Goal: Task Accomplishment & Management: Complete application form

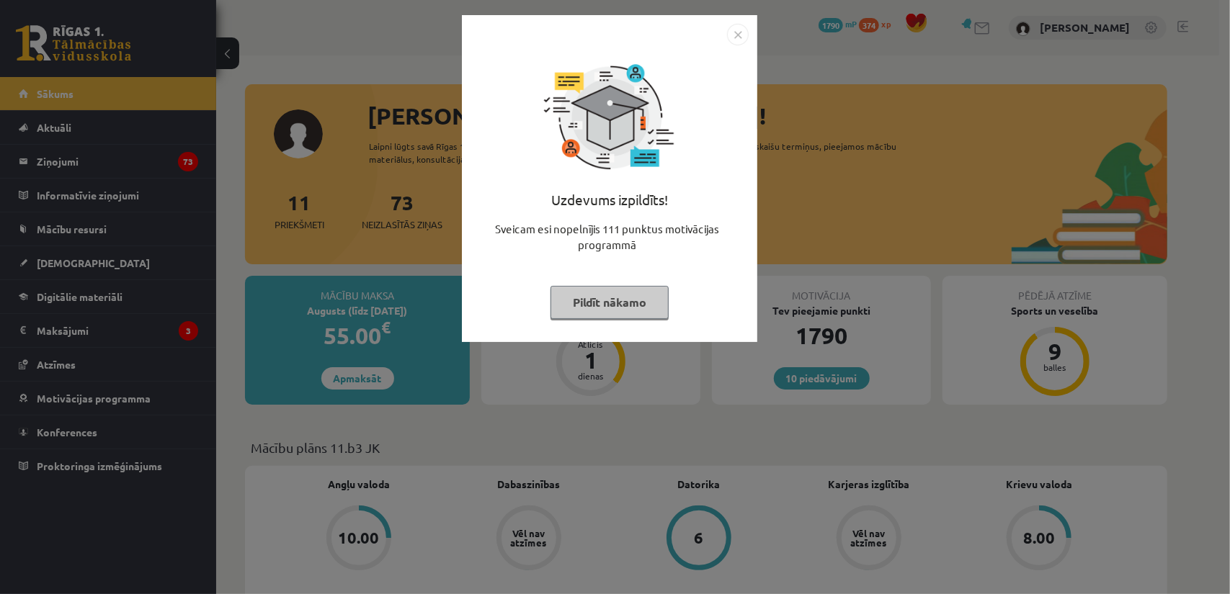
click at [578, 305] on button "Pildīt nākamo" at bounding box center [609, 302] width 118 height 33
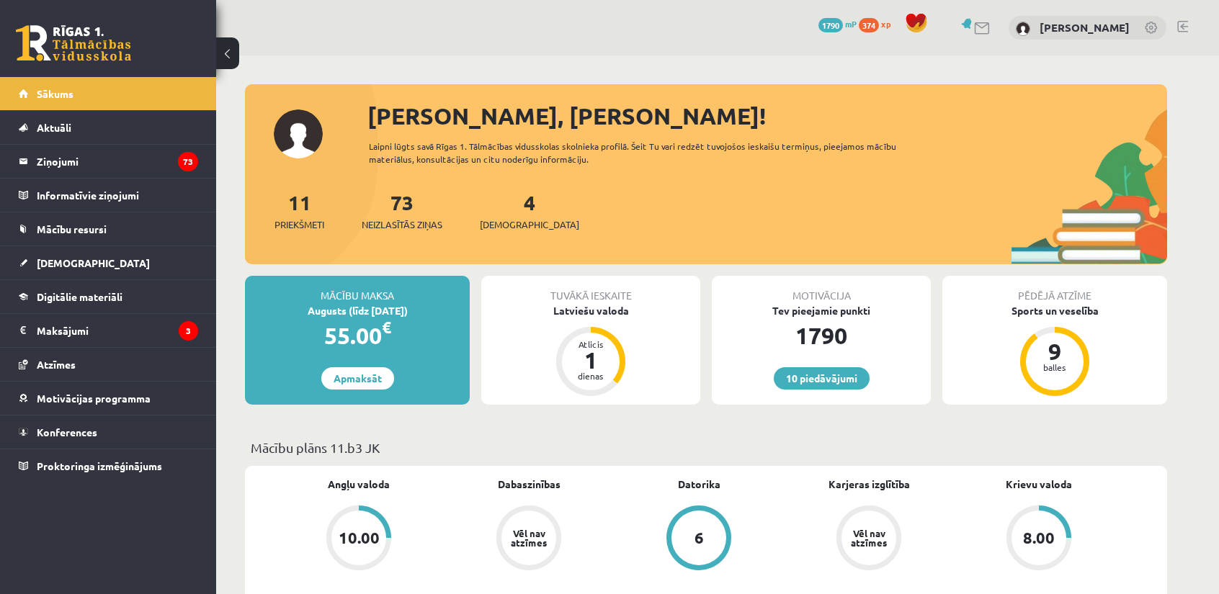
click at [506, 217] on div "4 Ieskaites" at bounding box center [529, 209] width 99 height 45
click at [503, 201] on link "4 Ieskaites" at bounding box center [529, 210] width 99 height 43
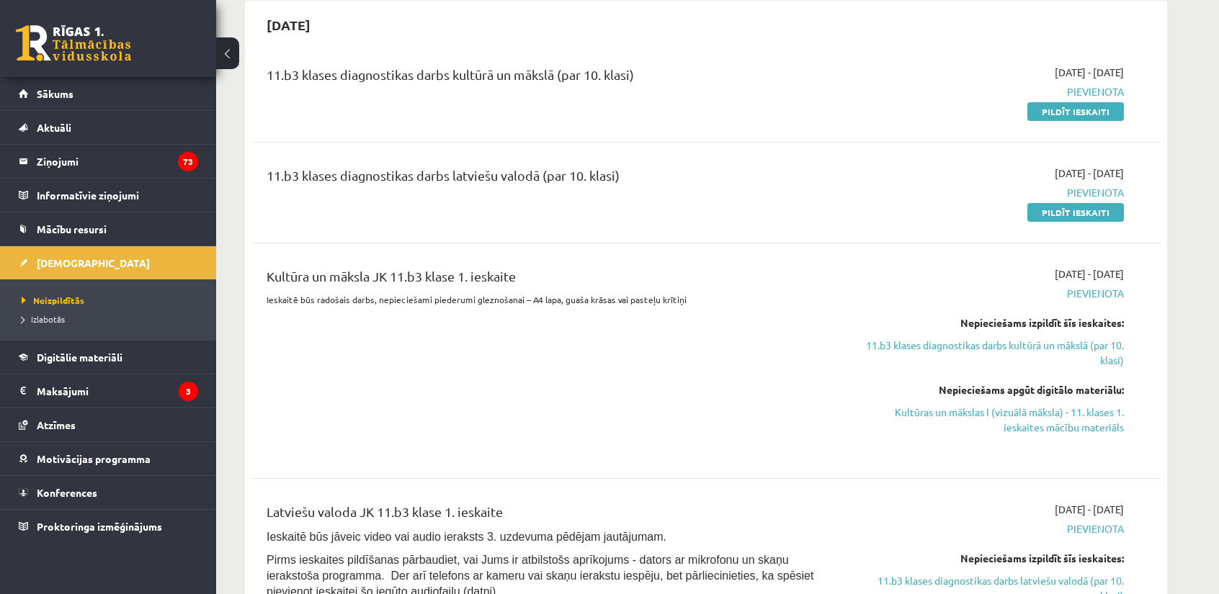
scroll to position [192, 0]
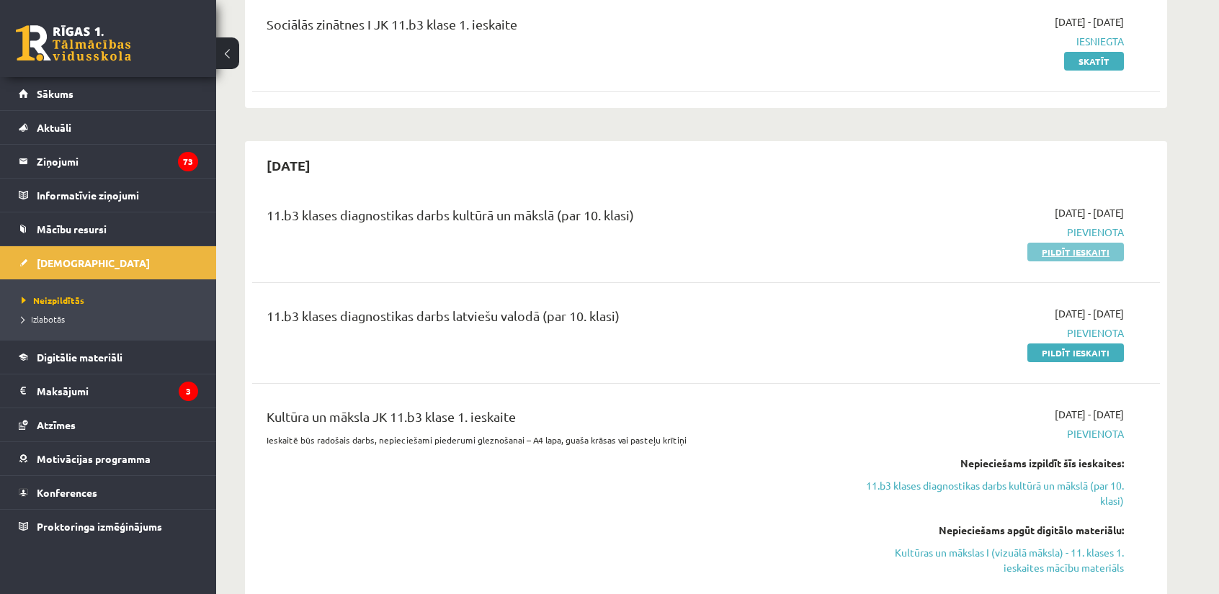
click at [1088, 250] on link "Pildīt ieskaiti" at bounding box center [1075, 252] width 97 height 19
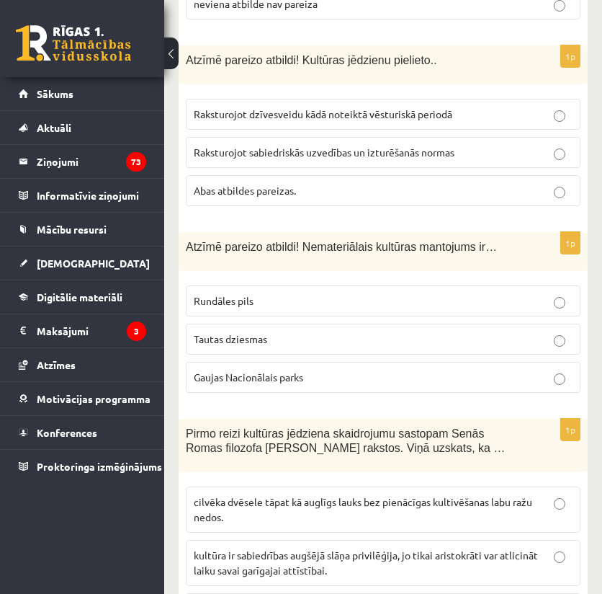
scroll to position [6070, 0]
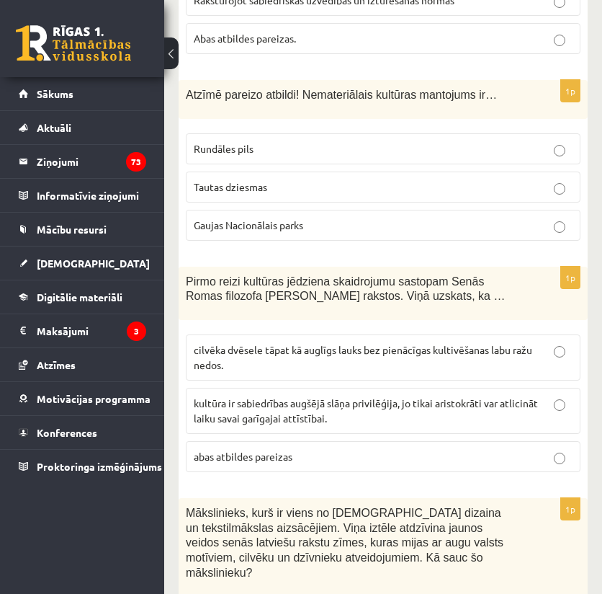
drag, startPoint x: 187, startPoint y: 148, endPoint x: 272, endPoint y: 523, distance: 384.7
copy form "Apskati attēlus! Nosaki laikmetu! Renesanse, Senā Grieķija, Ēģipte Viduslaiki, …"
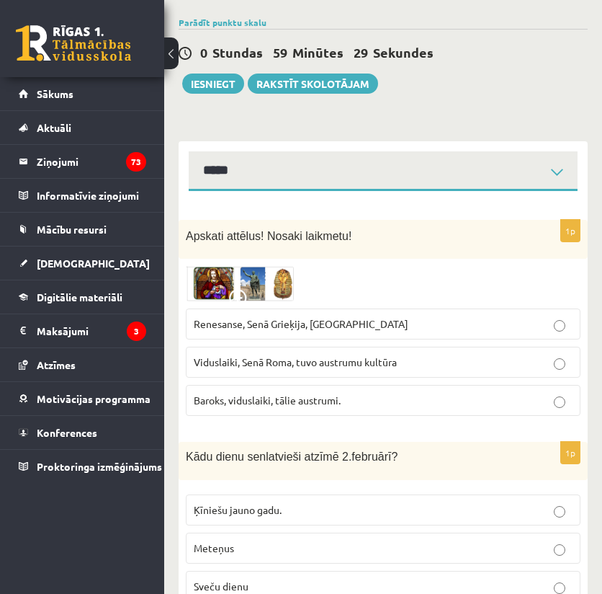
scroll to position [0, 0]
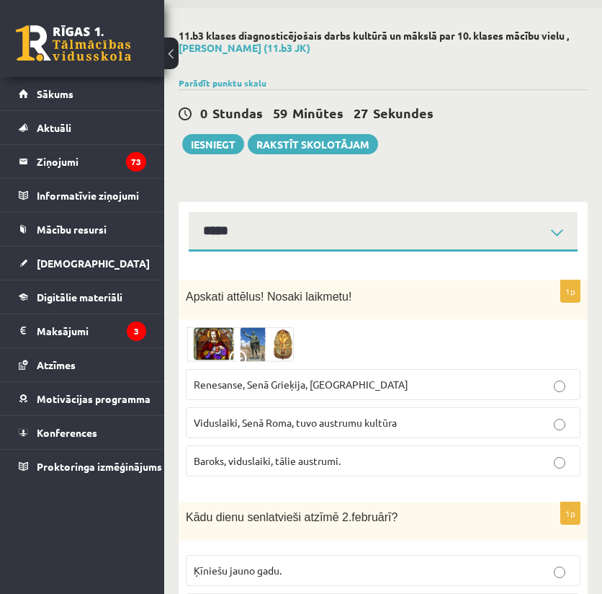
click at [238, 454] on span "Baroks, viduslaiki, tālie austrumi." at bounding box center [267, 460] width 147 height 13
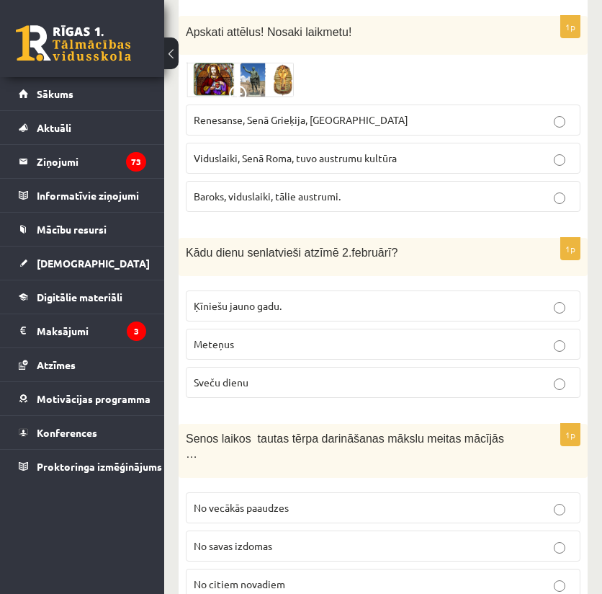
scroll to position [336, 0]
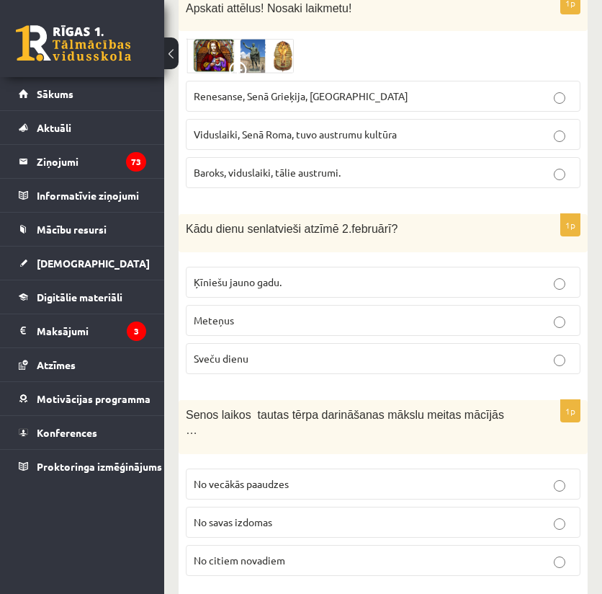
click at [218, 353] on span "Sveču dienu" at bounding box center [221, 358] width 55 height 13
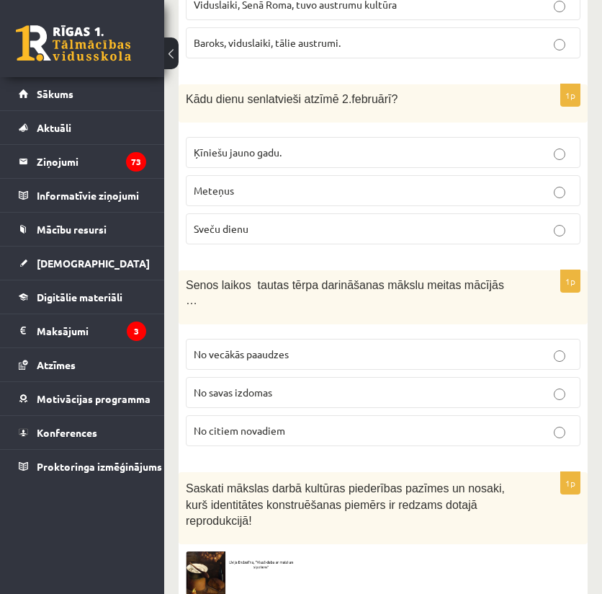
scroll to position [480, 0]
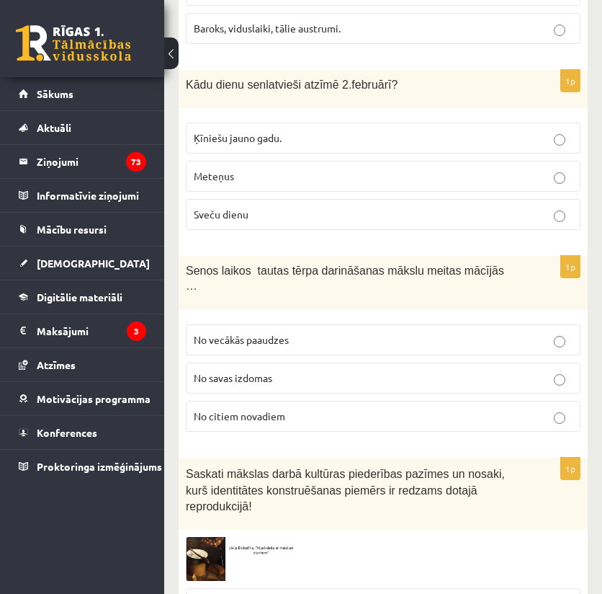
click at [241, 333] on span "No vecākās paaudzes" at bounding box center [241, 339] width 95 height 13
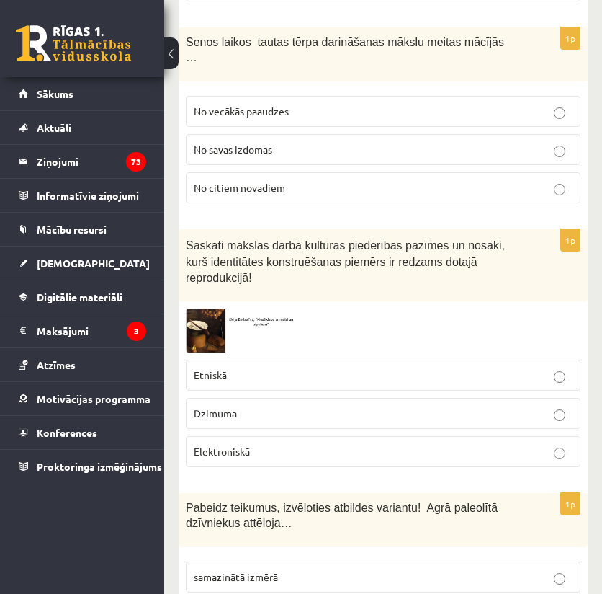
scroll to position [720, 0]
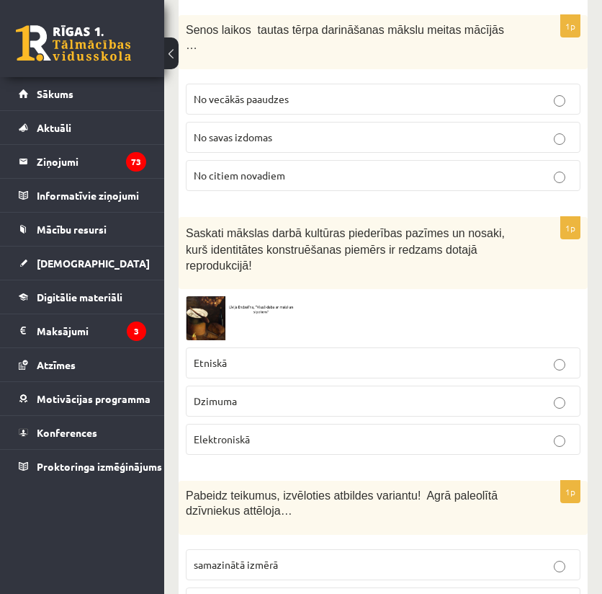
click at [219, 356] on span "Etniskā" at bounding box center [210, 362] width 33 height 13
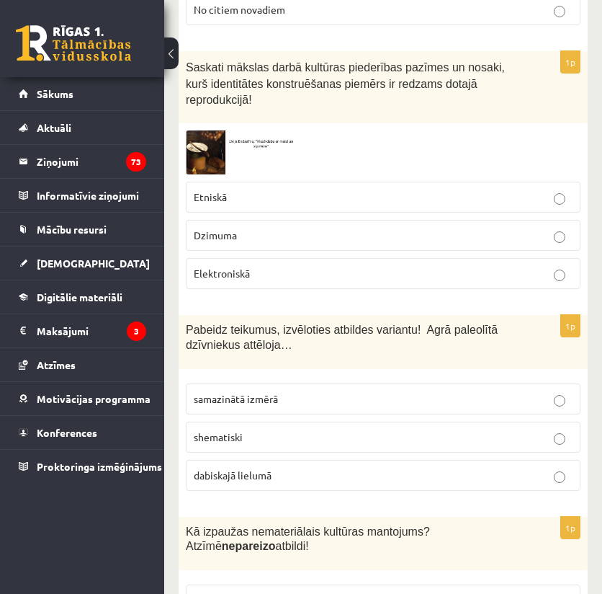
scroll to position [912, 0]
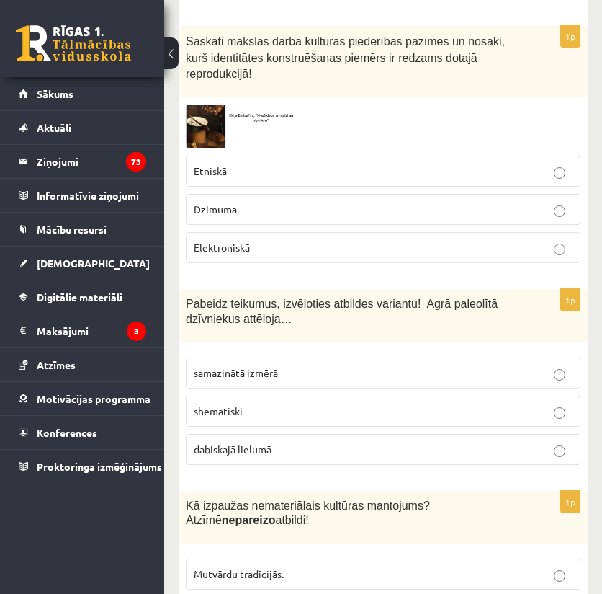
click at [223, 442] on span "dabiskajā lielumā" at bounding box center [233, 448] width 78 height 13
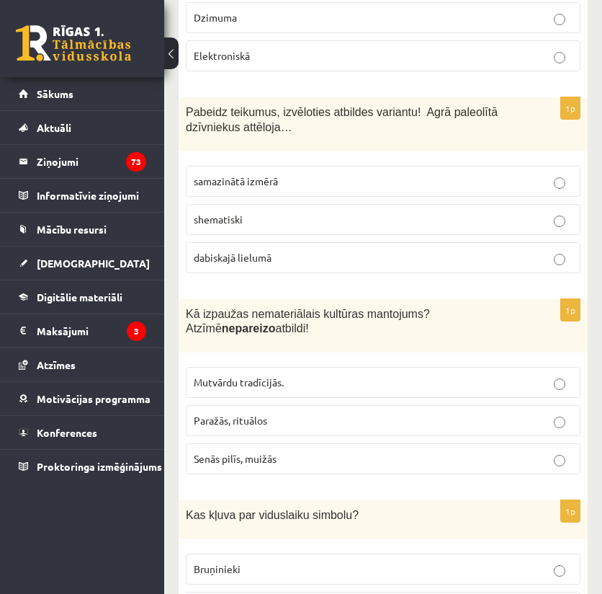
scroll to position [1104, 0]
click at [227, 451] on span "Senās pilīs, muižās" at bounding box center [235, 457] width 83 height 13
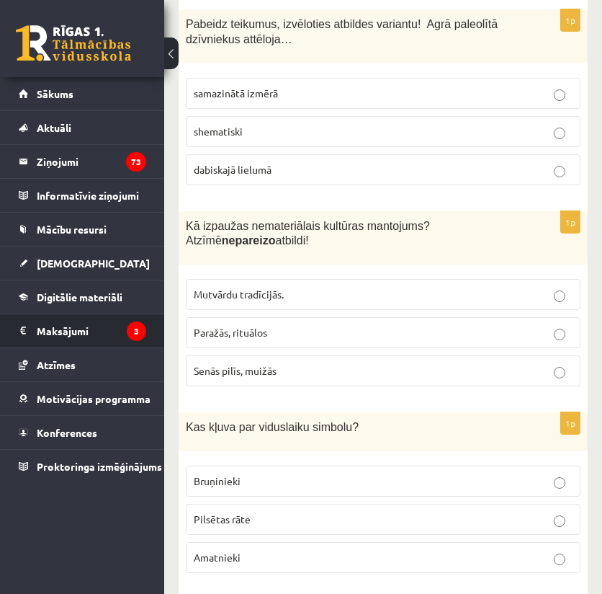
scroll to position [1297, 0]
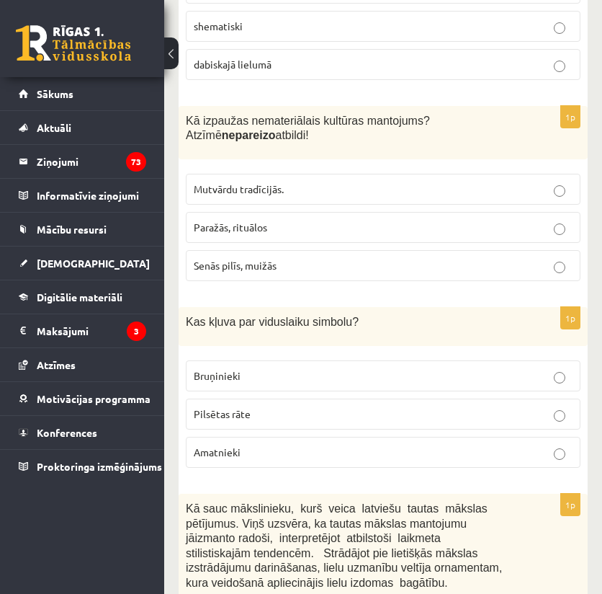
click at [238, 360] on label "Bruņinieki" at bounding box center [383, 375] width 395 height 31
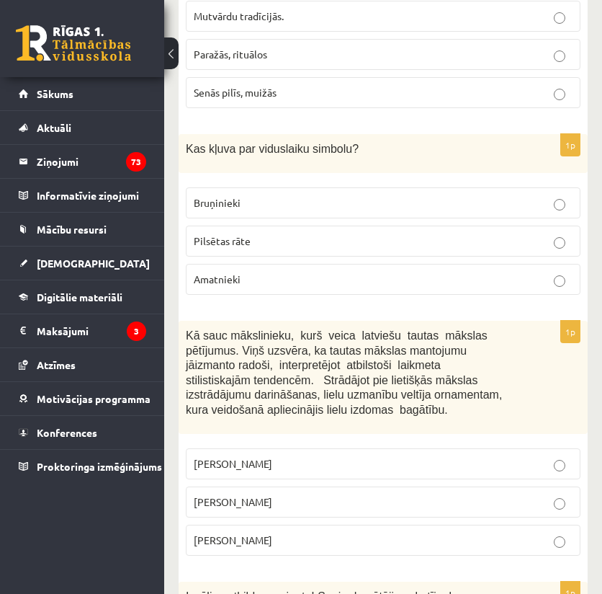
scroll to position [1537, 0]
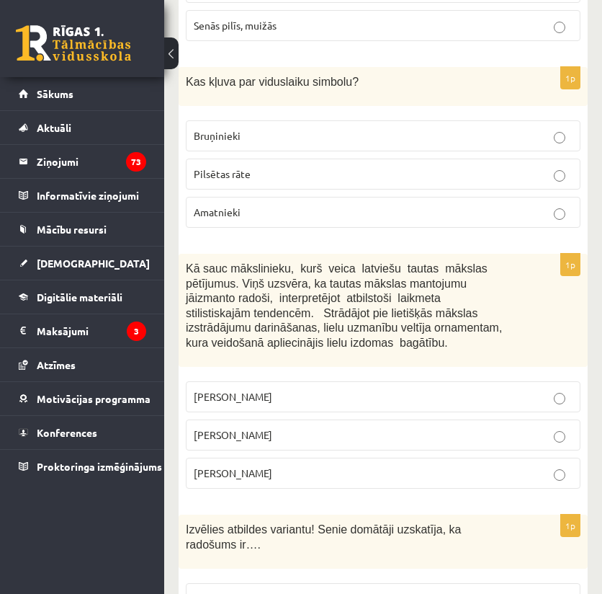
click at [224, 427] on p "Jūlijs Madernieks" at bounding box center [383, 434] width 379 height 15
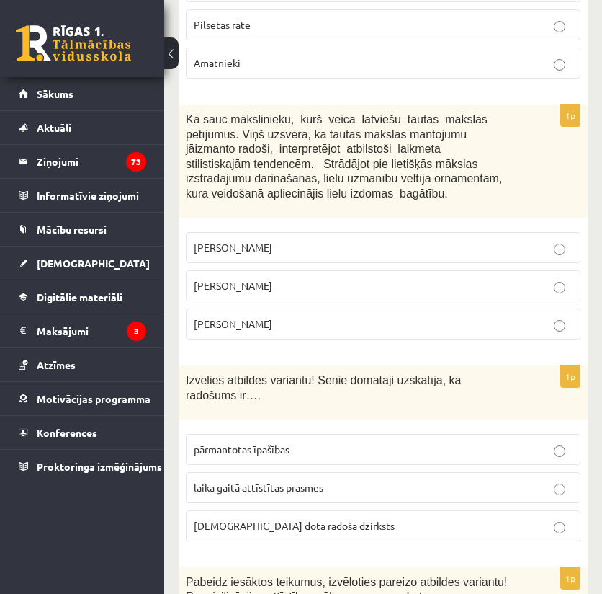
scroll to position [1729, 0]
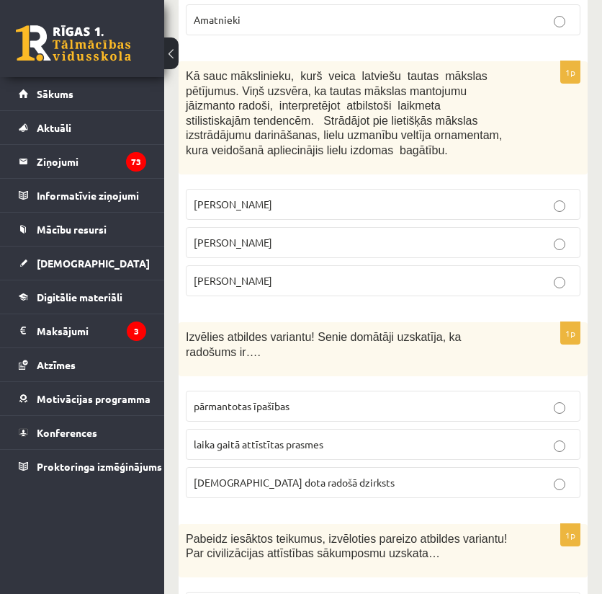
click at [239, 475] on span "dieva dota radošā dzirksts" at bounding box center [294, 481] width 201 height 13
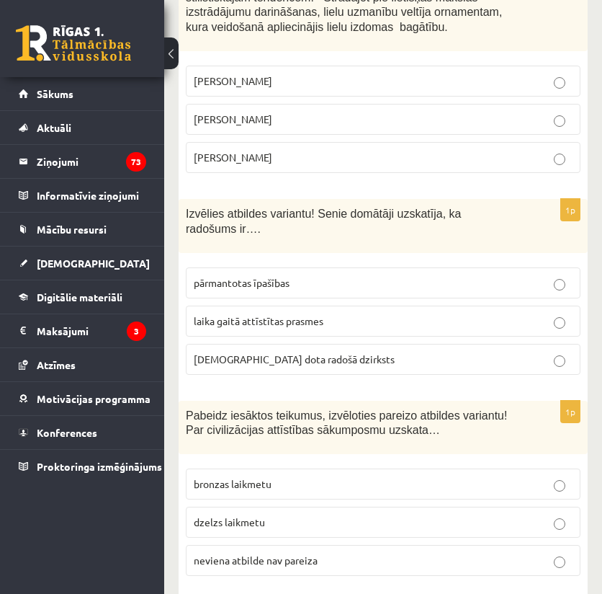
scroll to position [1921, 0]
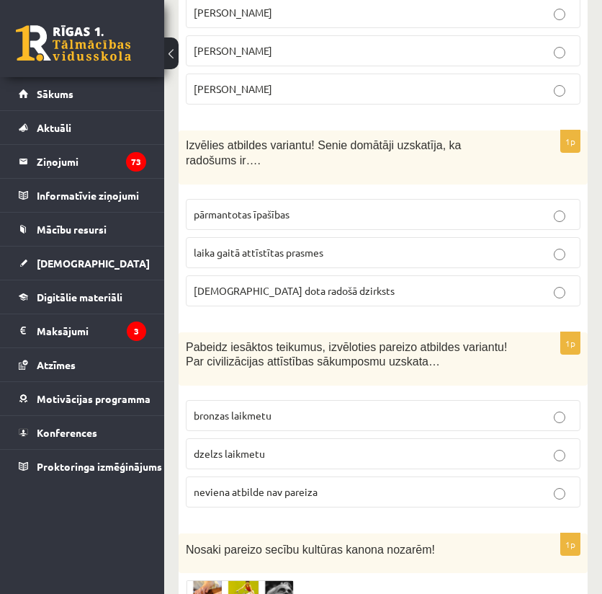
click at [226, 485] on span "neviena atbilde nav pareiza" at bounding box center [256, 491] width 124 height 13
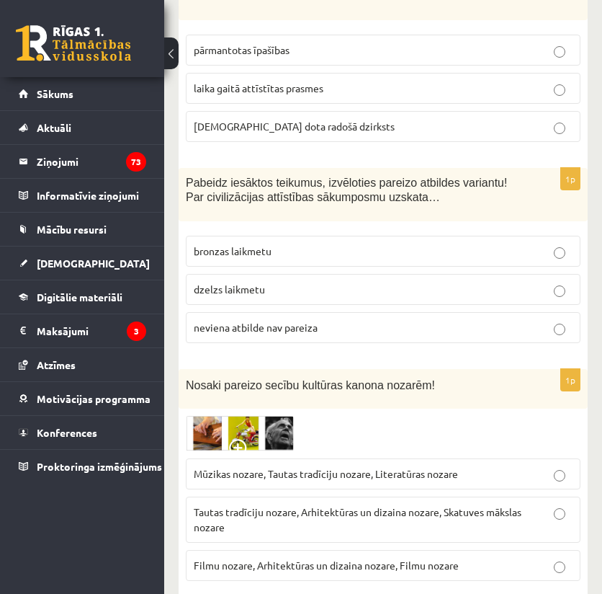
scroll to position [2161, 0]
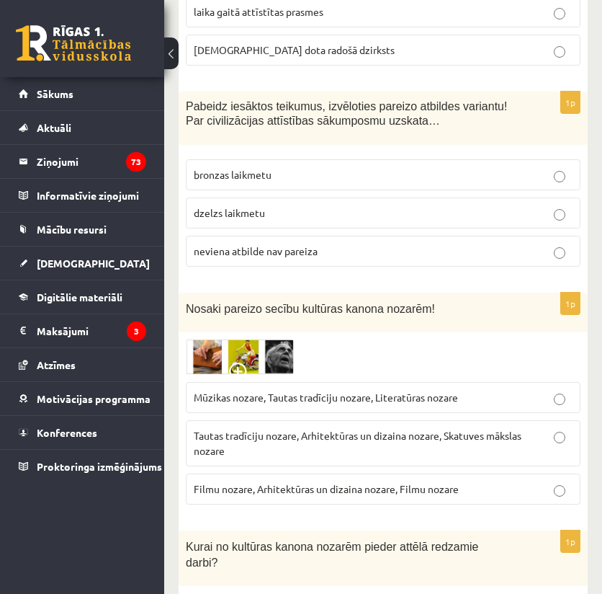
click at [225, 429] on span "Tautas tradīciju nozare, Arhitektūras un dizaina nozare, Skatuves mākslas nozare" at bounding box center [358, 443] width 328 height 28
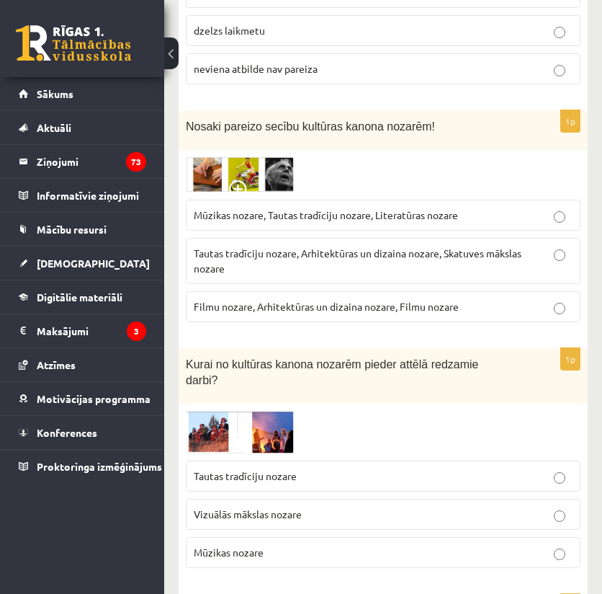
scroll to position [2353, 0]
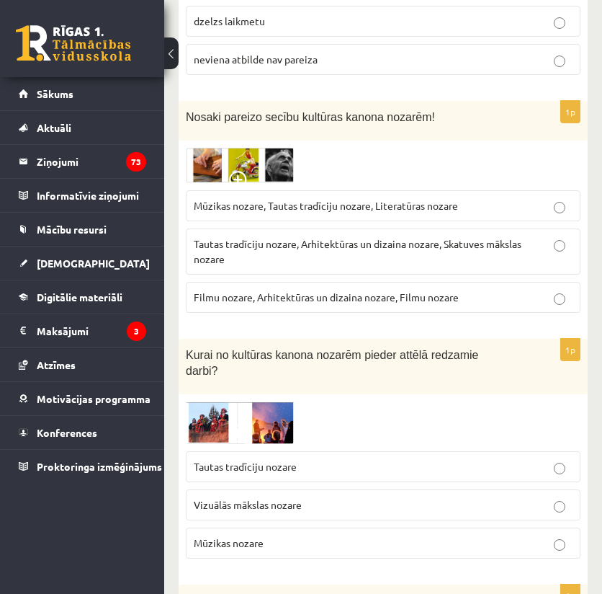
click at [213, 498] on span "Vizuālās mākslas nozare" at bounding box center [248, 504] width 108 height 13
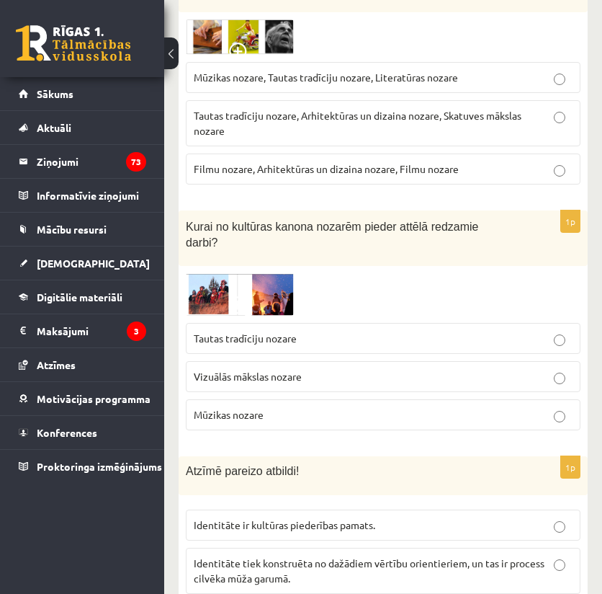
scroll to position [2593, 0]
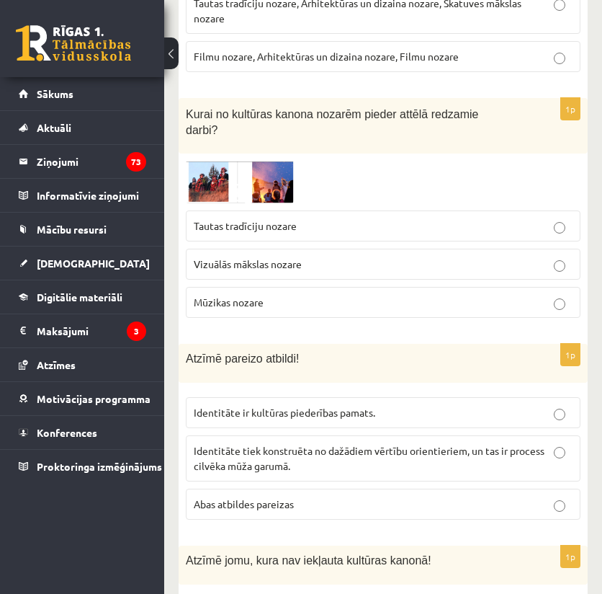
click at [229, 497] on span "Abas atbildes pareizas" at bounding box center [244, 503] width 100 height 13
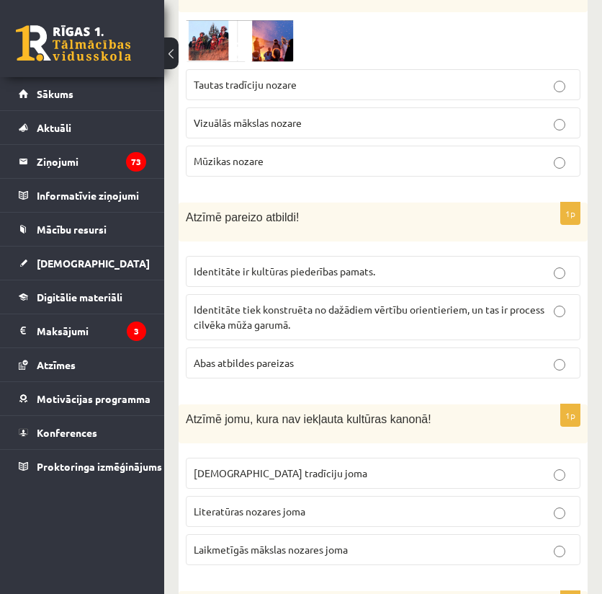
scroll to position [2737, 0]
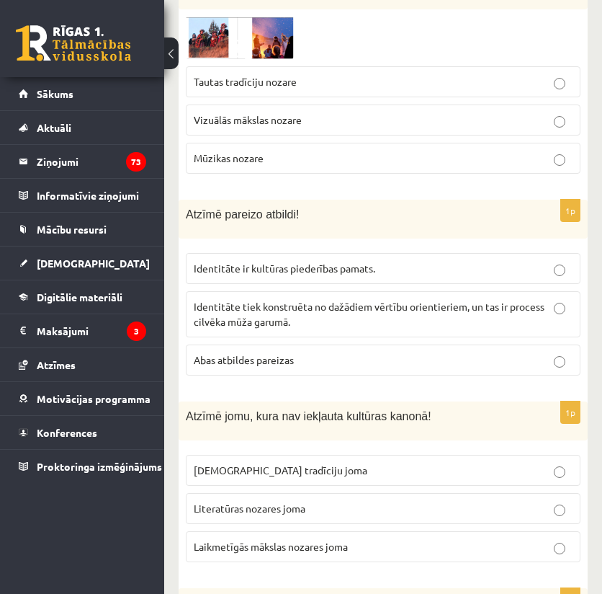
click at [238, 540] on span "Laikmetīgās mākslas nozares joma" at bounding box center [271, 546] width 154 height 13
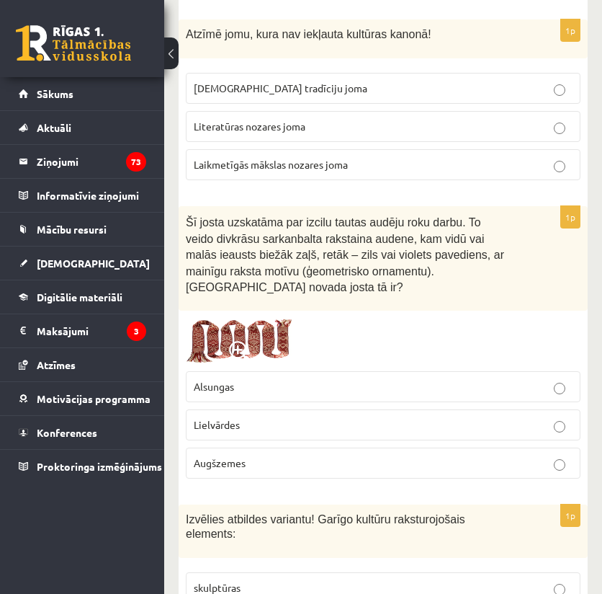
scroll to position [3121, 0]
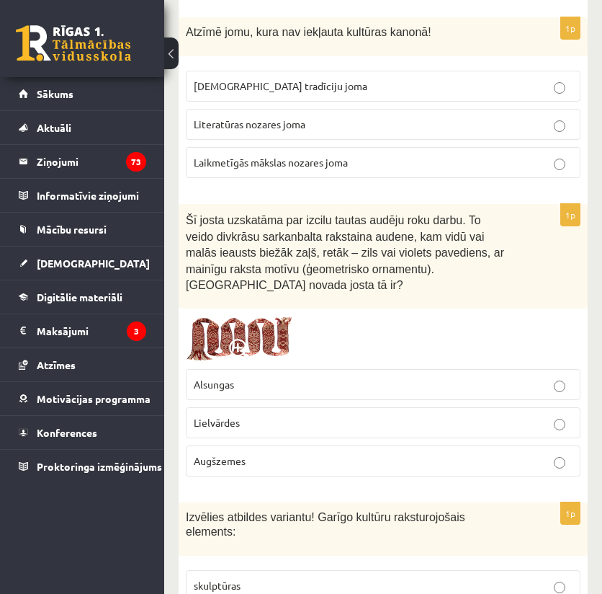
click at [236, 416] on span "Lielvārdes" at bounding box center [217, 422] width 46 height 13
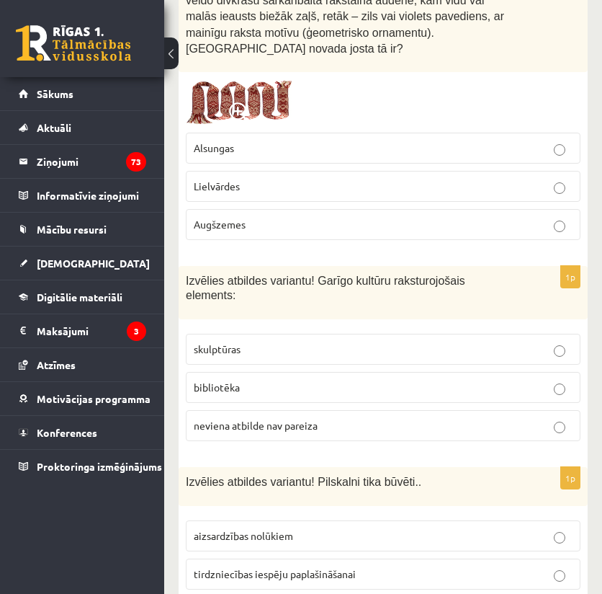
scroll to position [3361, 0]
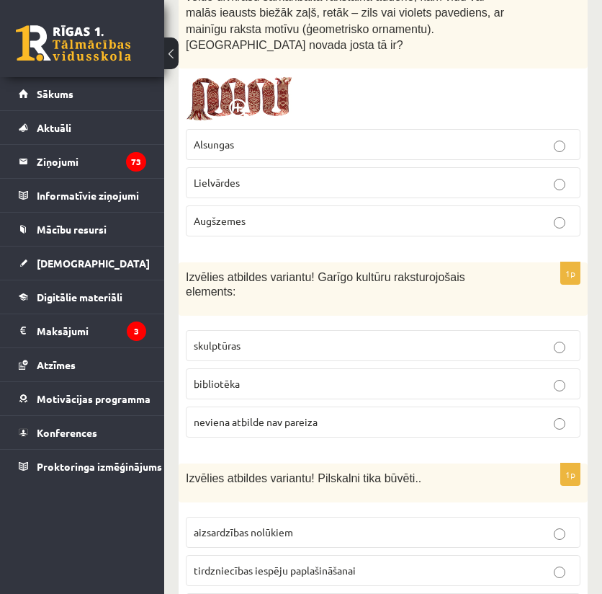
click at [254, 406] on label "neviena atbilde nav pareiza" at bounding box center [383, 421] width 395 height 31
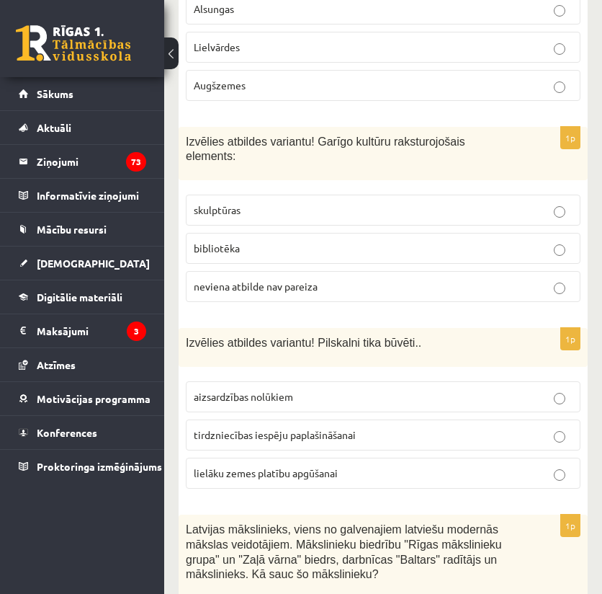
scroll to position [3505, 0]
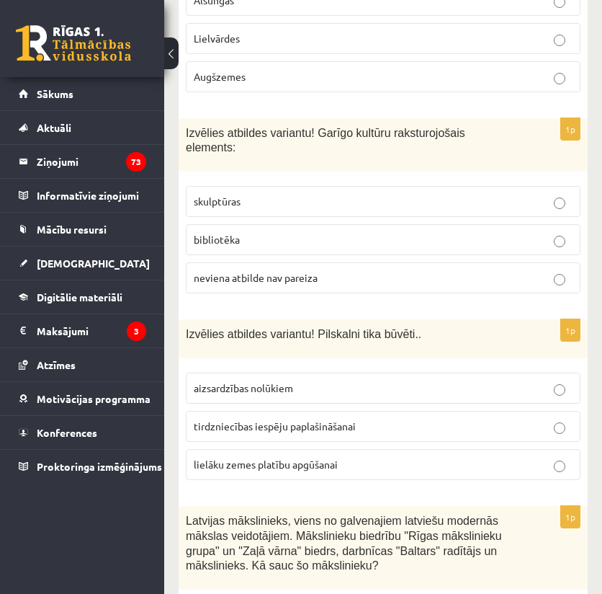
click at [258, 381] on span "aizsardzības nolūkiem" at bounding box center [243, 387] width 99 height 13
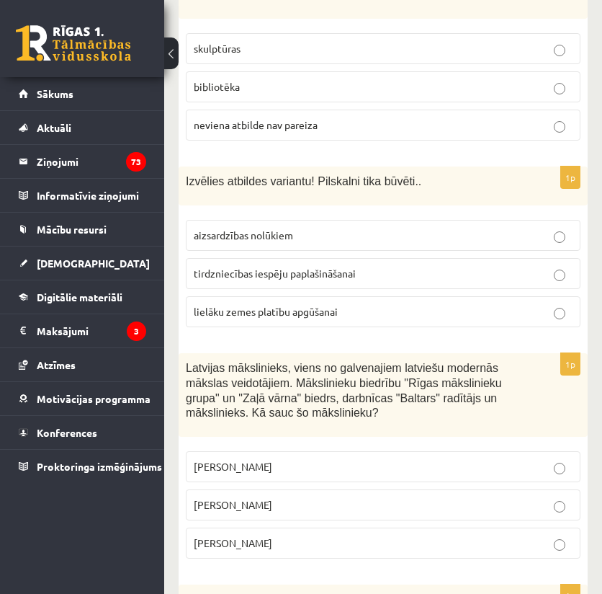
scroll to position [3698, 0]
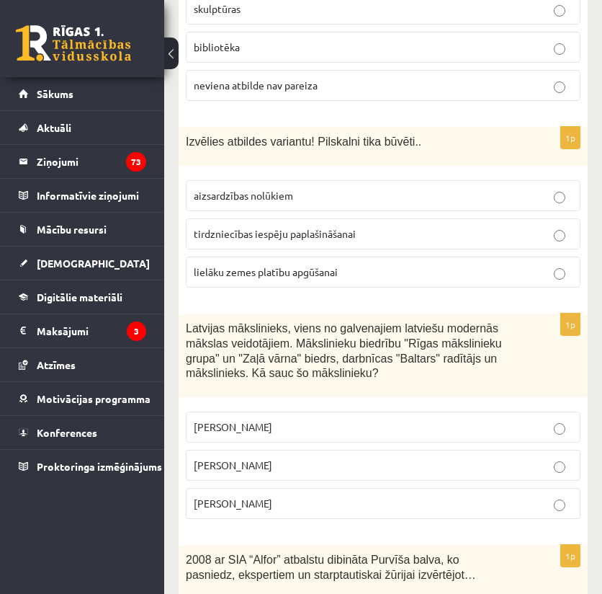
click at [249, 458] on span "Romāns Suta" at bounding box center [233, 464] width 79 height 13
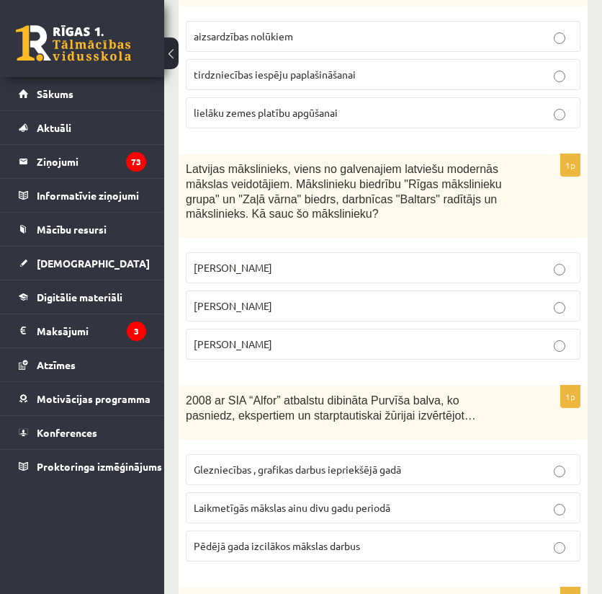
scroll to position [3890, 0]
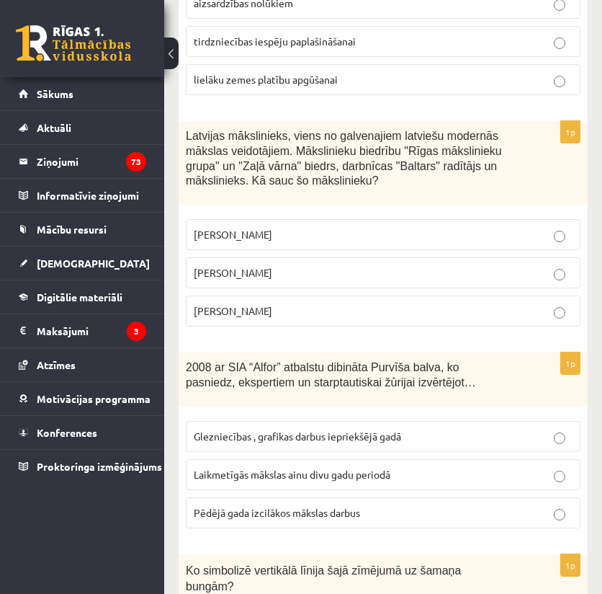
click at [229, 468] on span "Laikmetīgās mākslas ainu divu gadu periodā" at bounding box center [292, 474] width 197 height 13
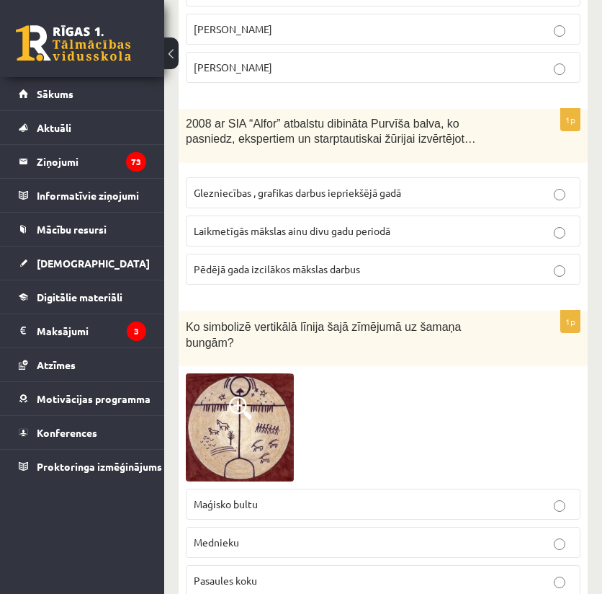
scroll to position [4178, 0]
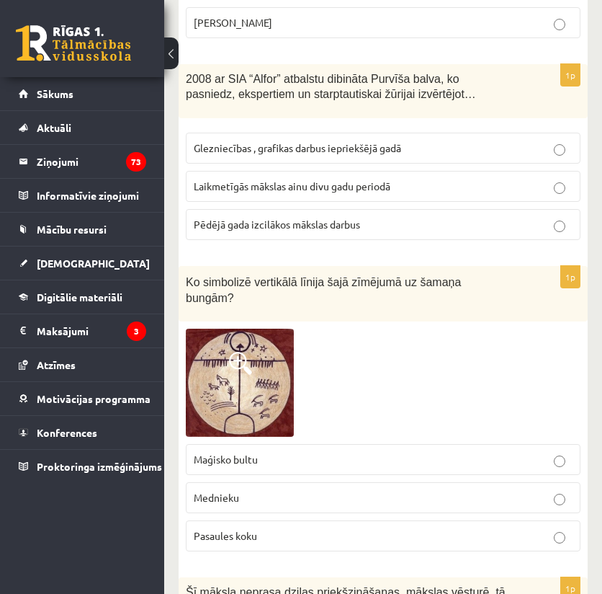
click at [215, 529] on span "Pasaules koku" at bounding box center [225, 535] width 63 height 13
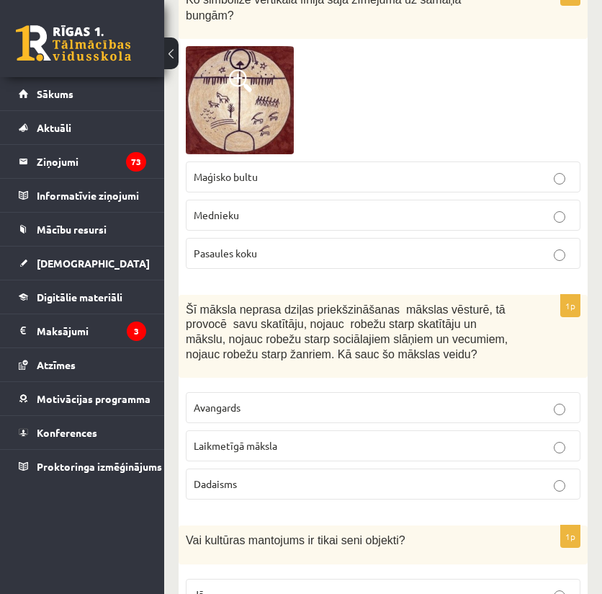
scroll to position [4466, 0]
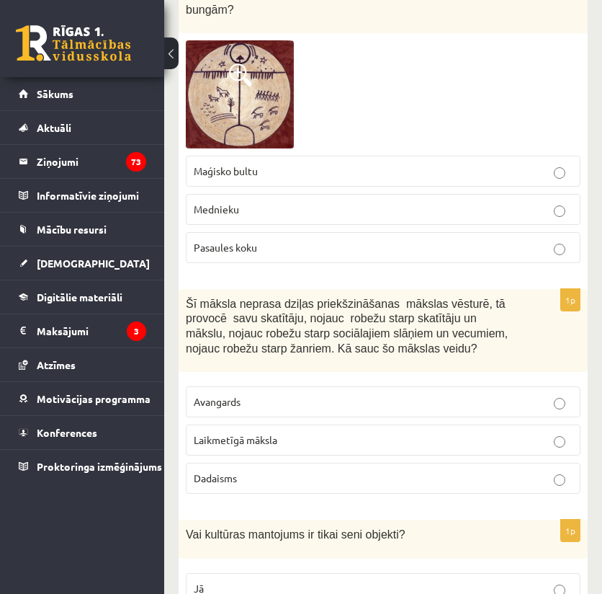
click at [246, 424] on label "Laikmetīgā māksla" at bounding box center [383, 439] width 395 height 31
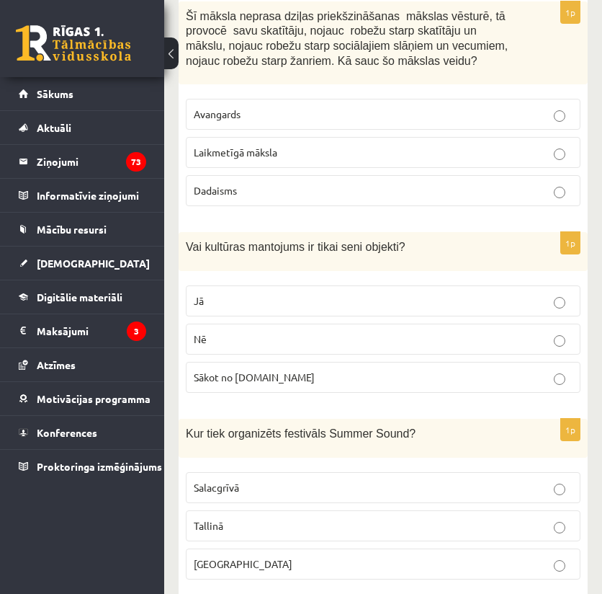
scroll to position [4754, 0]
click at [202, 555] on p "Liepājā" at bounding box center [383, 562] width 379 height 15
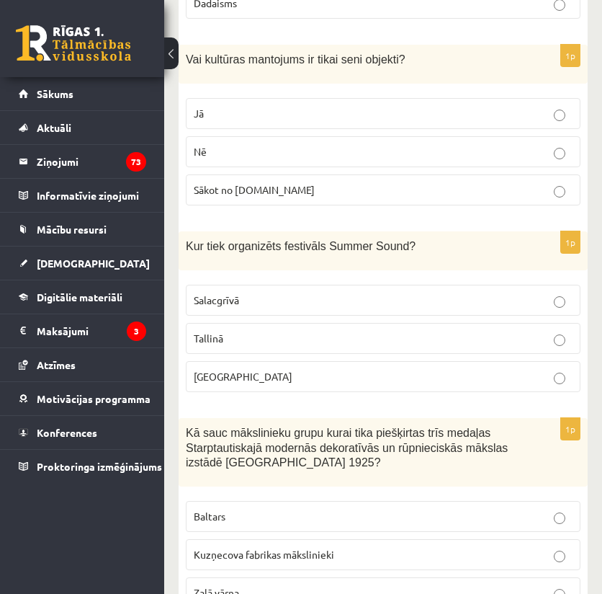
scroll to position [4946, 0]
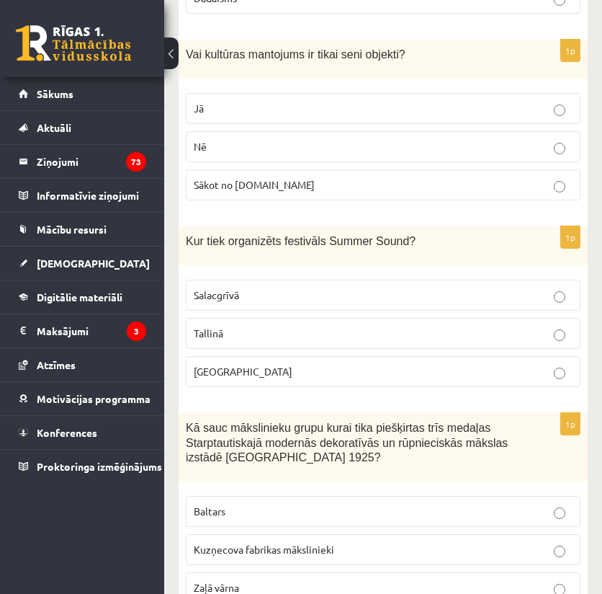
click at [218, 496] on label "Baltars" at bounding box center [383, 511] width 395 height 31
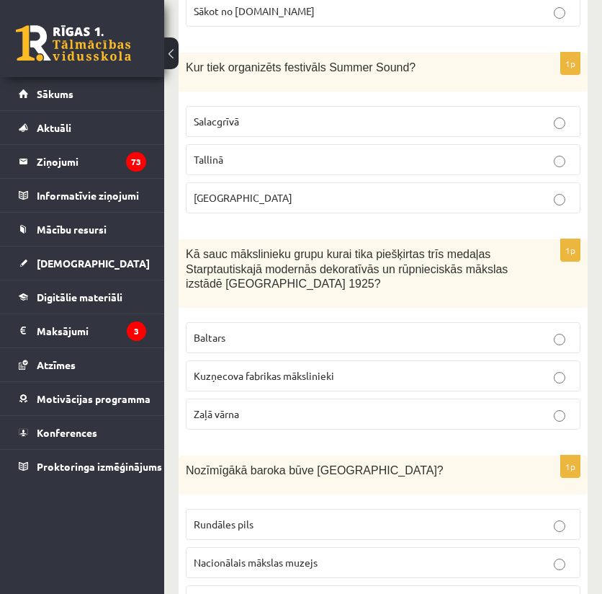
scroll to position [5187, 0]
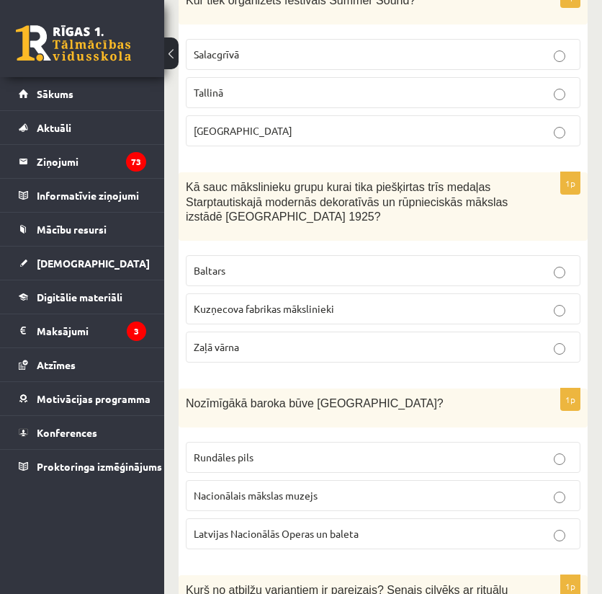
click at [254, 450] on p "Rundāles pils" at bounding box center [383, 457] width 379 height 15
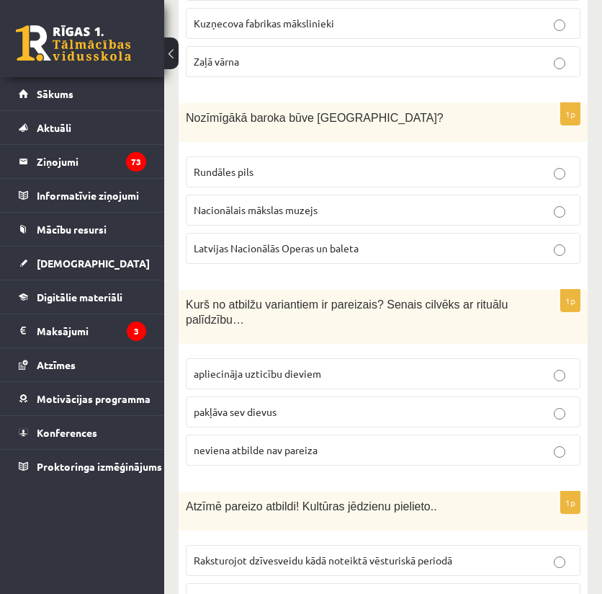
scroll to position [5475, 0]
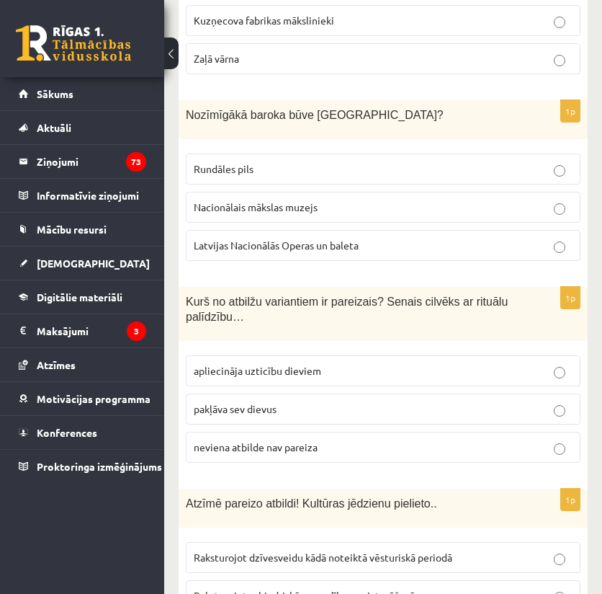
click at [265, 364] on span "apliecināja uzticību dieviem" at bounding box center [258, 370] width 128 height 13
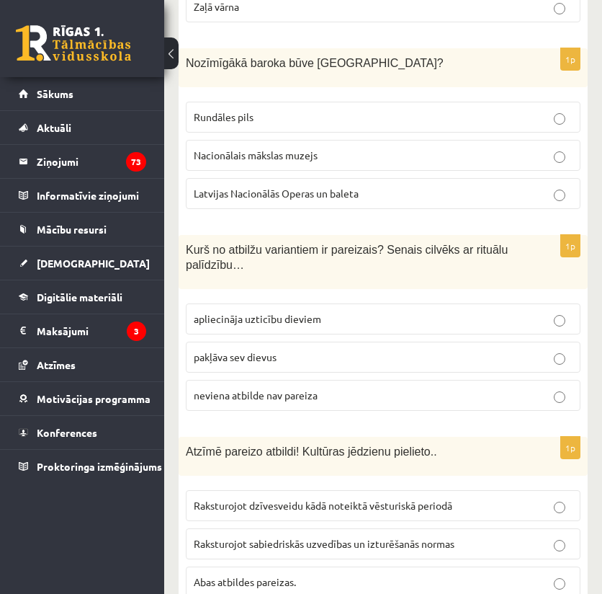
scroll to position [5571, 0]
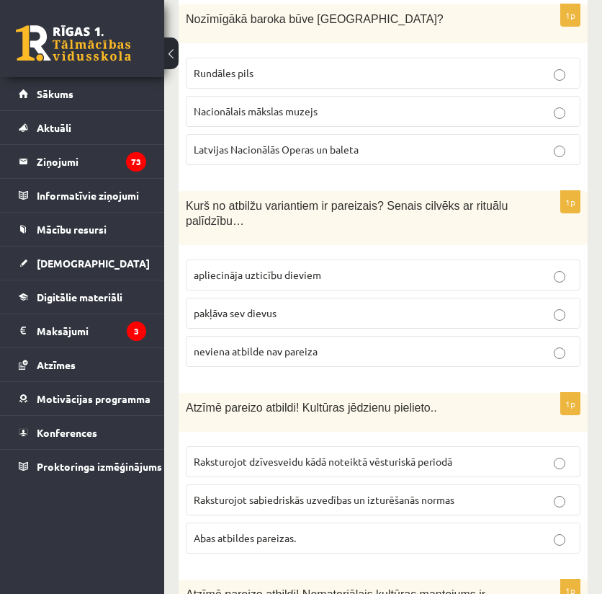
click at [232, 531] on span "Abas atbildes pareizas." at bounding box center [245, 537] width 102 height 13
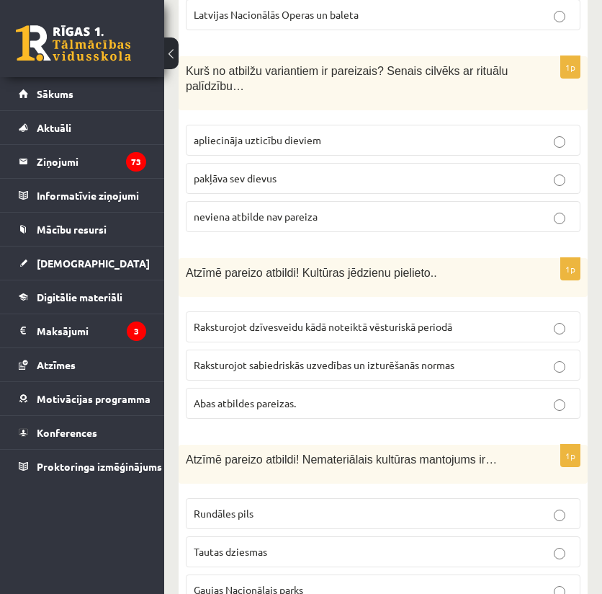
scroll to position [5763, 0]
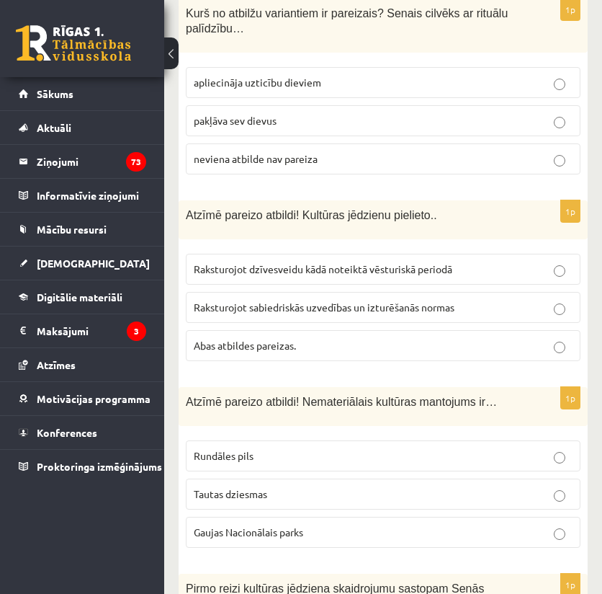
click at [233, 487] on span "Tautas dziesmas" at bounding box center [230, 493] width 73 height 13
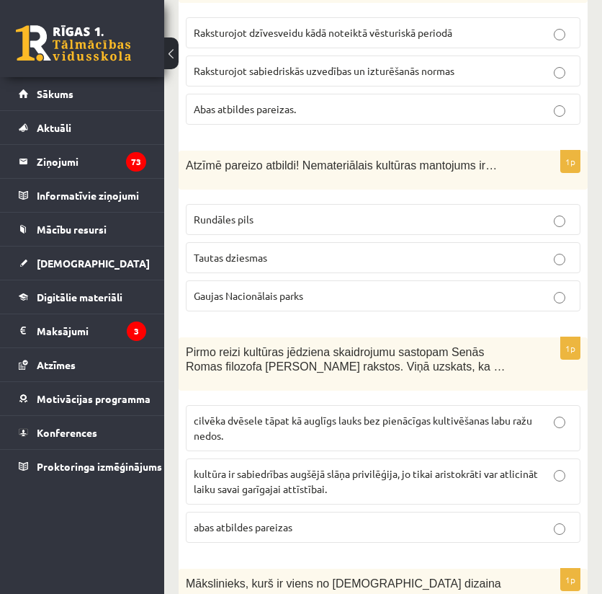
scroll to position [6003, 0]
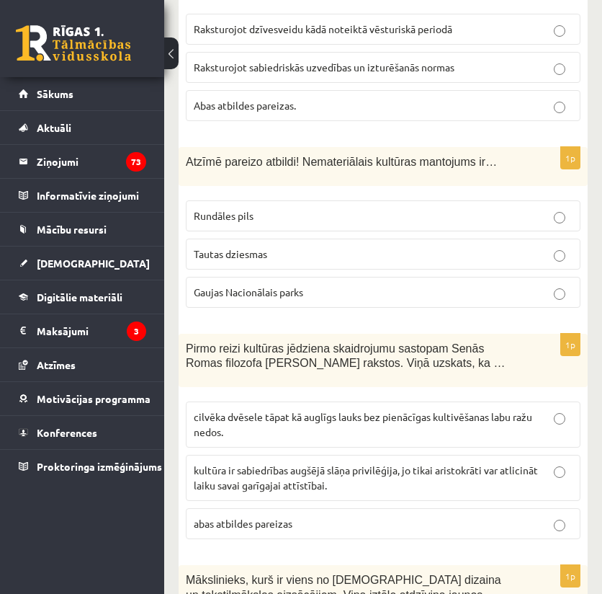
click at [236, 410] on span "cilvēka dvēsele tāpat kā auglīgs lauks bez pienācīgas kultivēšanas labu ražu ne…" at bounding box center [363, 424] width 339 height 28
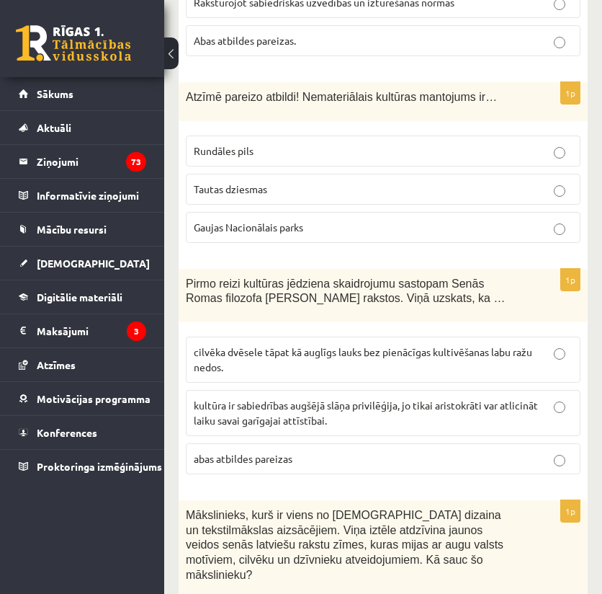
scroll to position [6070, 0]
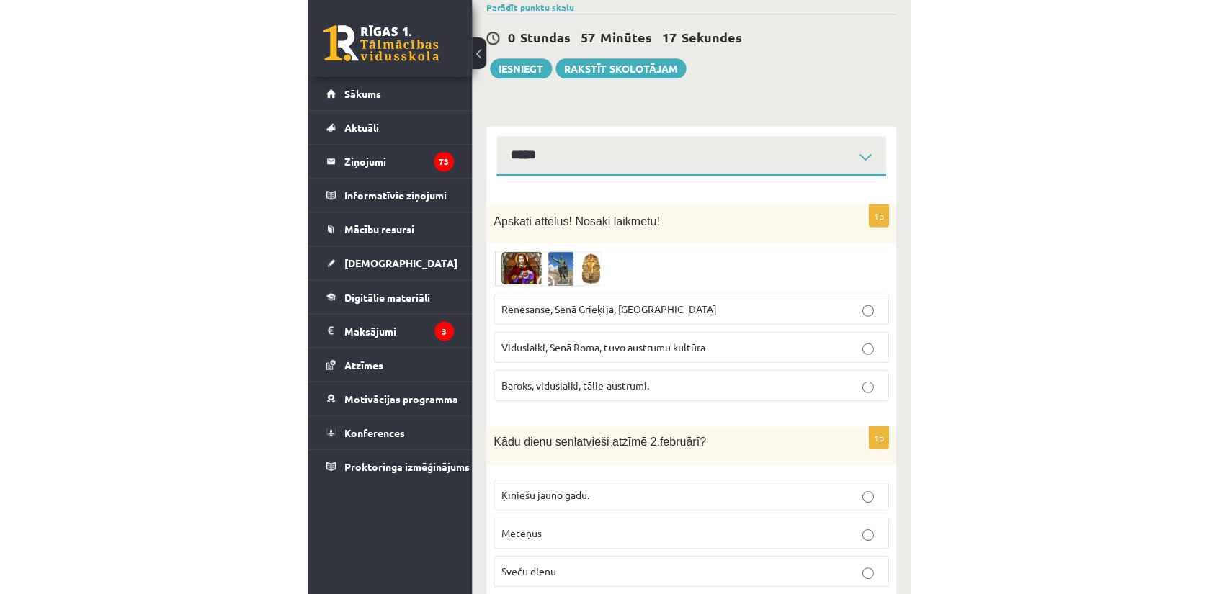
scroll to position [0, 0]
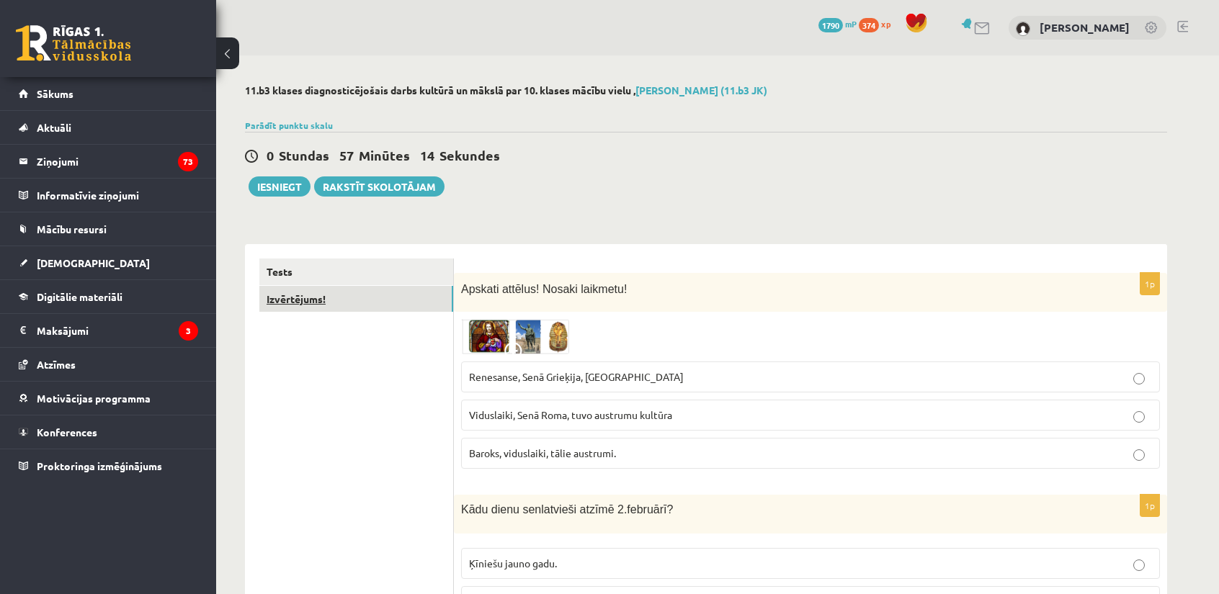
click at [281, 298] on link "Izvērtējums!" at bounding box center [356, 299] width 194 height 27
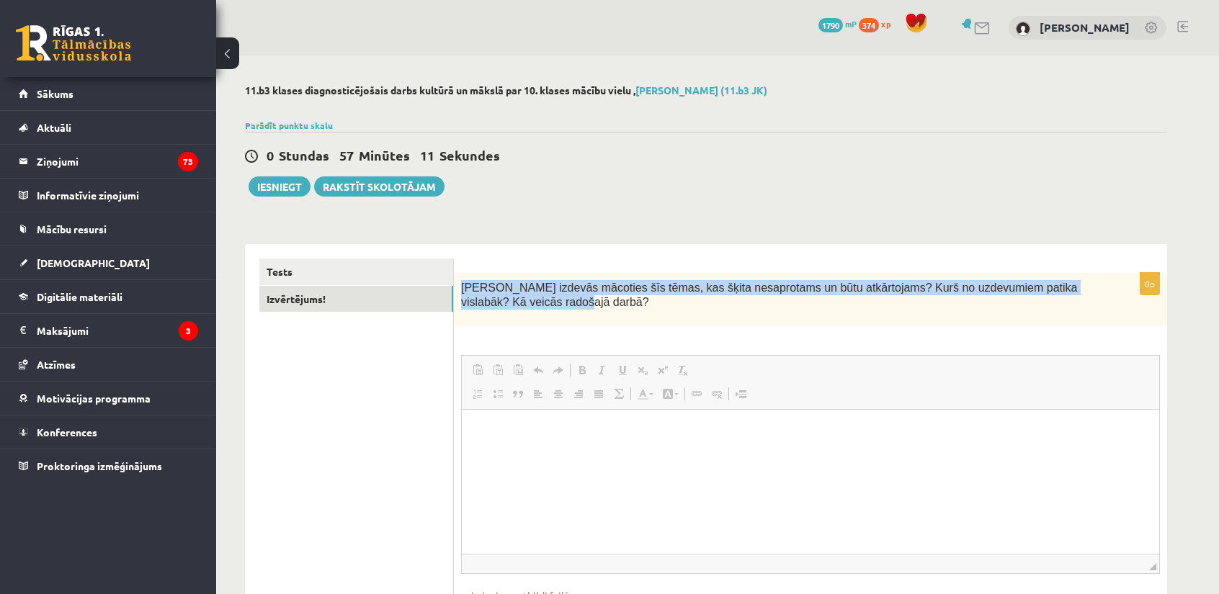
drag, startPoint x: 460, startPoint y: 285, endPoint x: 502, endPoint y: 305, distance: 46.4
click at [502, 305] on div "Kas izdevās mācoties šīs tēmas, kas šķita nesaprotams un būtu atkārtojams? Kurš…" at bounding box center [810, 300] width 713 height 54
copy span "Kas izdevās mācoties šīs tēmas, kas šķita nesaprotams un būtu atkārtojams? Kurš…"
click at [692, 249] on div "0p Kas izdevās mācoties šīs tēmas, kas šķita nesaprotams un būtu atkārtojams? K…" at bounding box center [810, 457] width 713 height 426
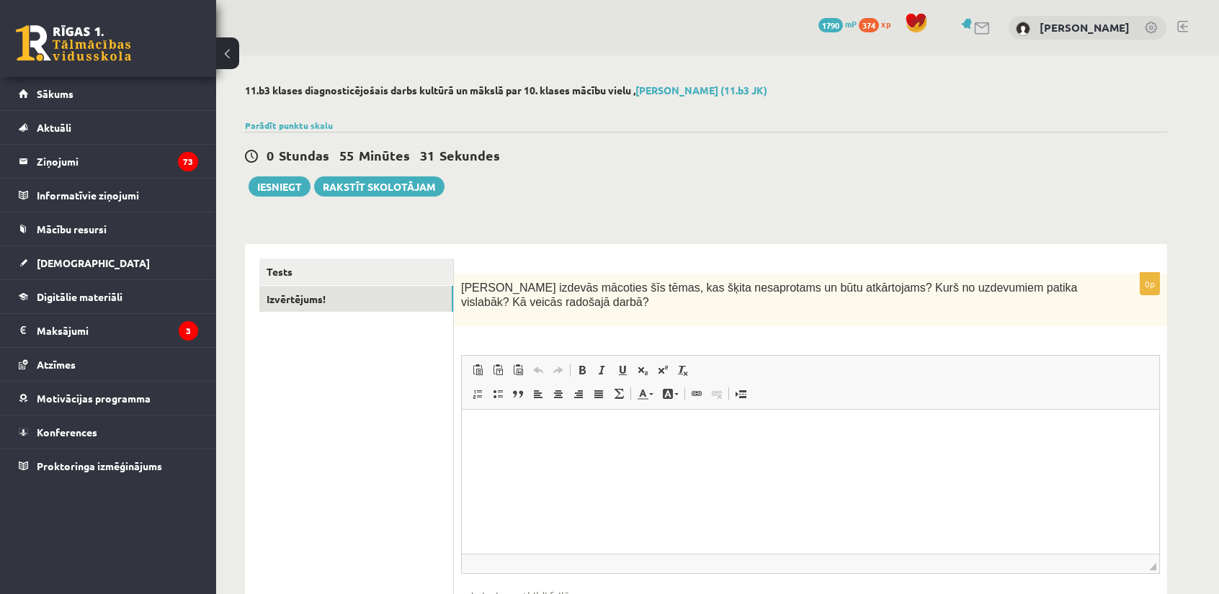
click at [632, 452] on html at bounding box center [810, 432] width 697 height 44
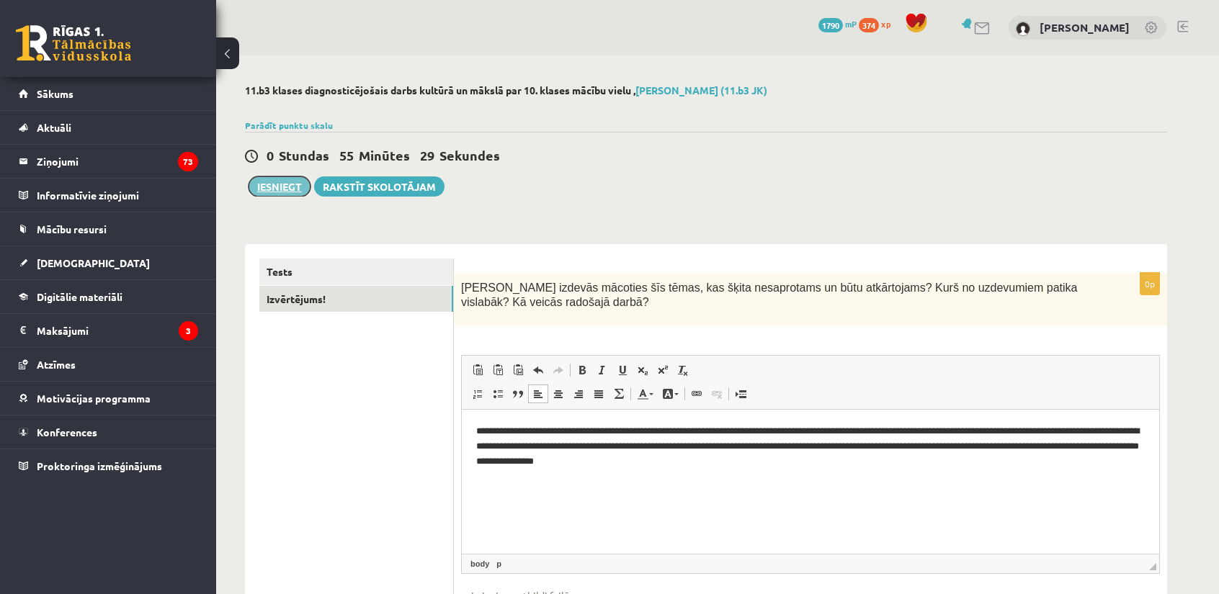
click at [290, 185] on button "Iesniegt" at bounding box center [280, 186] width 62 height 20
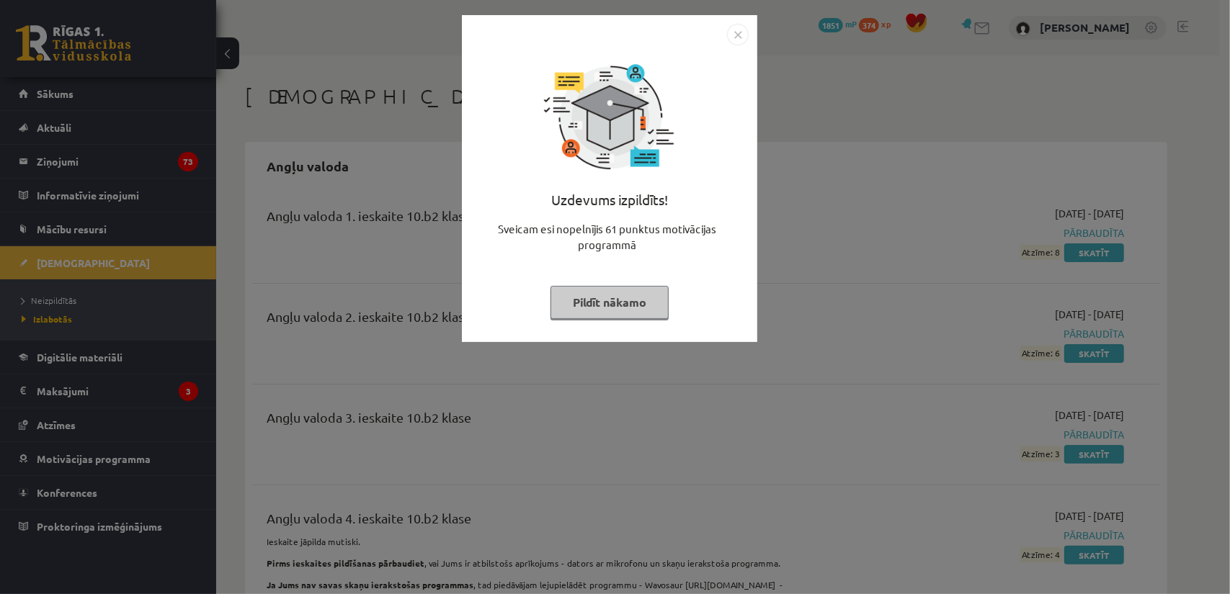
click at [594, 309] on button "Pildīt nākamo" at bounding box center [609, 302] width 118 height 33
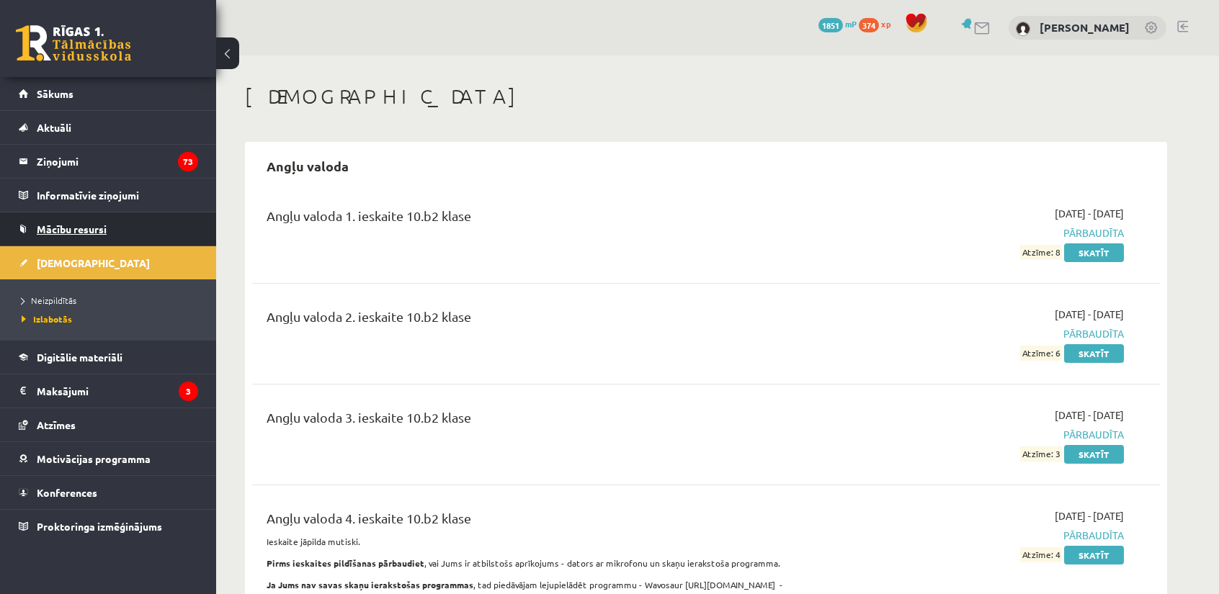
click at [74, 231] on span "Mācību resursi" at bounding box center [72, 229] width 70 height 13
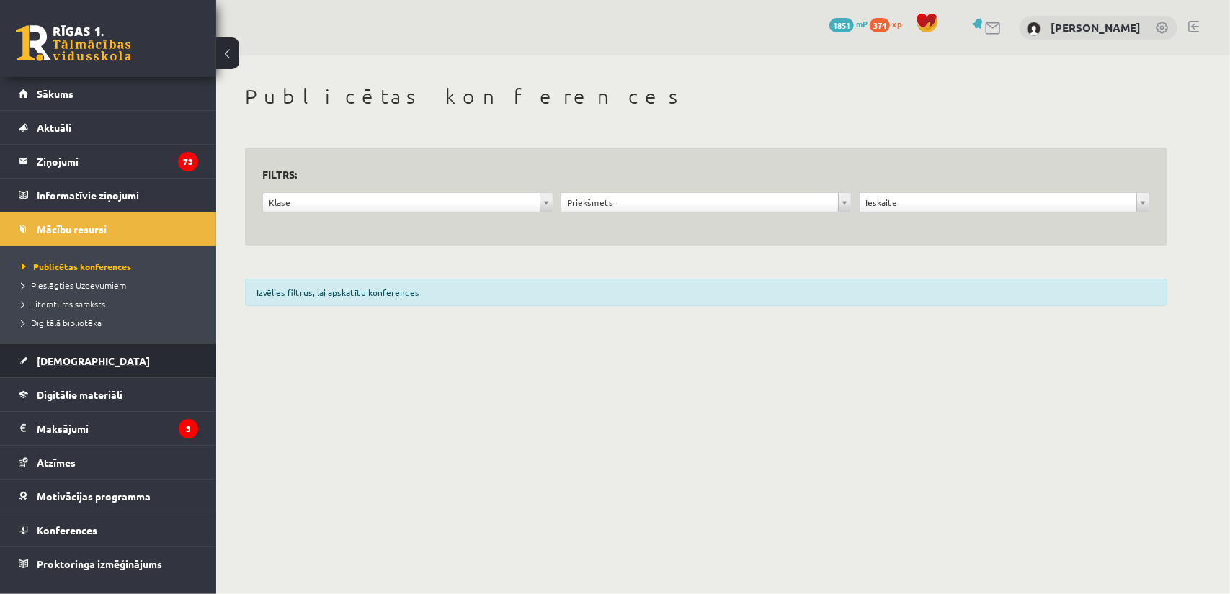
click at [48, 362] on span "[DEMOGRAPHIC_DATA]" at bounding box center [93, 360] width 113 height 13
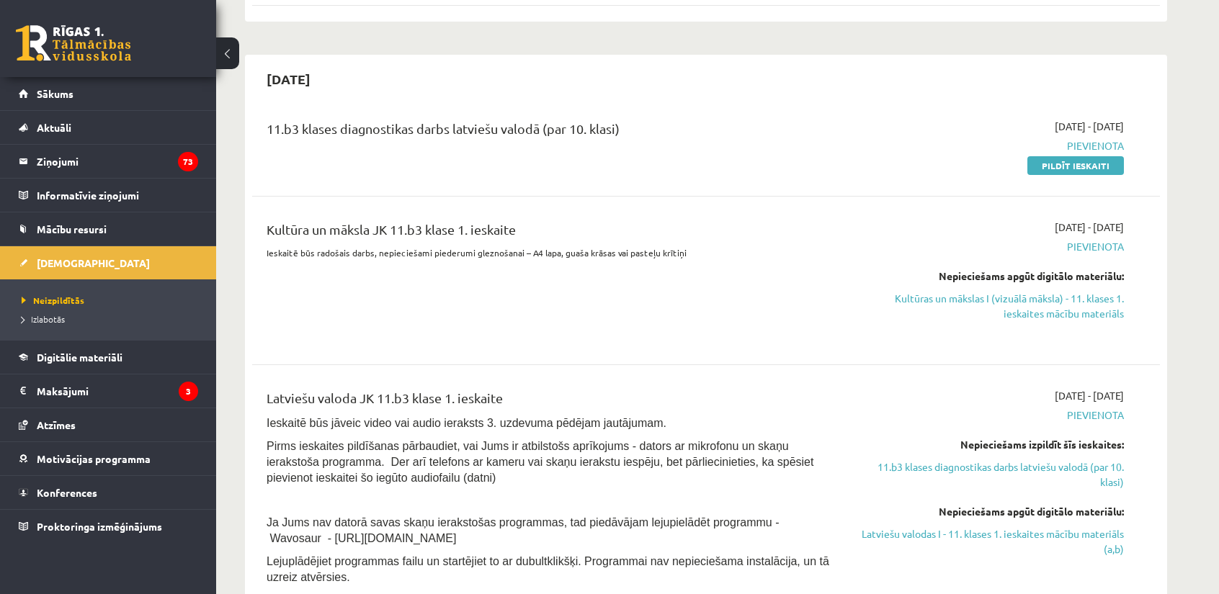
scroll to position [192, 0]
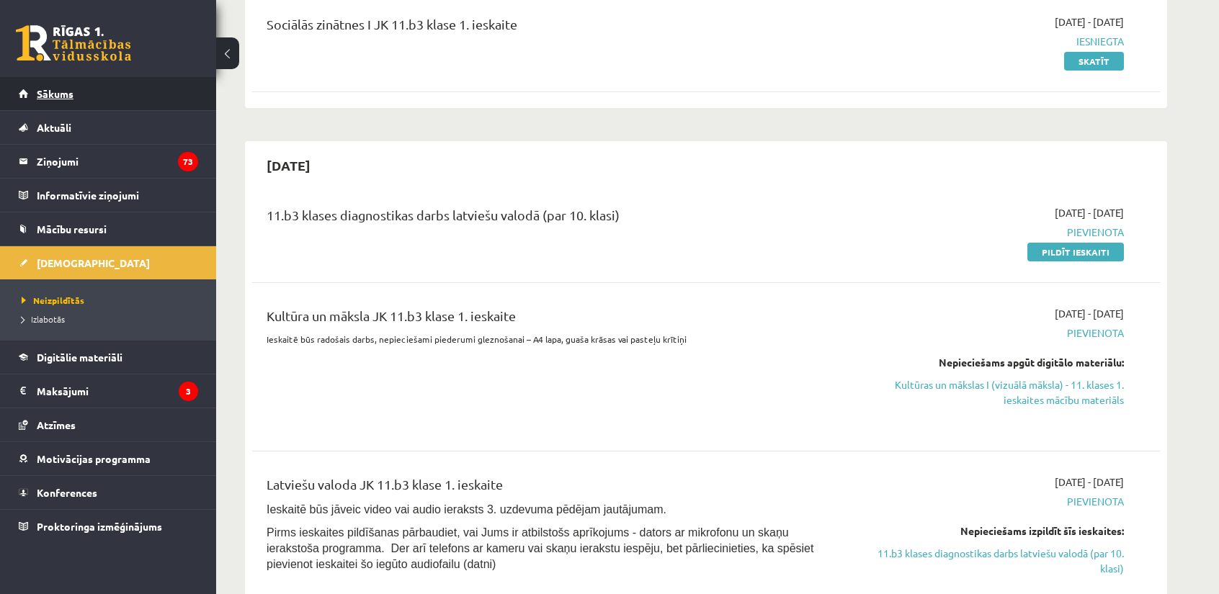
click at [55, 96] on span "Sākums" at bounding box center [55, 93] width 37 height 13
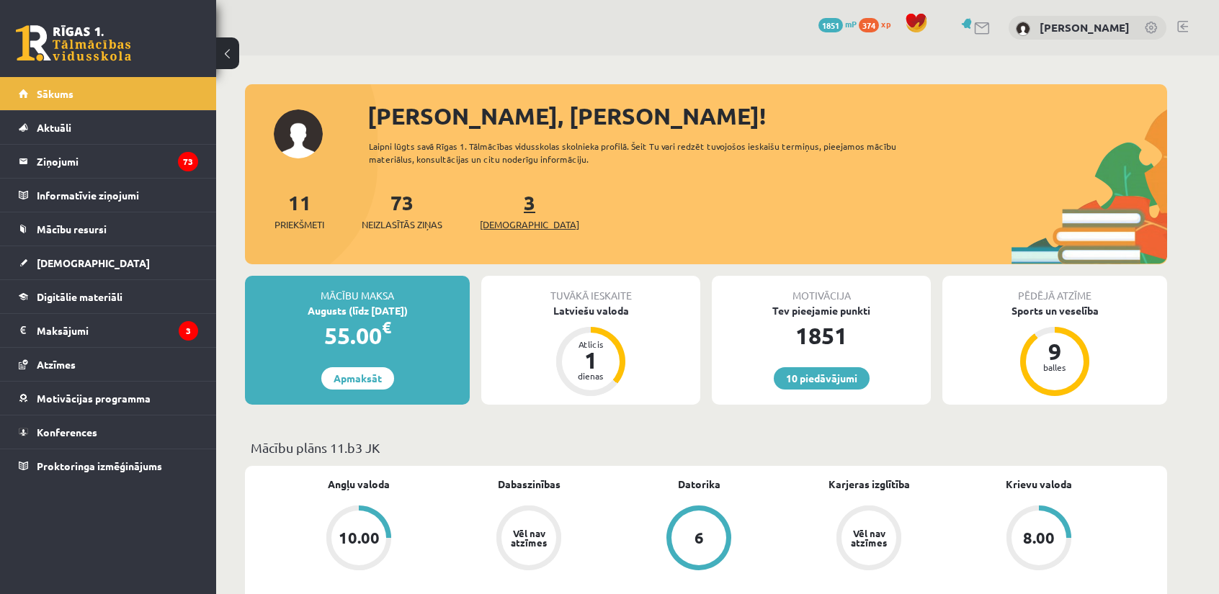
click at [507, 201] on link "3 Ieskaites" at bounding box center [529, 210] width 99 height 43
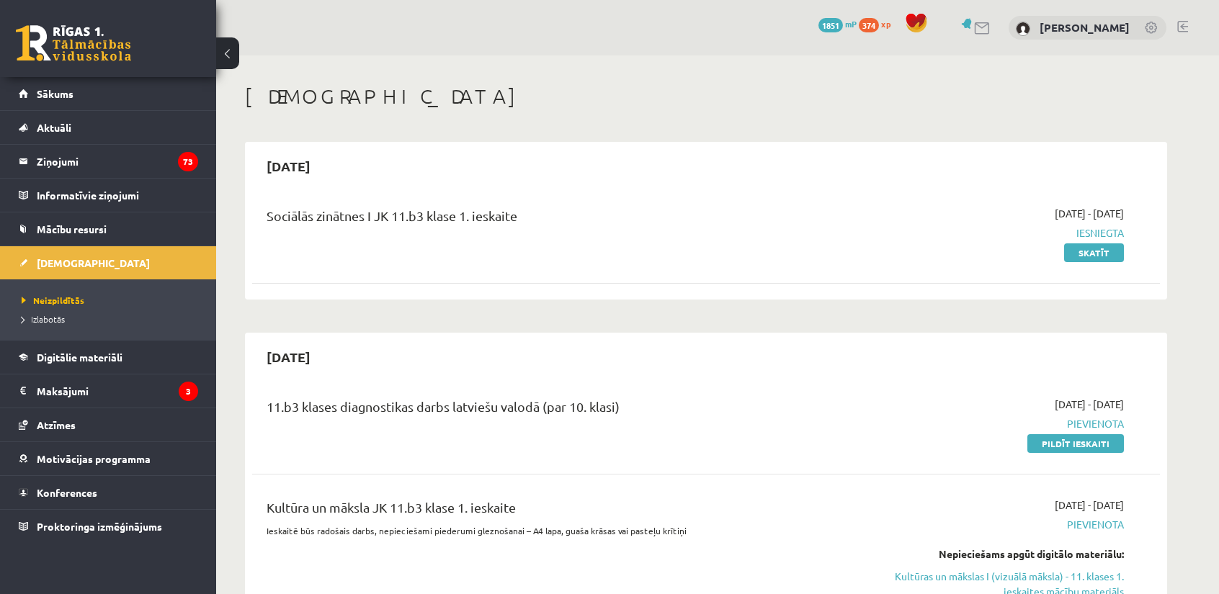
drag, startPoint x: 1063, startPoint y: 446, endPoint x: 686, endPoint y: 77, distance: 527.8
click at [1063, 446] on link "Pildīt ieskaiti" at bounding box center [1075, 443] width 97 height 19
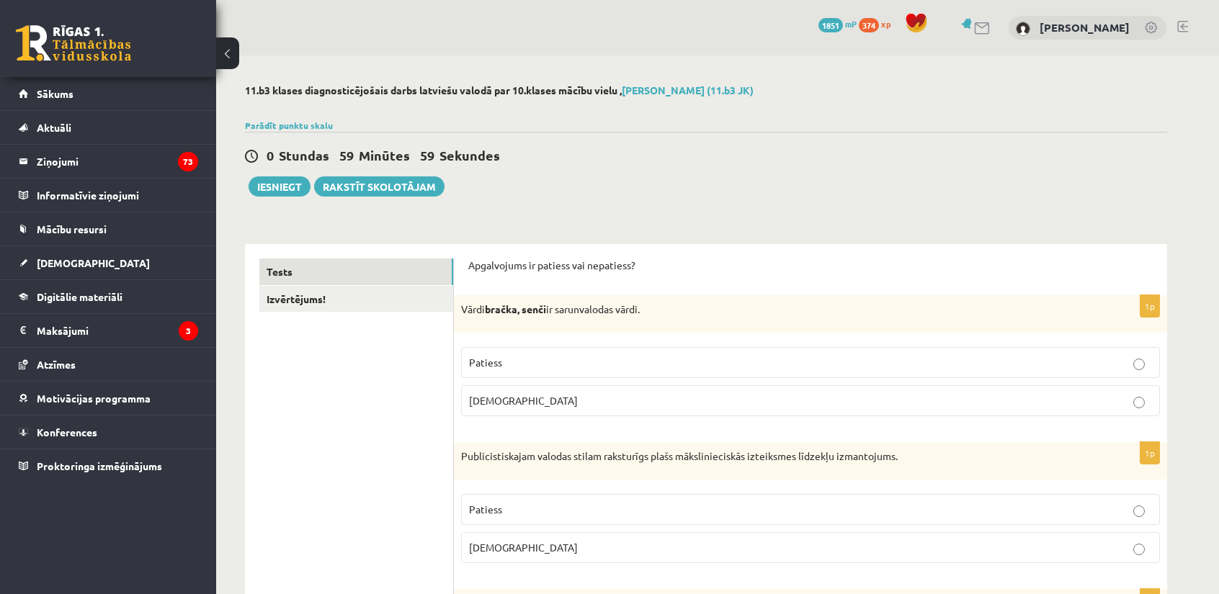
select select "**********"
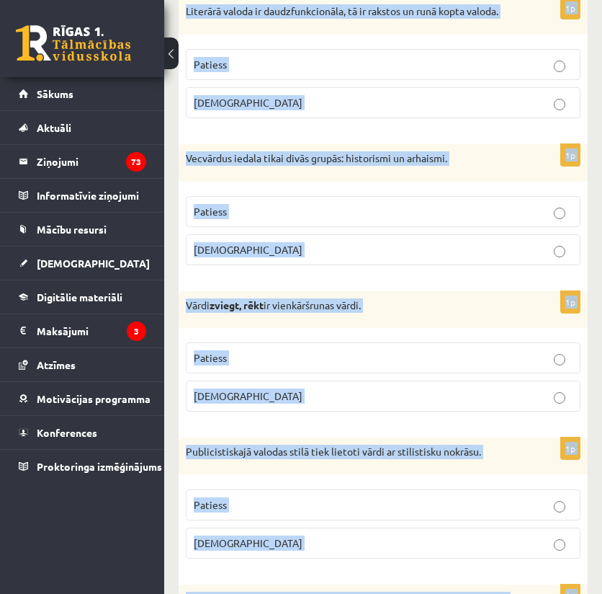
scroll to position [4322, 0]
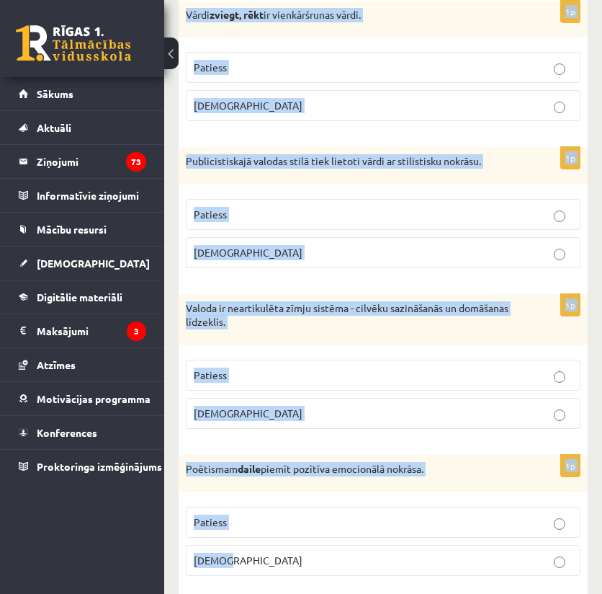
drag, startPoint x: 184, startPoint y: 217, endPoint x: 235, endPoint y: 532, distance: 318.8
copy form "Lorem ipsumd, sitam co adipiscingel seddo. Eiusmod Tempor 8i Utlaboreetdolore m…"
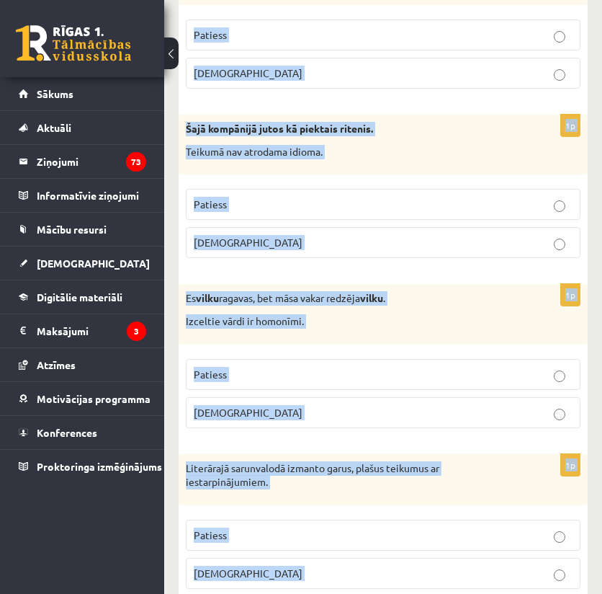
scroll to position [0, 0]
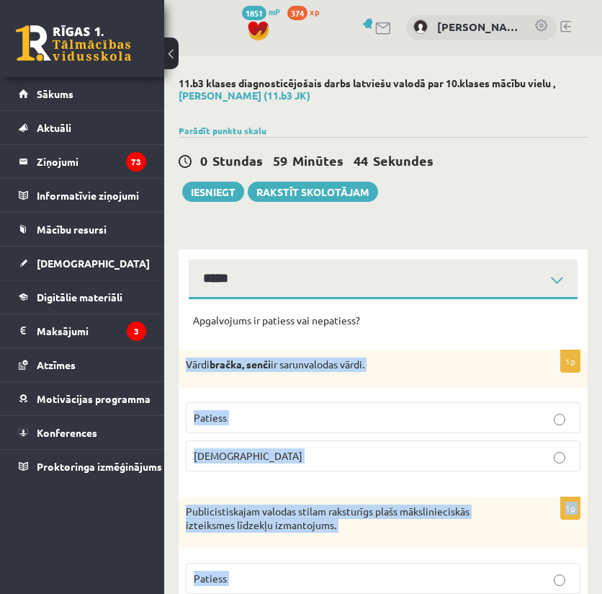
click at [212, 420] on span "Patiess" at bounding box center [210, 417] width 33 height 13
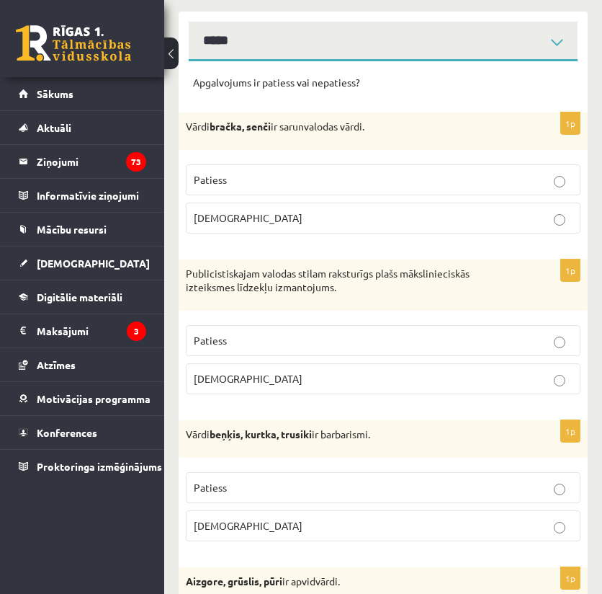
scroll to position [240, 0]
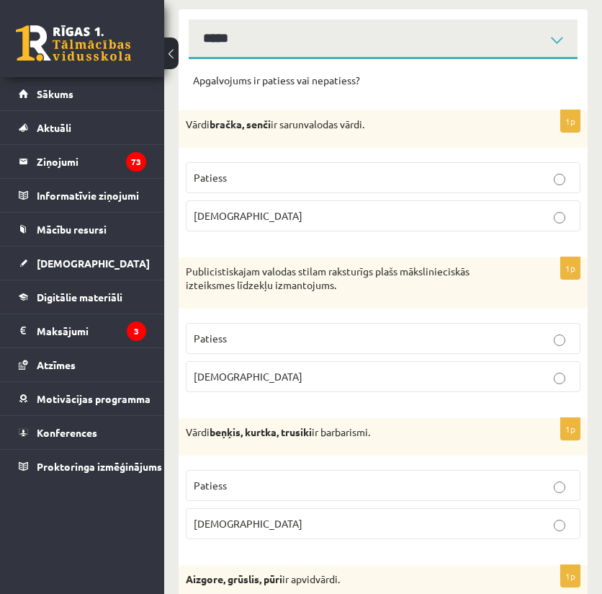
click at [221, 374] on span "Aplams" at bounding box center [248, 376] width 109 height 13
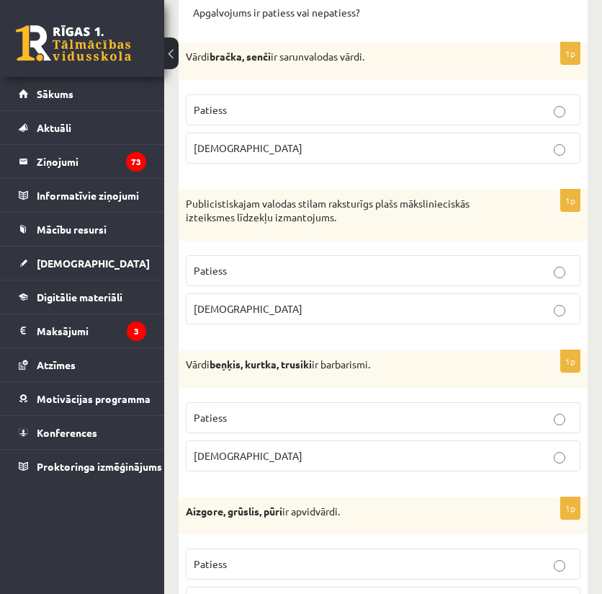
scroll to position [336, 0]
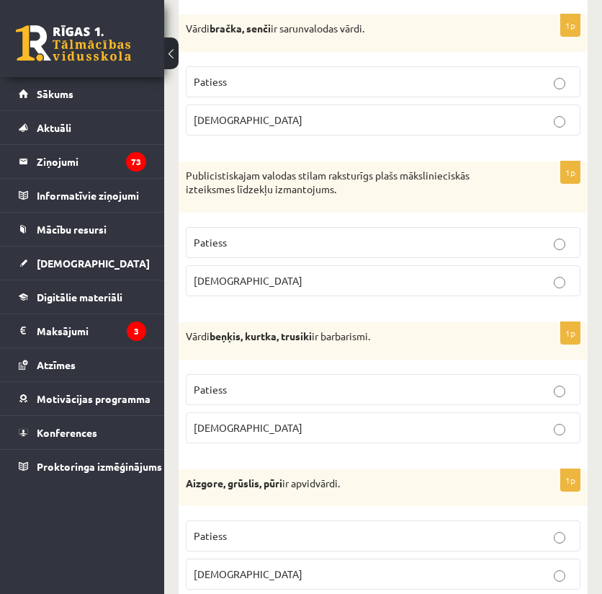
click at [215, 387] on span "Patiess" at bounding box center [210, 389] width 33 height 13
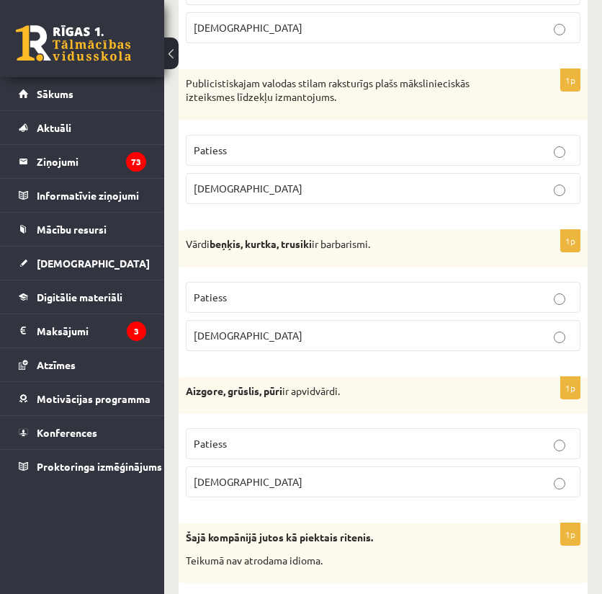
scroll to position [432, 0]
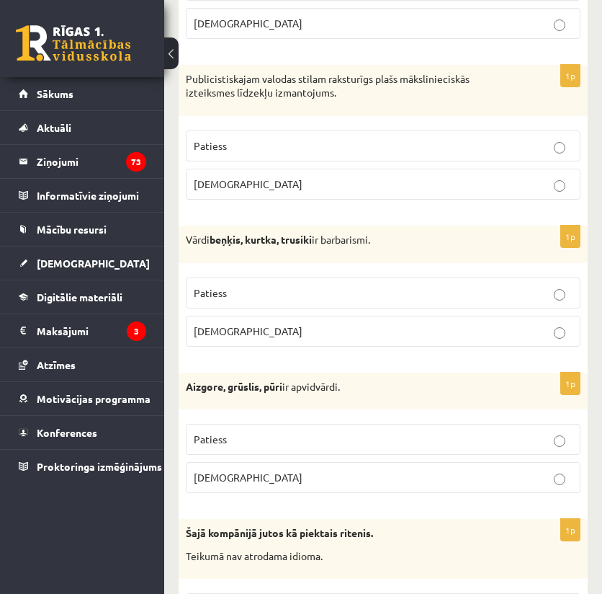
click at [220, 434] on span "Patiess" at bounding box center [210, 438] width 33 height 13
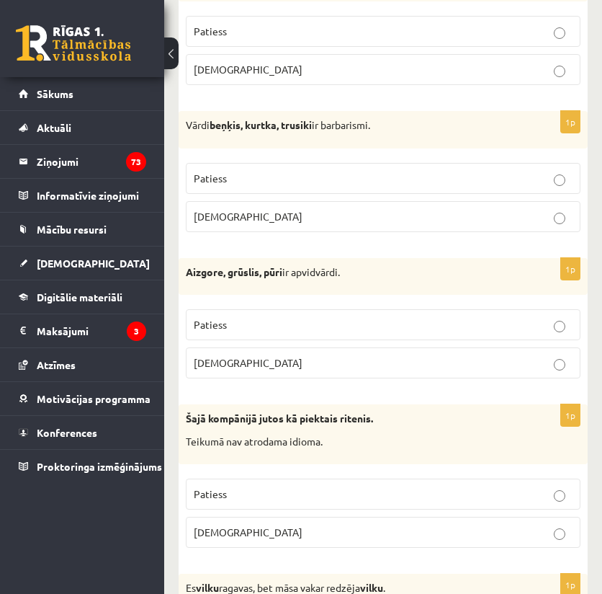
scroll to position [624, 0]
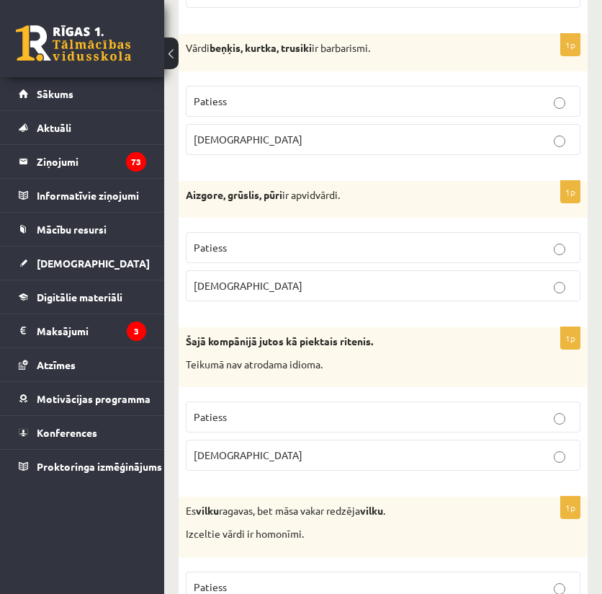
click at [212, 448] on span "Aplams" at bounding box center [248, 454] width 109 height 13
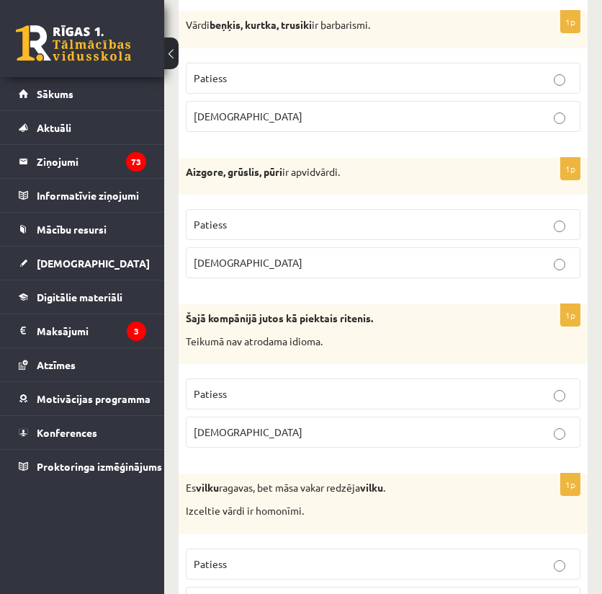
scroll to position [768, 0]
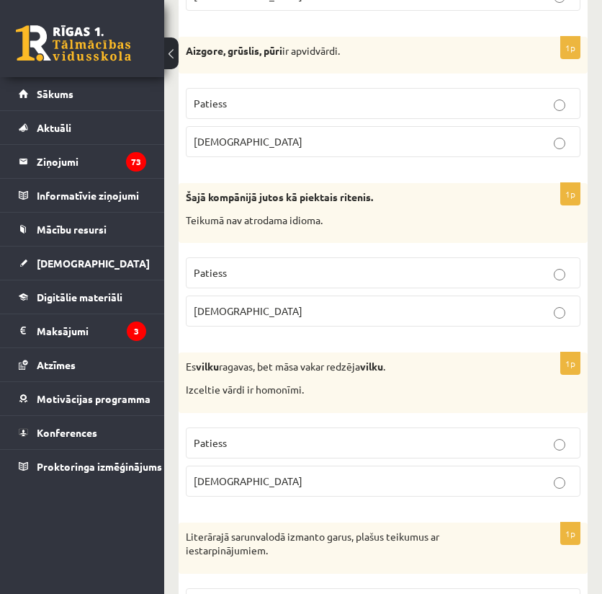
click at [219, 439] on span "Patiess" at bounding box center [210, 442] width 33 height 13
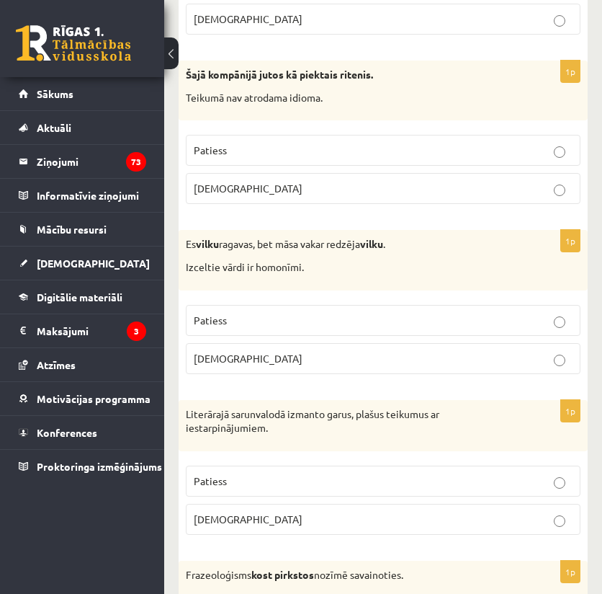
scroll to position [912, 0]
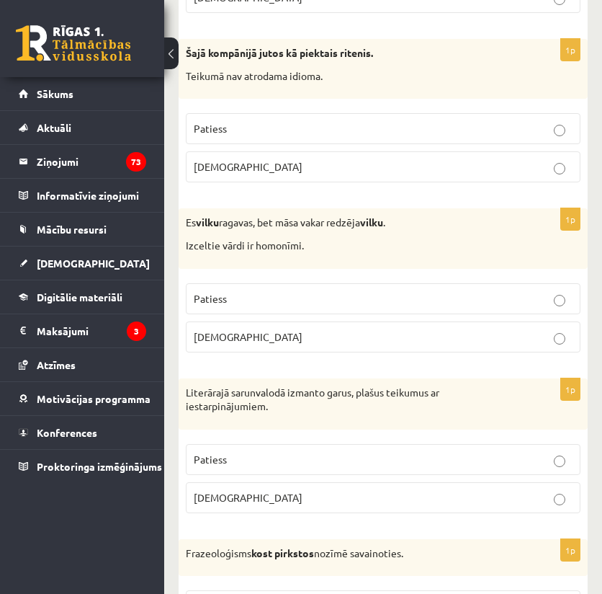
click at [222, 491] on span "Aplams" at bounding box center [248, 497] width 109 height 13
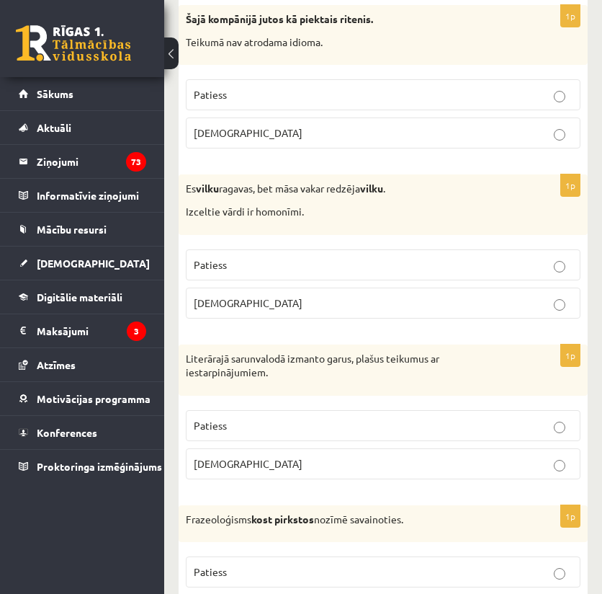
scroll to position [1153, 0]
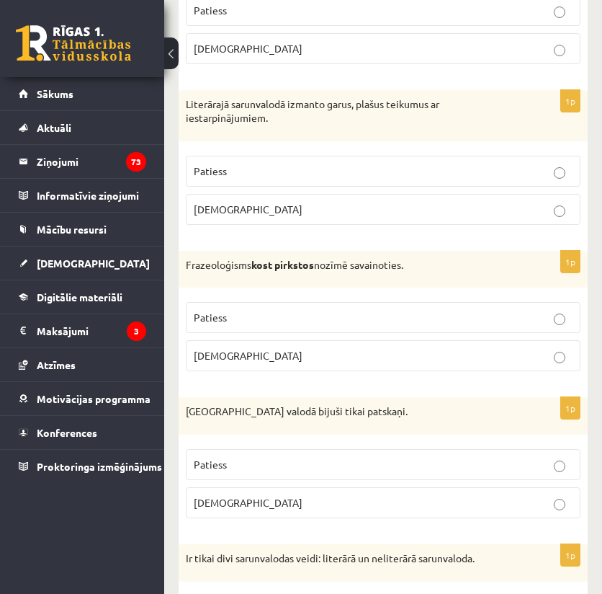
click at [216, 349] on span "Aplams" at bounding box center [248, 355] width 109 height 13
click at [213, 496] on span "Aplams" at bounding box center [248, 502] width 109 height 13
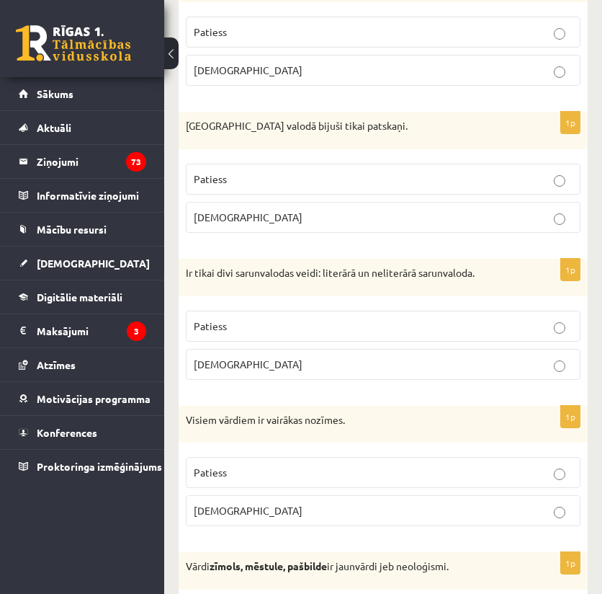
scroll to position [1488, 0]
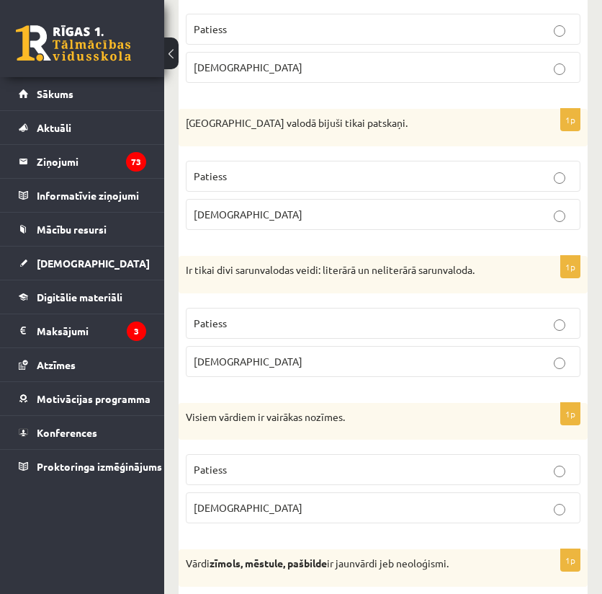
click at [213, 308] on label "Patiess" at bounding box center [383, 323] width 395 height 31
click at [213, 501] on span "Aplams" at bounding box center [248, 507] width 109 height 13
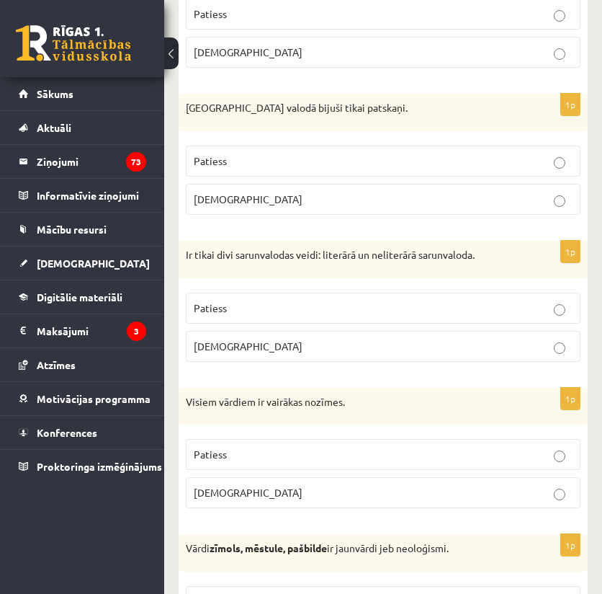
scroll to position [1729, 0]
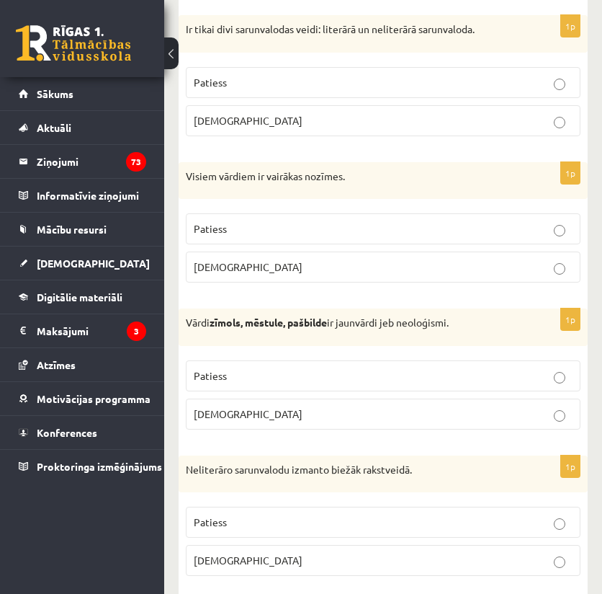
click at [228, 368] on p "Patiess" at bounding box center [383, 375] width 379 height 15
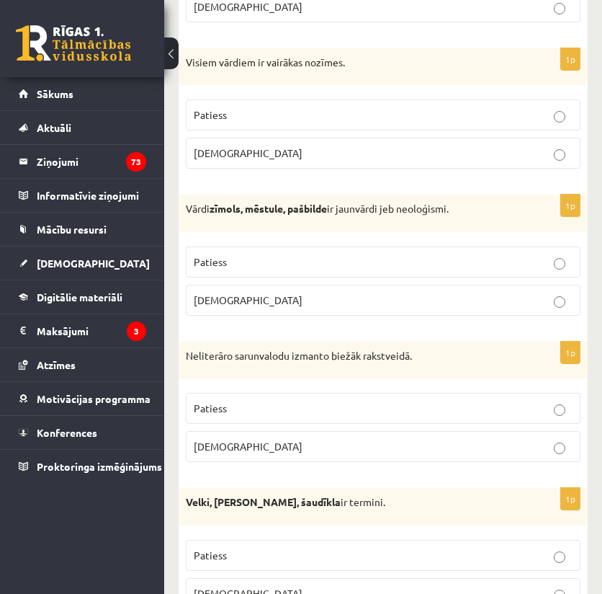
scroll to position [1873, 0]
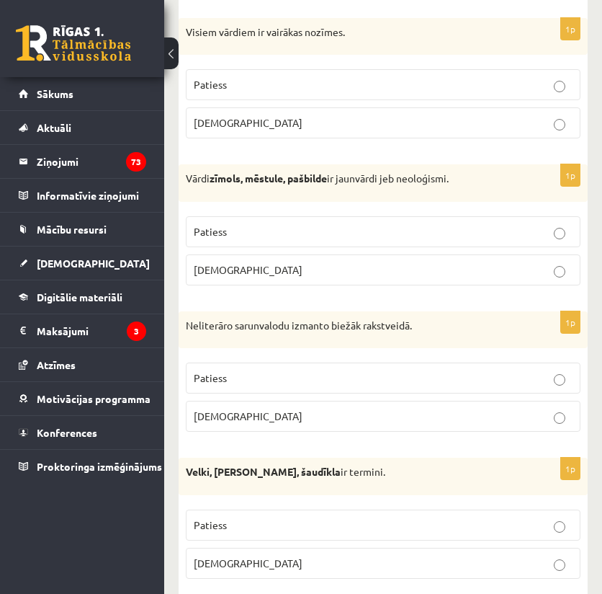
click at [208, 409] on span "Aplams" at bounding box center [248, 415] width 109 height 13
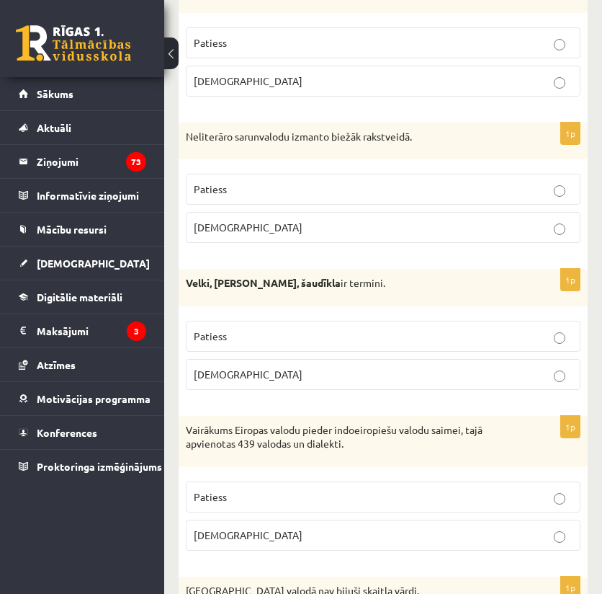
scroll to position [2065, 0]
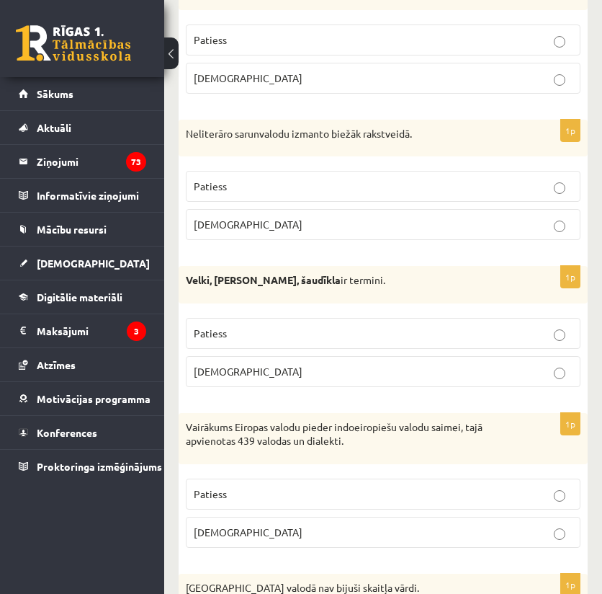
click at [215, 365] on span "Aplams" at bounding box center [248, 371] width 109 height 13
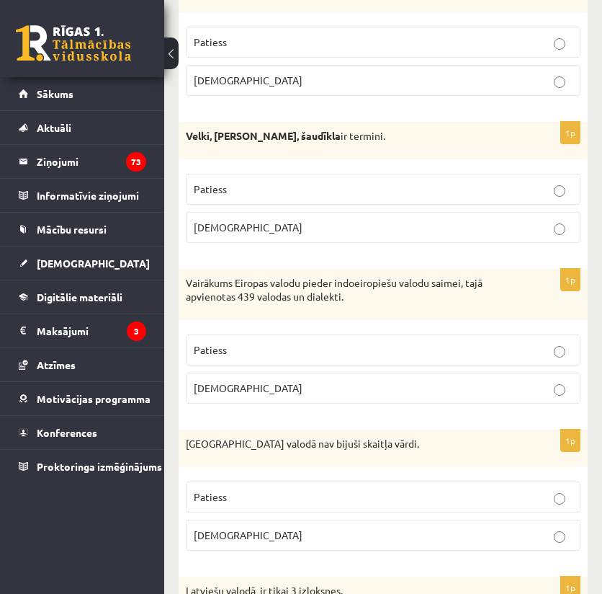
click at [220, 343] on span "Patiess" at bounding box center [210, 349] width 33 height 13
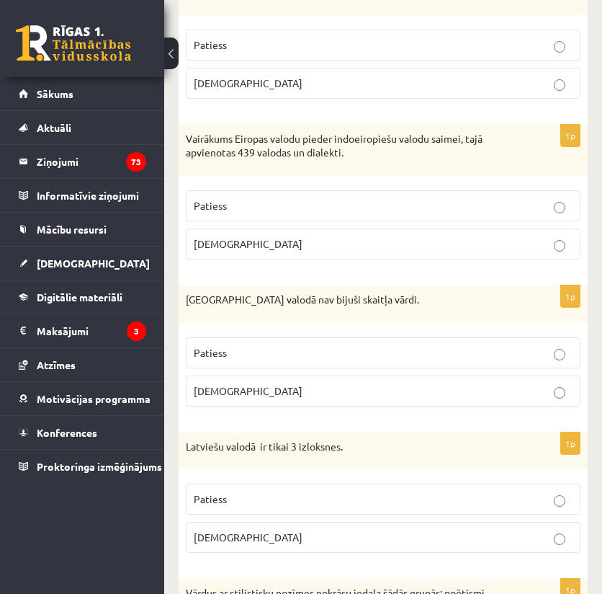
click at [220, 346] on span "Patiess" at bounding box center [210, 352] width 33 height 13
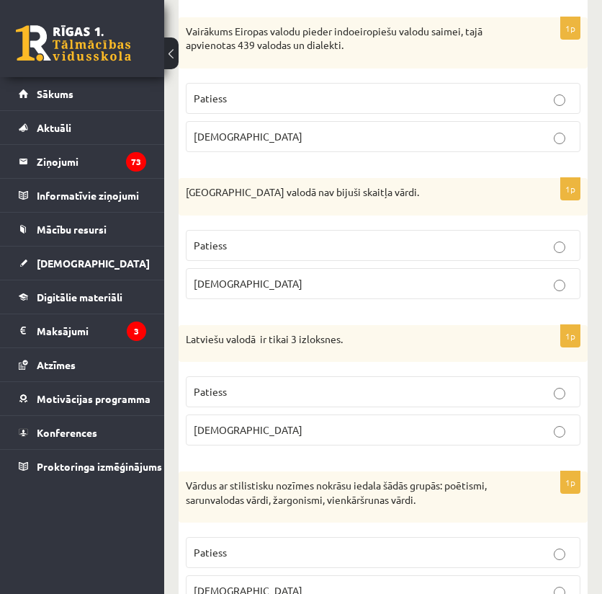
scroll to position [2497, 0]
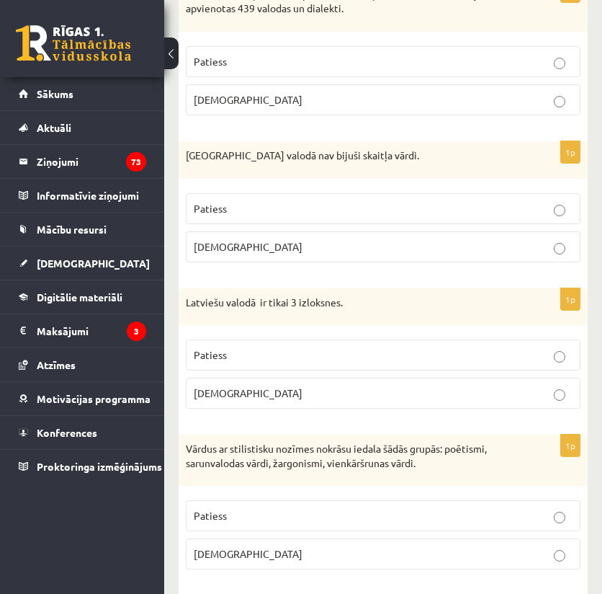
click at [212, 386] on span "Aplams" at bounding box center [248, 392] width 109 height 13
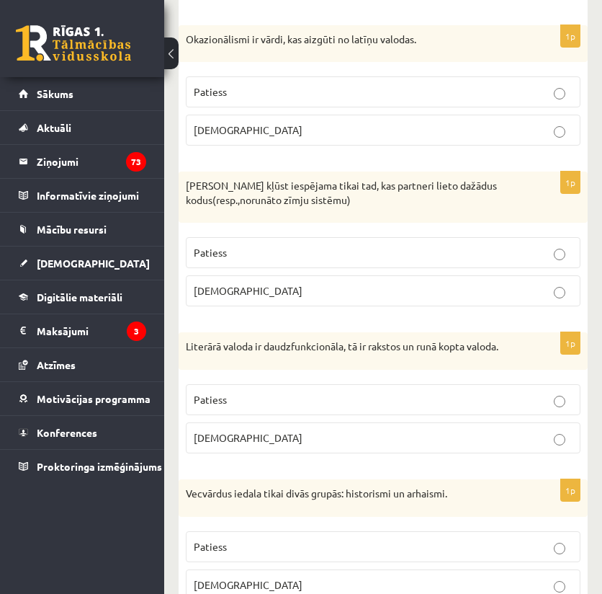
scroll to position [4322, 0]
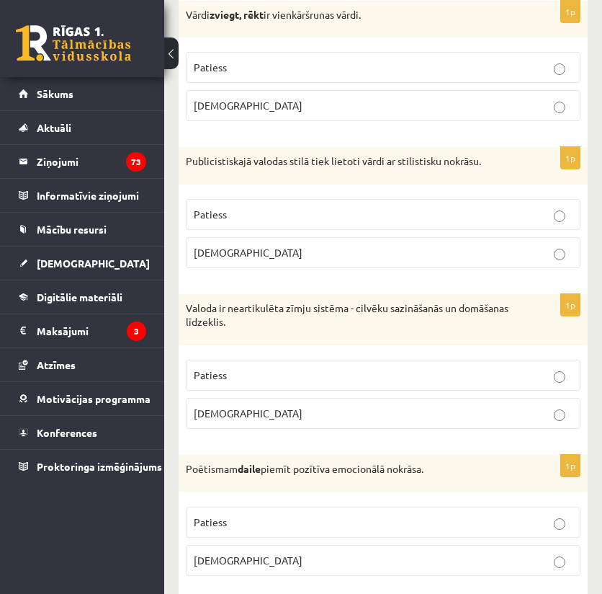
click at [220, 515] on span "Patiess" at bounding box center [210, 521] width 33 height 13
click at [216, 406] on span "Aplams" at bounding box center [248, 412] width 109 height 13
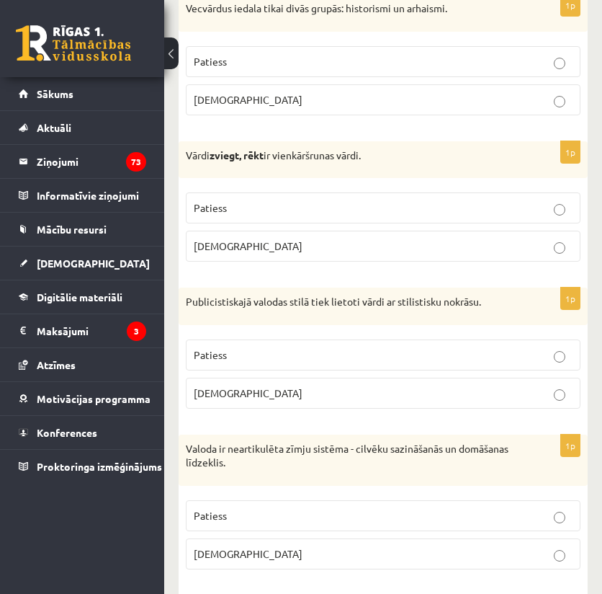
scroll to position [4177, 0]
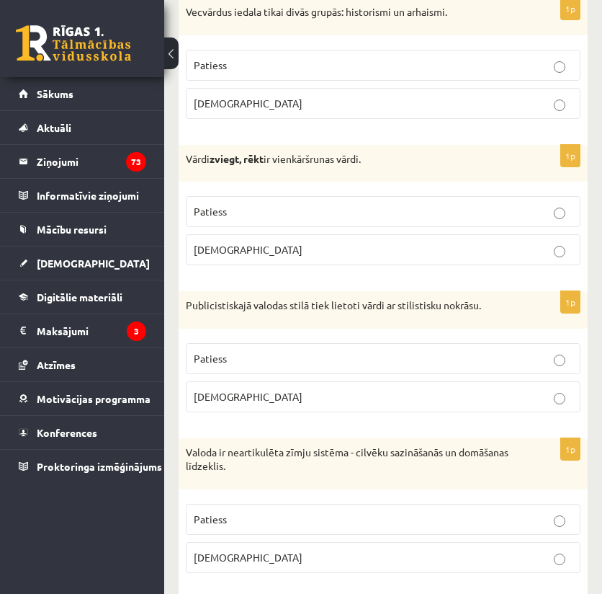
click at [212, 343] on label "Patiess" at bounding box center [383, 358] width 395 height 31
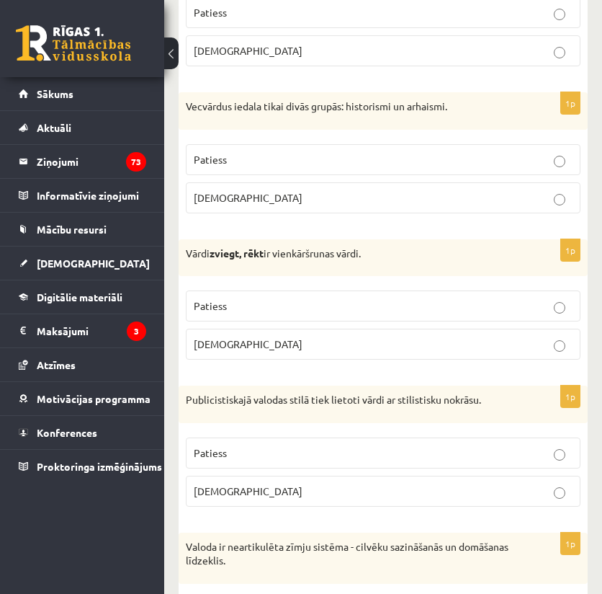
scroll to position [4082, 0]
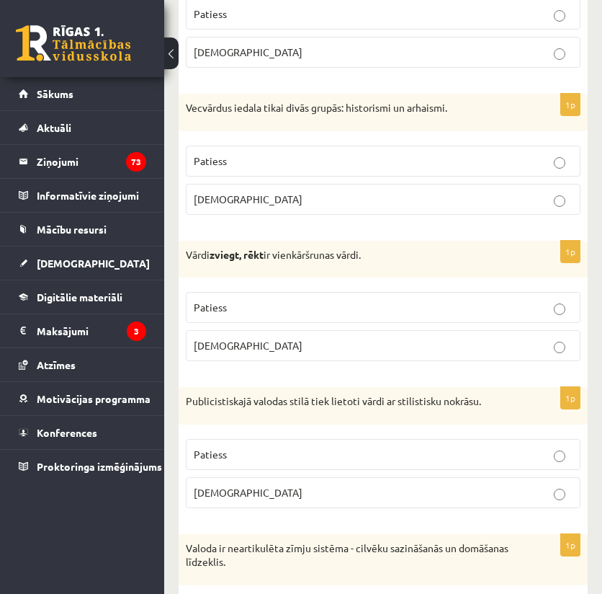
click at [228, 338] on p "Aplams" at bounding box center [383, 345] width 379 height 15
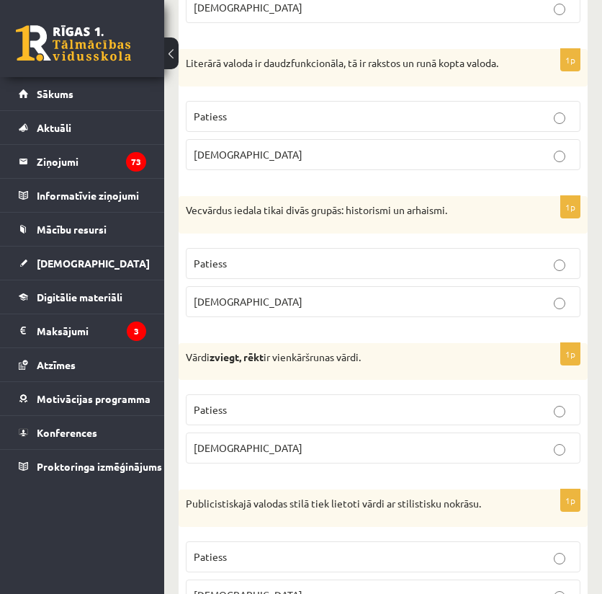
scroll to position [3938, 0]
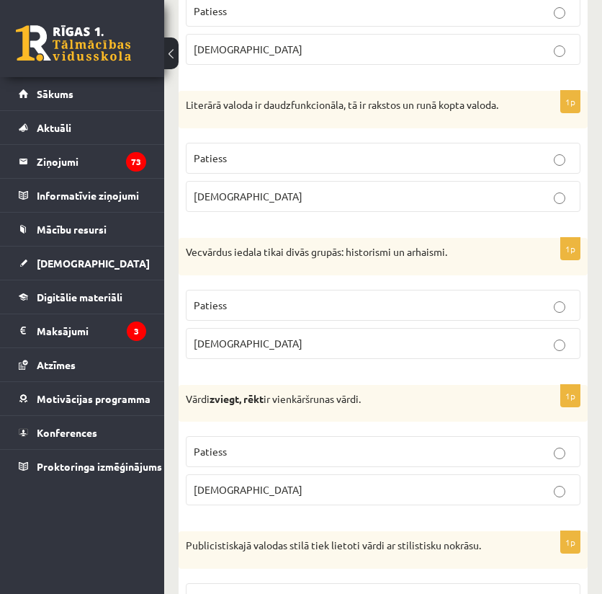
click at [227, 298] on p "Patiess" at bounding box center [383, 305] width 379 height 15
click at [253, 151] on p "Patiess" at bounding box center [383, 158] width 379 height 15
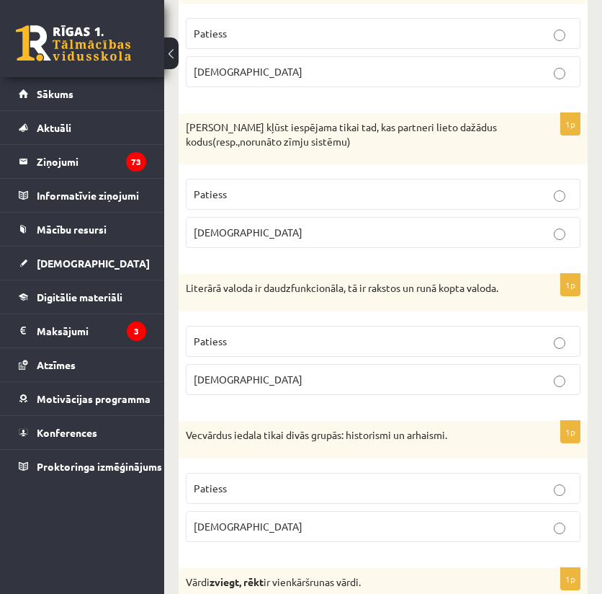
scroll to position [3745, 0]
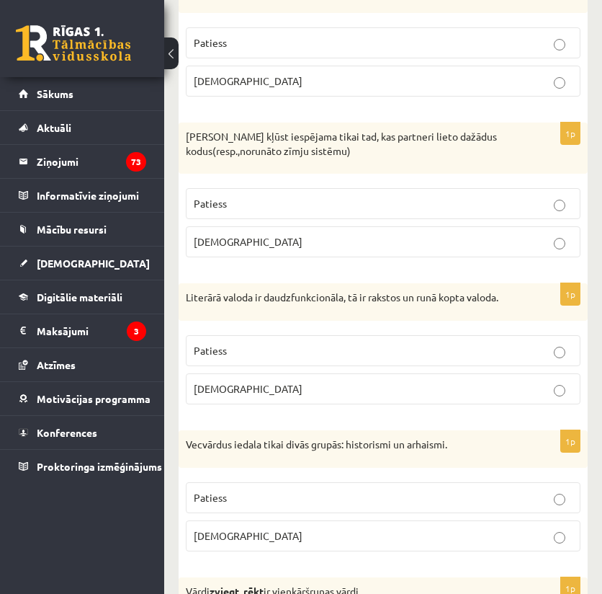
click at [264, 234] on p "Aplams" at bounding box center [383, 241] width 379 height 15
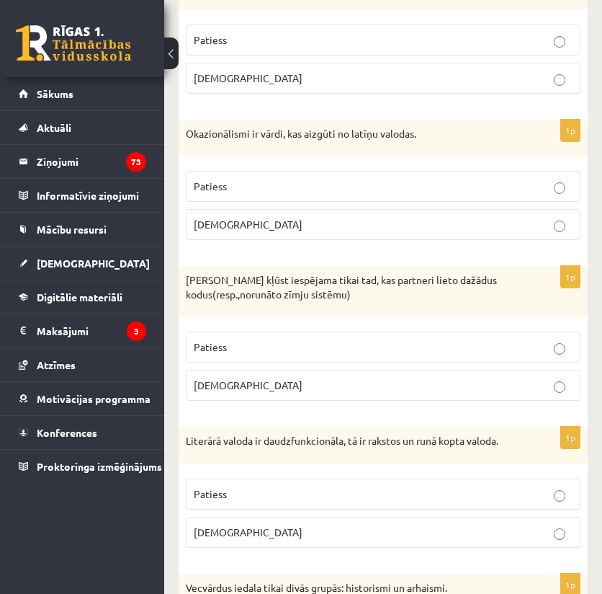
scroll to position [3601, 0]
click at [200, 218] on span "Aplams" at bounding box center [248, 224] width 109 height 13
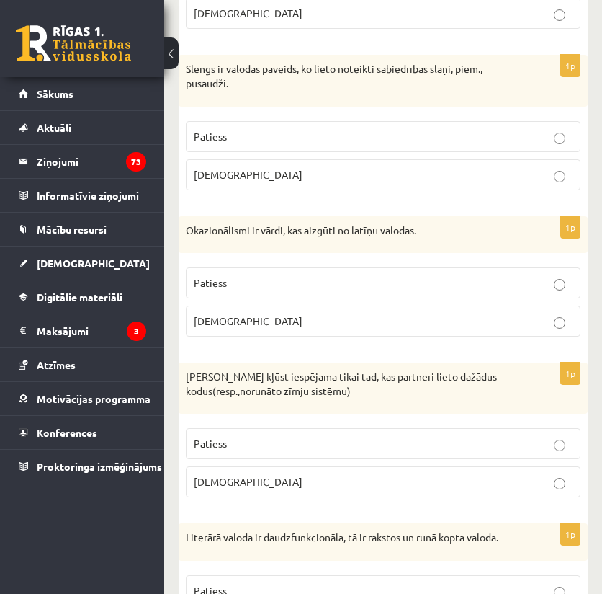
click at [220, 130] on span "Patiess" at bounding box center [210, 136] width 33 height 13
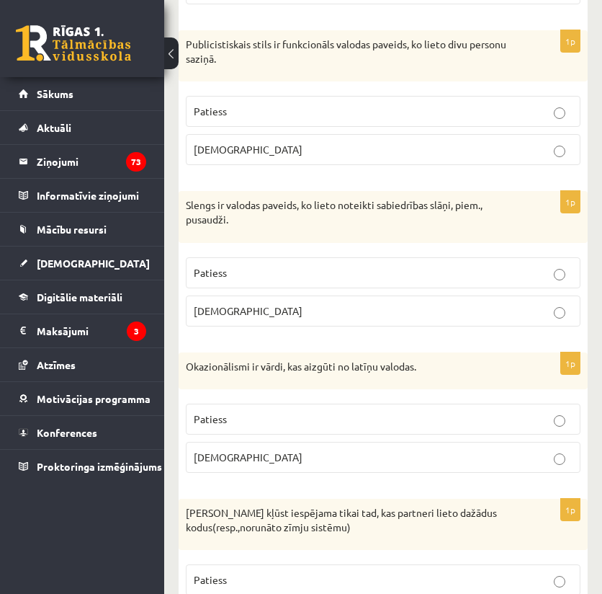
scroll to position [3361, 0]
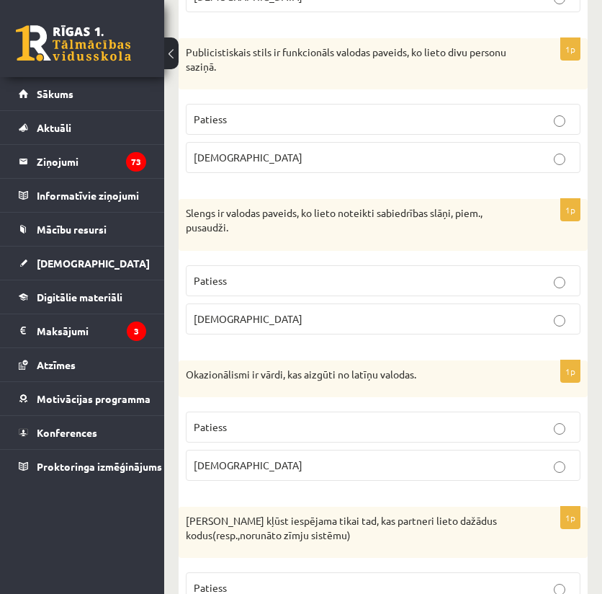
click at [216, 151] on span "Aplams" at bounding box center [248, 157] width 109 height 13
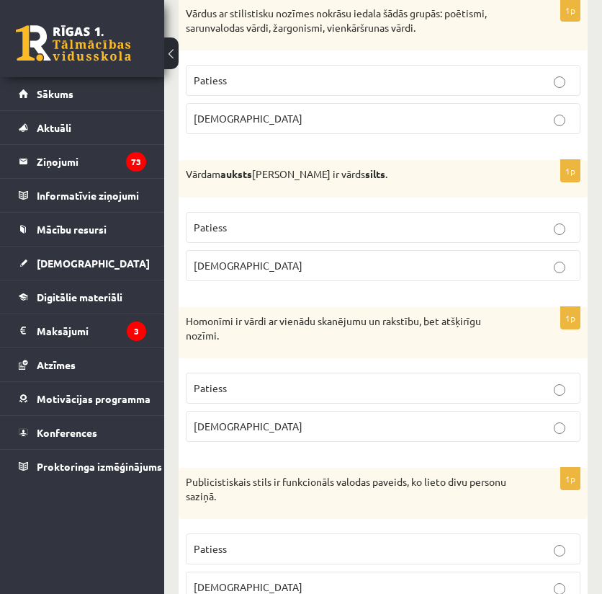
scroll to position [2929, 0]
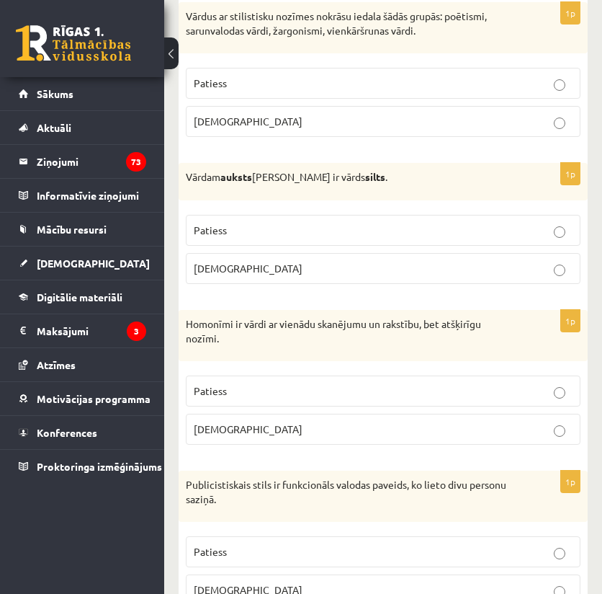
click at [233, 383] on p "Patiess" at bounding box center [383, 390] width 379 height 15
click at [246, 223] on p "Patiess" at bounding box center [383, 230] width 379 height 15
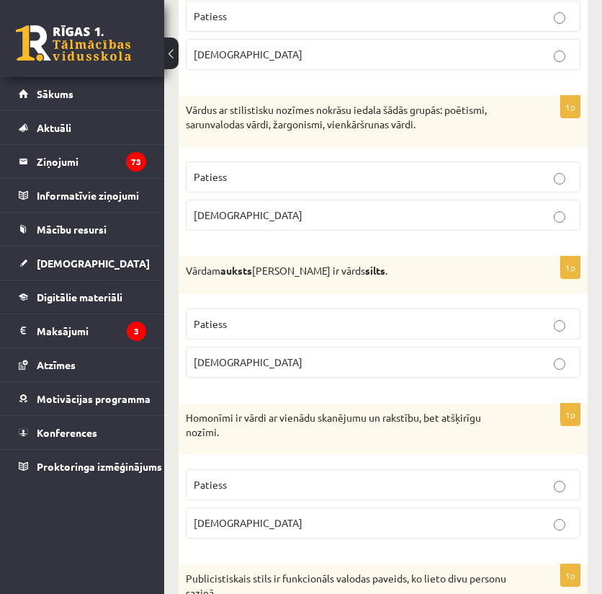
scroll to position [2737, 0]
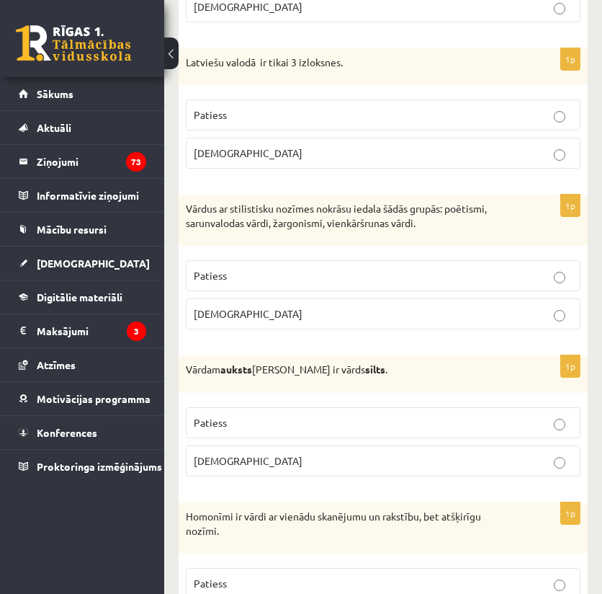
click at [248, 268] on p "Patiess" at bounding box center [383, 275] width 379 height 15
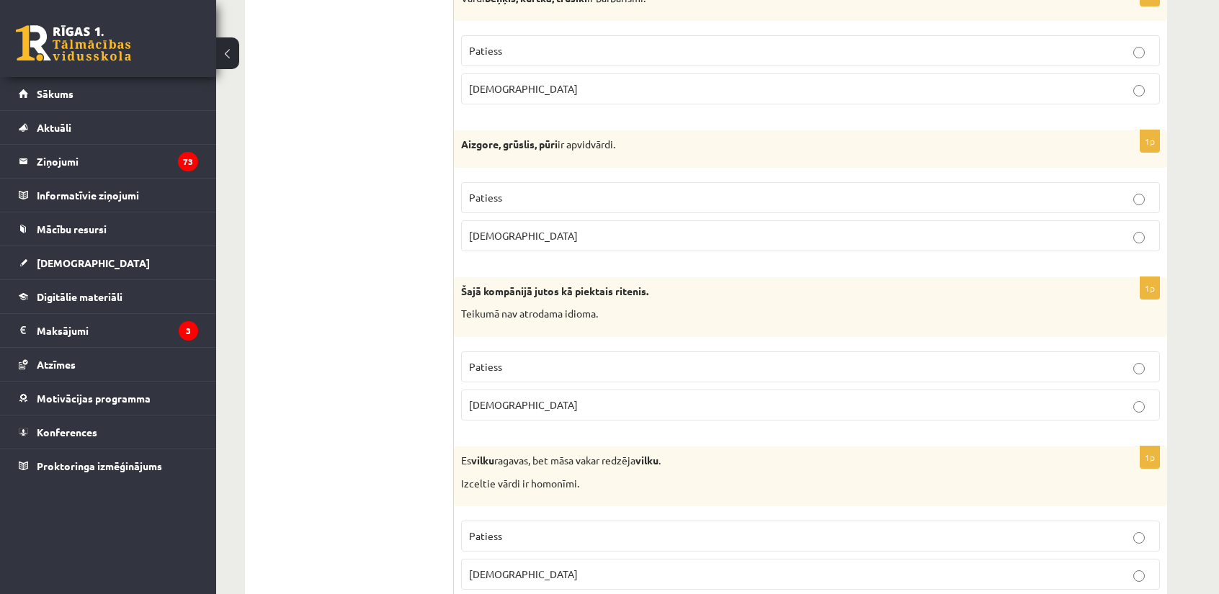
scroll to position [0, 0]
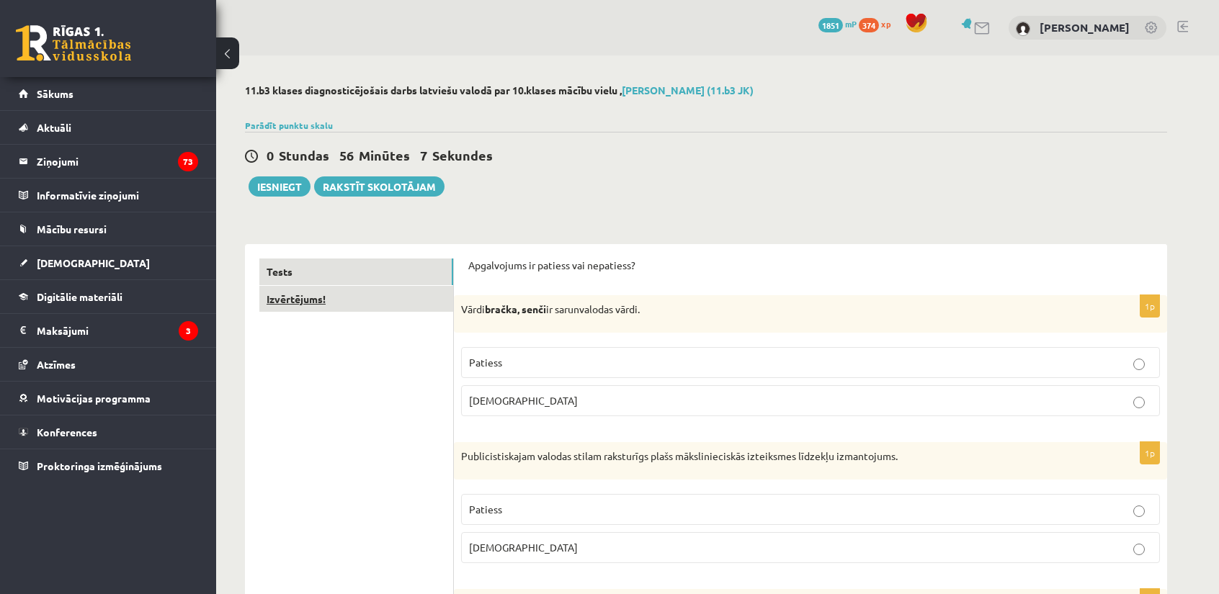
click at [285, 302] on link "Izvērtējums!" at bounding box center [356, 299] width 194 height 27
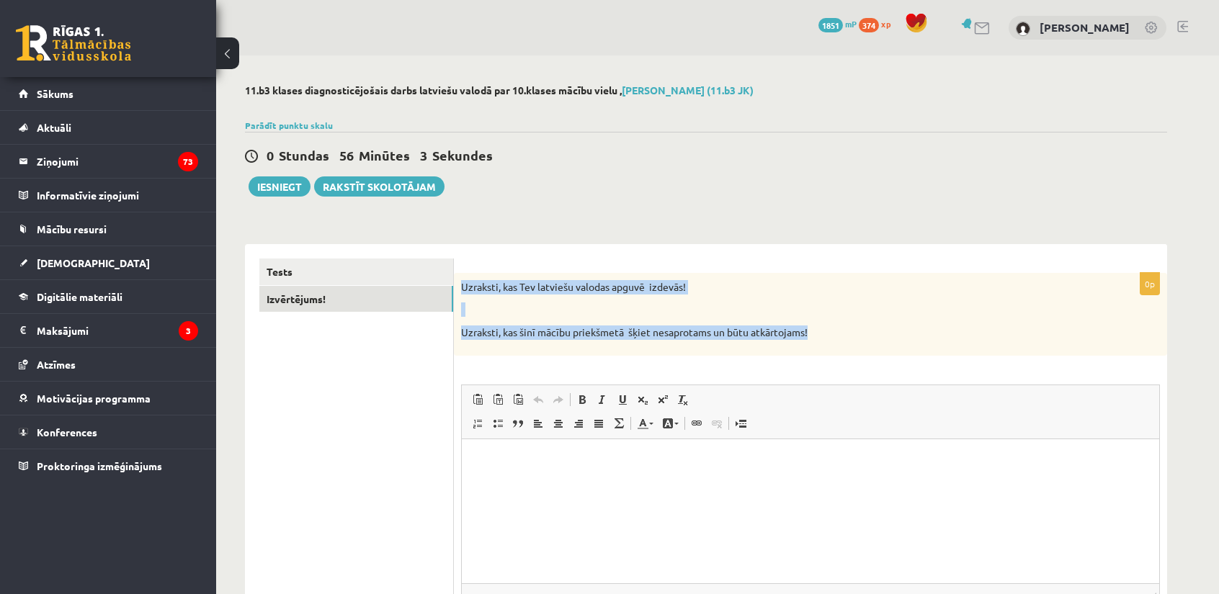
drag, startPoint x: 477, startPoint y: 295, endPoint x: 814, endPoint y: 335, distance: 339.5
click at [814, 335] on div "Uzraksti, kas Tev latviešu valodas apguvē izdevās! Uzraksti, kas šinī mācību pr…" at bounding box center [810, 314] width 713 height 83
copy div "Uzraksti, kas Tev latviešu valodas apguvē izdevās! Uzraksti, kas šinī mācību pr…"
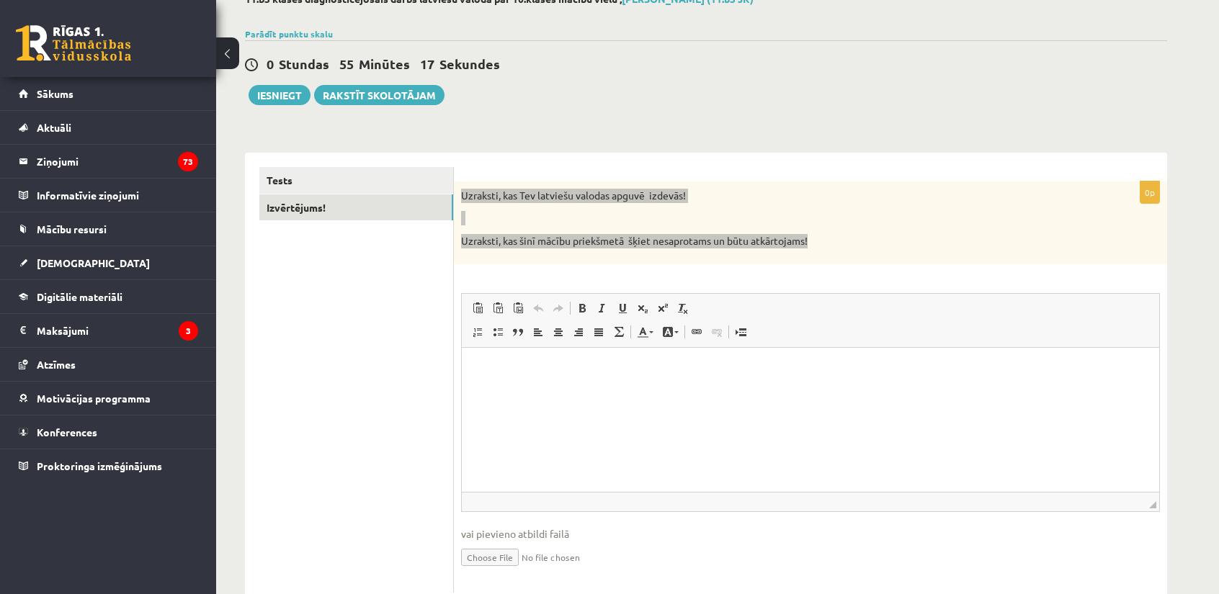
scroll to position [96, 0]
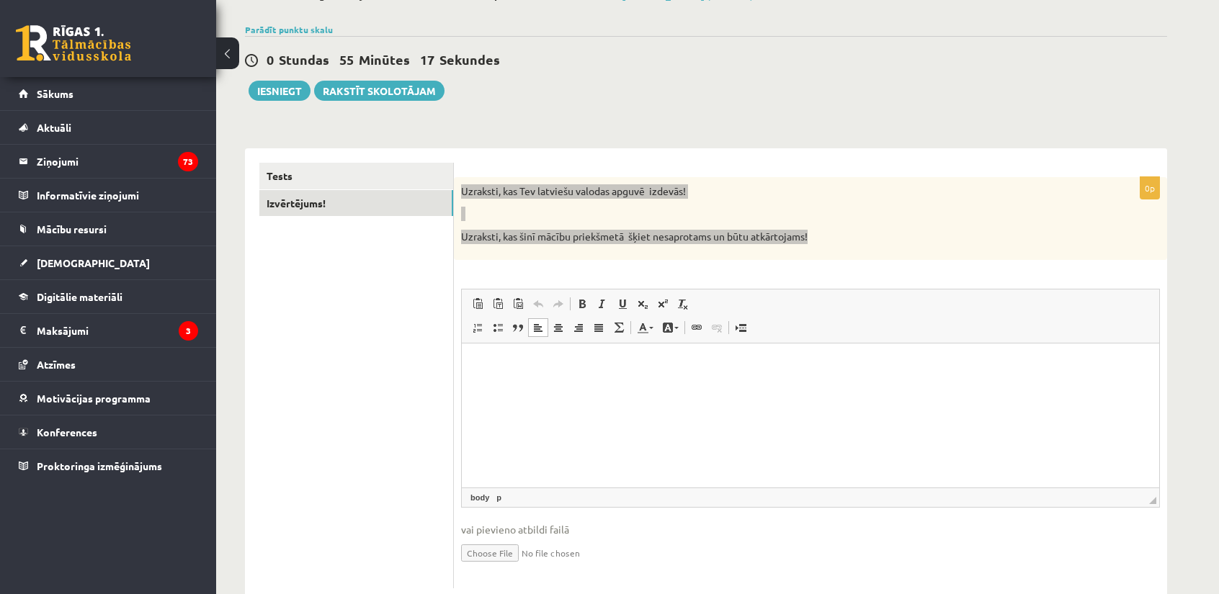
click at [723, 387] on html at bounding box center [810, 365] width 697 height 44
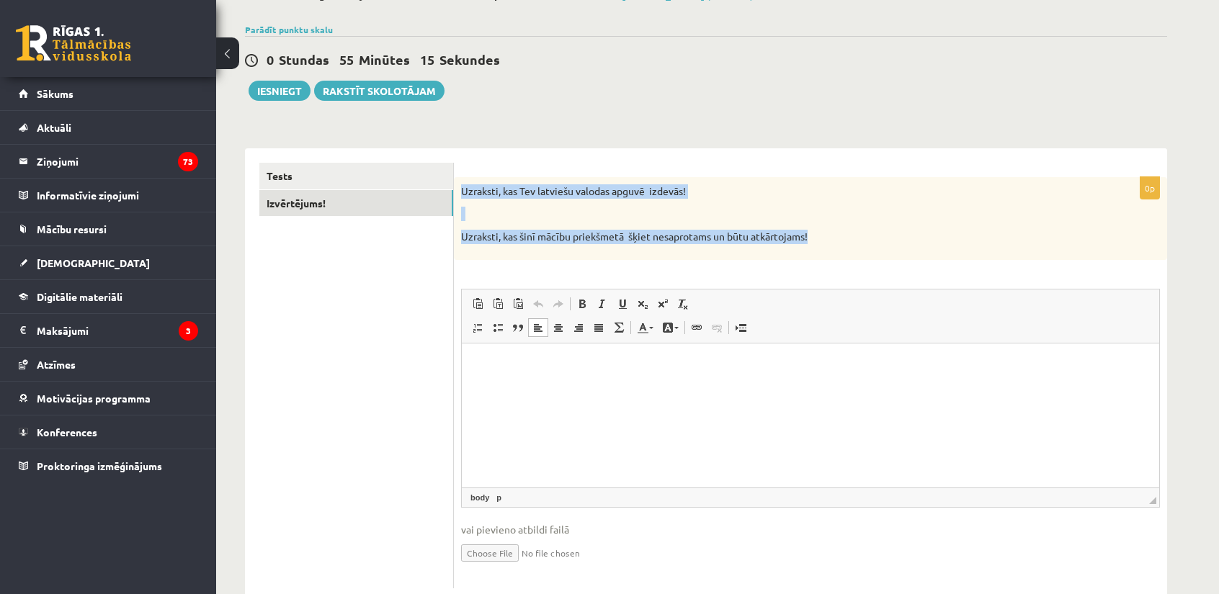
click at [545, 231] on p "Uzraksti, kas šinī mācību priekšmetā šķiet nesaprotams un būtu atkārtojams!" at bounding box center [774, 237] width 627 height 14
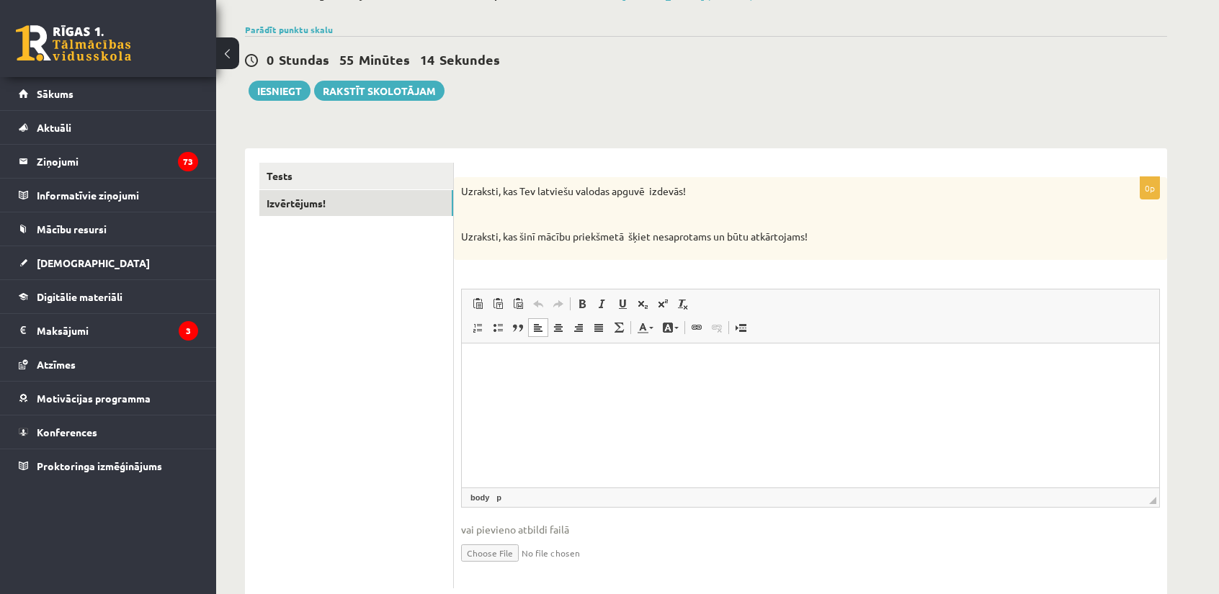
click at [511, 377] on html at bounding box center [810, 365] width 697 height 44
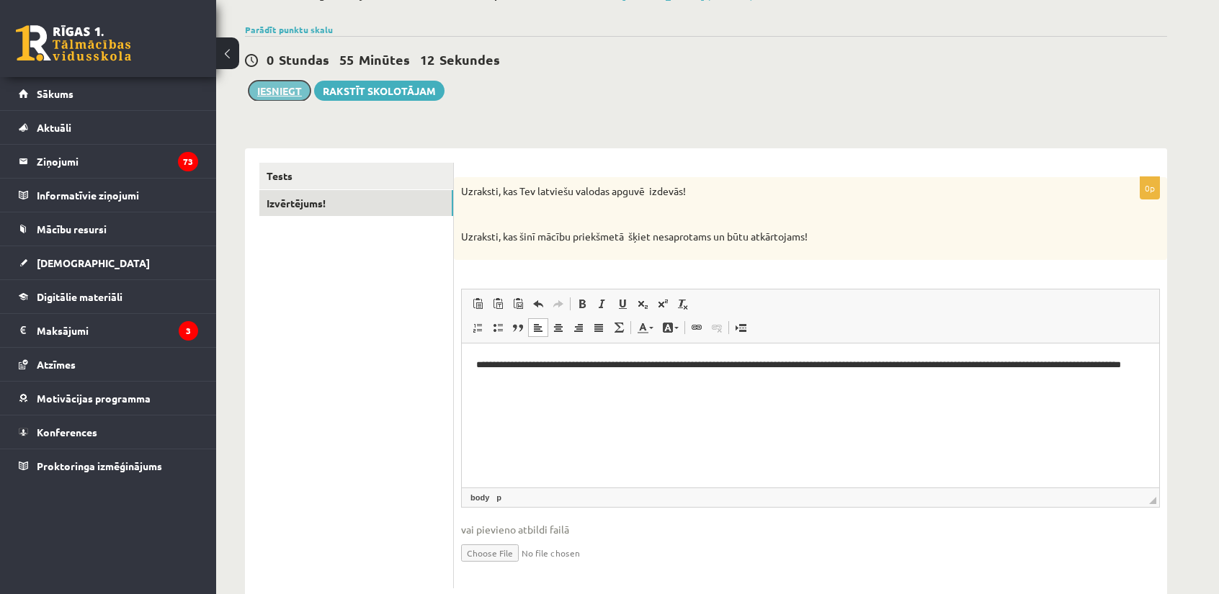
click at [281, 84] on button "Iesniegt" at bounding box center [280, 91] width 62 height 20
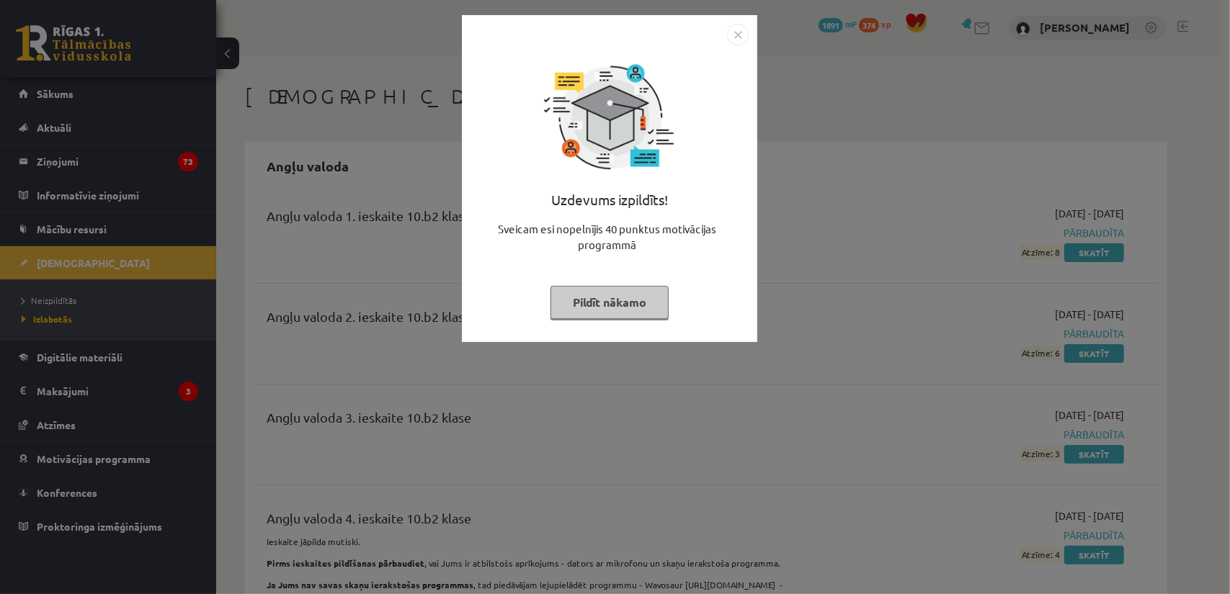
click at [620, 309] on button "Pildīt nākamo" at bounding box center [609, 302] width 118 height 33
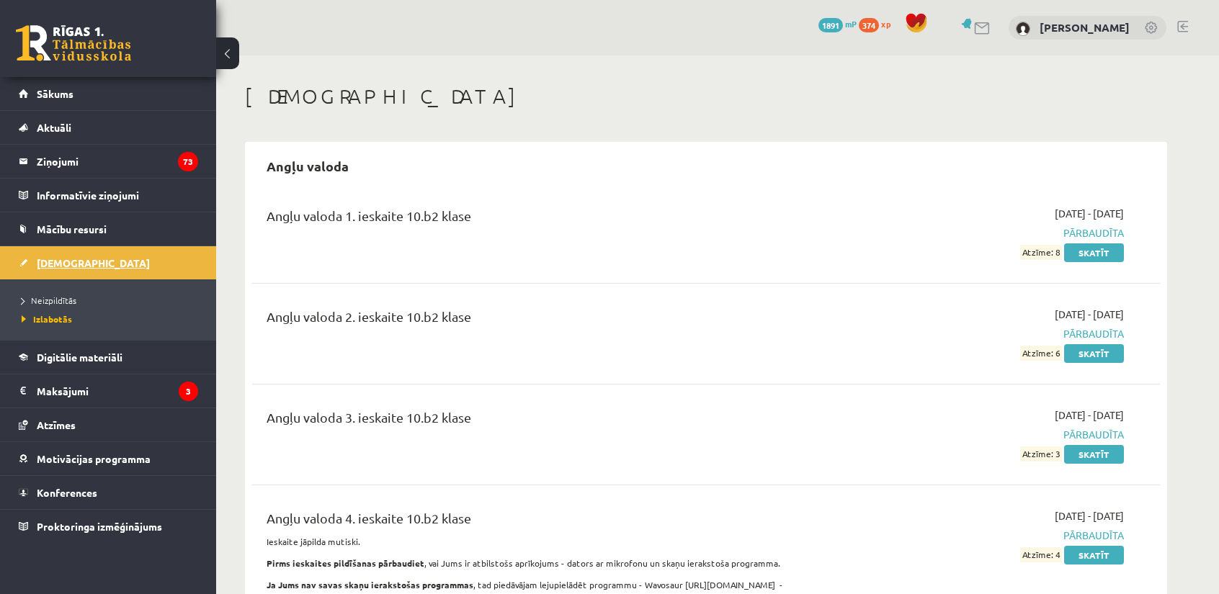
click at [61, 257] on span "[DEMOGRAPHIC_DATA]" at bounding box center [93, 262] width 113 height 13
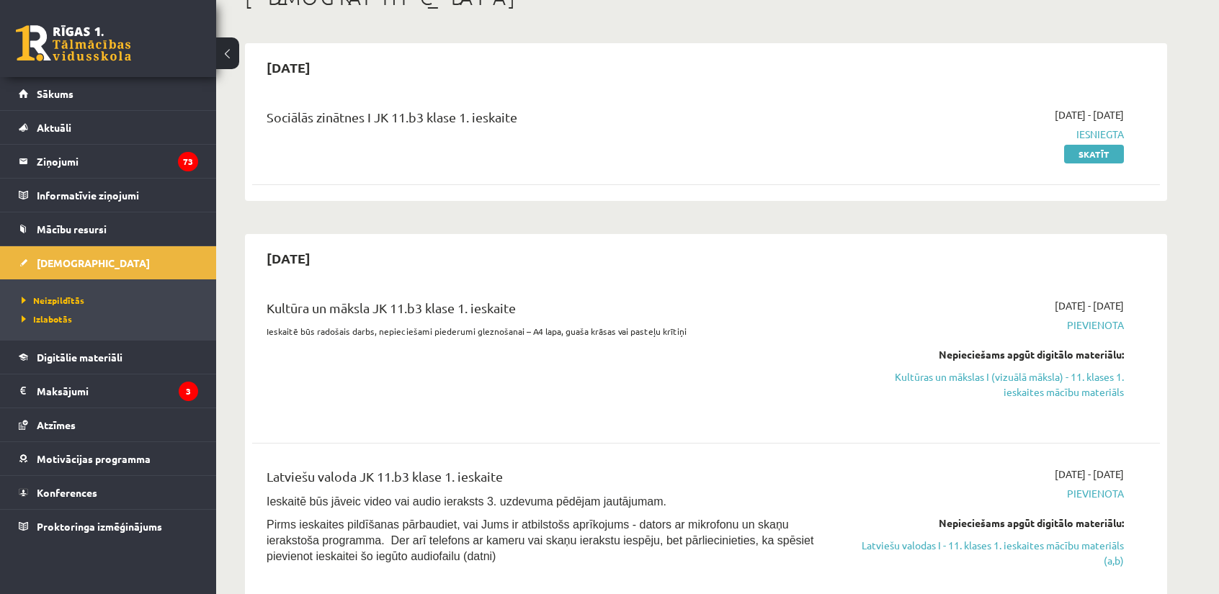
scroll to position [96, 0]
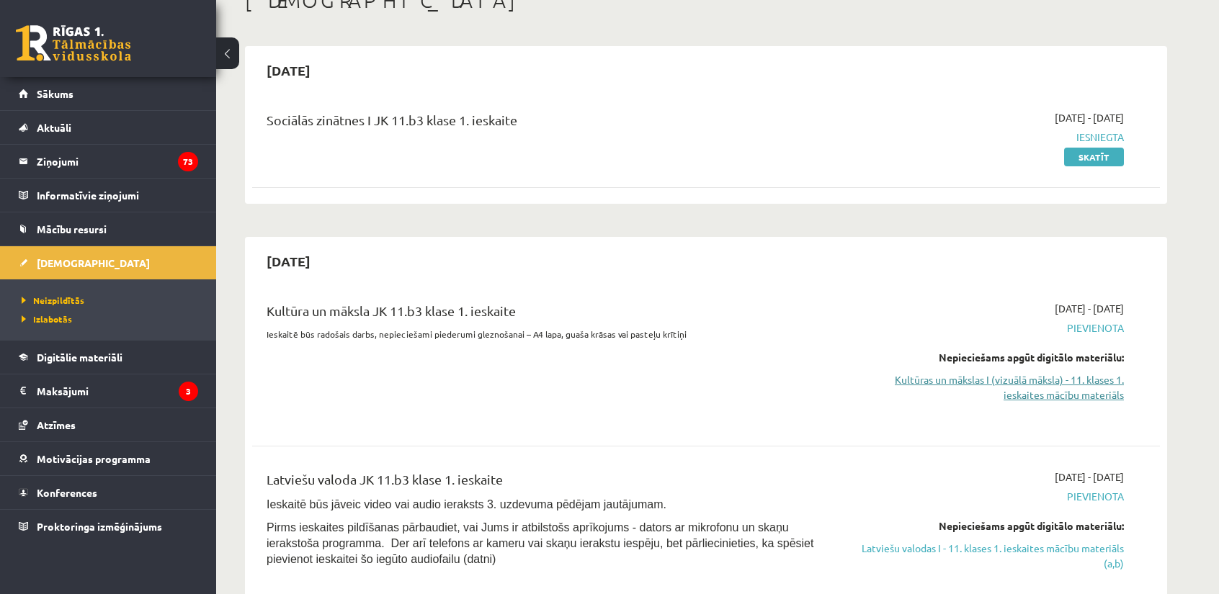
click at [1060, 381] on link "Kultūras un mākslas I (vizuālā māksla) - 11. klases 1. ieskaites mācību materiā…" at bounding box center [988, 387] width 272 height 30
click at [994, 381] on link "Kultūras un mākslas I (vizuālā māksla) - 11. klases 1. ieskaites mācību materiā…" at bounding box center [988, 387] width 272 height 30
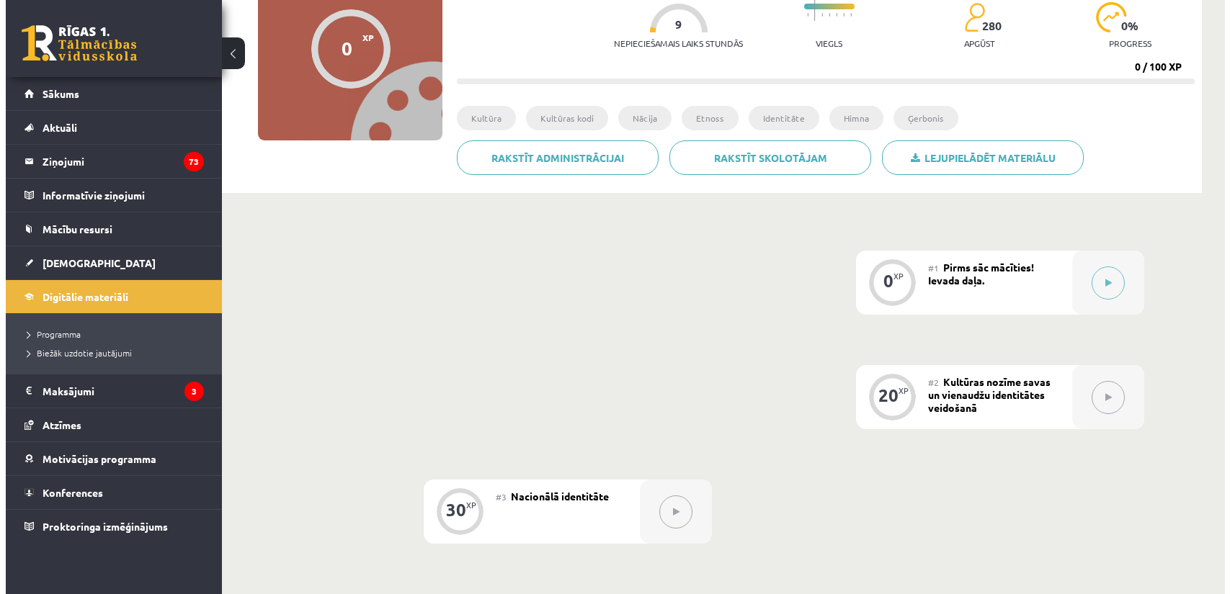
scroll to position [56, 0]
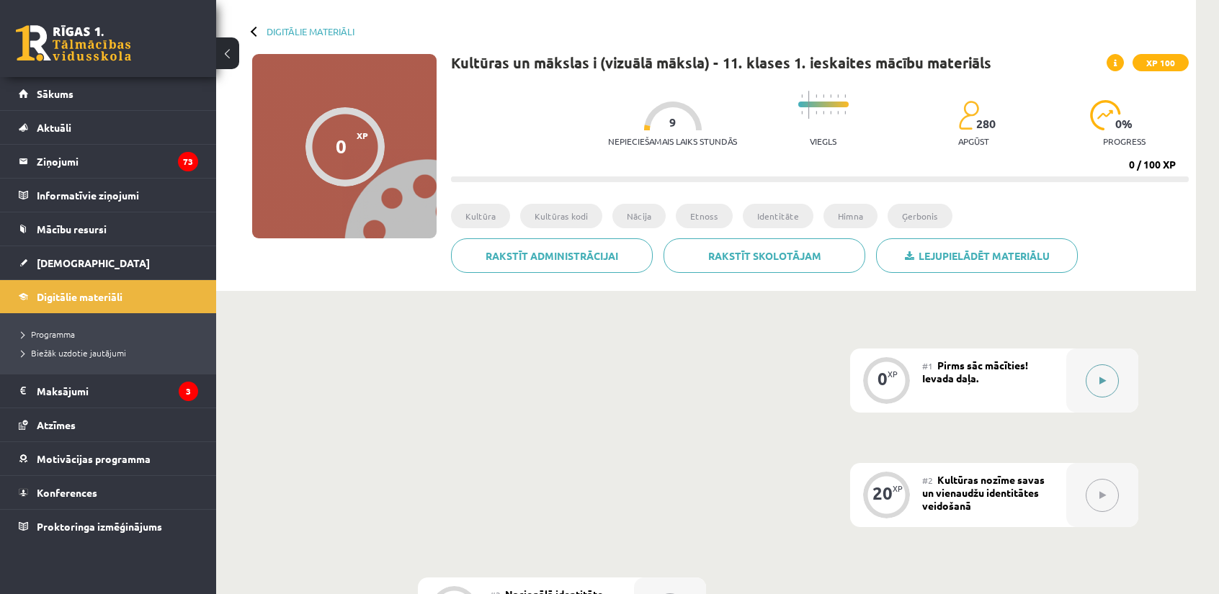
click at [1099, 367] on button at bounding box center [1102, 381] width 33 height 33
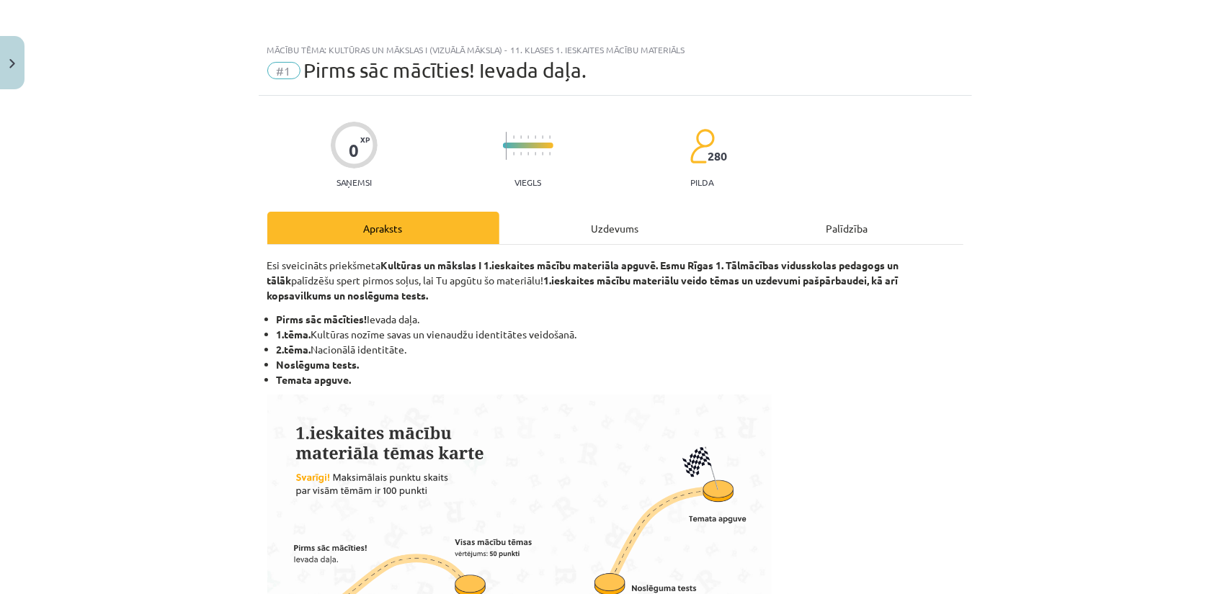
click at [591, 216] on div "Uzdevums" at bounding box center [615, 228] width 232 height 32
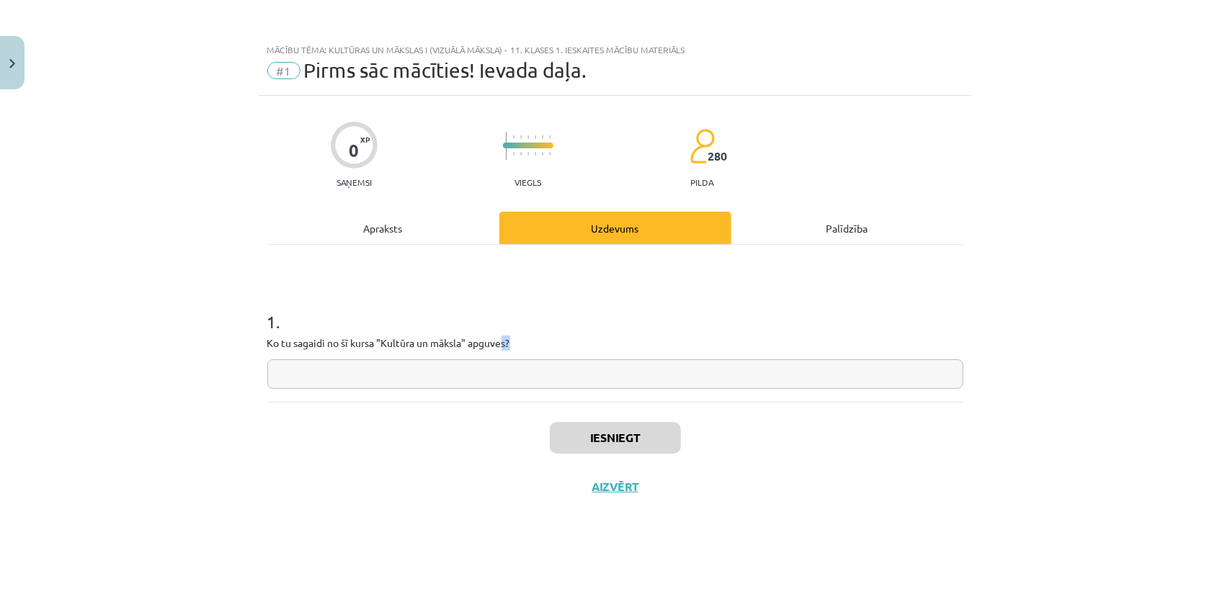
drag, startPoint x: 514, startPoint y: 343, endPoint x: 501, endPoint y: 347, distance: 12.8
click at [501, 347] on p "Ko tu sagaidi no šī kursa "Kultūra un māksla" apguves?" at bounding box center [615, 343] width 696 height 15
click at [377, 372] on input "text" at bounding box center [615, 374] width 696 height 30
type input "**********"
click at [620, 429] on button "Iesniegt" at bounding box center [615, 438] width 131 height 32
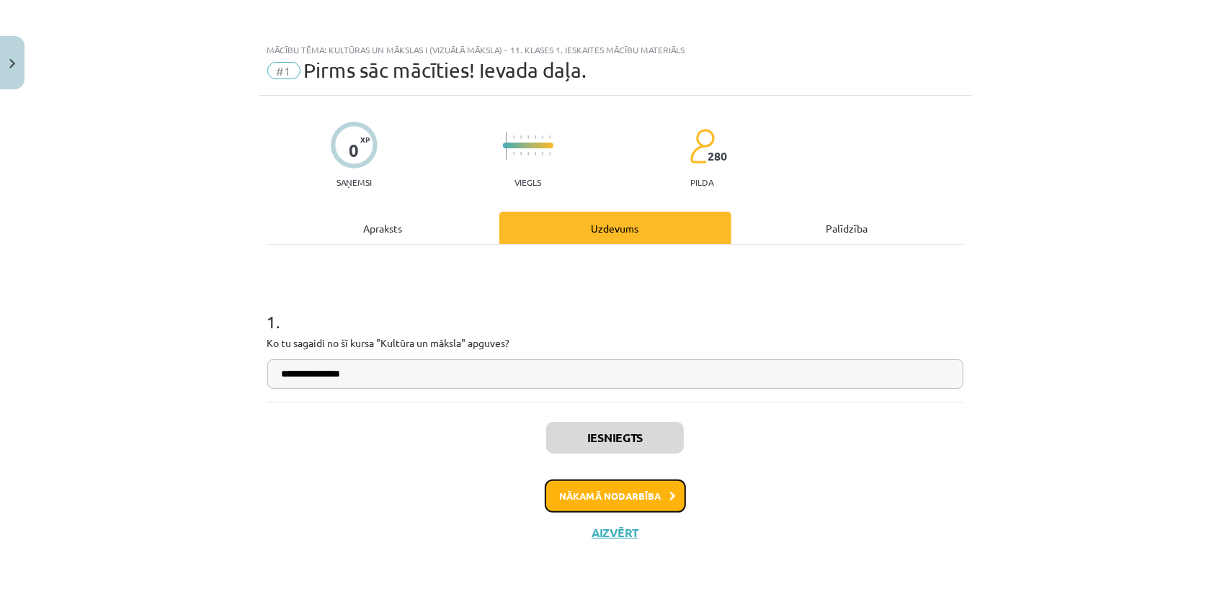
click at [644, 485] on button "Nākamā nodarbība" at bounding box center [615, 496] width 141 height 33
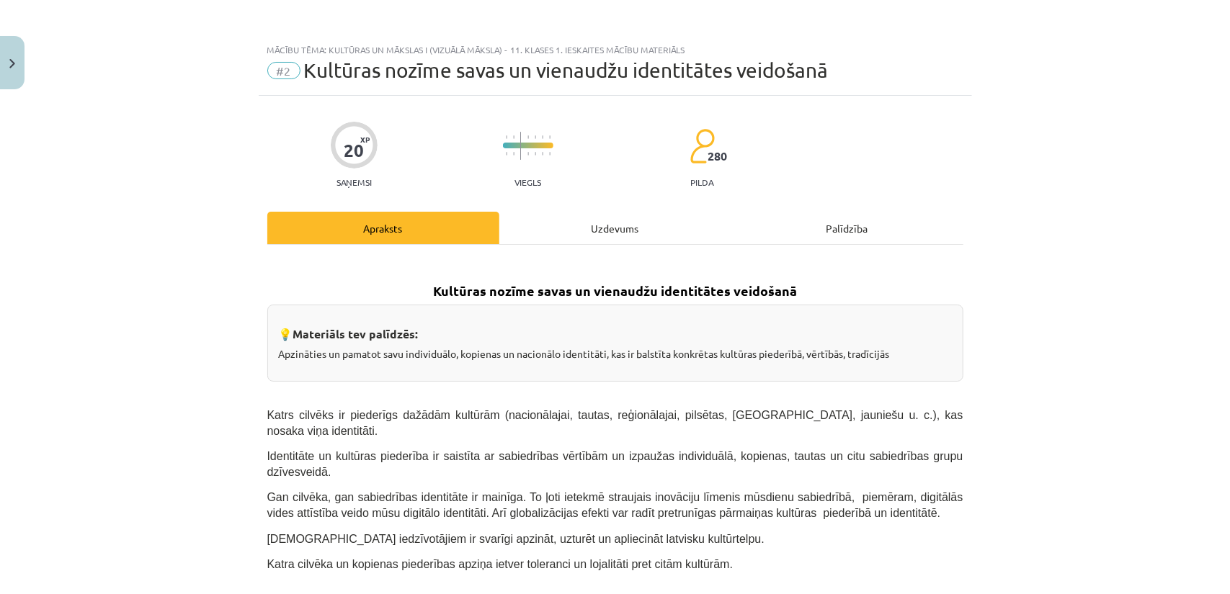
click at [586, 230] on div "Uzdevums" at bounding box center [615, 228] width 232 height 32
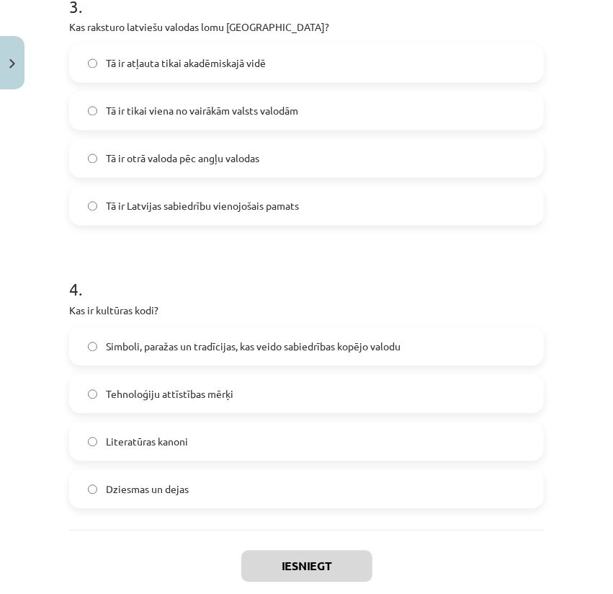
scroll to position [986, 0]
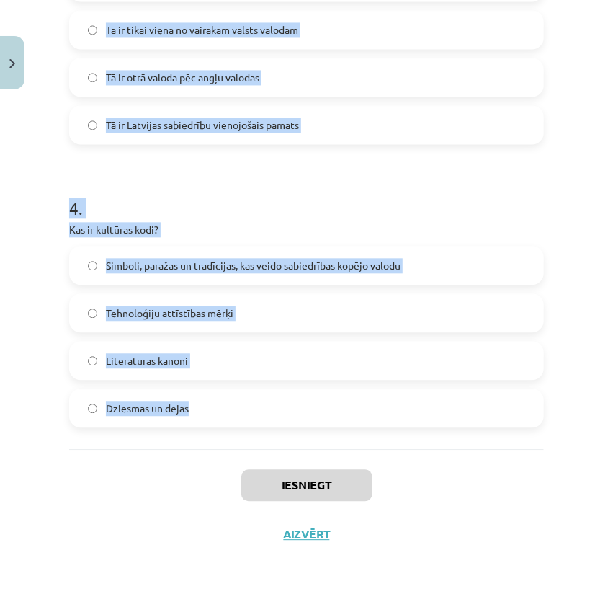
drag, startPoint x: 72, startPoint y: 334, endPoint x: 204, endPoint y: 409, distance: 151.6
copy form "Kas veido nacionālās identitātes pamatu Latvijā? Latviešu valoda un kultūrtelpa…"
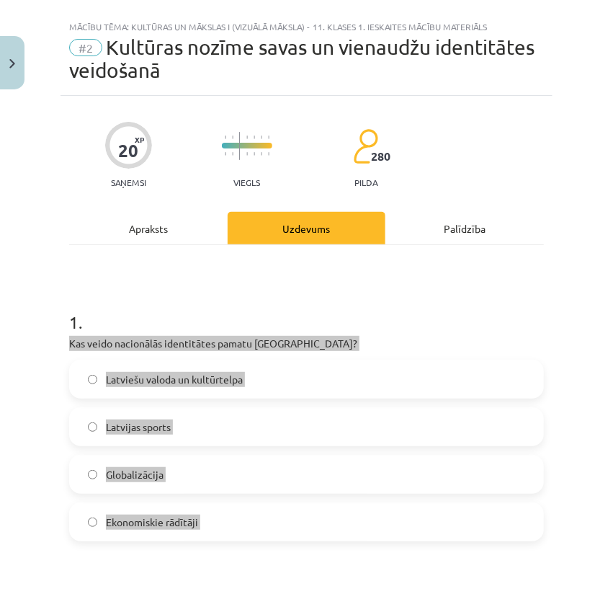
scroll to position [144, 0]
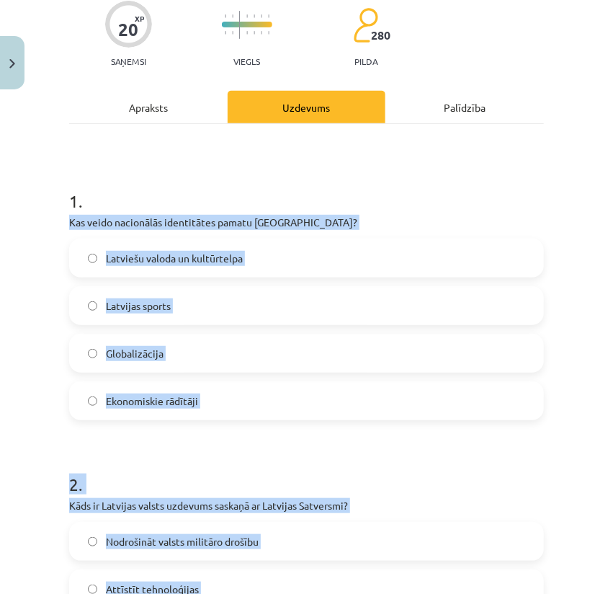
click at [101, 221] on p "Kas veido nacionālās identitātes pamatu Latvijā?" at bounding box center [306, 222] width 475 height 15
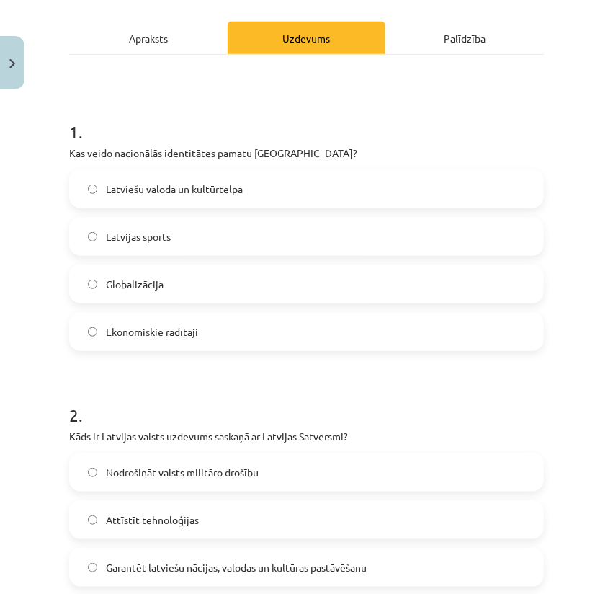
scroll to position [240, 0]
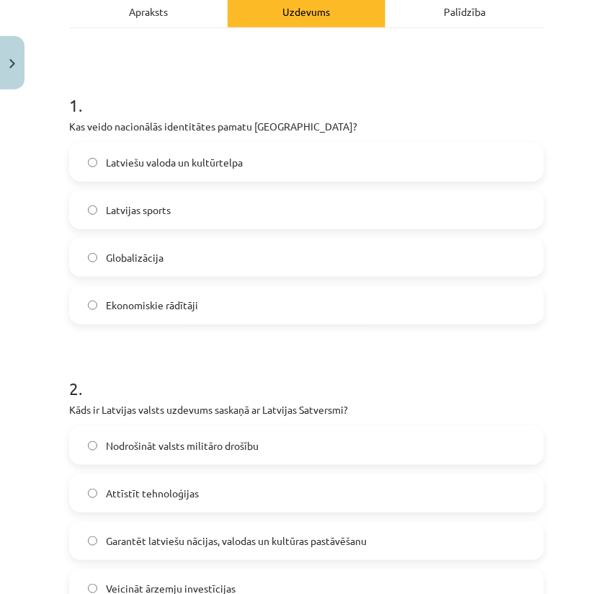
click at [162, 162] on span "Latviešu valoda un kultūrtelpa" at bounding box center [174, 162] width 137 height 15
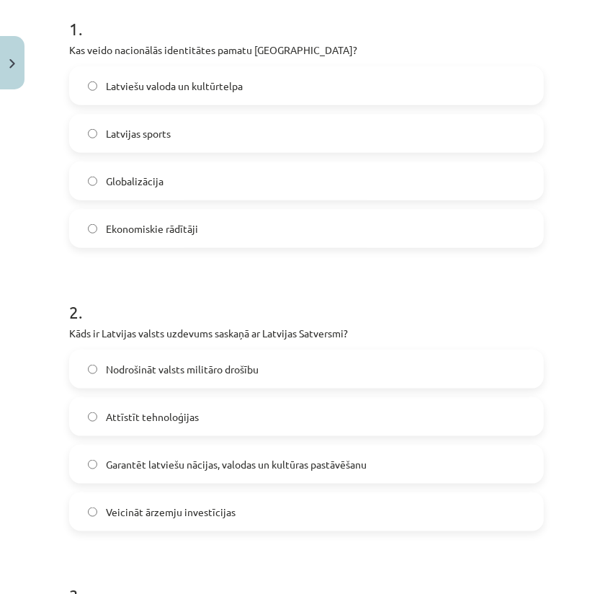
scroll to position [336, 0]
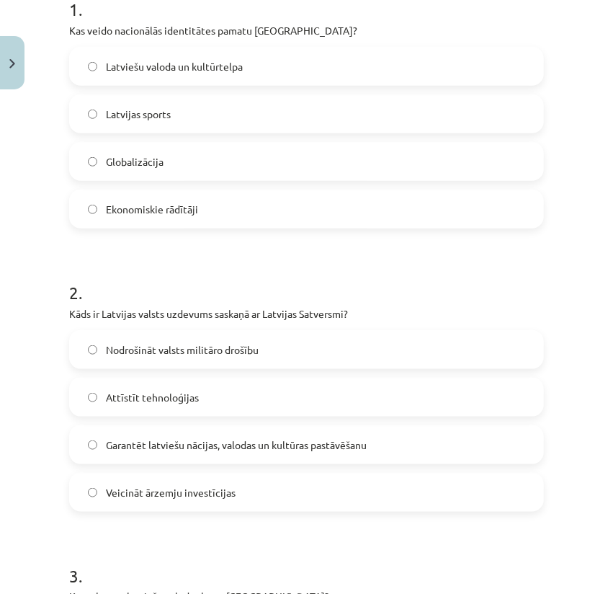
click at [124, 445] on span "Garantēt latviešu nācijas, valodas un kultūras pastāvēšanu" at bounding box center [236, 444] width 261 height 15
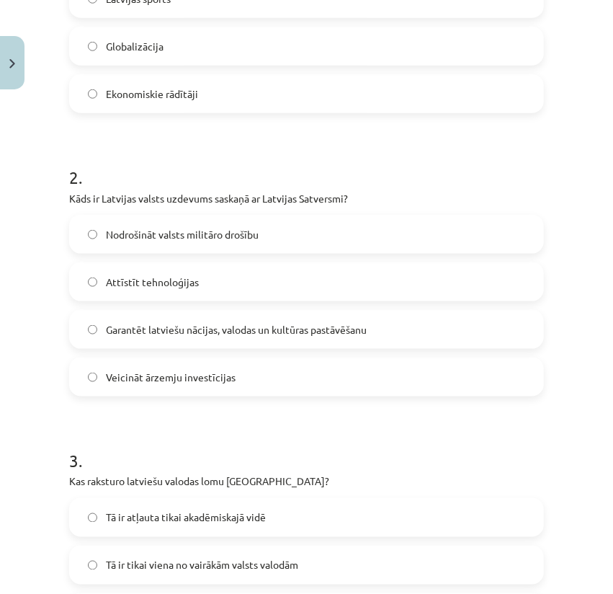
scroll to position [624, 0]
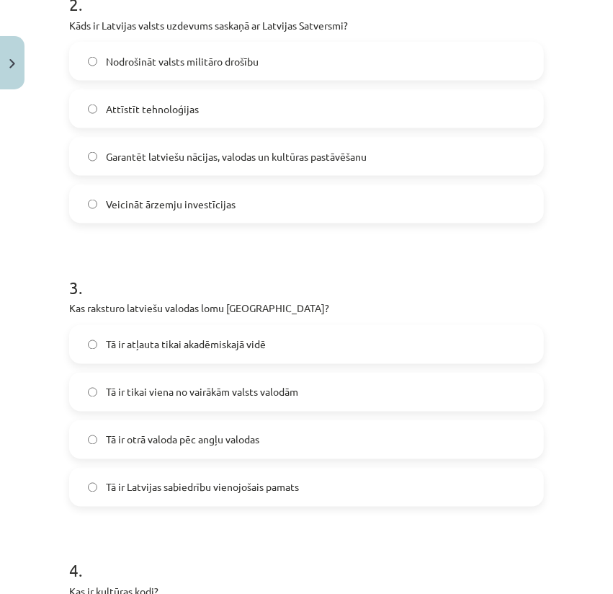
click at [154, 483] on span "Tā ir Latvijas sabiedrību vienojošais pamats" at bounding box center [202, 487] width 193 height 15
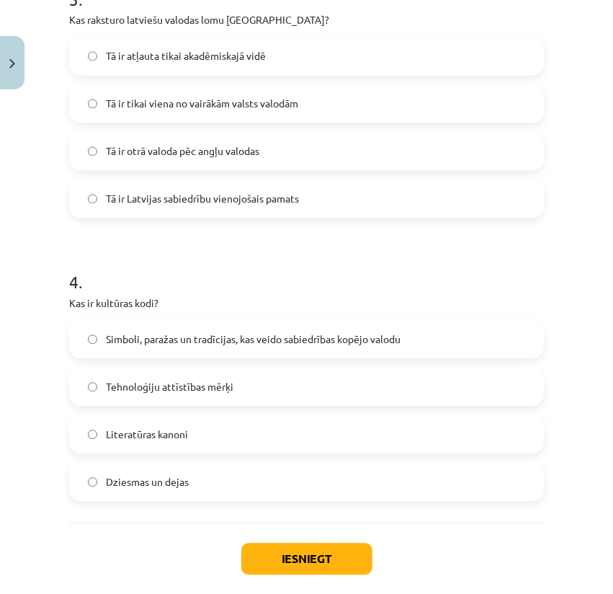
scroll to position [912, 0]
click at [157, 343] on span "Simboli, paražas un tradīcijas, kas veido sabiedrības kopējo valodu" at bounding box center [253, 339] width 295 height 15
click at [277, 552] on button "Iesniegt" at bounding box center [306, 559] width 131 height 32
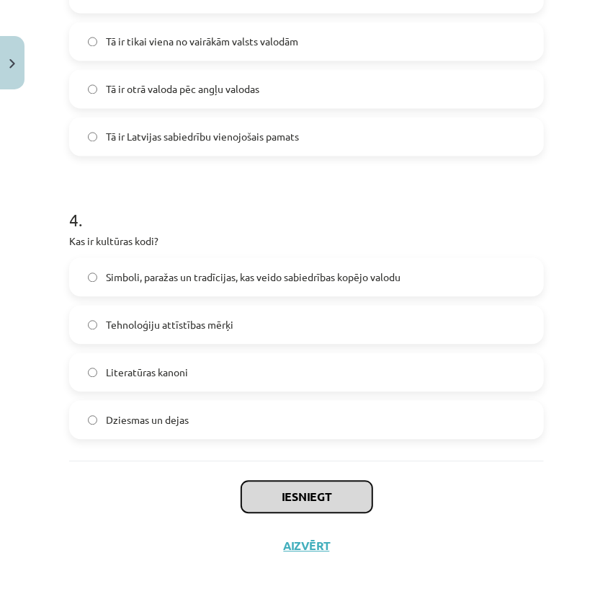
scroll to position [986, 0]
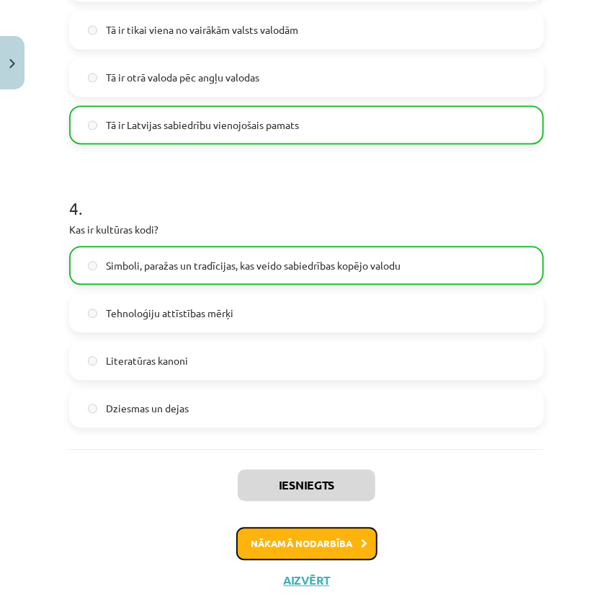
click at [332, 535] on button "Nākamā nodarbība" at bounding box center [306, 543] width 141 height 33
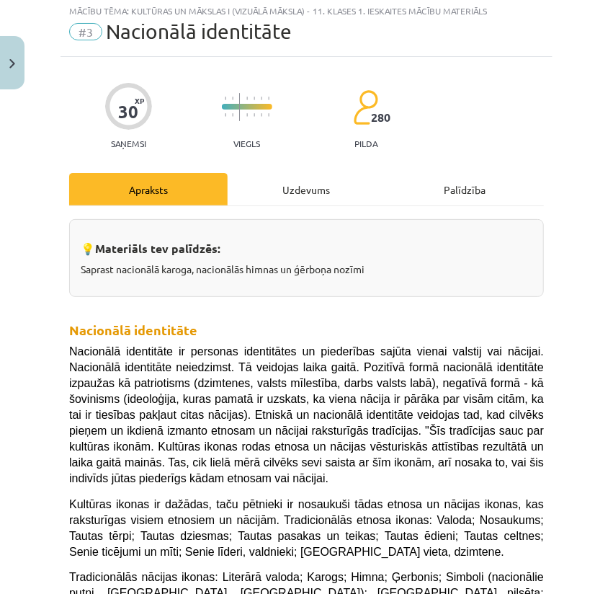
scroll to position [36, 0]
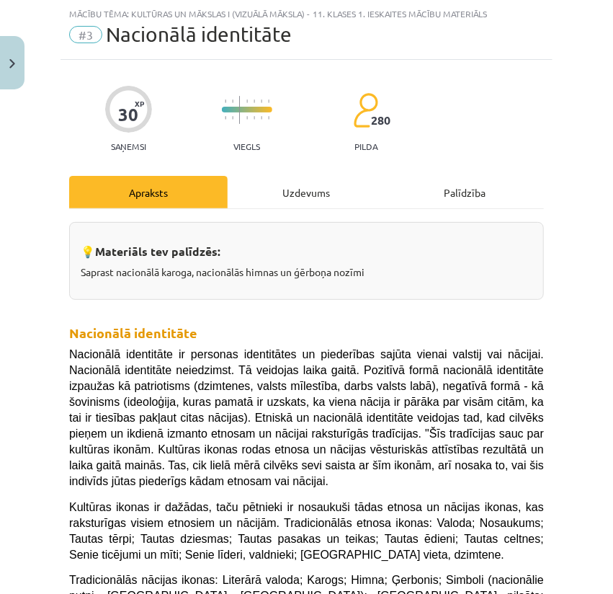
click at [320, 201] on div "Uzdevums" at bounding box center [307, 192] width 158 height 32
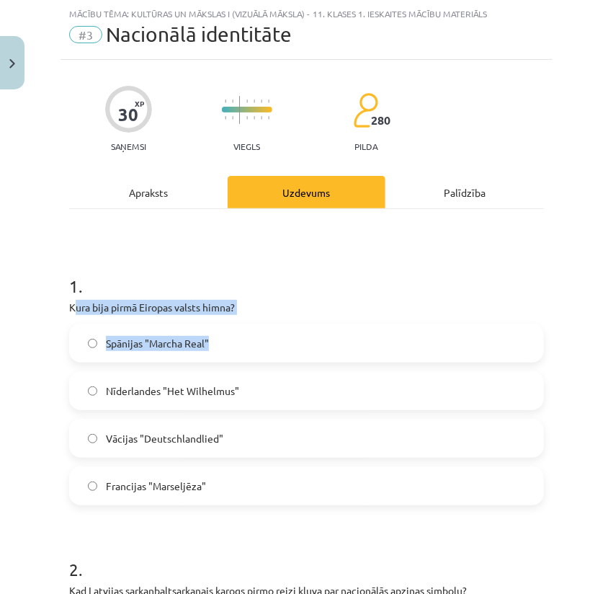
drag, startPoint x: 76, startPoint y: 300, endPoint x: 73, endPoint y: 310, distance: 10.5
click at [94, 362] on div "1 . Kura bija pirmā Eiropas valsts himna? Spānijas "Marcha Real" Nīderlandes "H…" at bounding box center [306, 378] width 475 height 254
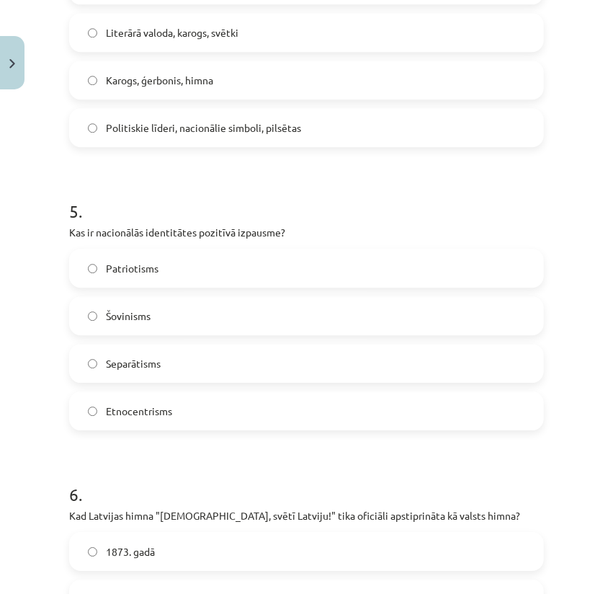
scroll to position [1529, 0]
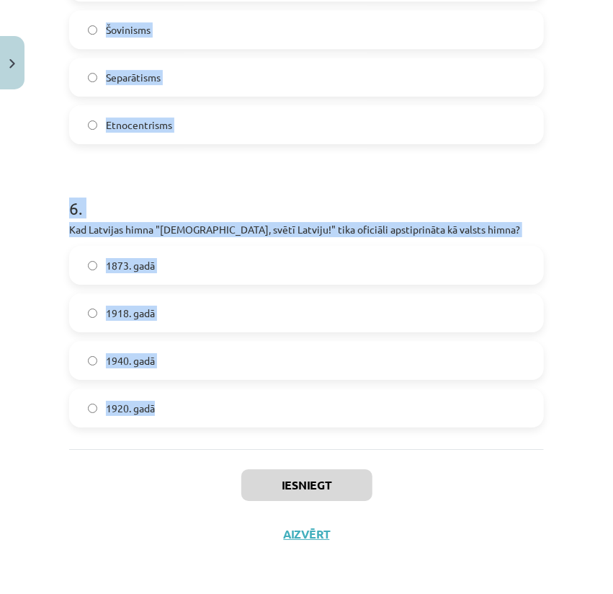
drag, startPoint x: 71, startPoint y: 309, endPoint x: 175, endPoint y: 402, distance: 139.3
copy form "Kura bija pirmā Eiropas valsts himna? Spānijas "Marcha Real" Nīderlandes "Het W…"
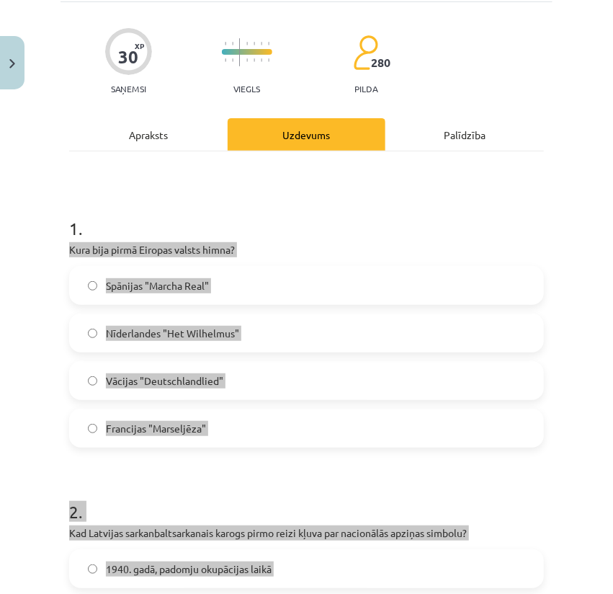
scroll to position [89, 0]
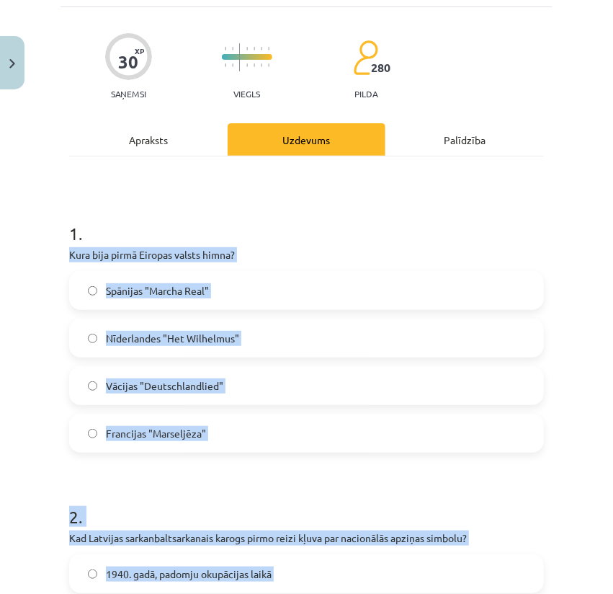
click at [121, 252] on p "Kura bija pirmā Eiropas valsts himna?" at bounding box center [306, 254] width 475 height 15
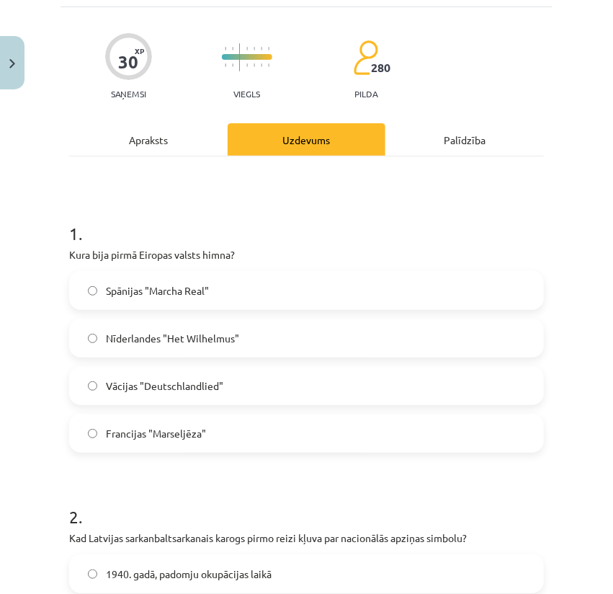
click at [177, 331] on span "Nīderlandes "Het Wilhelmus"" at bounding box center [172, 338] width 133 height 15
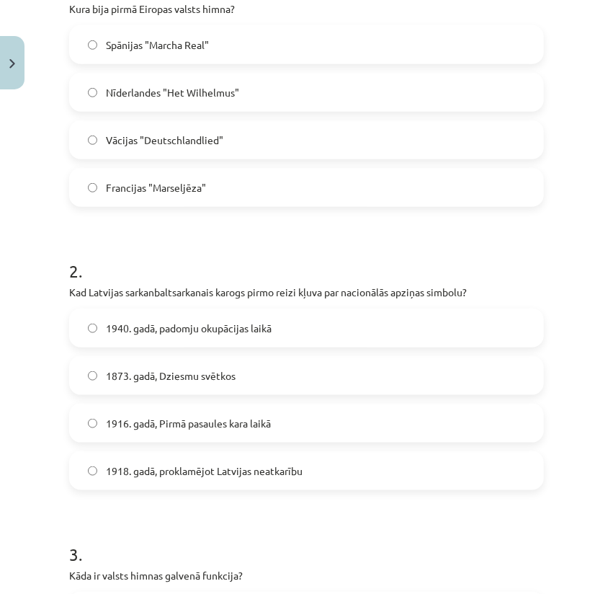
scroll to position [377, 0]
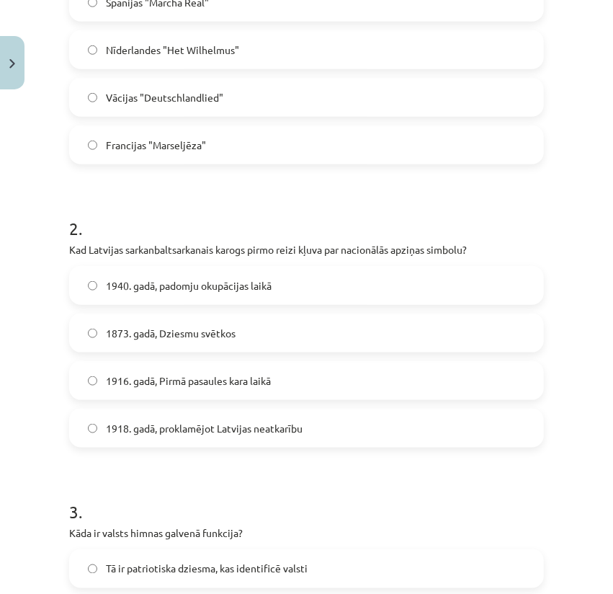
click at [140, 328] on span "1873. gadā, Dziesmu svētkos" at bounding box center [171, 333] width 130 height 15
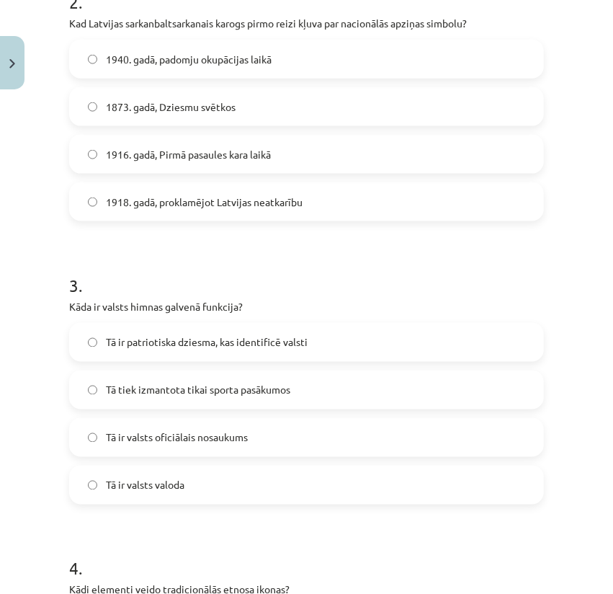
scroll to position [617, 0]
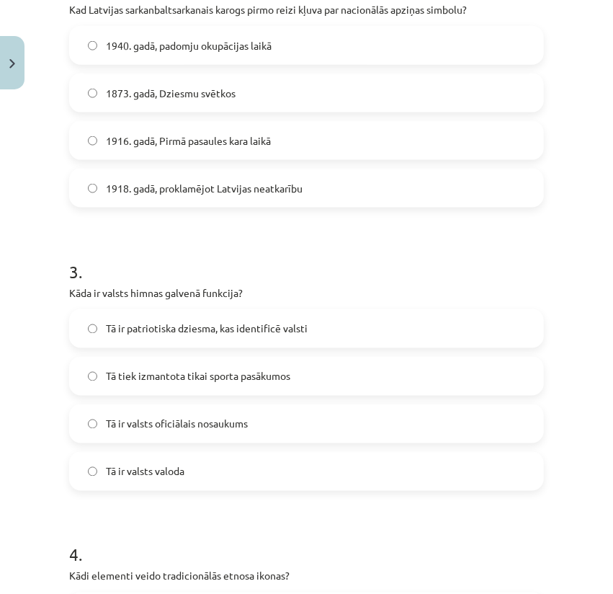
click at [302, 329] on span "Tā ir patriotiska dziesma, kas identificē valsti" at bounding box center [207, 328] width 202 height 15
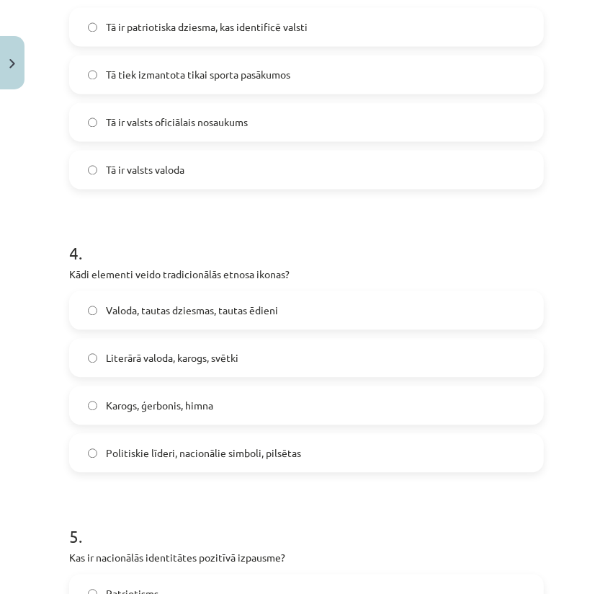
scroll to position [953, 0]
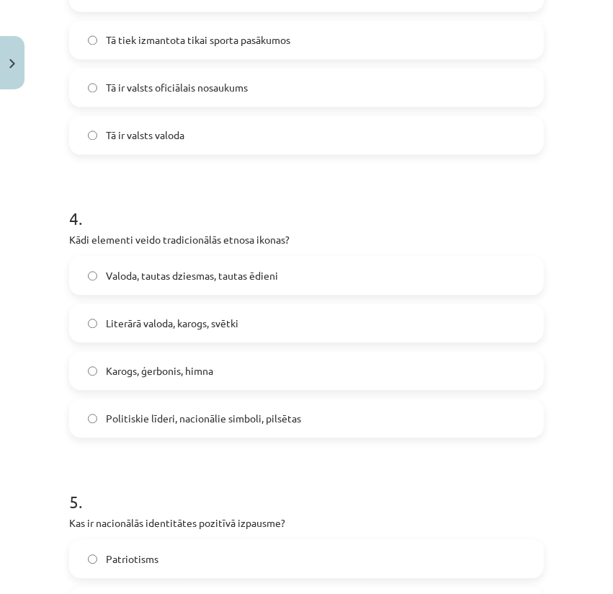
click at [121, 367] on span "Karogs, ģerbonis, himna" at bounding box center [159, 370] width 107 height 15
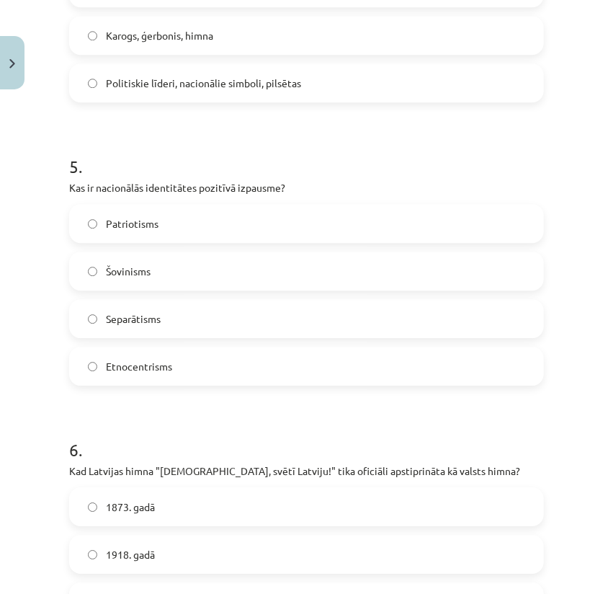
scroll to position [1289, 0]
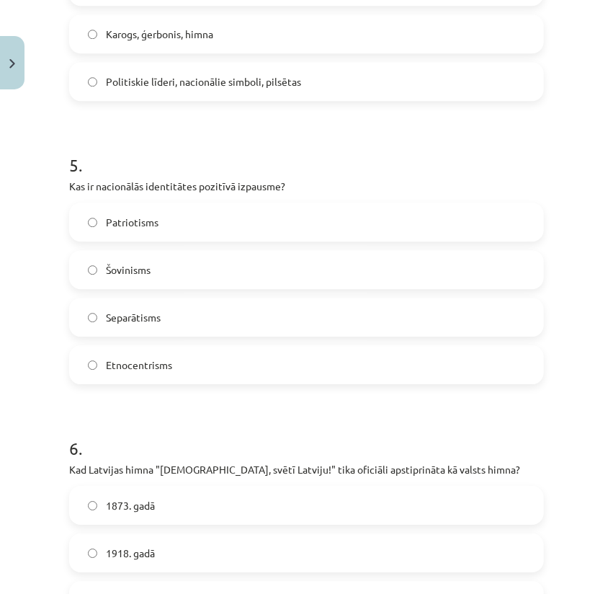
click at [161, 222] on label "Patriotisms" at bounding box center [307, 222] width 472 height 36
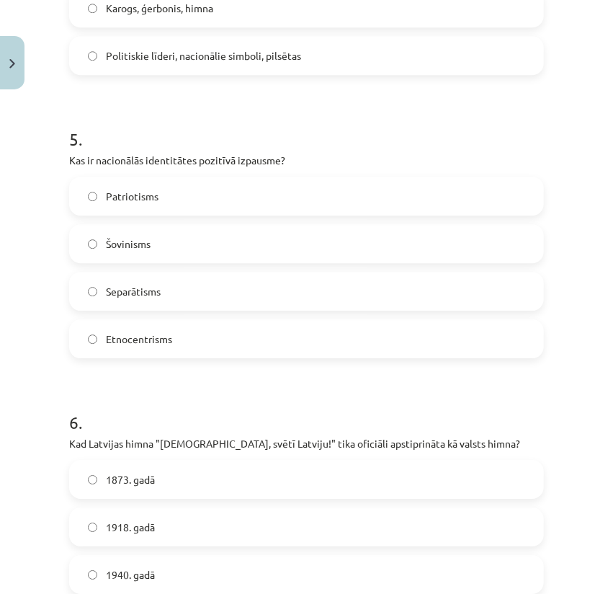
scroll to position [1481, 0]
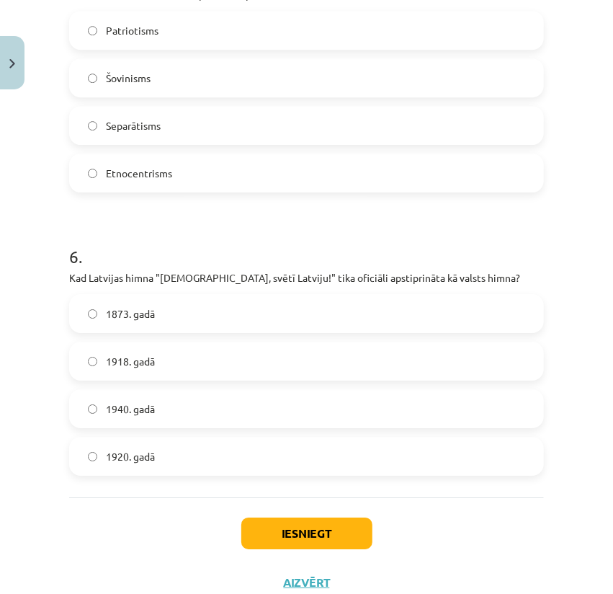
click at [126, 450] on span "1920. gadā" at bounding box center [130, 456] width 49 height 15
click at [269, 525] on button "Iesniegt" at bounding box center [306, 533] width 131 height 32
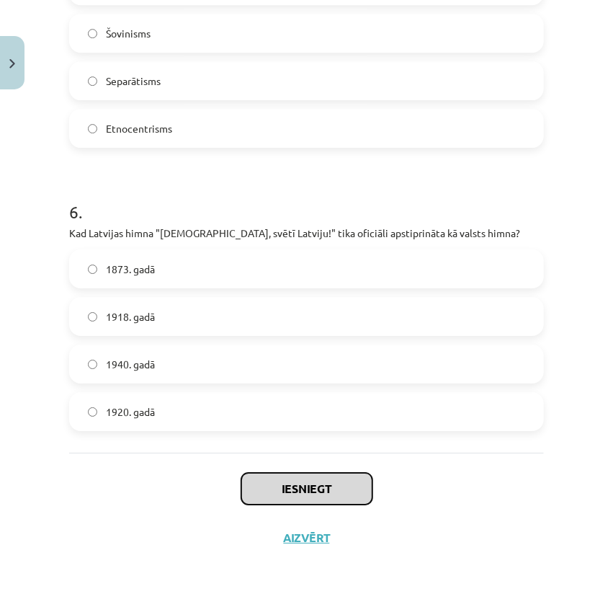
scroll to position [1529, 0]
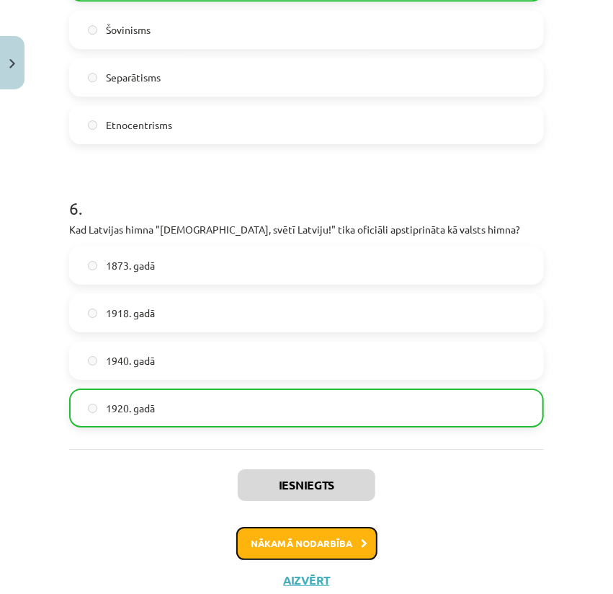
click at [325, 537] on button "Nākamā nodarbība" at bounding box center [306, 543] width 141 height 33
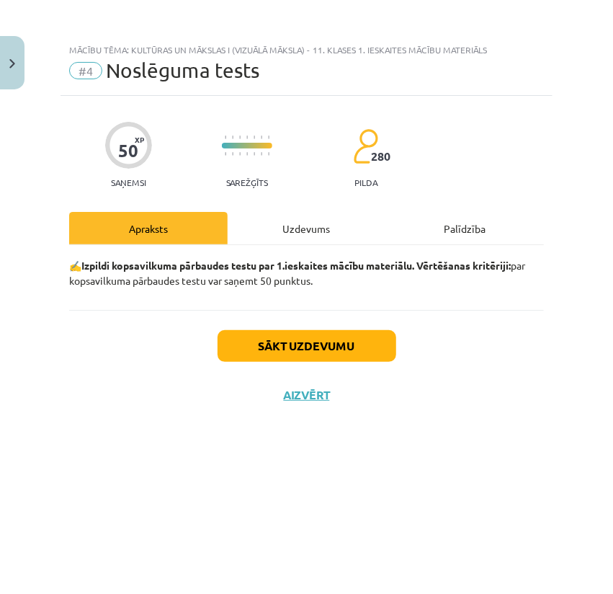
scroll to position [0, 0]
click at [297, 232] on div "Uzdevums" at bounding box center [307, 228] width 158 height 32
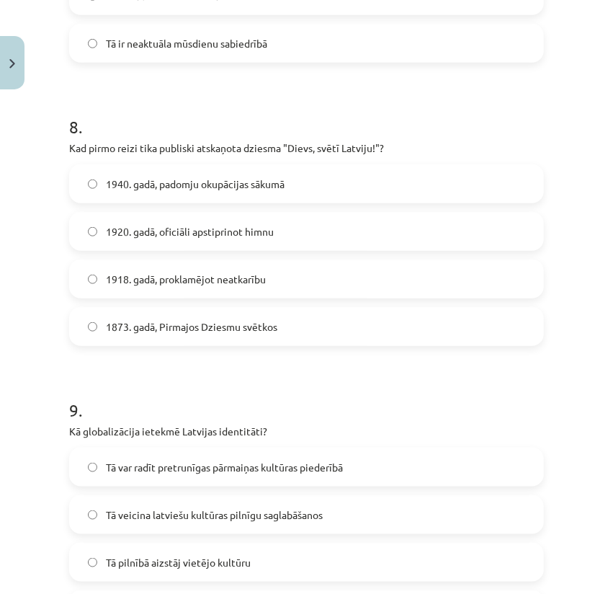
scroll to position [2662, 0]
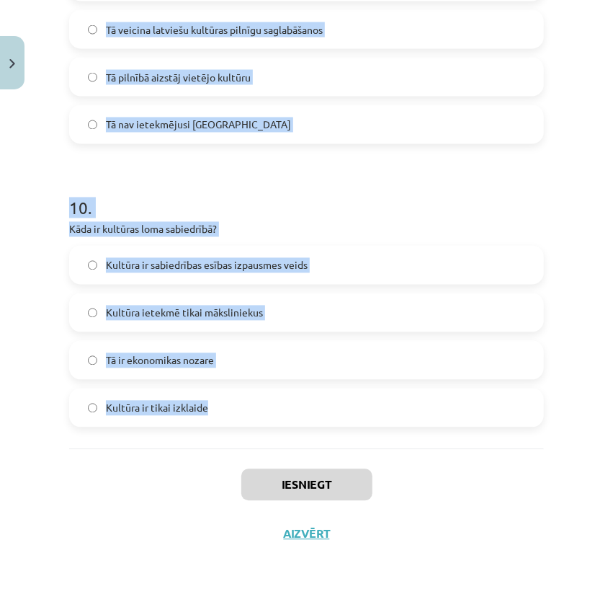
drag, startPoint x: 105, startPoint y: 372, endPoint x: 243, endPoint y: 407, distance: 142.0
copy form "Kāpēc ir svarīgi uzturēt latviešu valodu ārzemēs dzīvojošajiem latviešiem? Lai …"
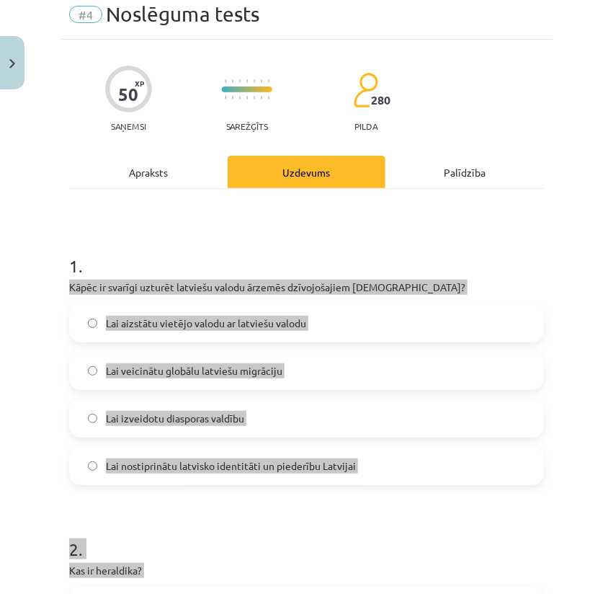
scroll to position [20, 0]
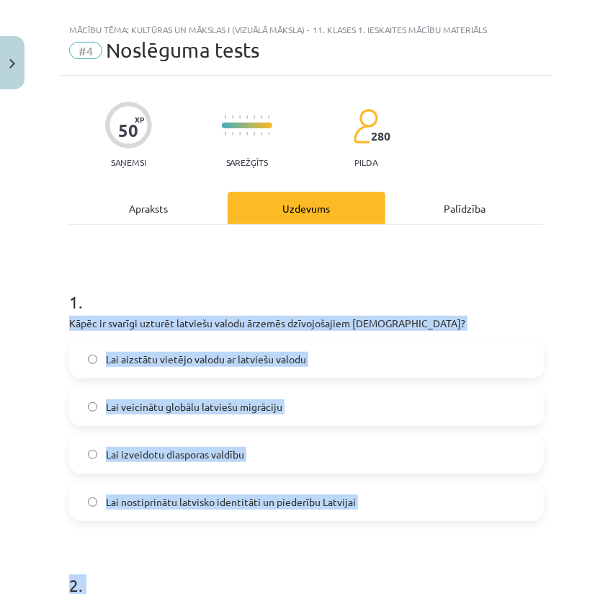
click at [161, 321] on p "Kāpēc ir svarīgi uzturēt latviešu valodu ārzemēs dzīvojošajiem latviešiem?" at bounding box center [306, 323] width 475 height 15
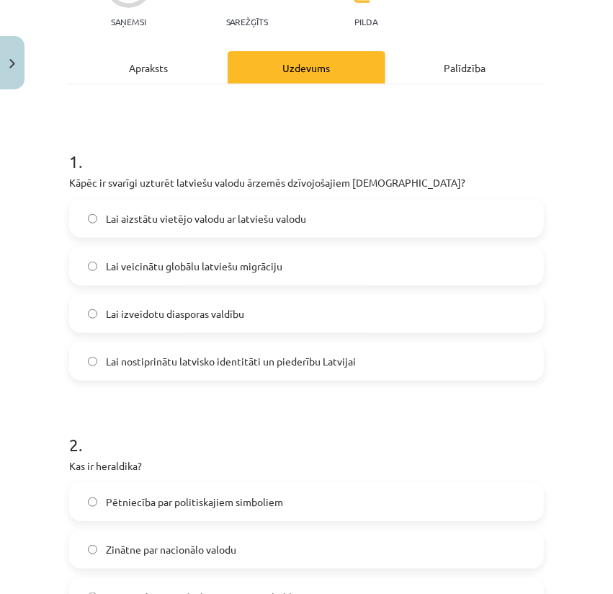
scroll to position [164, 0]
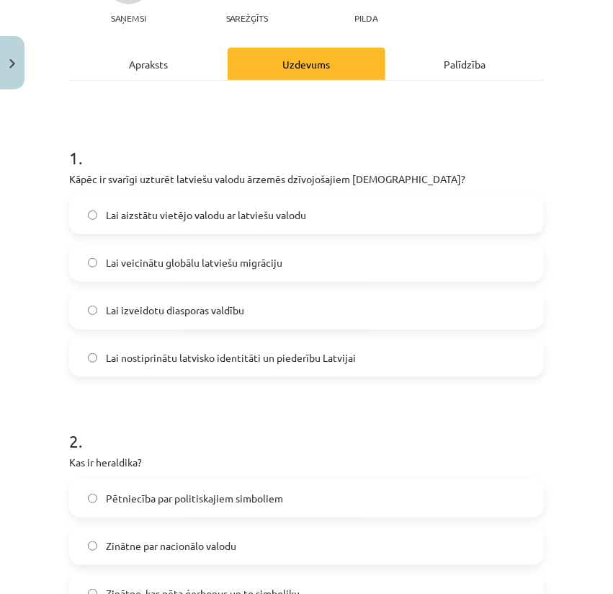
click at [153, 362] on span "Lai nostiprinātu latvisko identitāti un piederību Latvijai" at bounding box center [231, 357] width 250 height 15
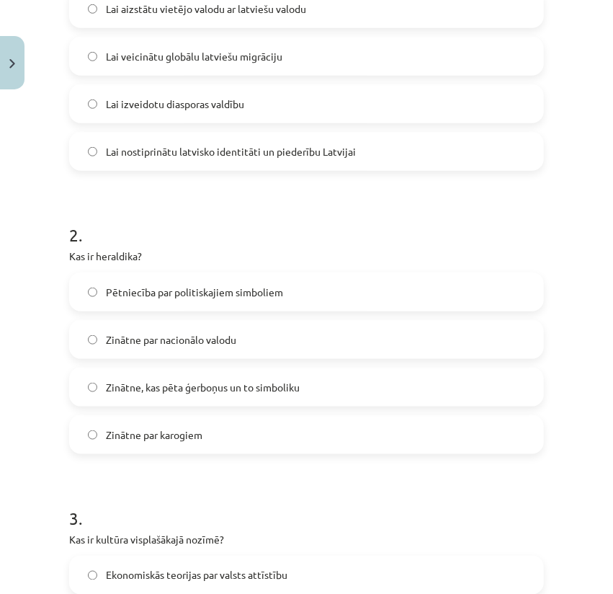
scroll to position [405, 0]
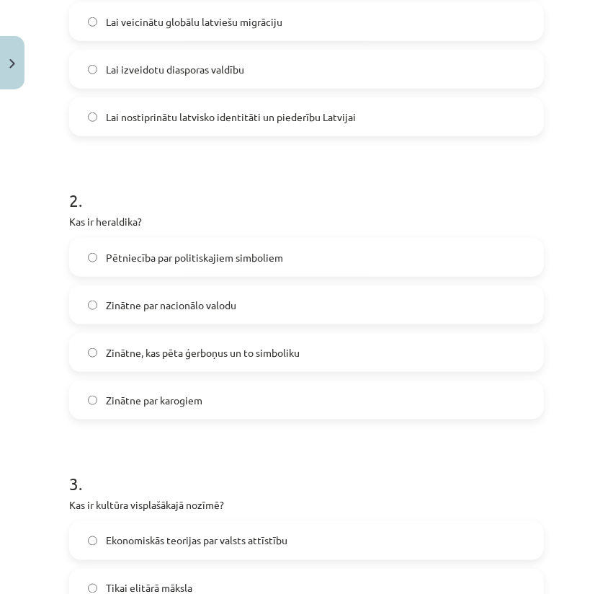
click at [171, 354] on span "Zinātne, kas pēta ģerboņus un to simboliku" at bounding box center [203, 352] width 194 height 15
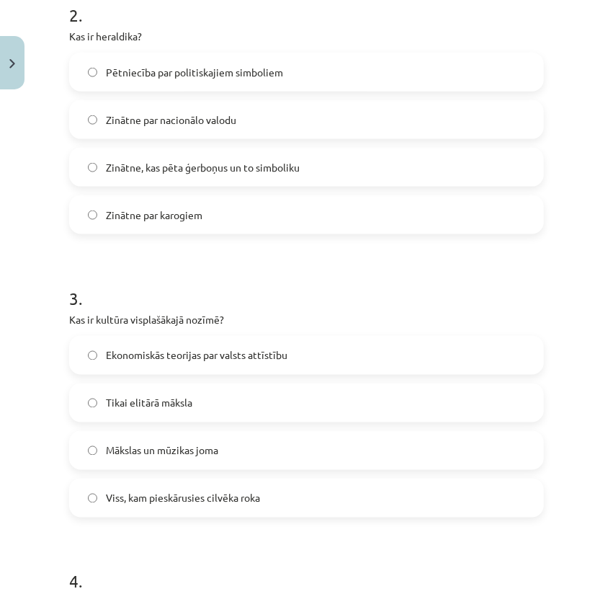
scroll to position [596, 0]
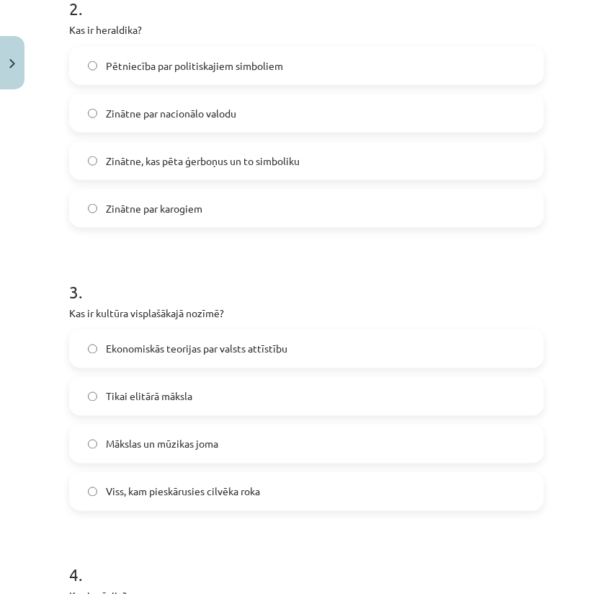
click at [156, 484] on span "Viss, kam pieskārusies cilvēka roka" at bounding box center [183, 491] width 154 height 15
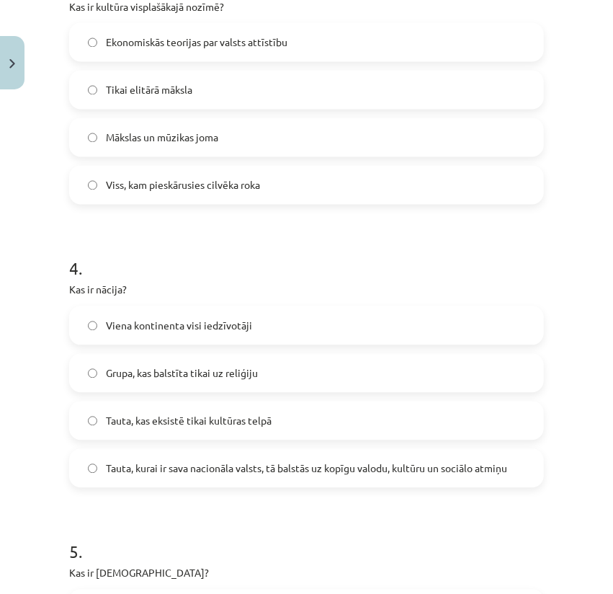
scroll to position [933, 0]
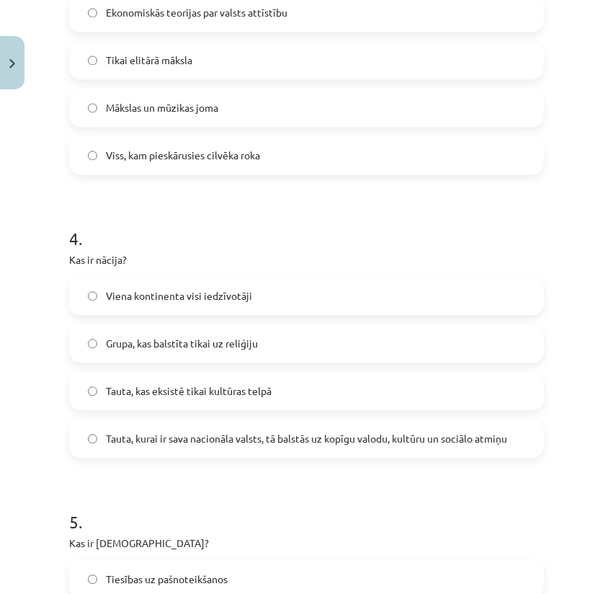
click at [138, 435] on span "Tauta, kurai ir sava nacionāla valsts, tā balstās uz kopīgu valodu, kultūru un …" at bounding box center [306, 438] width 401 height 15
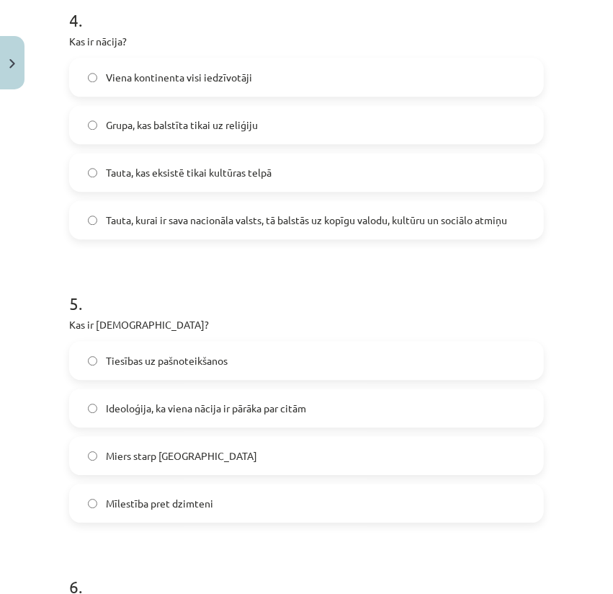
scroll to position [1173, 0]
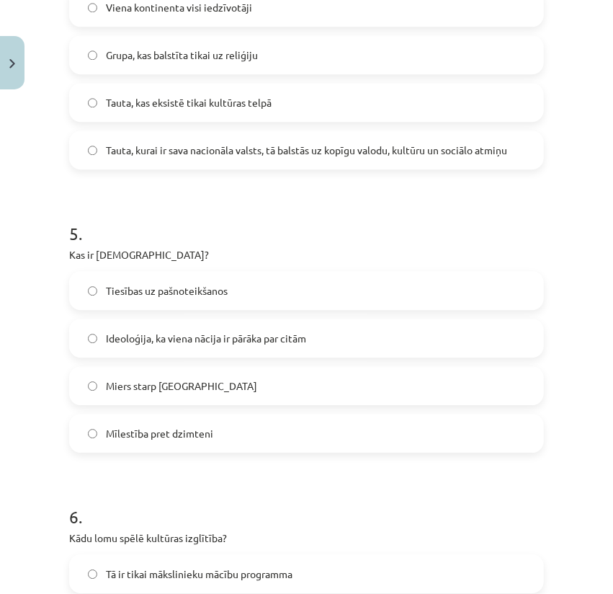
click at [171, 334] on span "Ideoloģija, ka viena nācija ir pārāka par citām" at bounding box center [206, 338] width 200 height 15
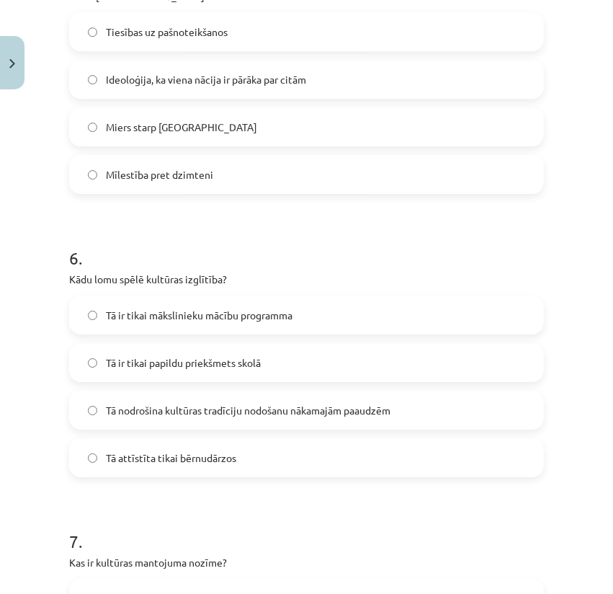
scroll to position [1509, 0]
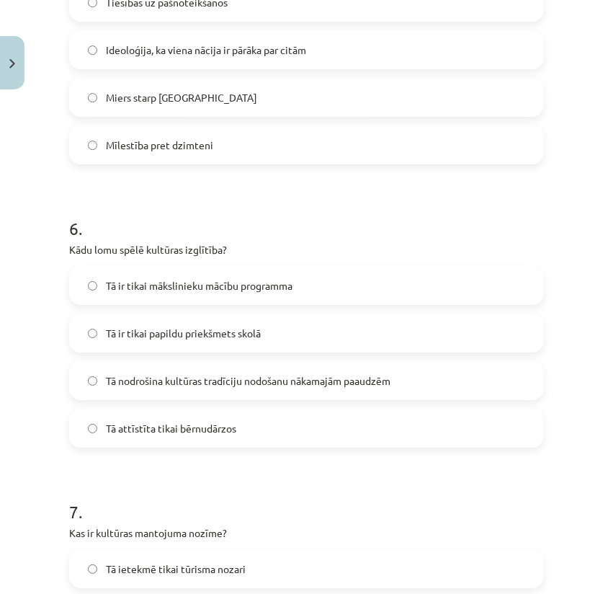
drag, startPoint x: 158, startPoint y: 380, endPoint x: 161, endPoint y: 370, distance: 9.8
click at [159, 375] on span "Tā nodrošina kultūras tradīciju nodošanu nākamajām paaudzēm" at bounding box center [248, 380] width 285 height 15
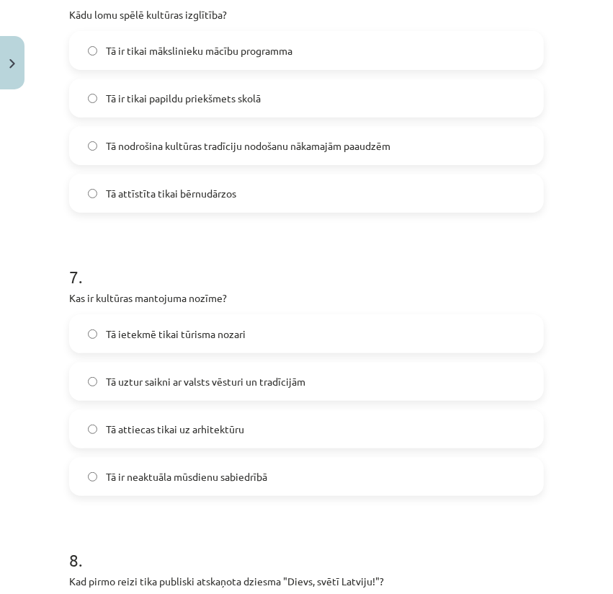
scroll to position [1749, 0]
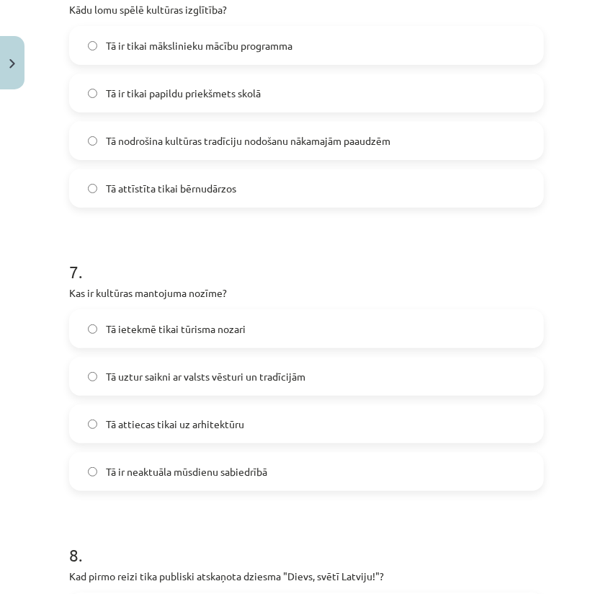
click at [140, 369] on span "Tā uztur saikni ar valsts vēsturi un tradīcijām" at bounding box center [206, 376] width 200 height 15
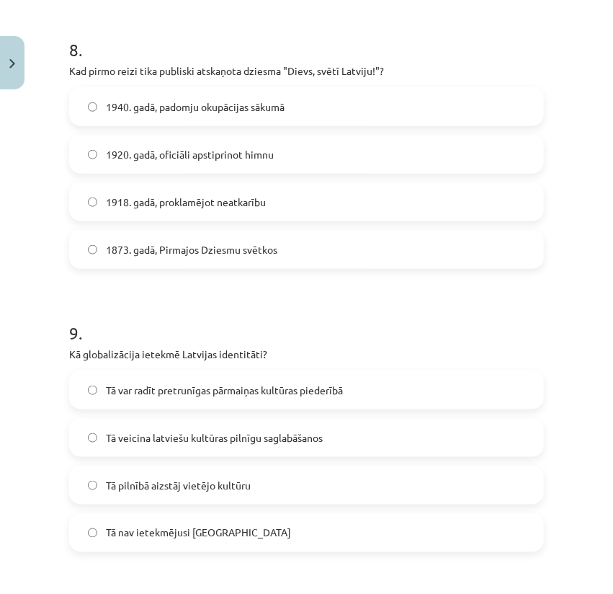
scroll to position [2230, 0]
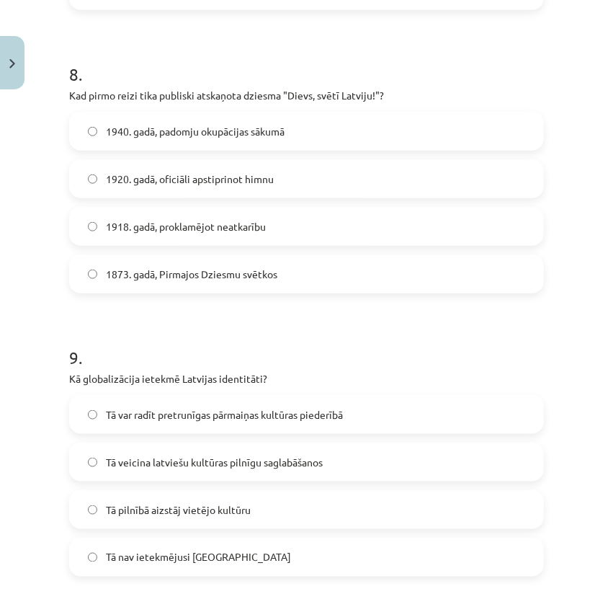
click at [121, 270] on span "1873. gadā, Pirmajos Dziesmu svētkos" at bounding box center [191, 274] width 171 height 15
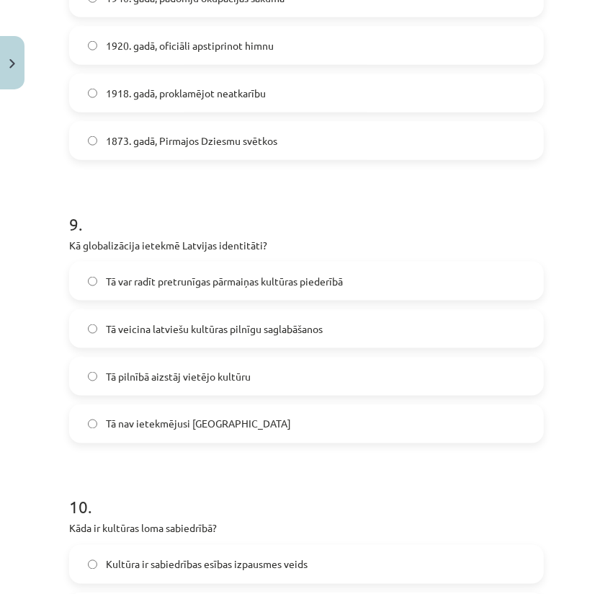
scroll to position [2374, 0]
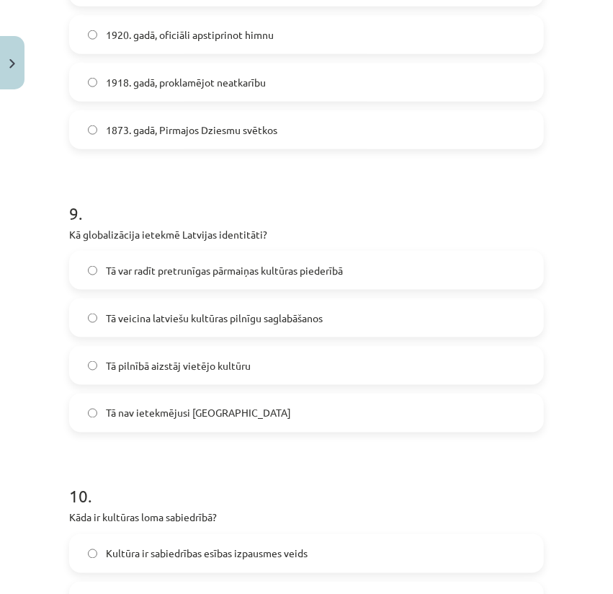
click at [137, 264] on span "Tā var radīt pretrunīgas pārmaiņas kultūras piederībā" at bounding box center [224, 270] width 237 height 15
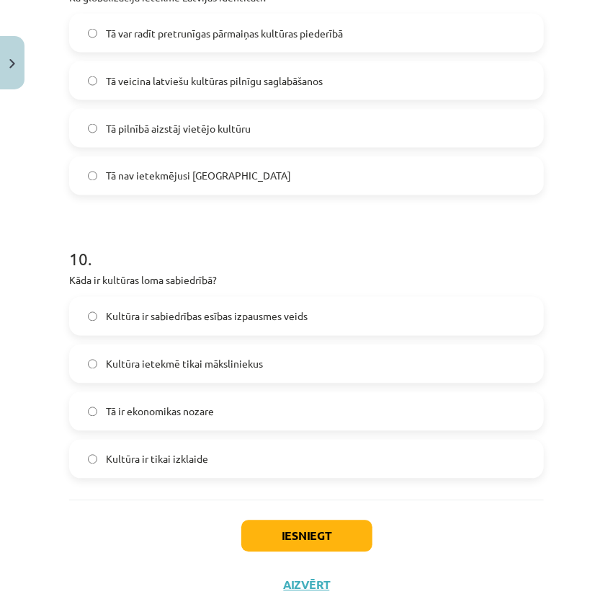
scroll to position [2614, 0]
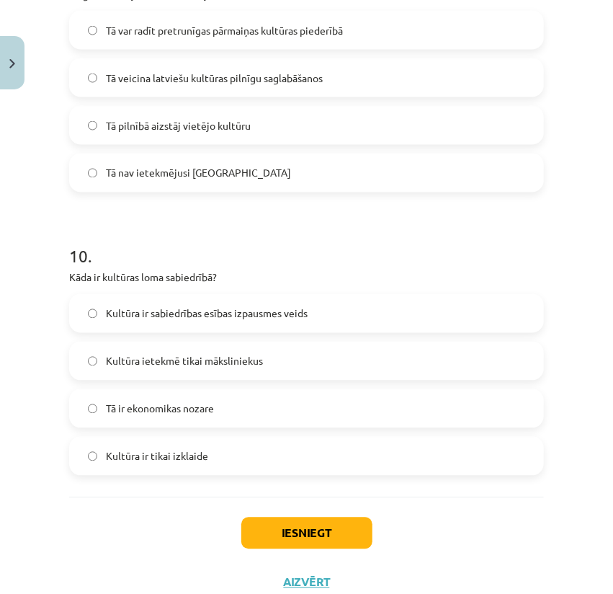
click at [187, 316] on span "Kultūra ir sabiedrības esības izpausmes veids" at bounding box center [207, 313] width 202 height 15
click at [259, 529] on button "Iesniegt" at bounding box center [306, 533] width 131 height 32
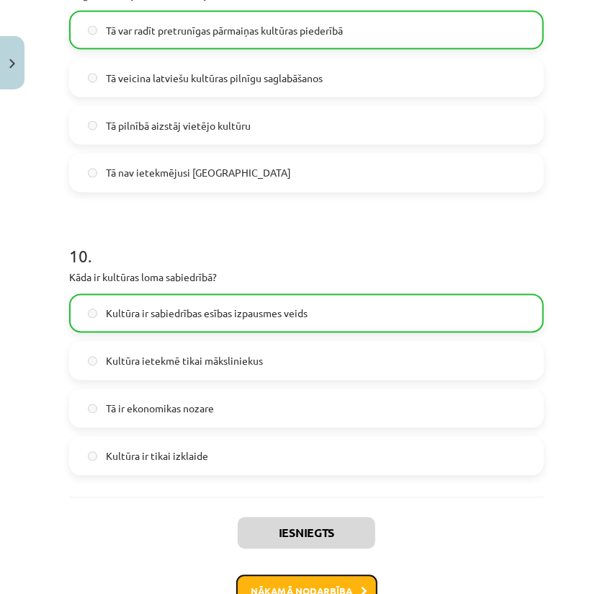
click at [321, 584] on button "Nākamā nodarbība" at bounding box center [306, 591] width 141 height 33
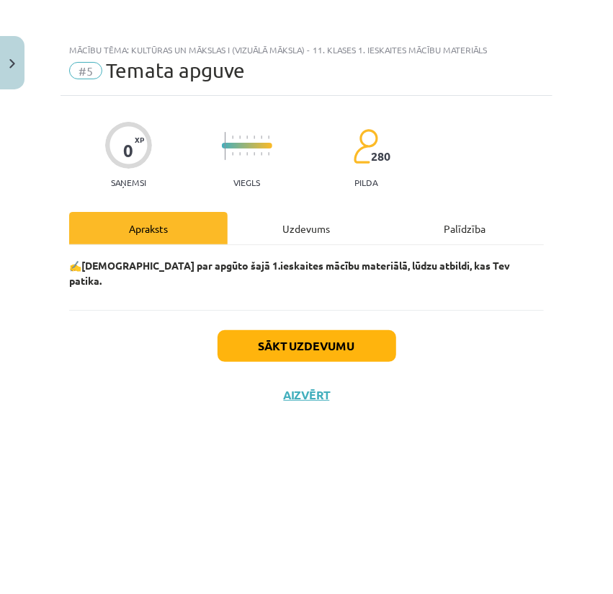
scroll to position [0, 0]
click at [290, 230] on div "Uzdevums" at bounding box center [307, 228] width 158 height 32
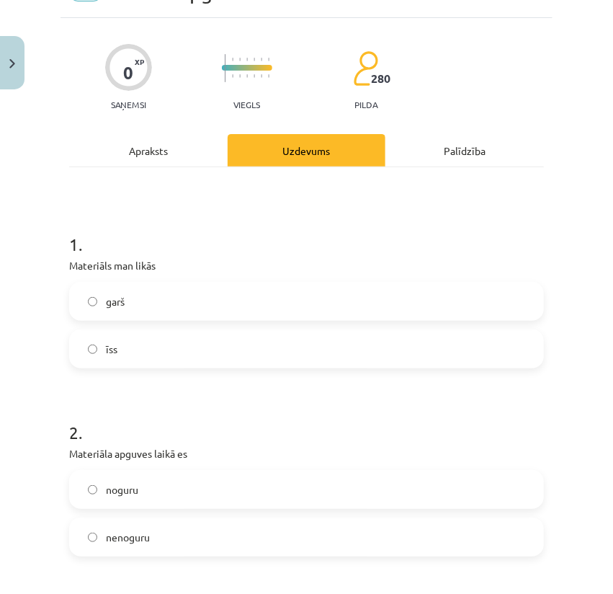
scroll to position [96, 0]
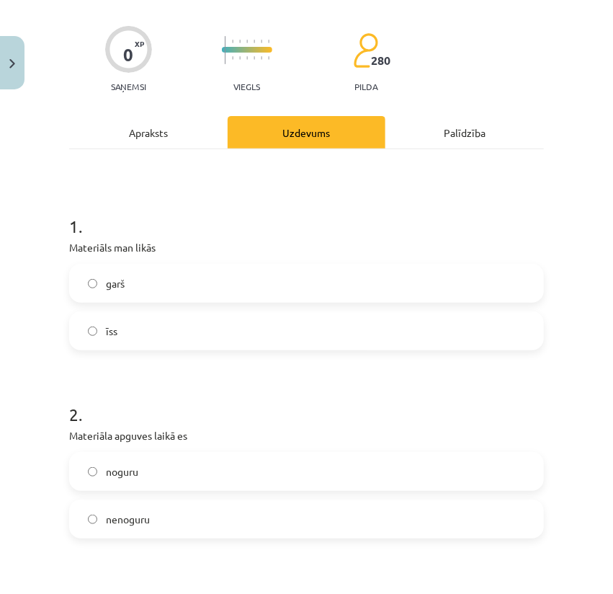
click at [109, 286] on span "garš" at bounding box center [115, 283] width 19 height 15
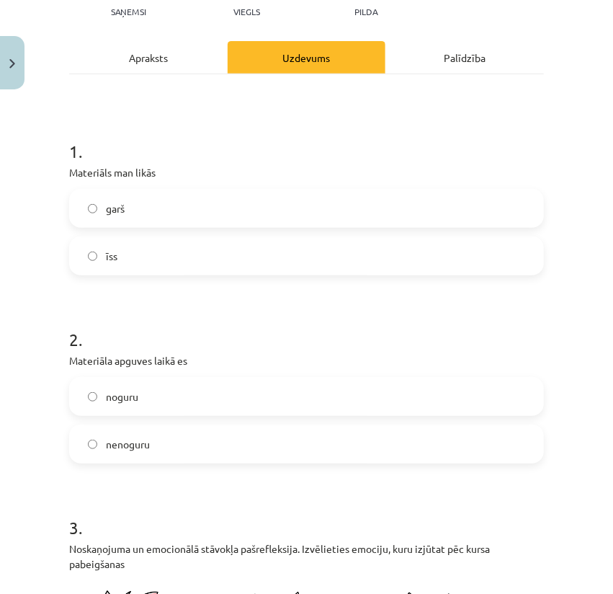
scroll to position [288, 0]
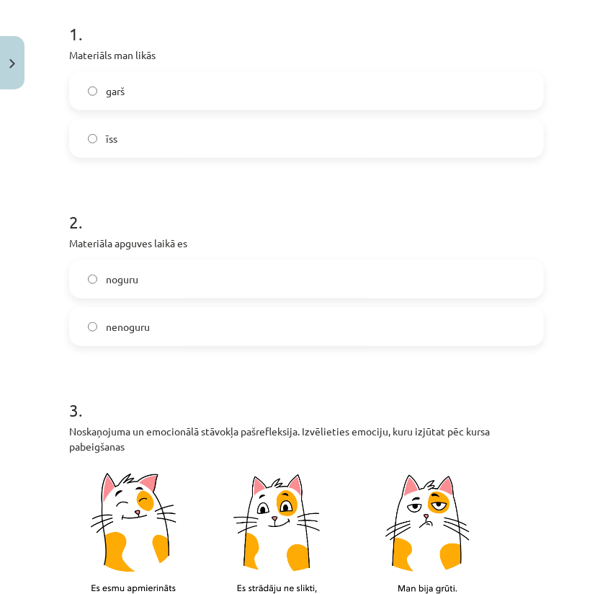
click at [104, 284] on label "noguru" at bounding box center [307, 279] width 472 height 36
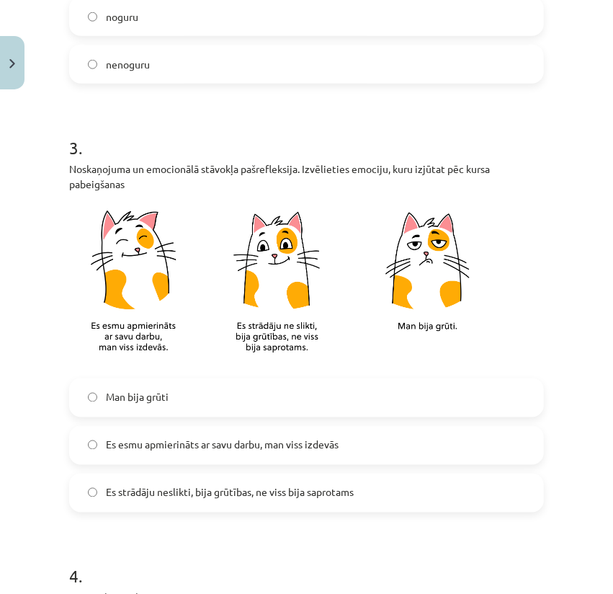
scroll to position [576, 0]
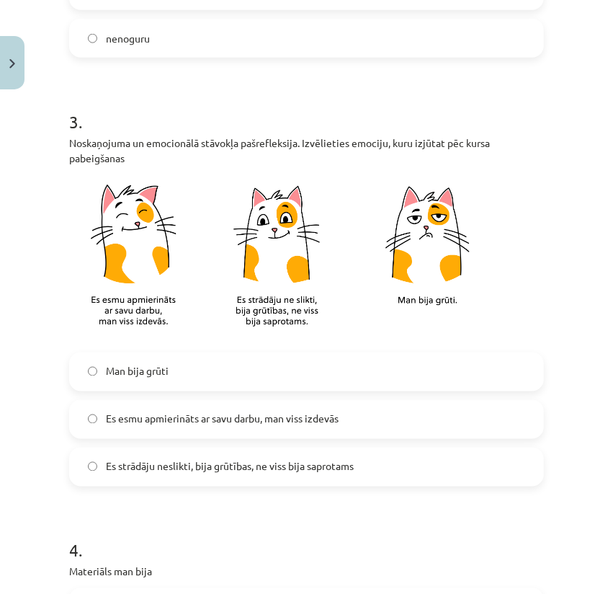
click at [98, 468] on label "Es strādāju neslikti, bija grūtības, ne viss bija saprotams" at bounding box center [307, 467] width 472 height 36
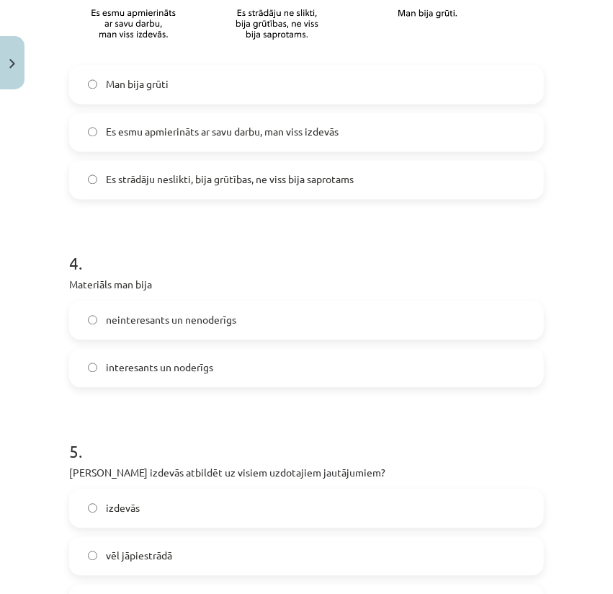
scroll to position [864, 0]
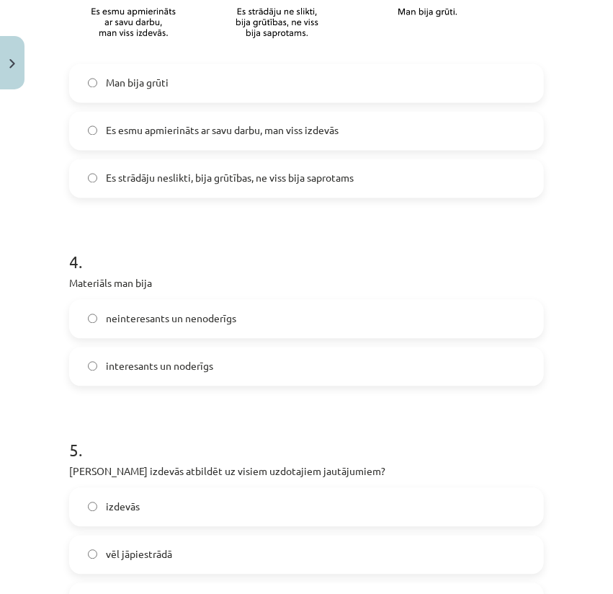
click at [97, 359] on label "interesants un noderīgs" at bounding box center [307, 367] width 472 height 36
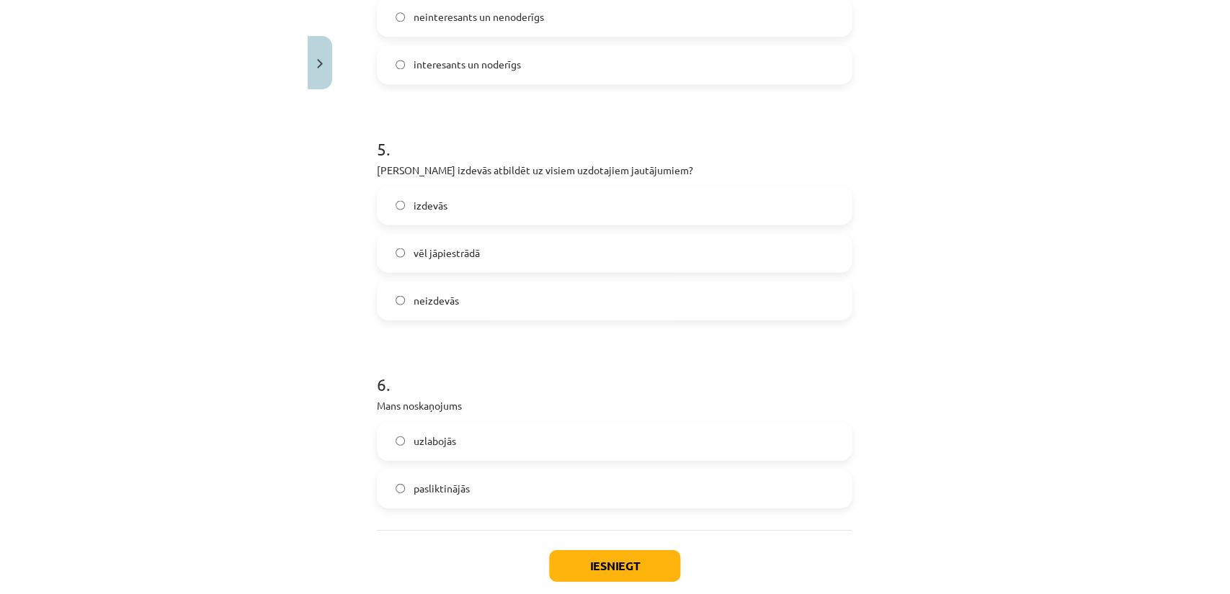
scroll to position [1246, 0]
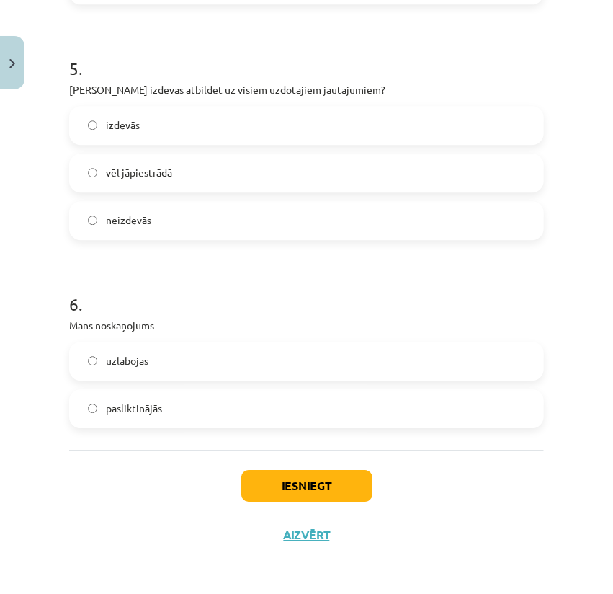
drag, startPoint x: 99, startPoint y: 403, endPoint x: 121, endPoint y: 407, distance: 22.0
click at [100, 403] on label "pasliktinājās" at bounding box center [307, 408] width 472 height 36
click at [302, 479] on button "Iesniegt" at bounding box center [306, 486] width 131 height 32
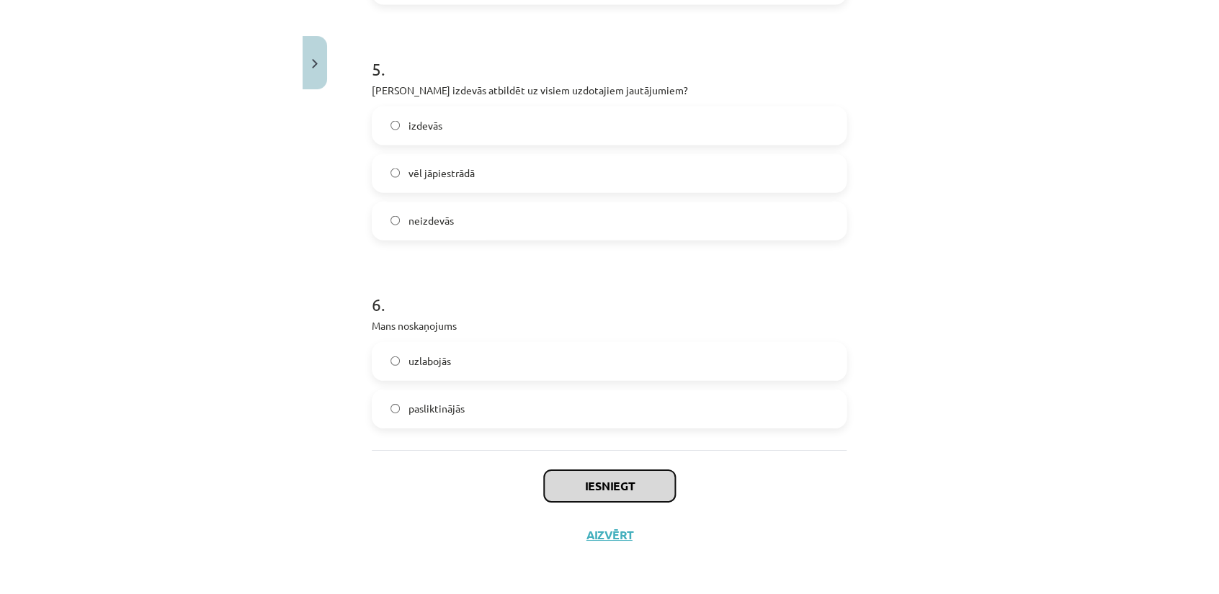
scroll to position [1230, 0]
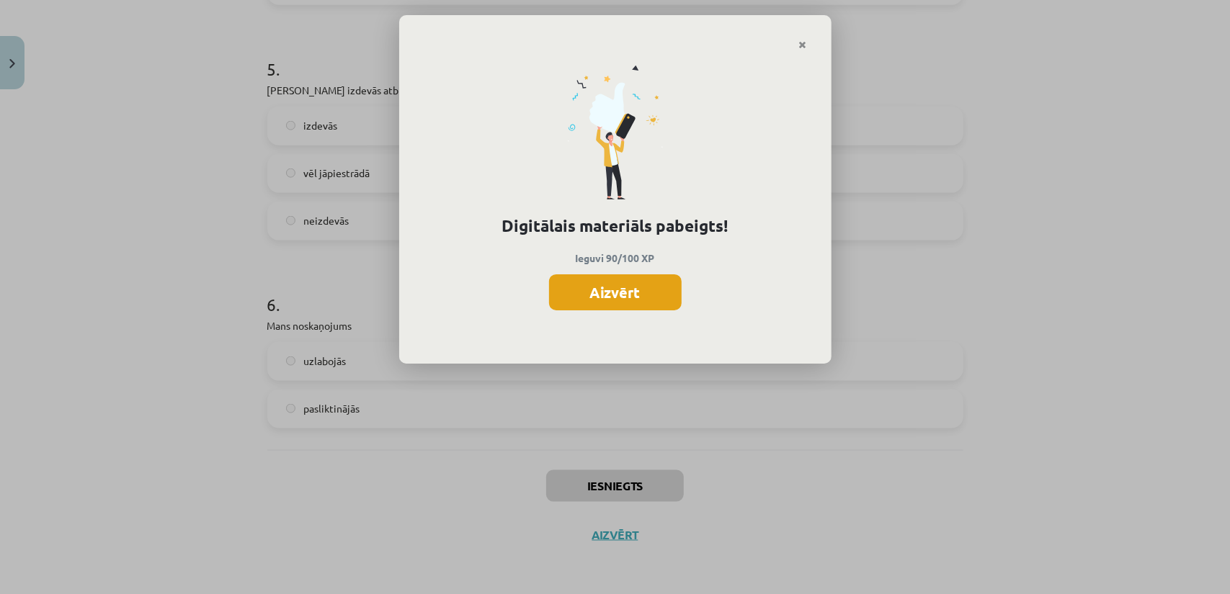
click at [654, 285] on button "Aizvērt" at bounding box center [615, 292] width 133 height 36
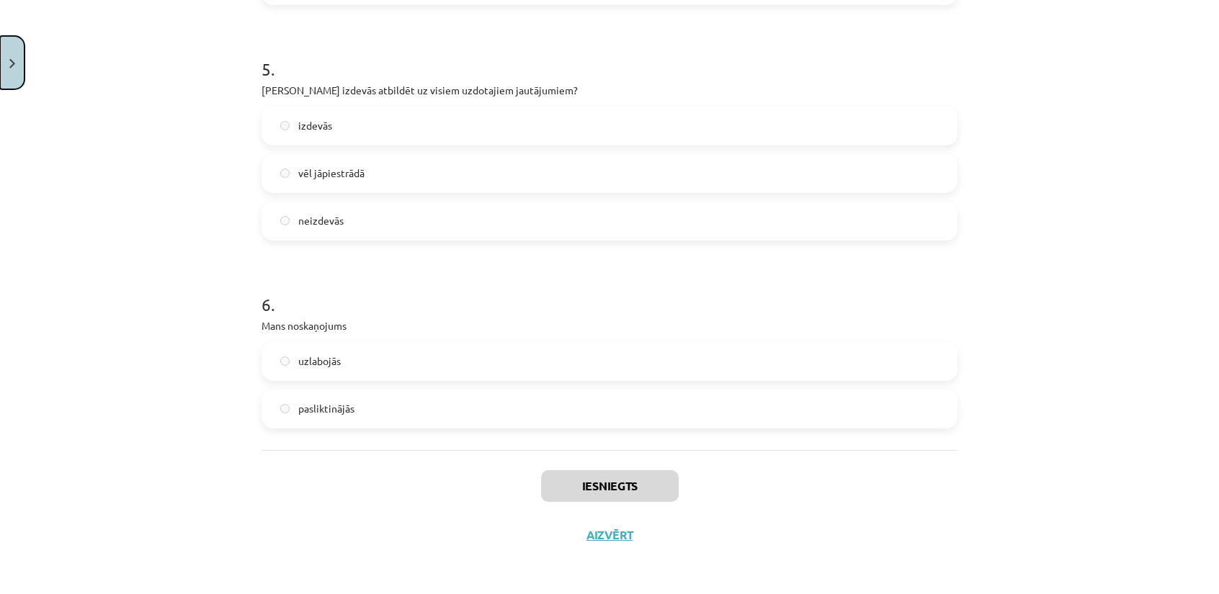
click at [13, 57] on button "Close" at bounding box center [12, 62] width 24 height 53
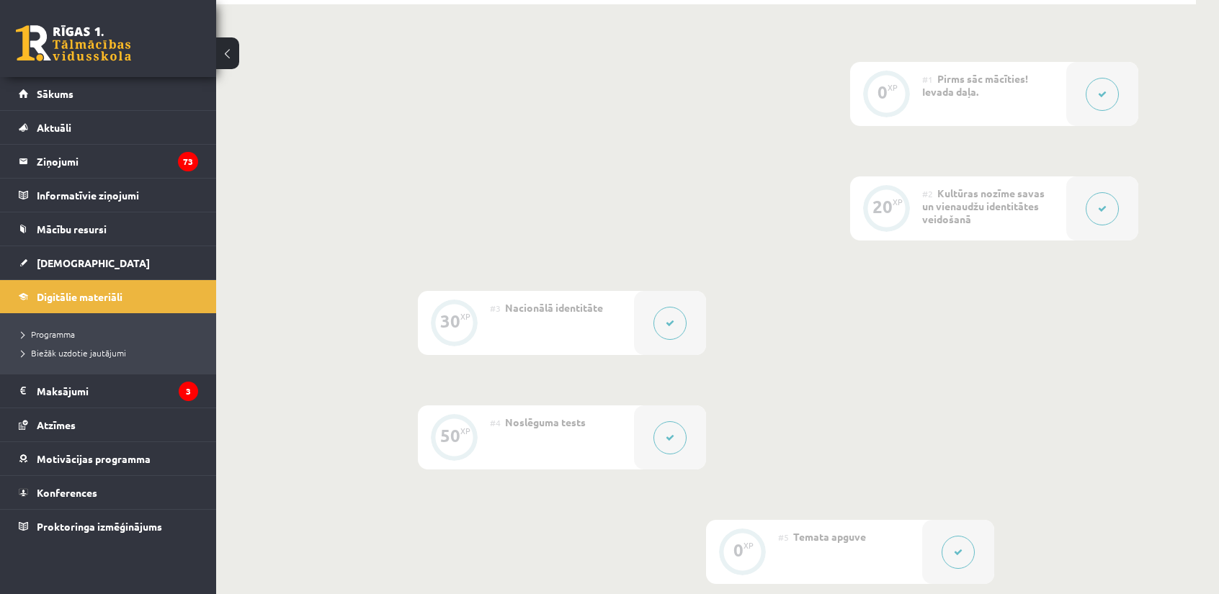
scroll to position [297, 0]
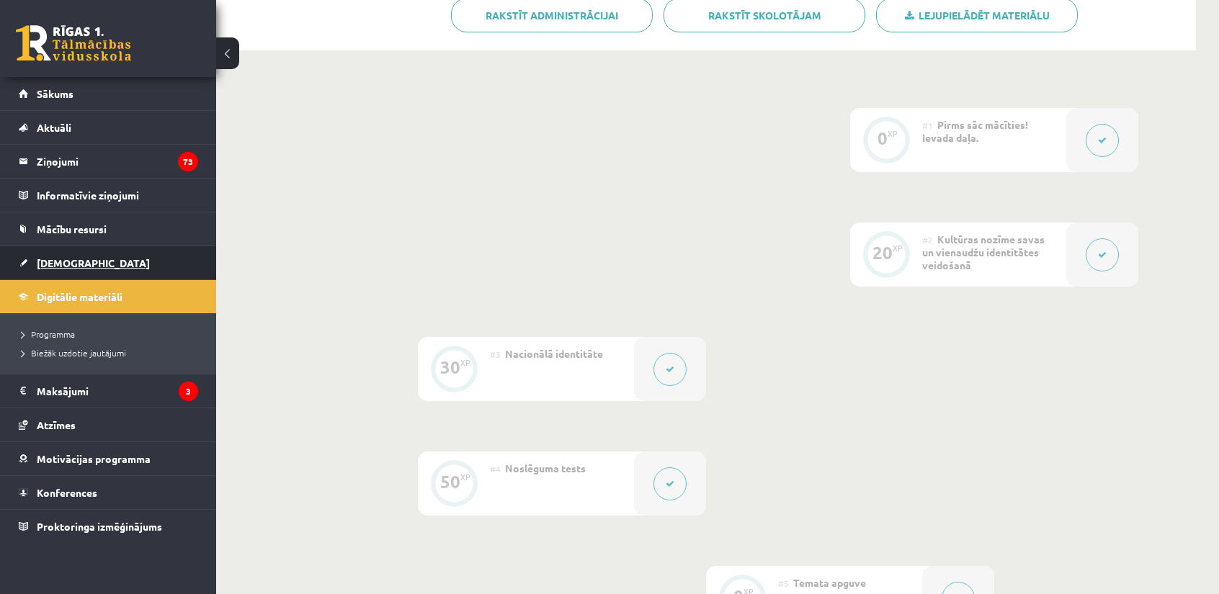
click at [36, 263] on link "[DEMOGRAPHIC_DATA]" at bounding box center [108, 262] width 179 height 33
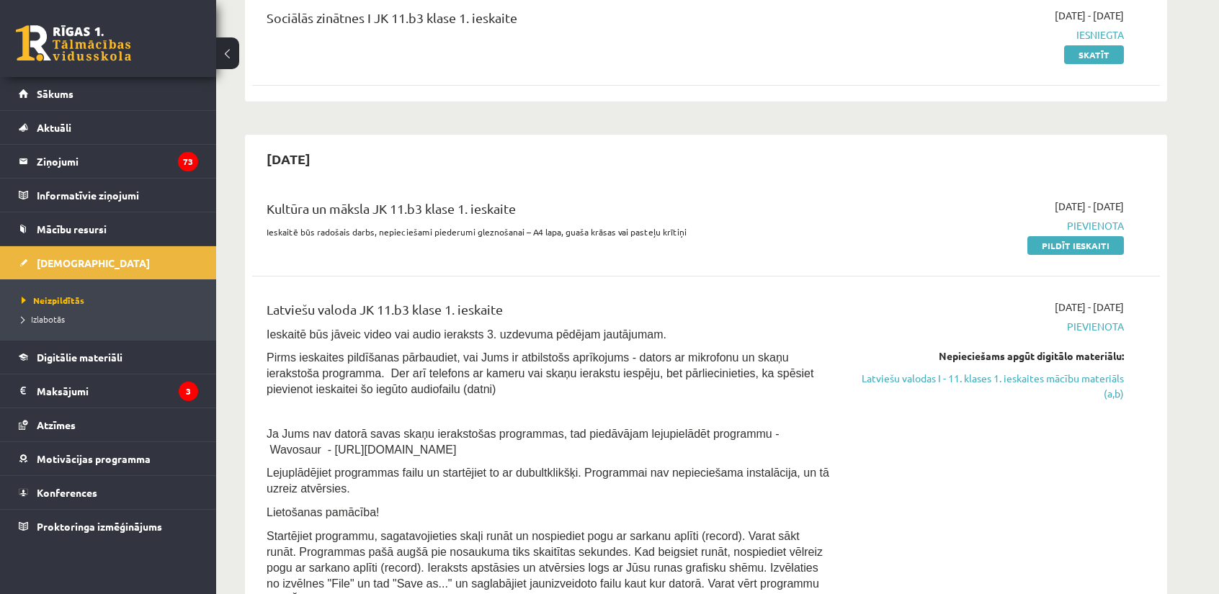
scroll to position [240, 0]
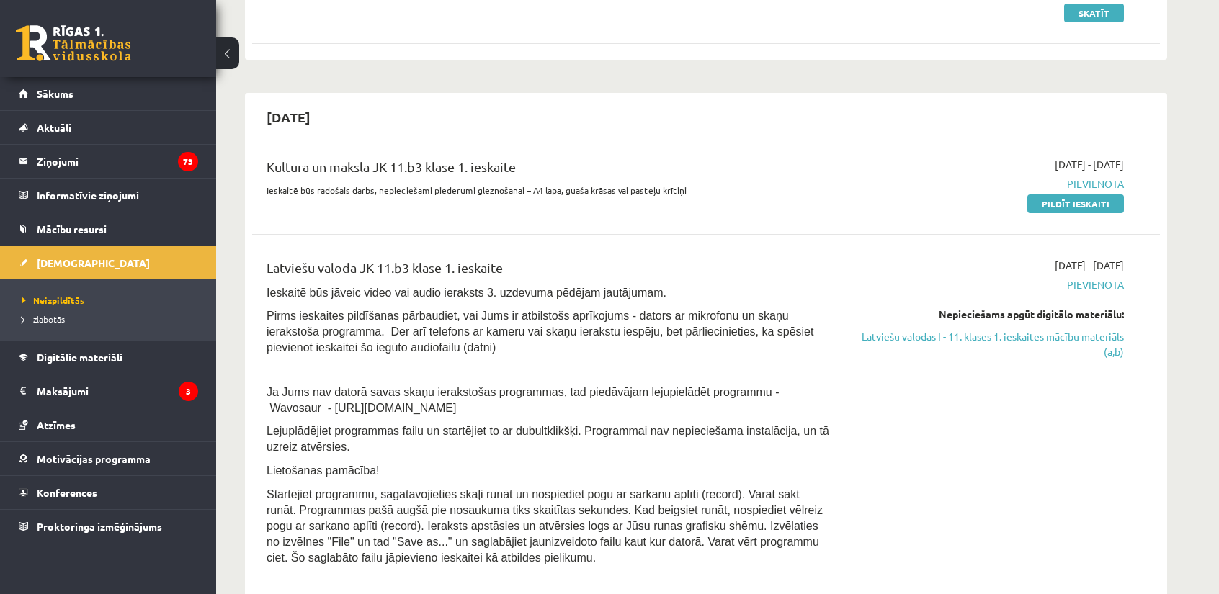
drag, startPoint x: 1078, startPoint y: 205, endPoint x: 681, endPoint y: 73, distance: 418.2
click at [1078, 205] on link "Pildīt ieskaiti" at bounding box center [1075, 204] width 97 height 19
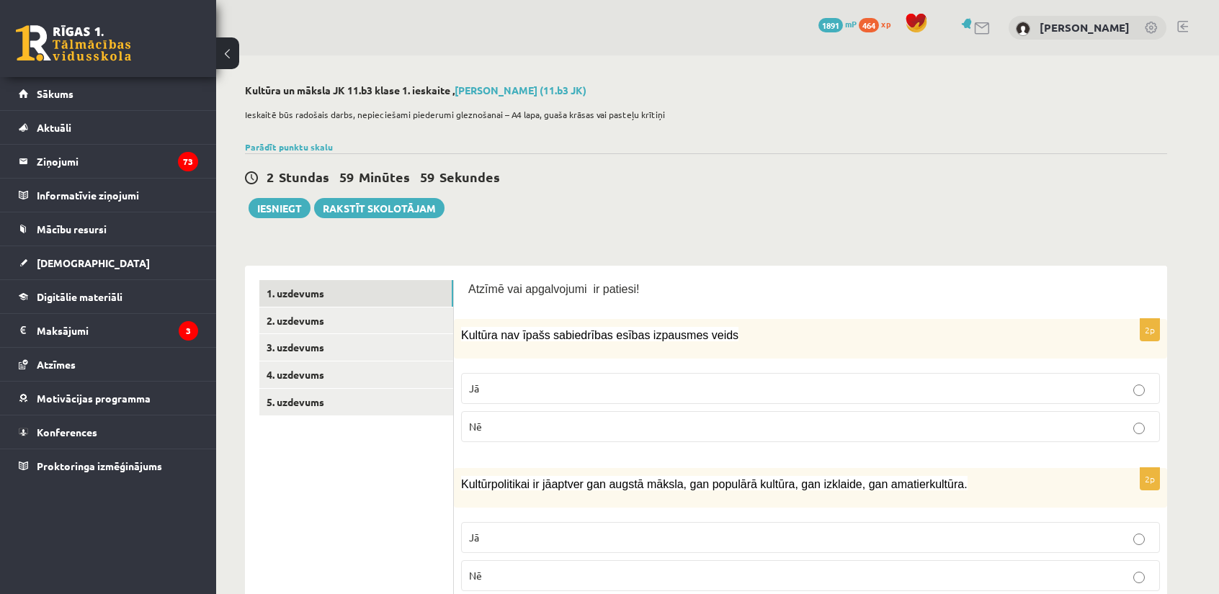
select select "**********"
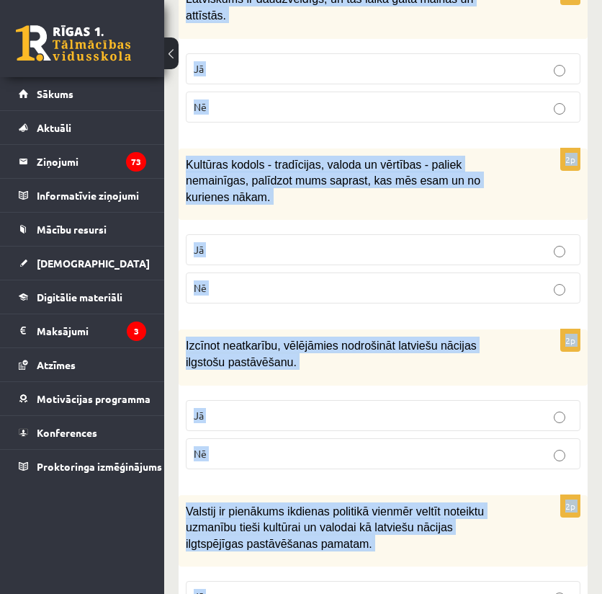
scroll to position [2196, 0]
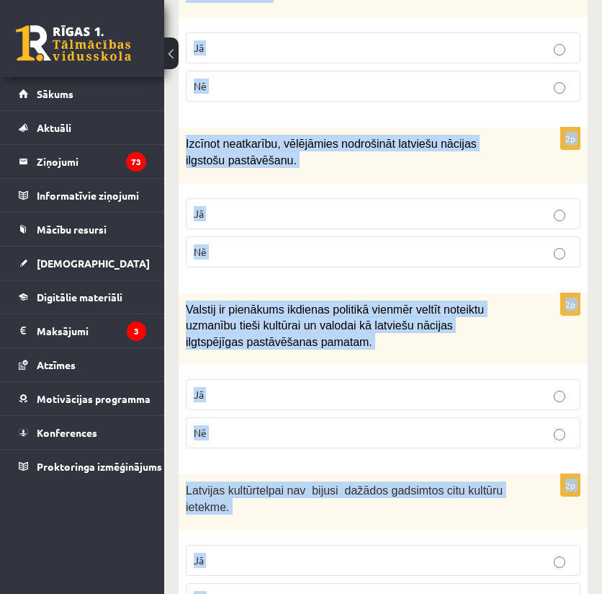
drag, startPoint x: 182, startPoint y: 389, endPoint x: 238, endPoint y: 540, distance: 161.4
copy form "Kultūra nav īpašs sabiedrības esības izpausmes veids Jā Nē 2p Kultūrpolitikai i…"
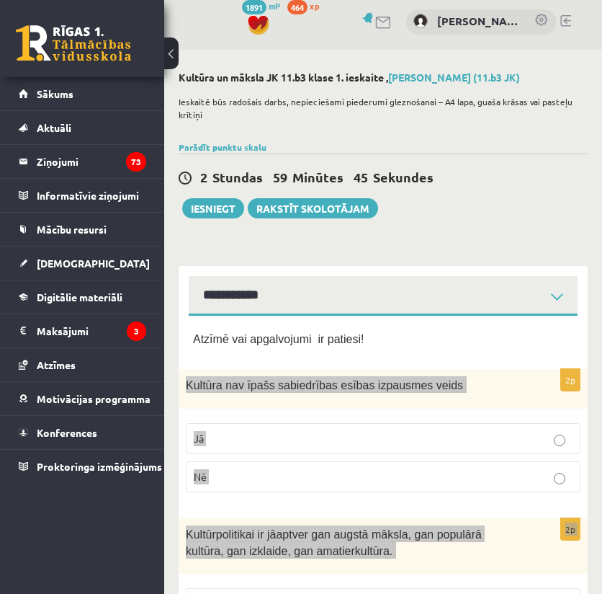
scroll to position [0, 0]
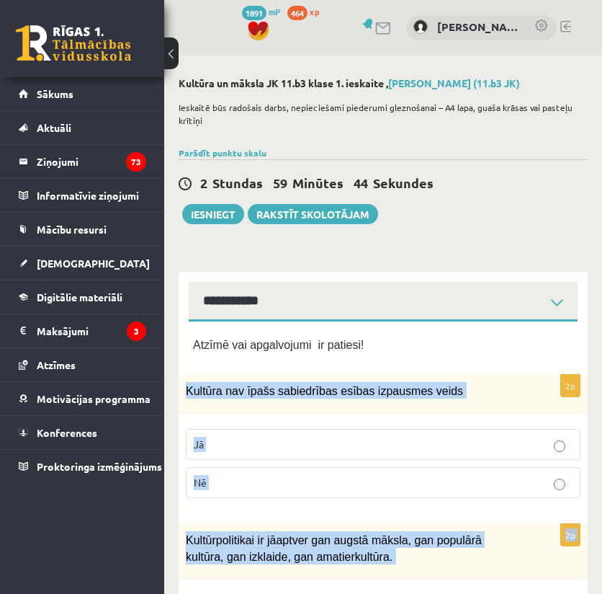
click at [213, 486] on p "Nē" at bounding box center [383, 482] width 379 height 15
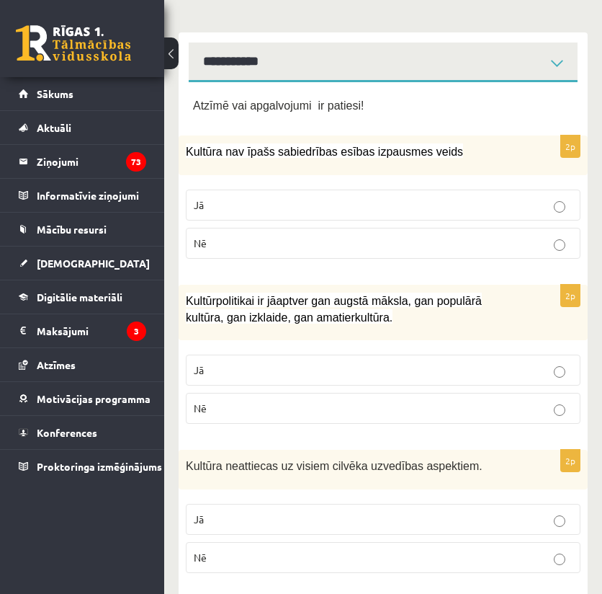
scroll to position [240, 0]
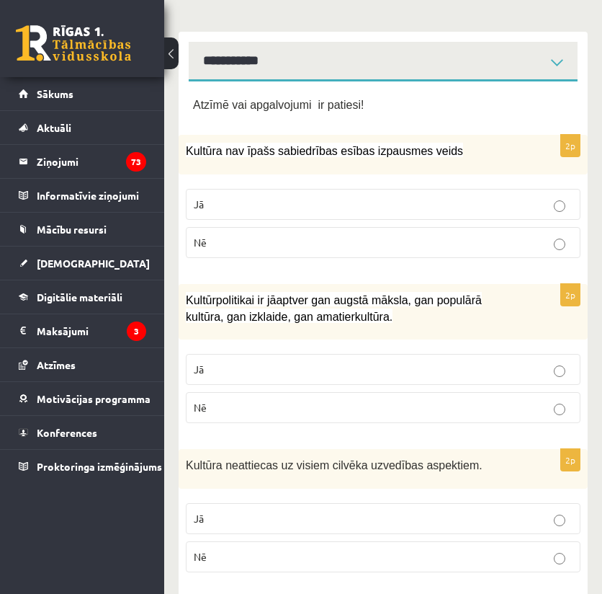
click at [207, 362] on p "Jā" at bounding box center [383, 369] width 379 height 15
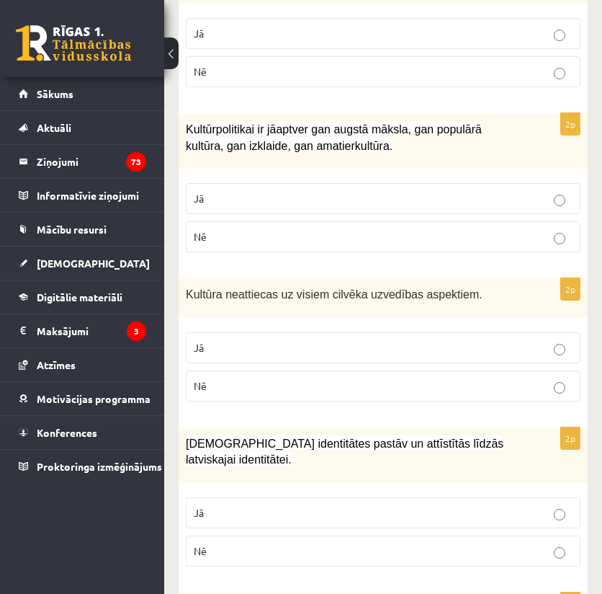
scroll to position [432, 0]
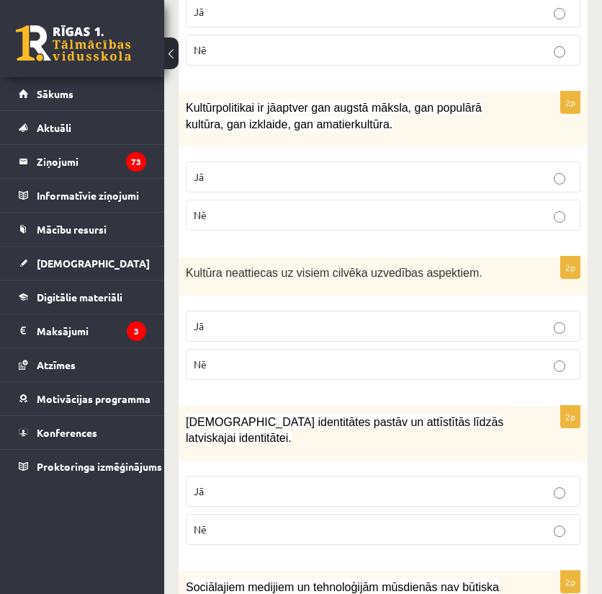
click at [211, 362] on p "Nē" at bounding box center [383, 364] width 379 height 15
click at [213, 483] on p "Jā" at bounding box center [383, 490] width 379 height 15
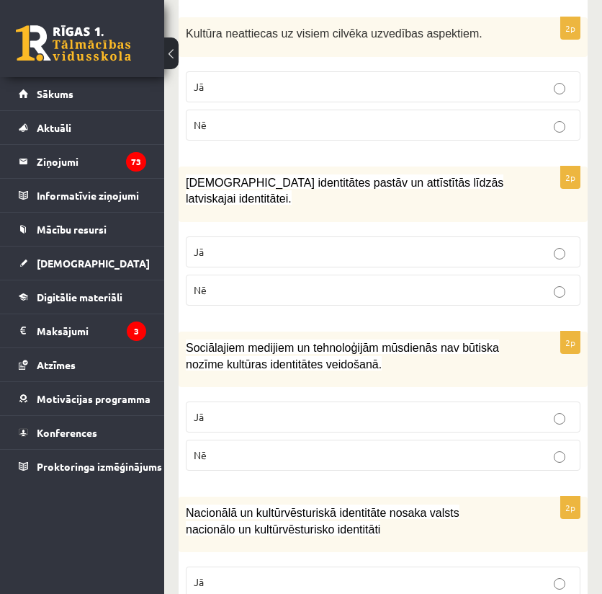
scroll to position [672, 0]
click at [208, 447] on p "Nē" at bounding box center [383, 454] width 379 height 15
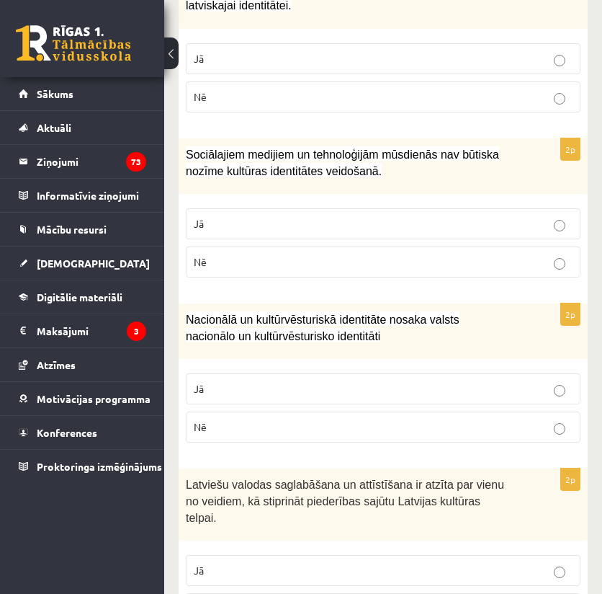
click at [216, 381] on p "Jā" at bounding box center [383, 388] width 379 height 15
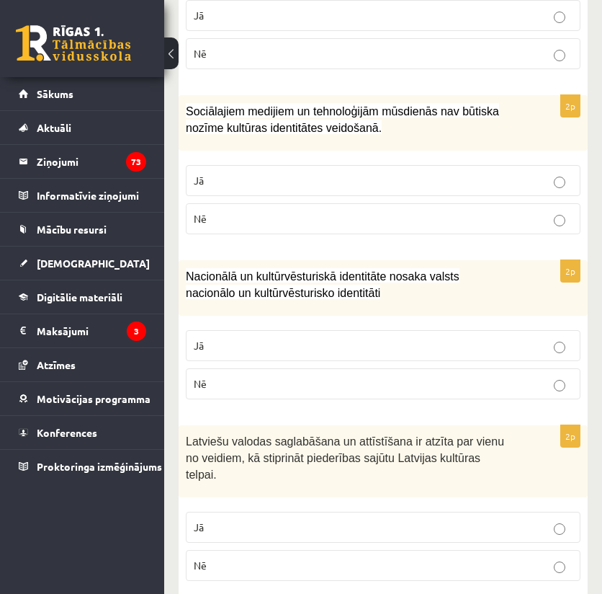
scroll to position [1056, 0]
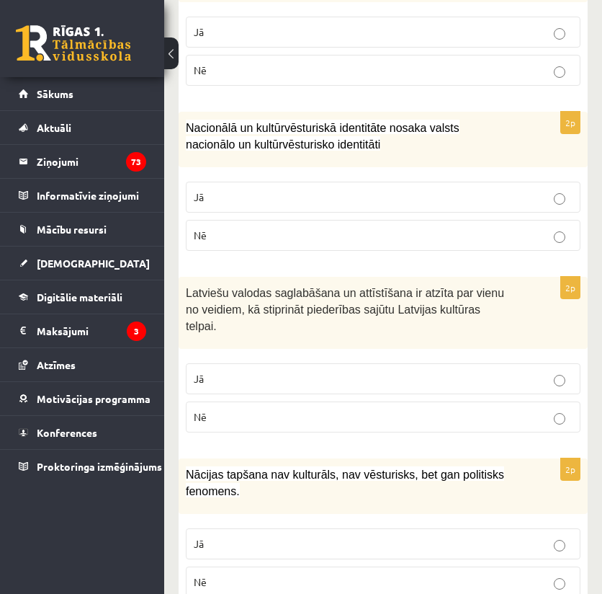
click at [206, 371] on p "Jā" at bounding box center [383, 378] width 379 height 15
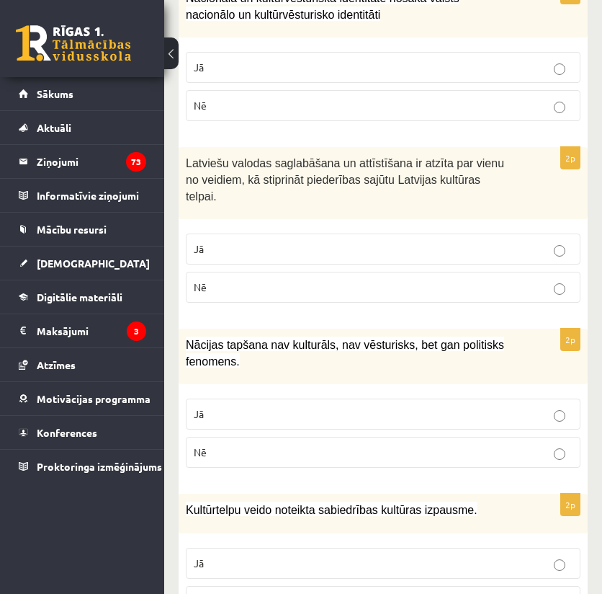
scroll to position [1200, 0]
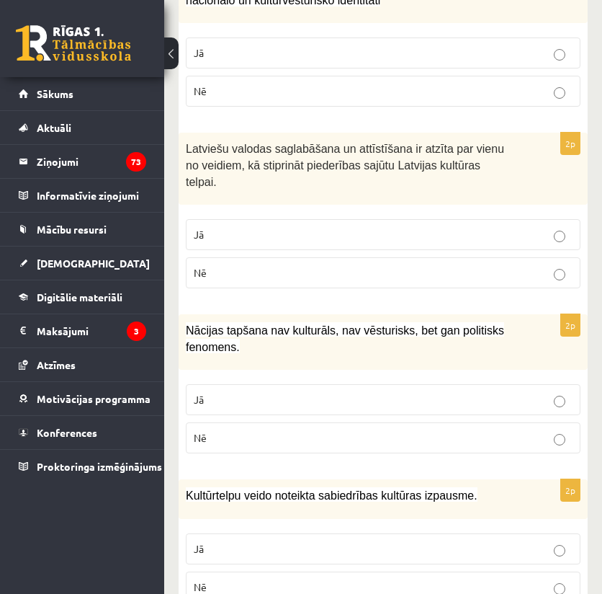
click at [215, 430] on p "Nē" at bounding box center [383, 437] width 379 height 15
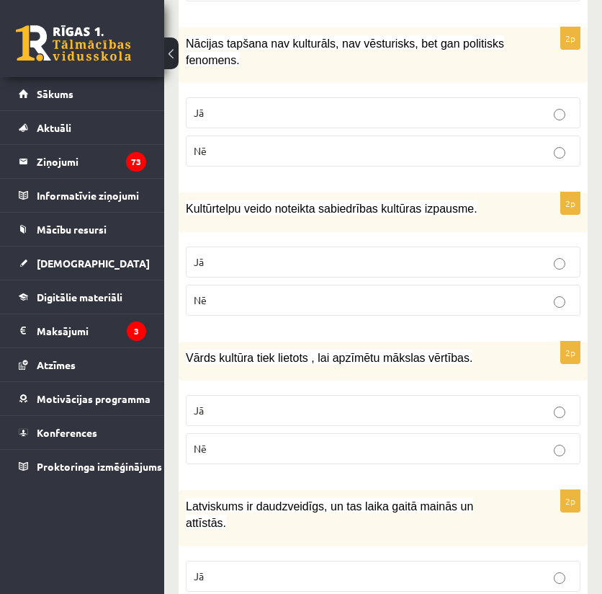
scroll to position [1488, 0]
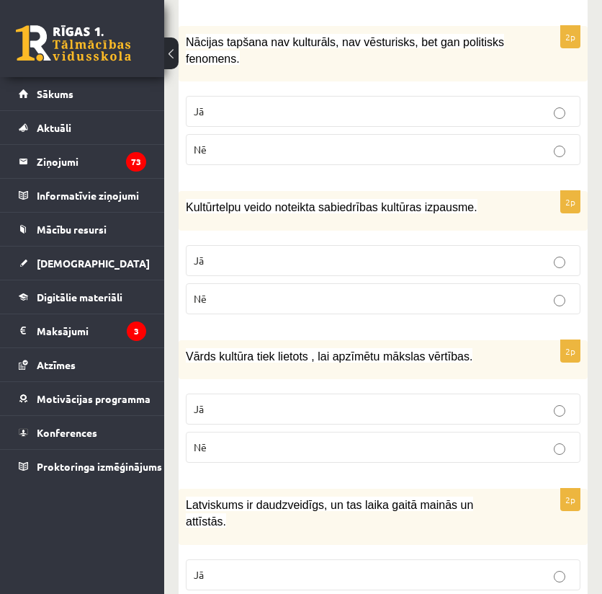
click at [219, 253] on p "Jā" at bounding box center [383, 260] width 379 height 15
click at [215, 401] on p "Jā" at bounding box center [383, 408] width 379 height 15
click at [209, 567] on p "Jā" at bounding box center [383, 574] width 379 height 15
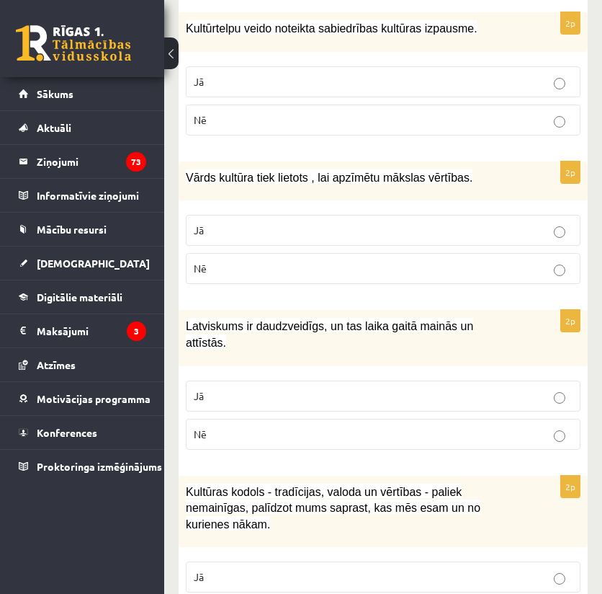
scroll to position [1729, 0]
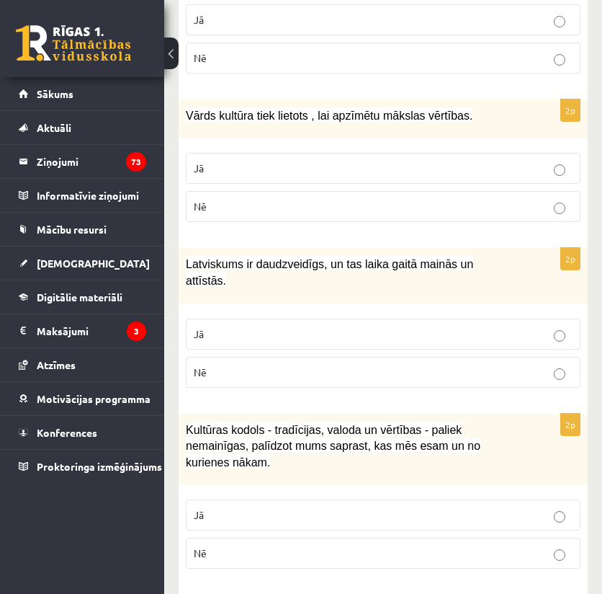
click at [192, 499] on label "Jā" at bounding box center [383, 514] width 395 height 31
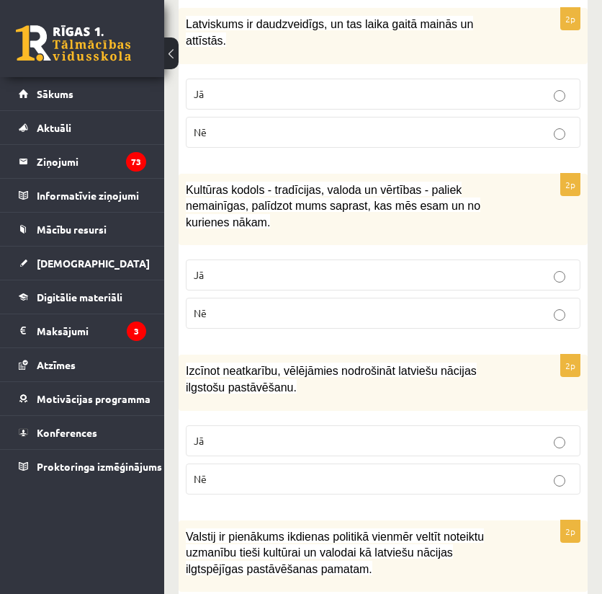
click at [205, 433] on p "Jā" at bounding box center [383, 440] width 379 height 15
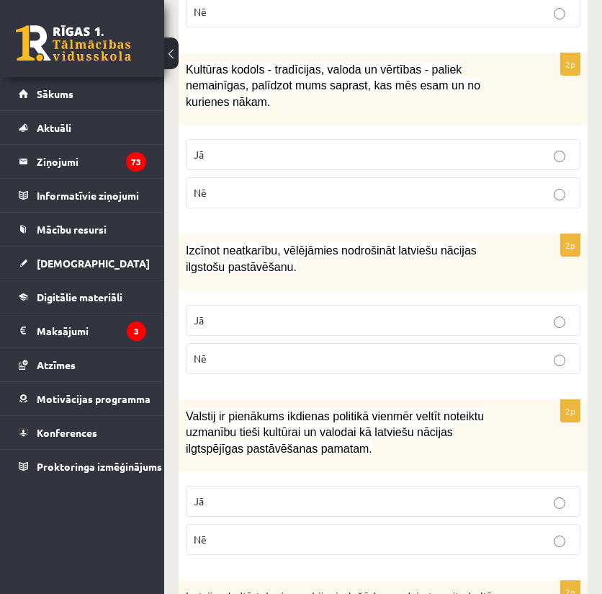
scroll to position [2161, 0]
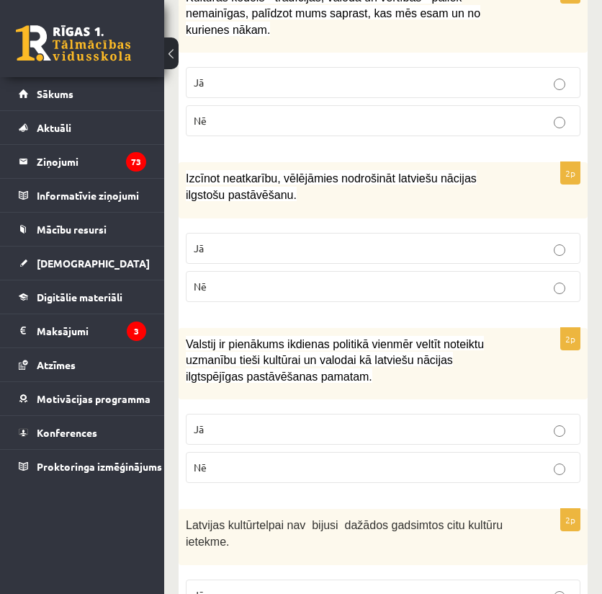
click at [211, 421] on p "Jā" at bounding box center [383, 428] width 379 height 15
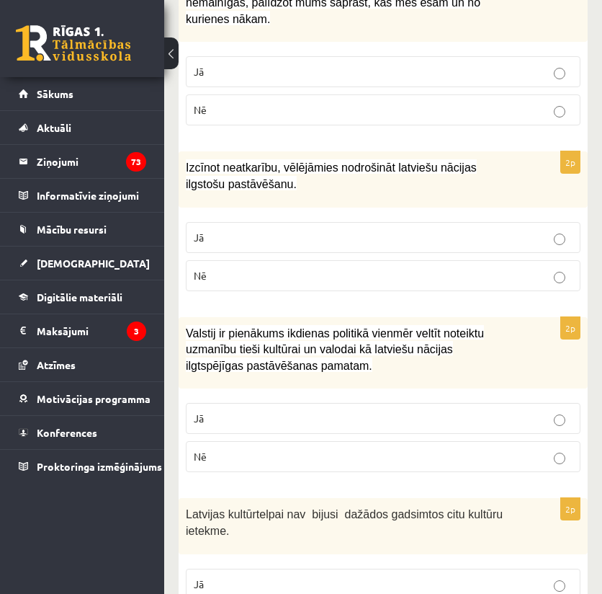
scroll to position [2196, 0]
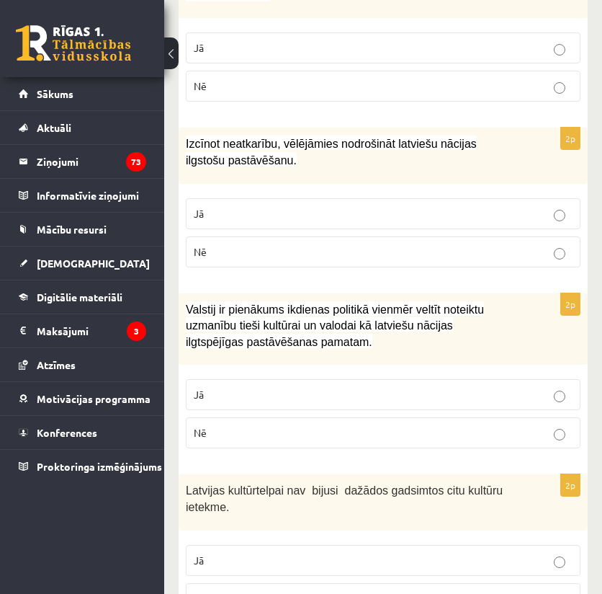
click at [215, 591] on p "Nē" at bounding box center [383, 598] width 379 height 15
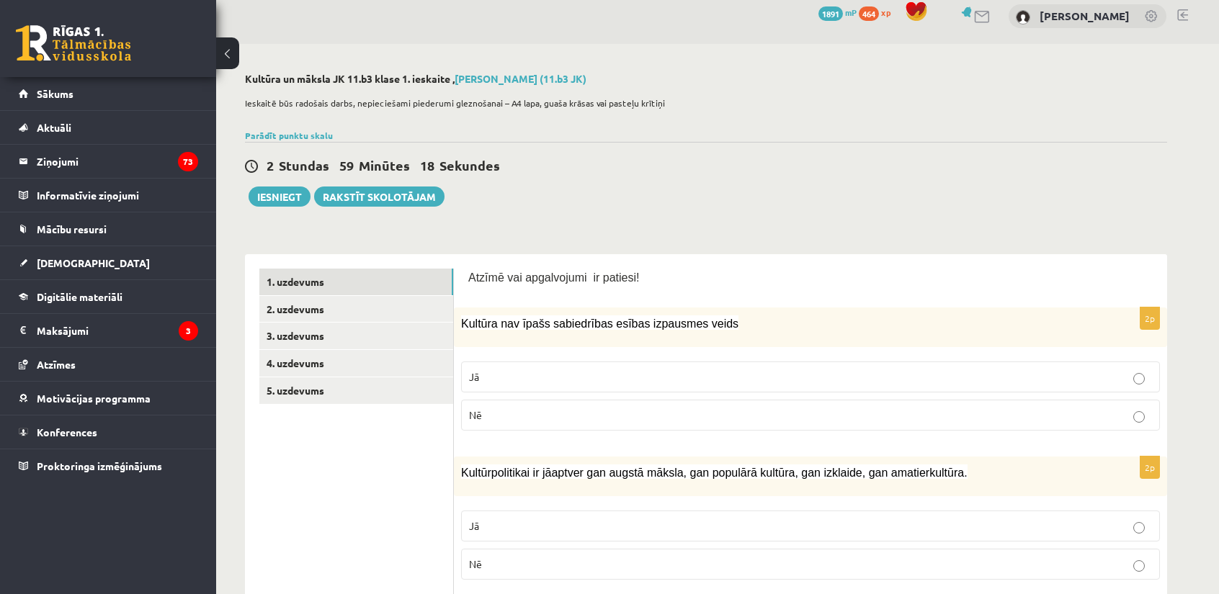
scroll to position [0, 0]
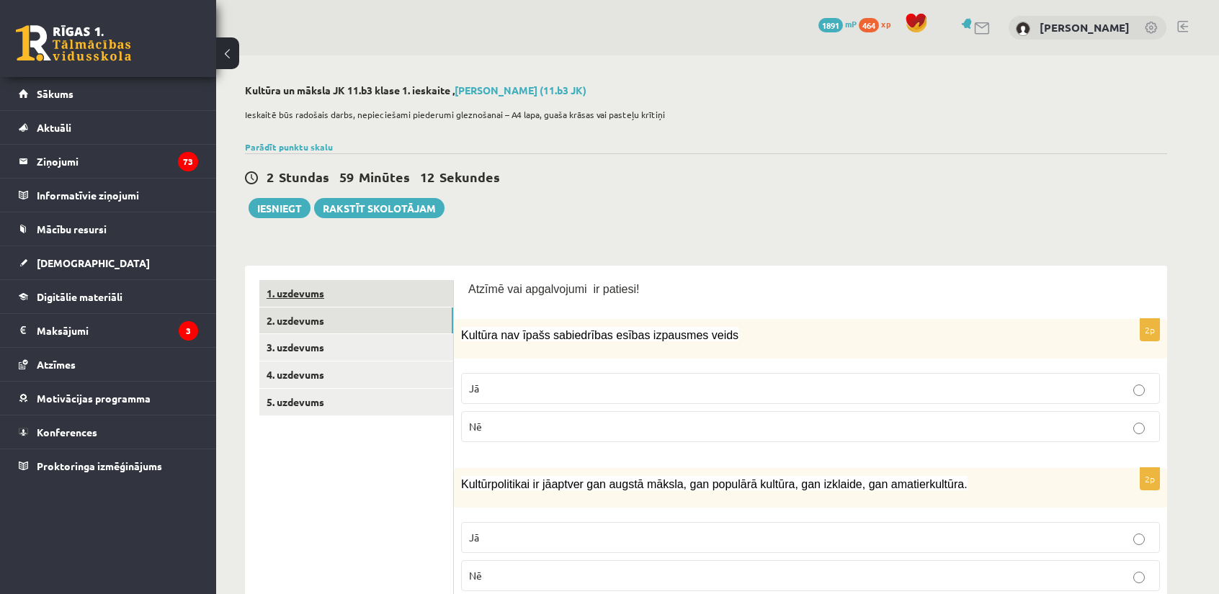
click at [288, 292] on link "1. uzdevums" at bounding box center [356, 293] width 194 height 27
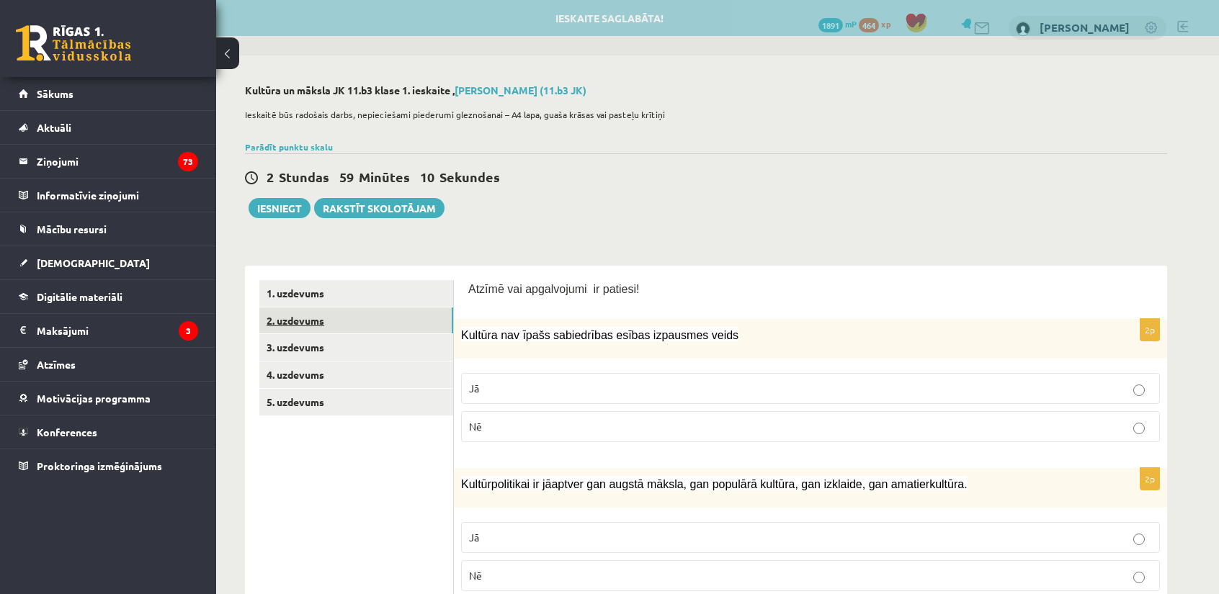
click at [304, 314] on link "2. uzdevums" at bounding box center [356, 321] width 194 height 27
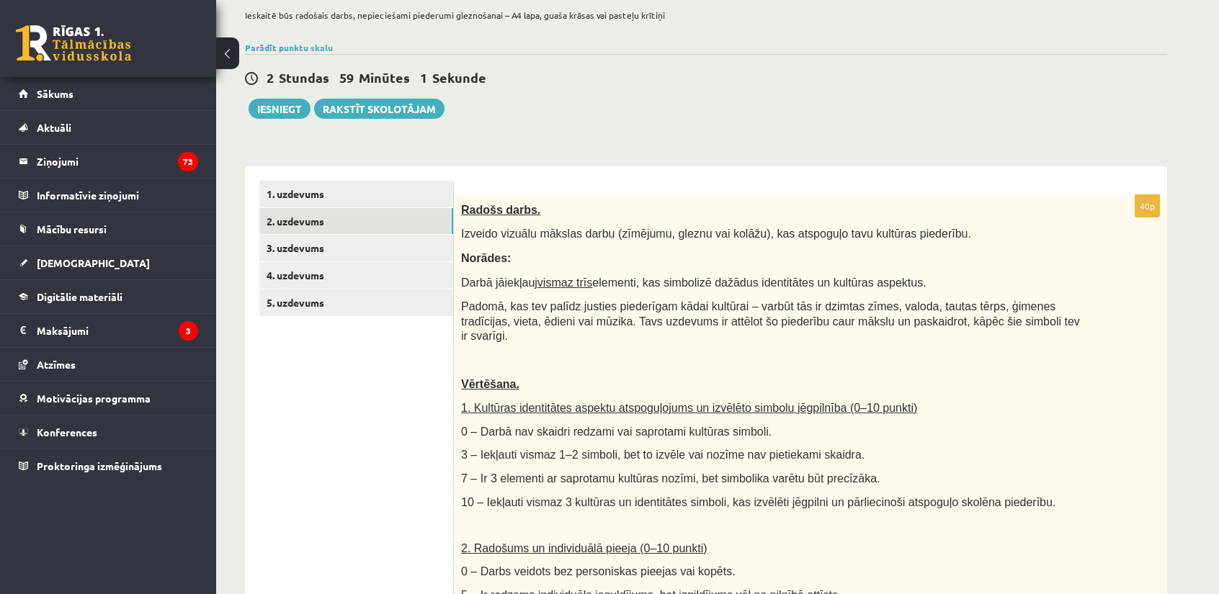
scroll to position [96, 0]
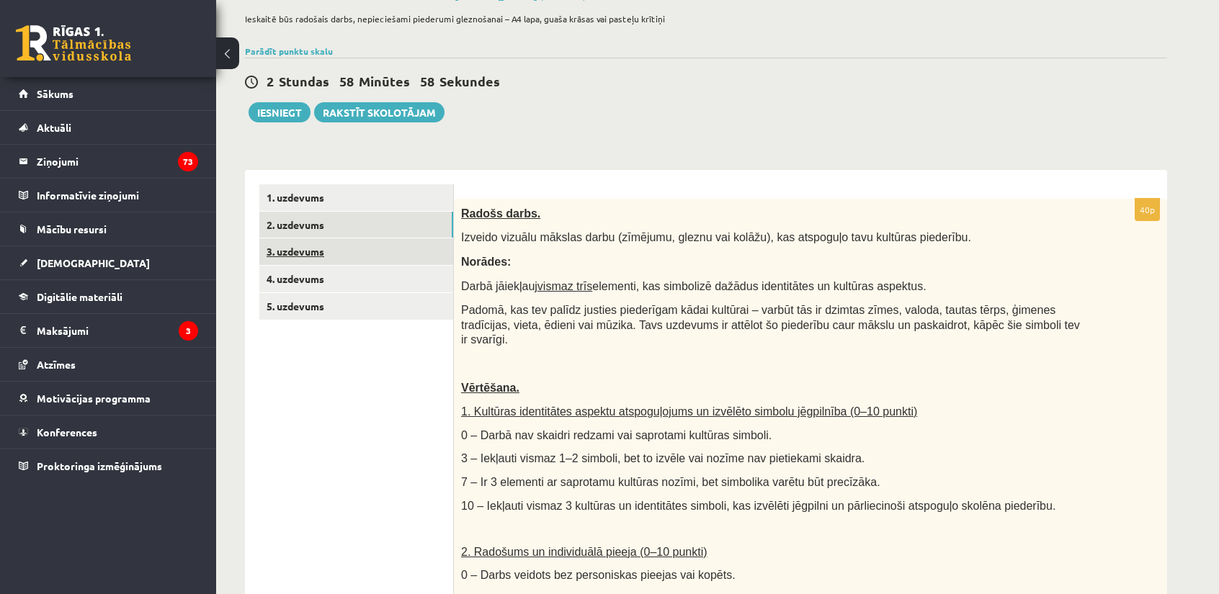
click at [304, 259] on link "3. uzdevums" at bounding box center [356, 251] width 194 height 27
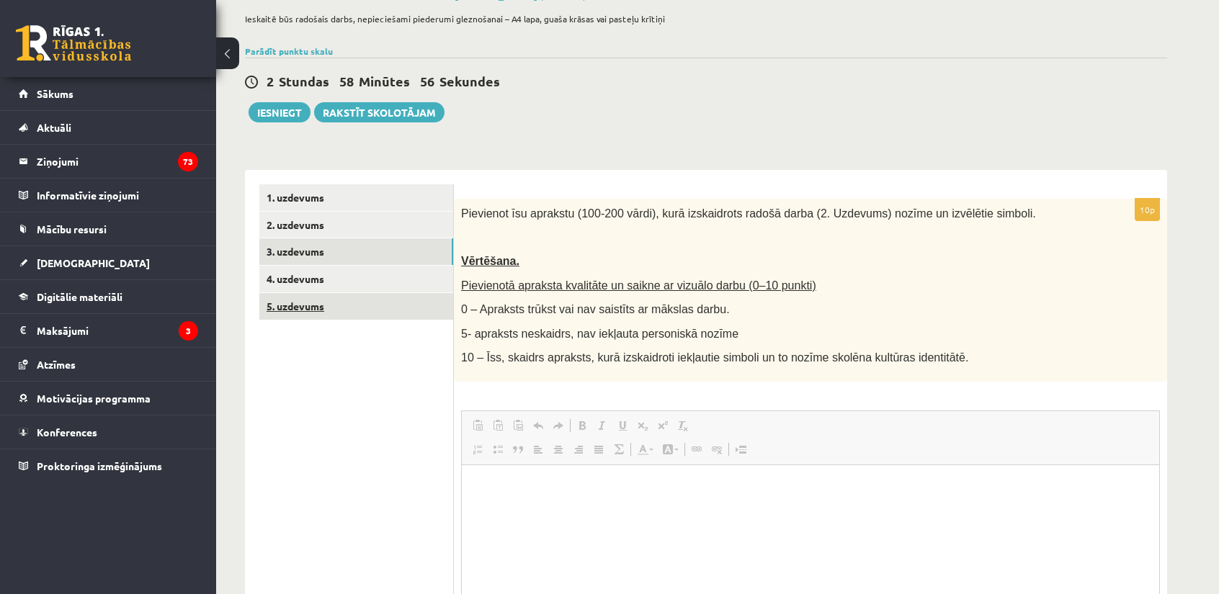
scroll to position [0, 0]
click at [301, 295] on link "5. uzdevums" at bounding box center [356, 306] width 194 height 27
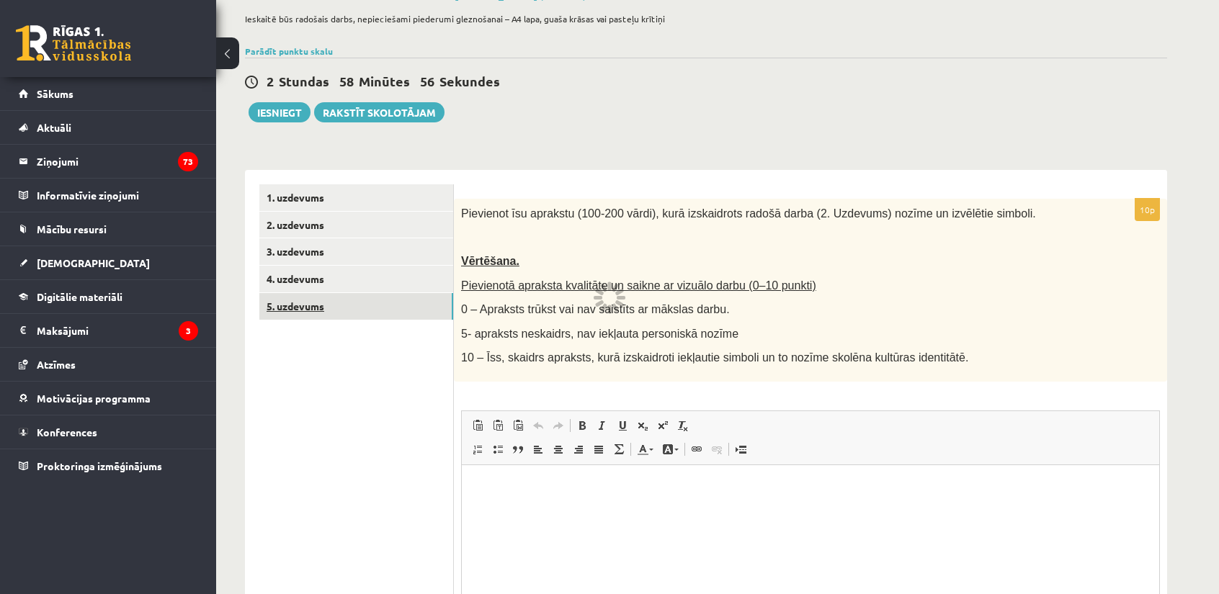
scroll to position [89, 0]
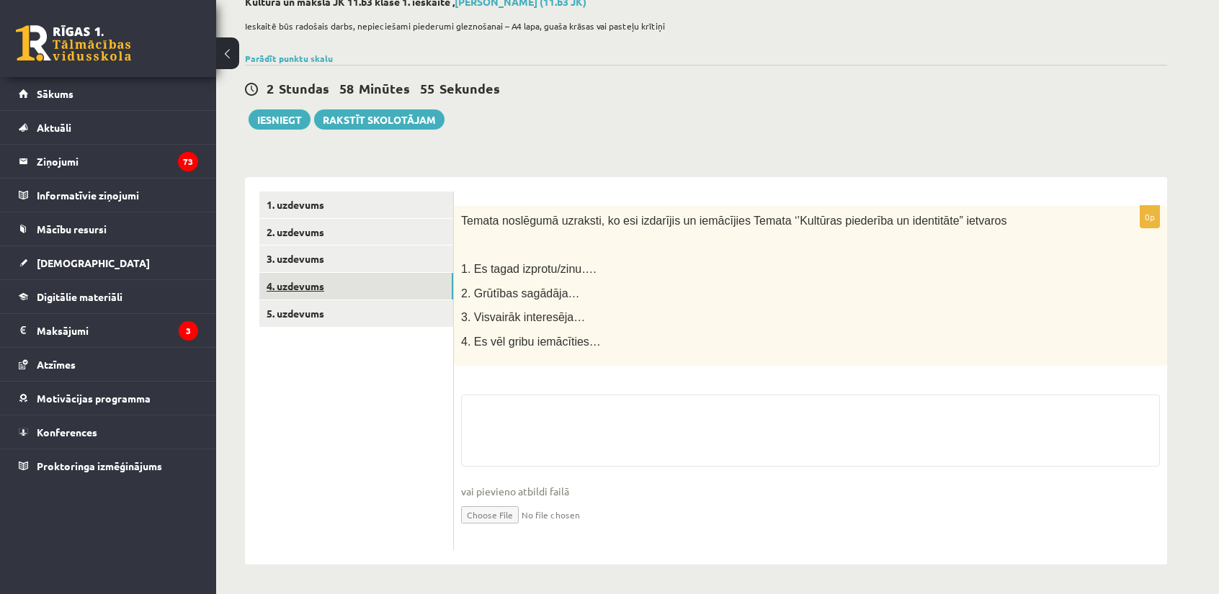
click at [303, 286] on link "4. uzdevums" at bounding box center [356, 286] width 194 height 27
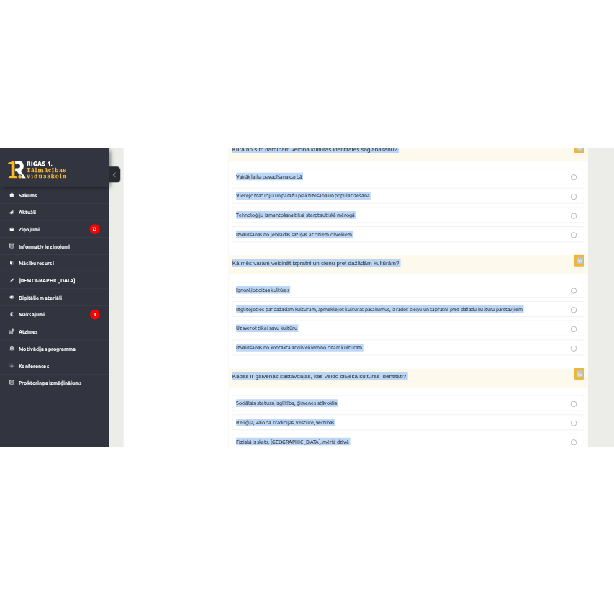
scroll to position [1956, 0]
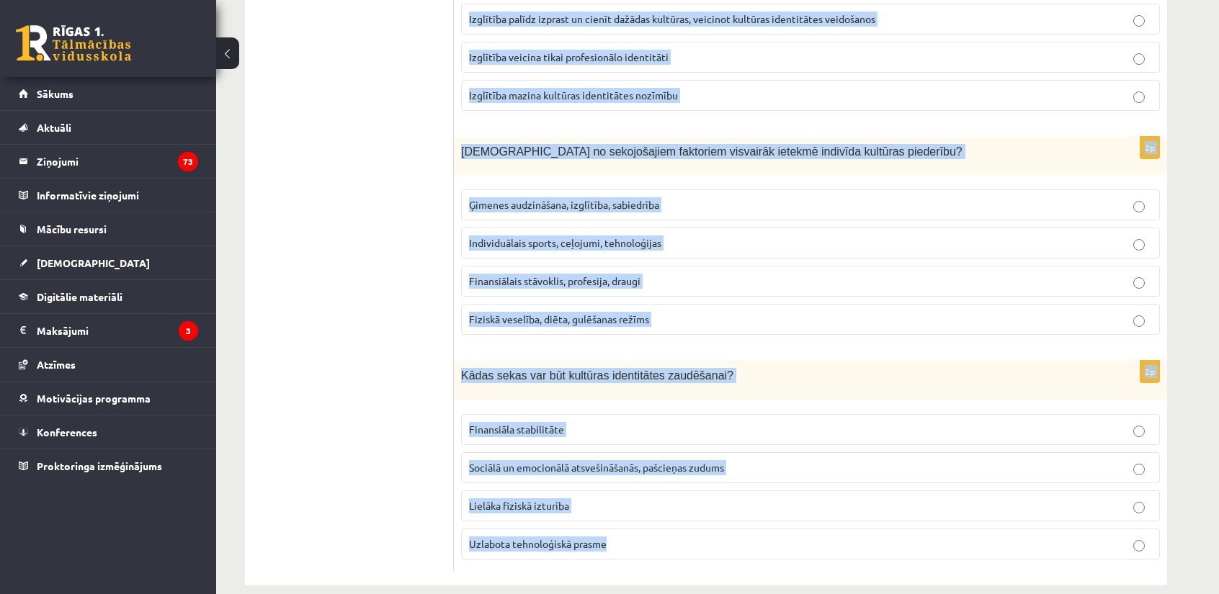
drag, startPoint x: 461, startPoint y: 216, endPoint x: 647, endPoint y: 521, distance: 356.9
copy form "Kas ir kultūras identitāte? Personas dzimšanas valsts. Personības individuālās …"
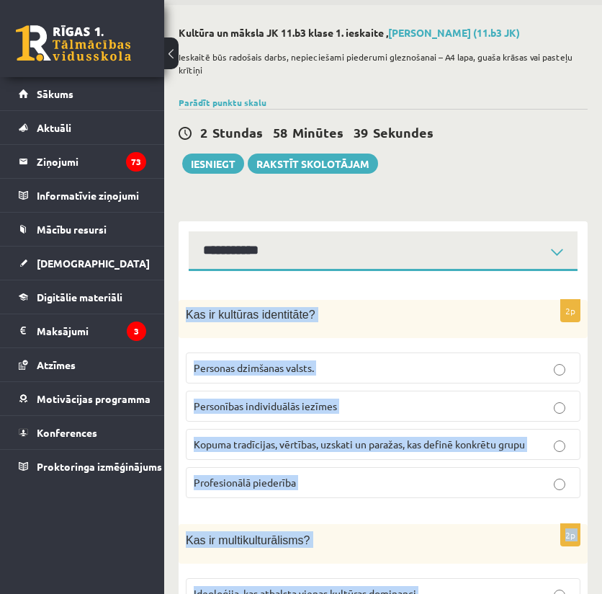
scroll to position [48, 0]
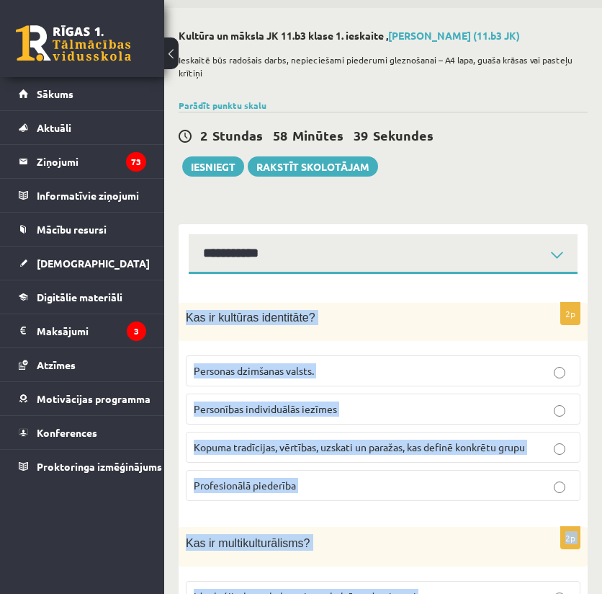
click at [254, 314] on span "Kas ir kultūras identitāte?" at bounding box center [251, 317] width 130 height 12
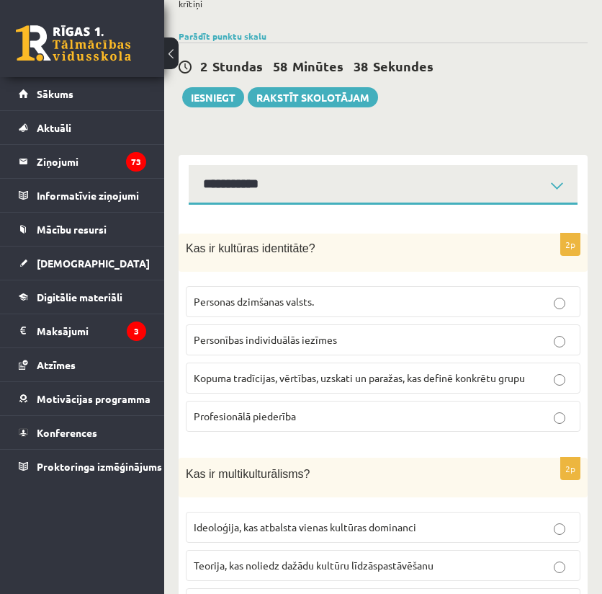
scroll to position [144, 0]
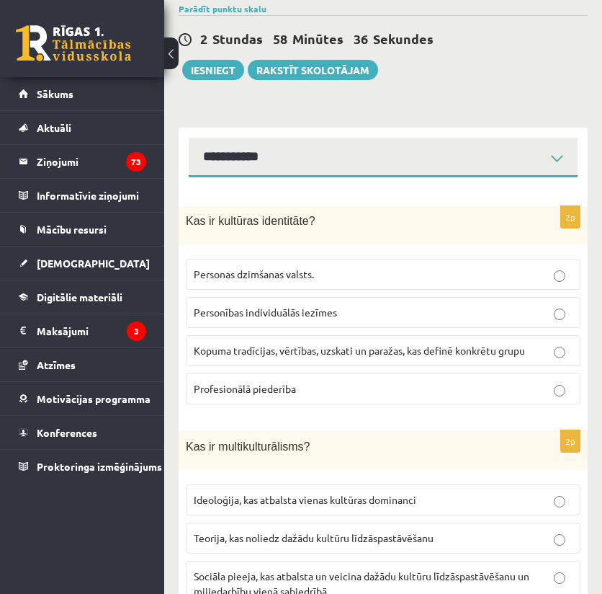
click at [218, 352] on span "Kopuma tradīcijas, vērtības, uzskati un paražas, kas definē konkrētu grupu" at bounding box center [359, 350] width 331 height 13
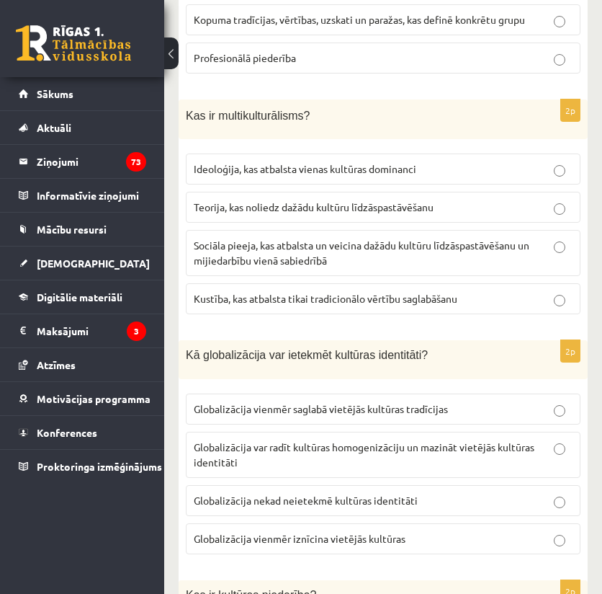
scroll to position [480, 0]
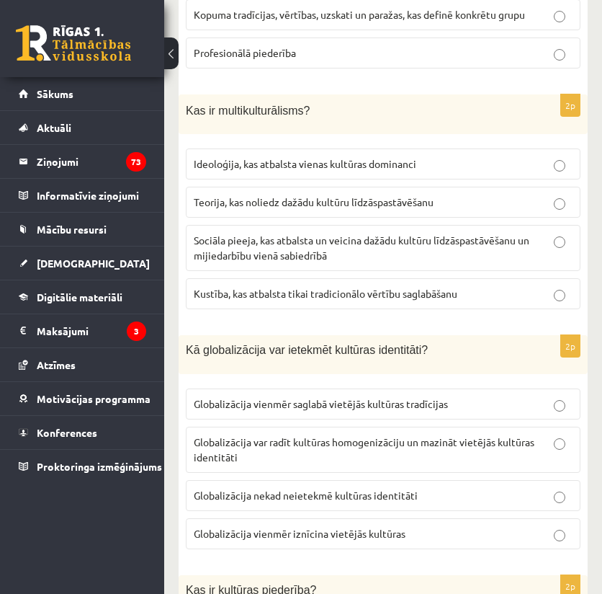
click at [231, 241] on p "Sociāla pieeja, kas atbalsta un veicina dažādu kultūru līdzāspastāvēšanu un mij…" at bounding box center [383, 248] width 379 height 30
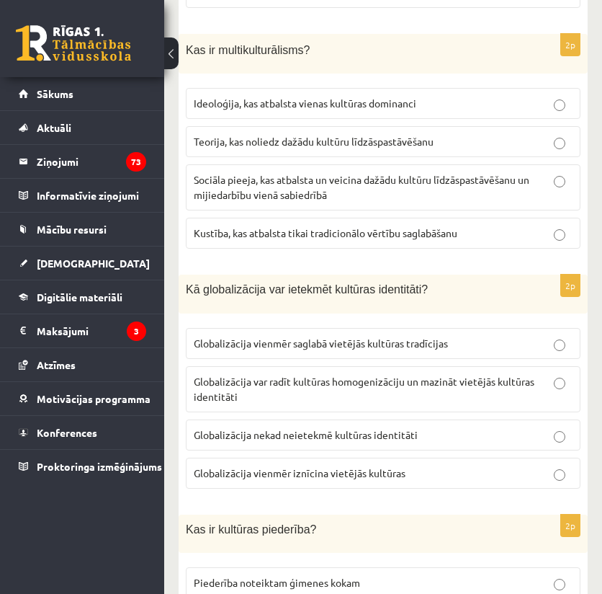
scroll to position [576, 0]
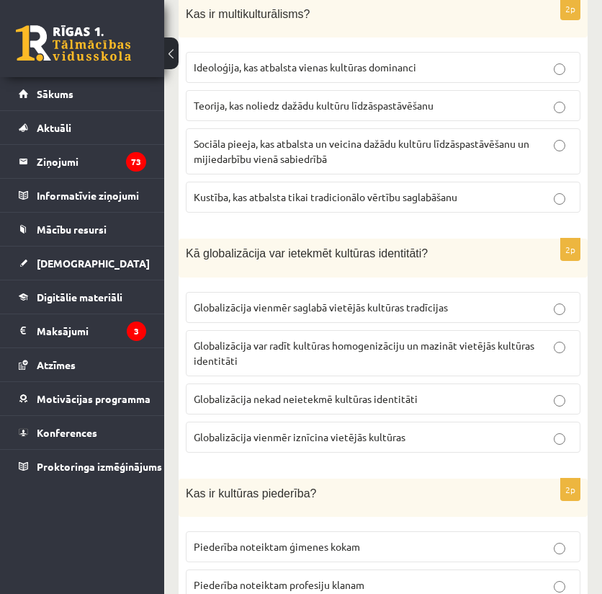
click at [248, 344] on span "Globalizācija var radīt kultūras homogenizāciju un mazināt vietējās kultūras id…" at bounding box center [364, 353] width 341 height 28
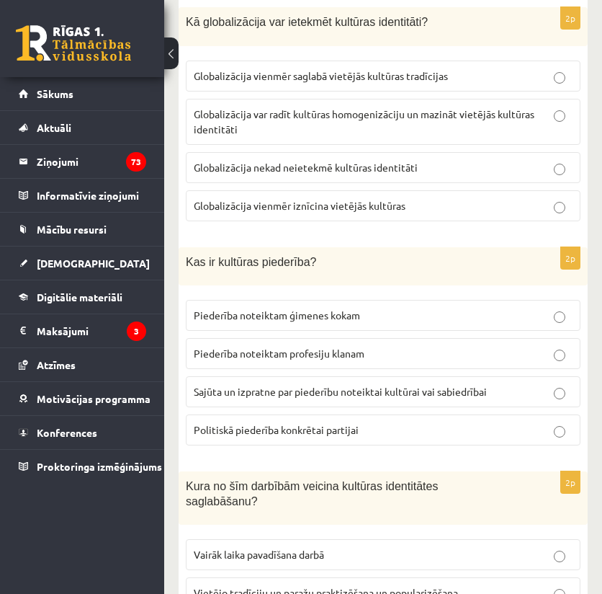
scroll to position [816, 0]
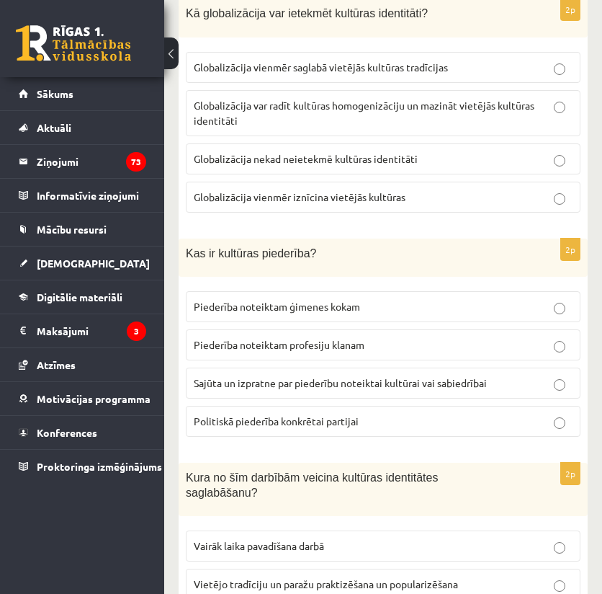
click at [227, 381] on p "Sajūta un izpratne par piederību noteiktai kultūrai vai sabiedrībai" at bounding box center [383, 382] width 379 height 15
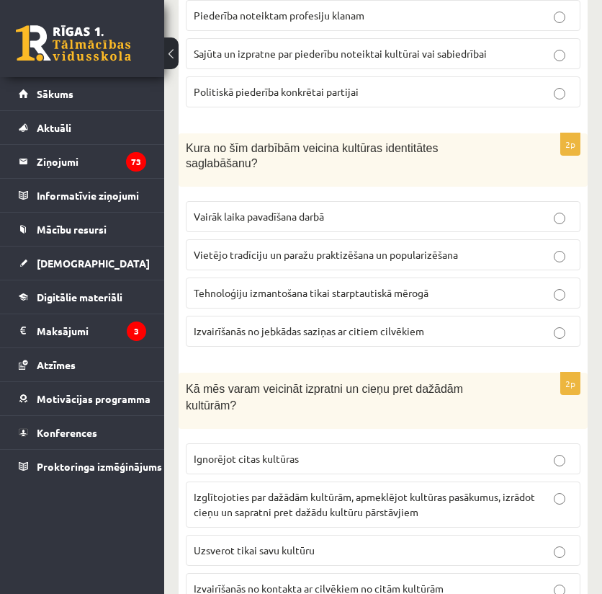
scroll to position [1153, 0]
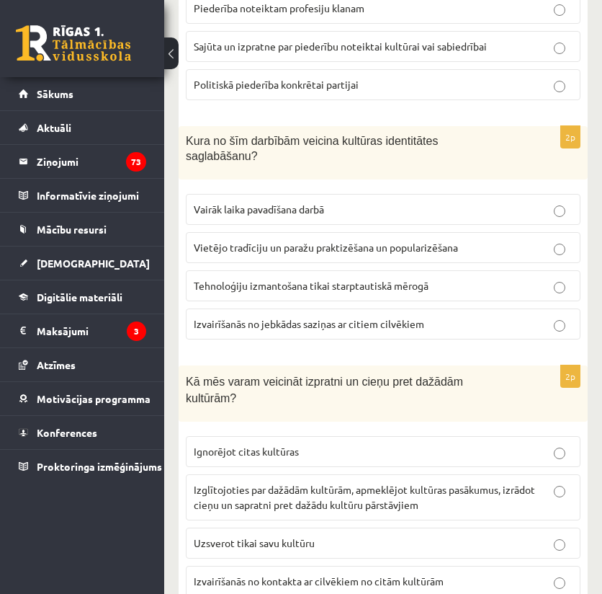
click at [245, 241] on span "Vietējo tradīciju un paražu praktizēšana un popularizēšana" at bounding box center [326, 247] width 264 height 13
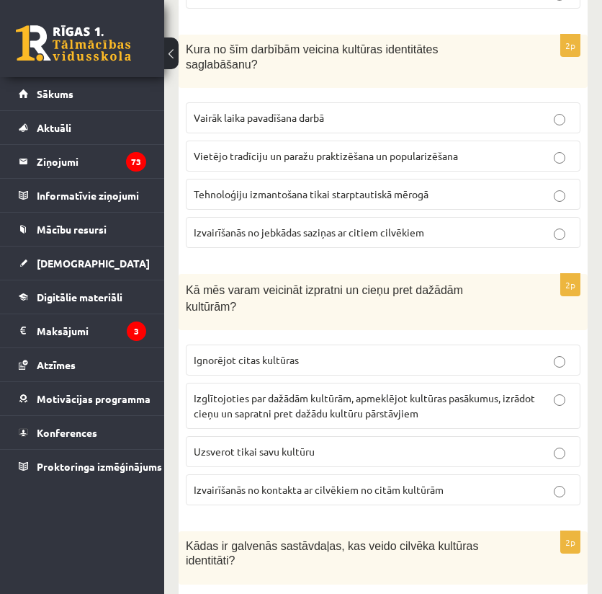
scroll to position [1248, 0]
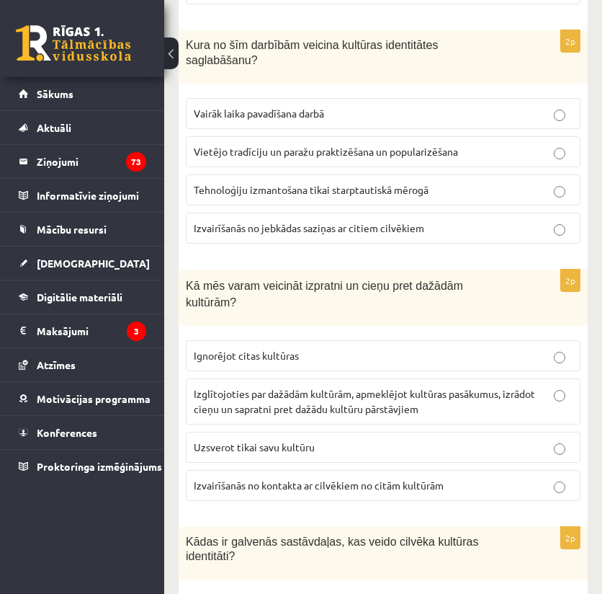
click at [215, 386] on p "Izglītojoties par dažādām kultūrām, apmeklējot kultūras pasākumus, izrādot cieņ…" at bounding box center [383, 401] width 379 height 30
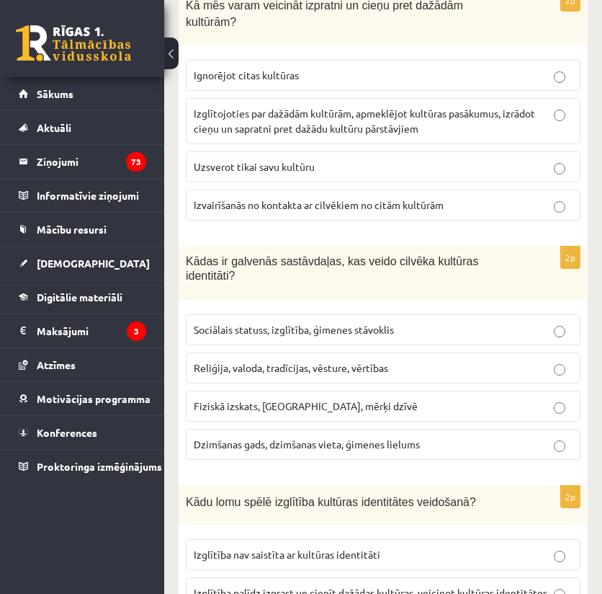
scroll to position [1585, 0]
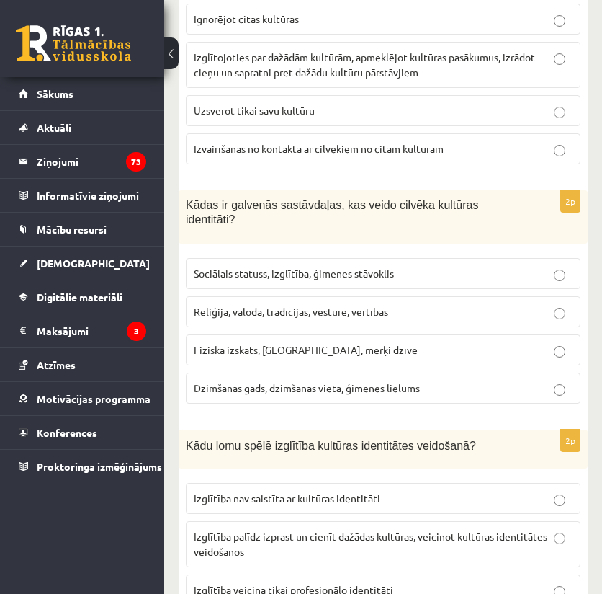
click at [249, 305] on span "Reliģija, valoda, tradīcijas, vēsture, vērtības" at bounding box center [291, 311] width 195 height 13
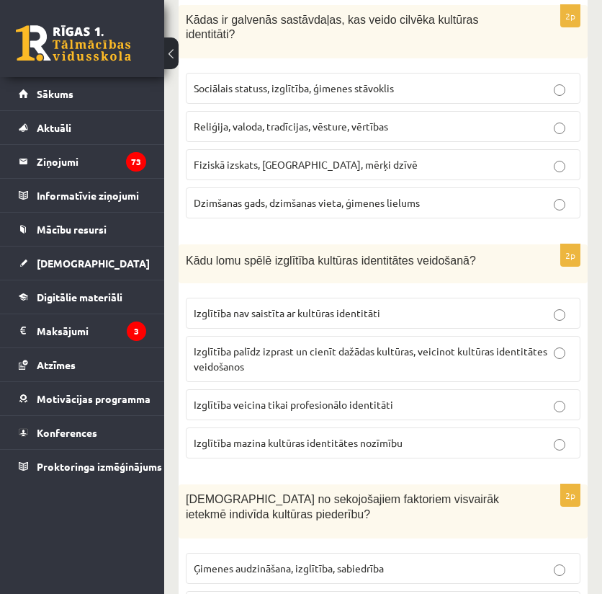
scroll to position [1776, 0]
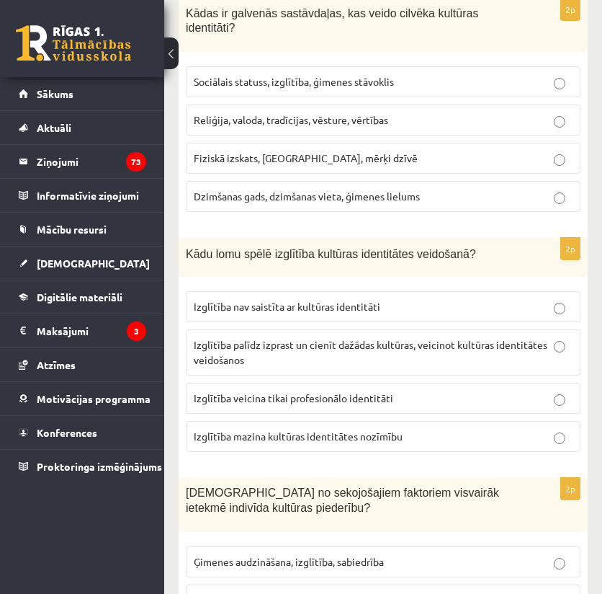
click at [262, 338] on span "Izglītība palīdz izprast un cienīt dažādas kultūras, veicinot kultūras identitā…" at bounding box center [371, 352] width 354 height 28
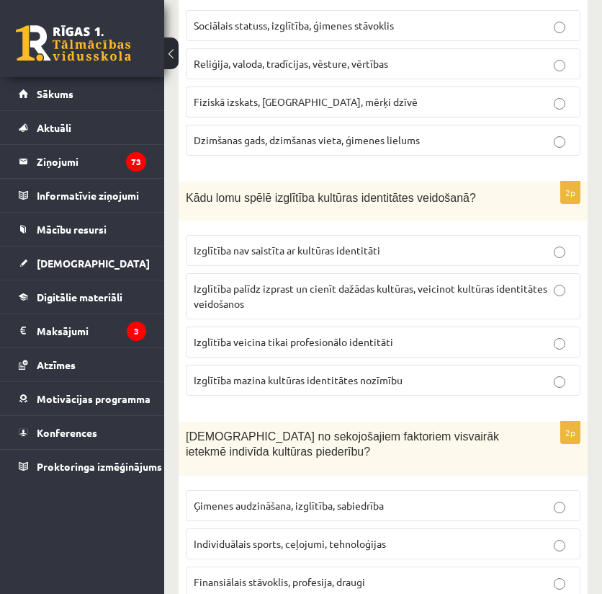
scroll to position [1969, 0]
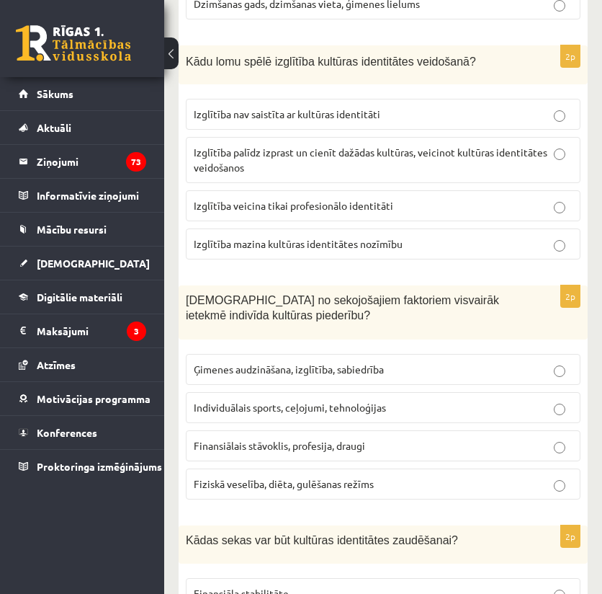
click at [256, 362] on span "Ģimenes audzināšana, izglītība, sabiedrība" at bounding box center [289, 368] width 190 height 13
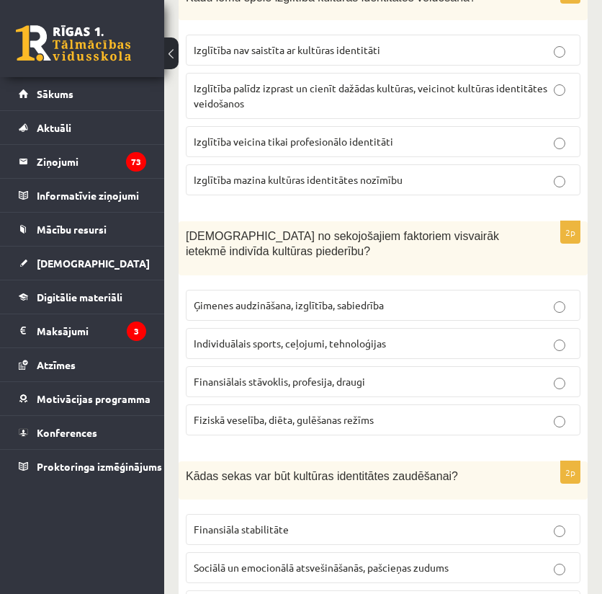
scroll to position [2080, 0]
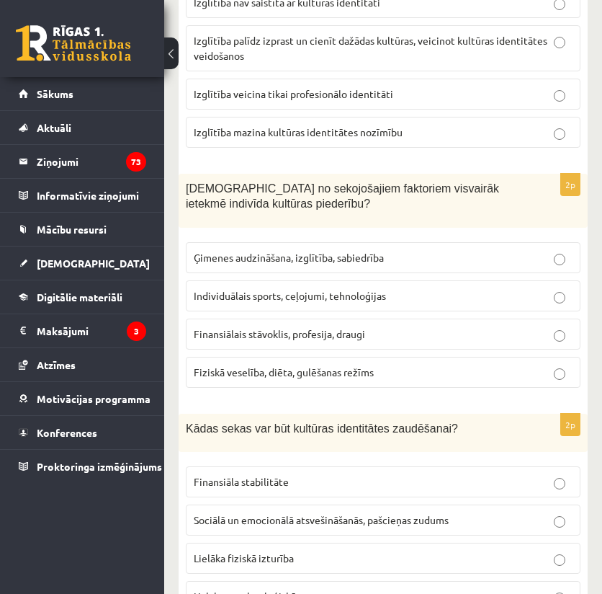
click at [236, 513] on span "Sociālā un emocionālā atsvešināšanās, pašcieņas zudums" at bounding box center [321, 519] width 255 height 13
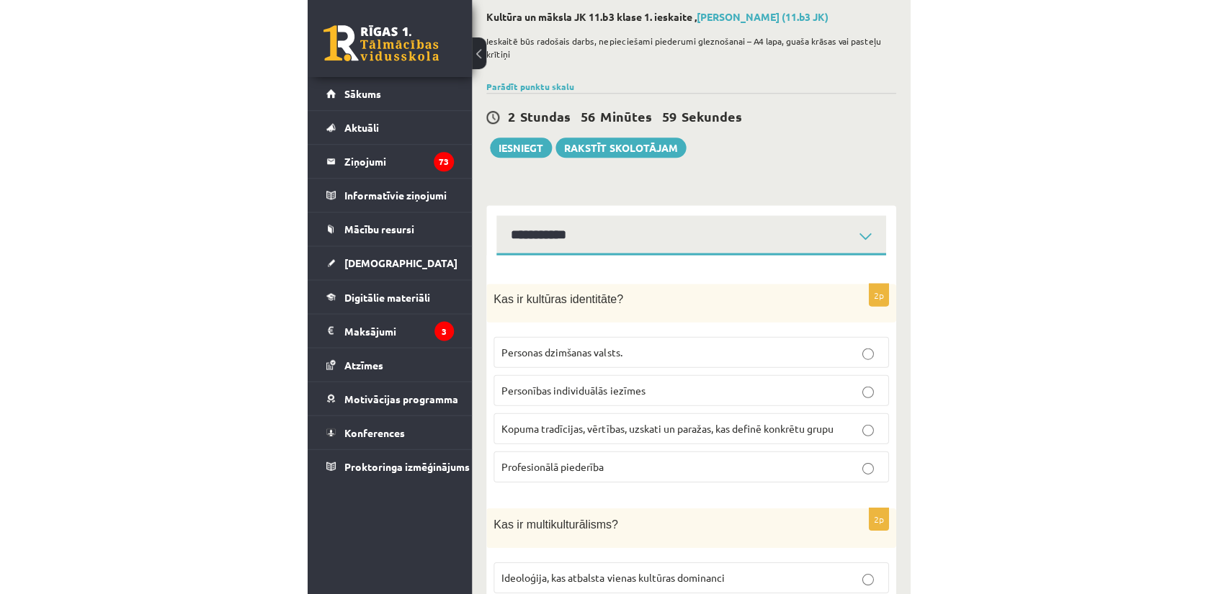
scroll to position [0, 0]
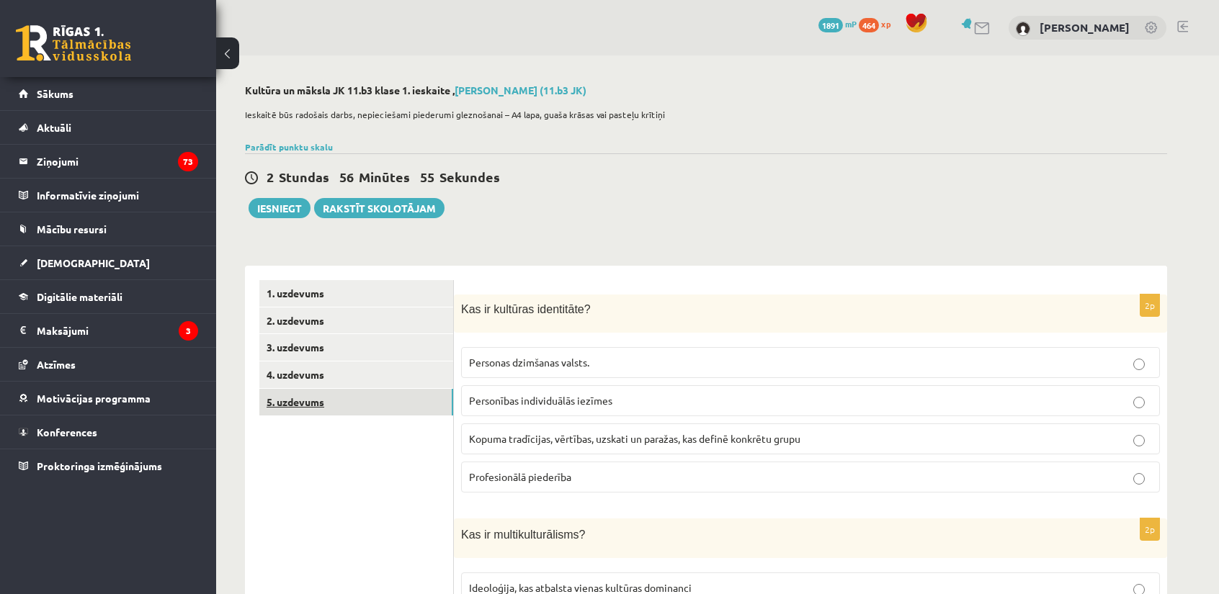
click at [303, 407] on link "5. uzdevums" at bounding box center [356, 402] width 194 height 27
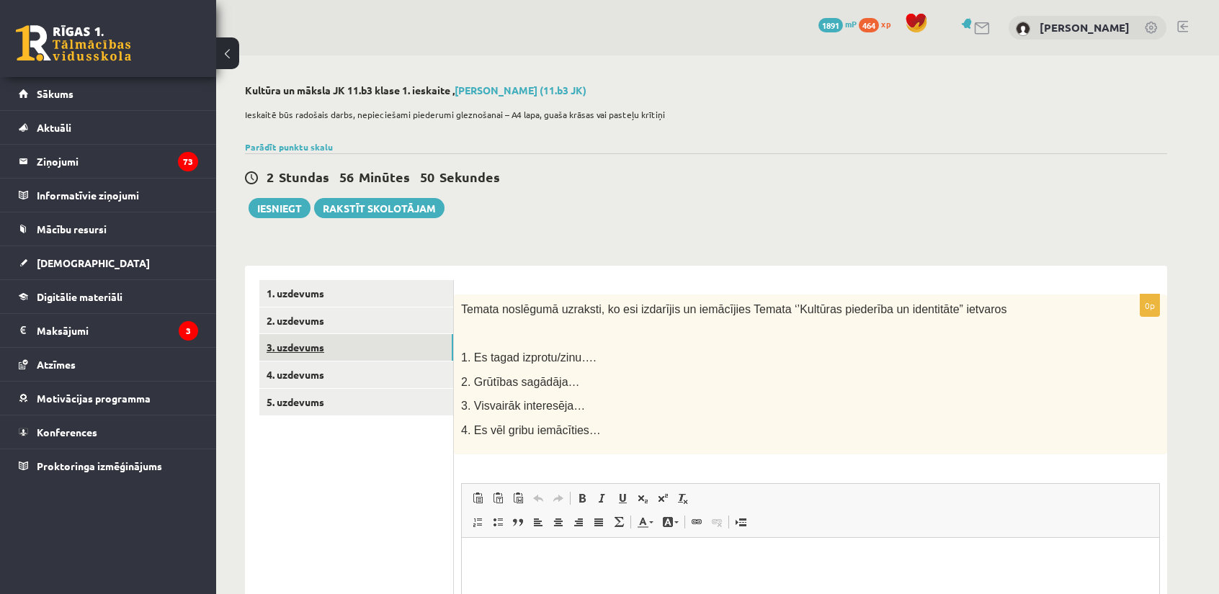
click at [295, 339] on link "3. uzdevums" at bounding box center [356, 347] width 194 height 27
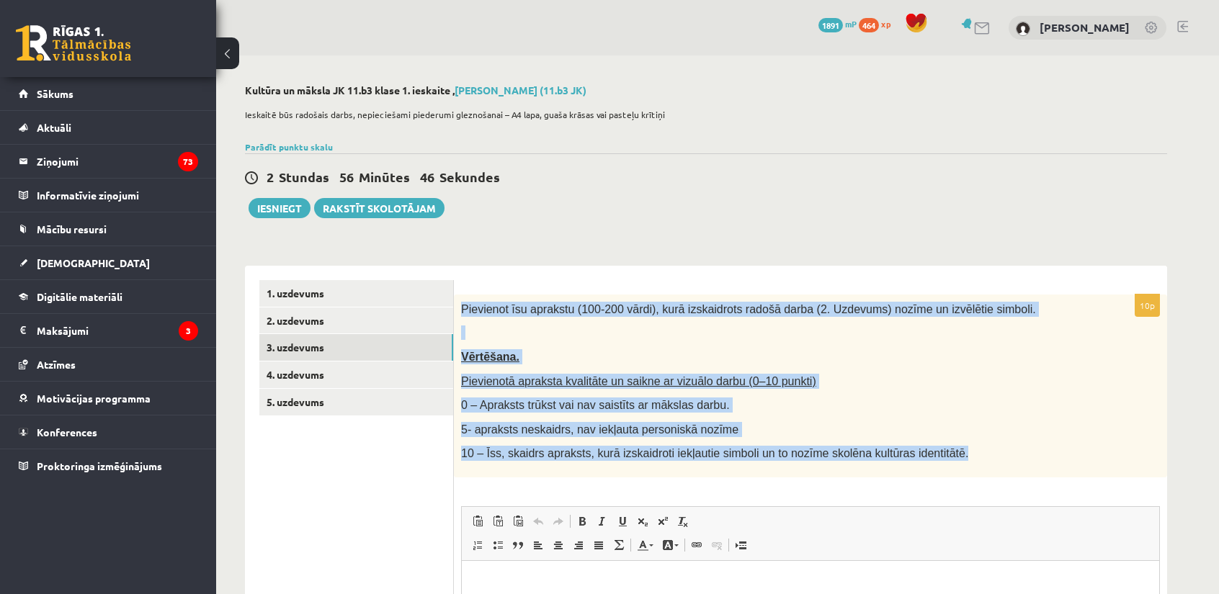
drag, startPoint x: 460, startPoint y: 307, endPoint x: 929, endPoint y: 452, distance: 491.0
click at [929, 452] on div "Pievienot īsu aprakstu (100-200 vārdi), kurā izskaidrots radošā darba (2. Uzdev…" at bounding box center [810, 386] width 713 height 183
copy div "Pievienot īsu aprakstu (100-200 vārdi), kurā izskaidrots radošā darba (2. Uzdev…"
click at [771, 383] on span "Pievienotā apraksta kvalitāte un saikne ar vizuālo darbu (0–10 punkti)" at bounding box center [638, 381] width 355 height 12
click at [708, 376] on span "Pievienotā apraksta kvalitāte un saikne ar vizuālo darbu (0–10 punkti)" at bounding box center [638, 381] width 355 height 12
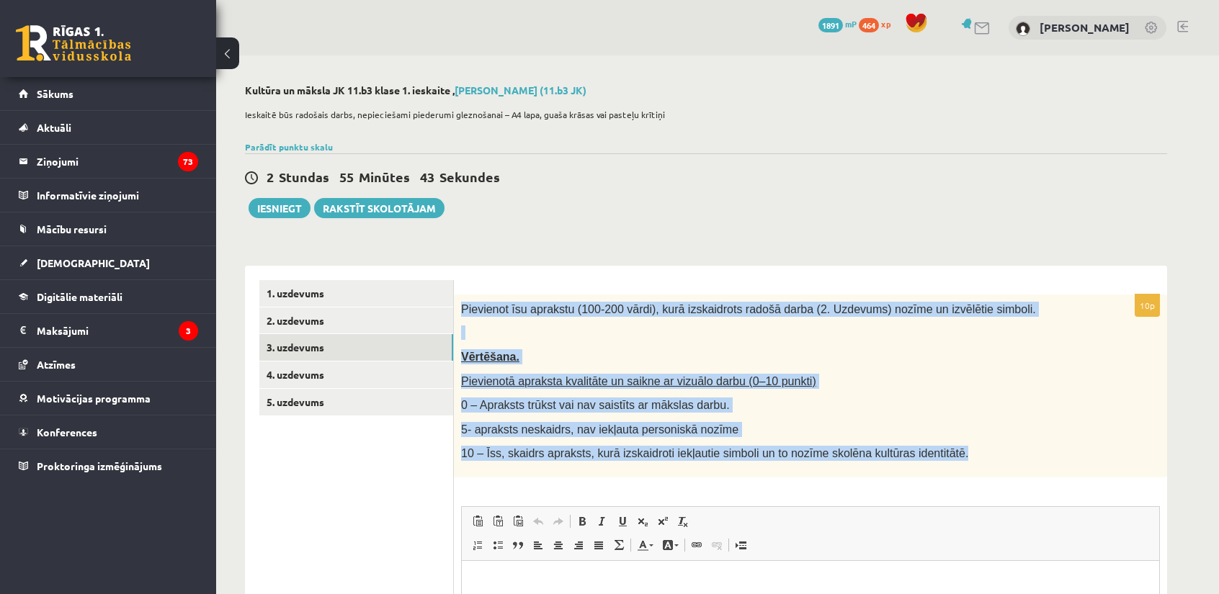
click at [707, 376] on span "Pievienotā apraksta kvalitāte un saikne ar vizuālo darbu (0–10 punkti)" at bounding box center [638, 381] width 355 height 12
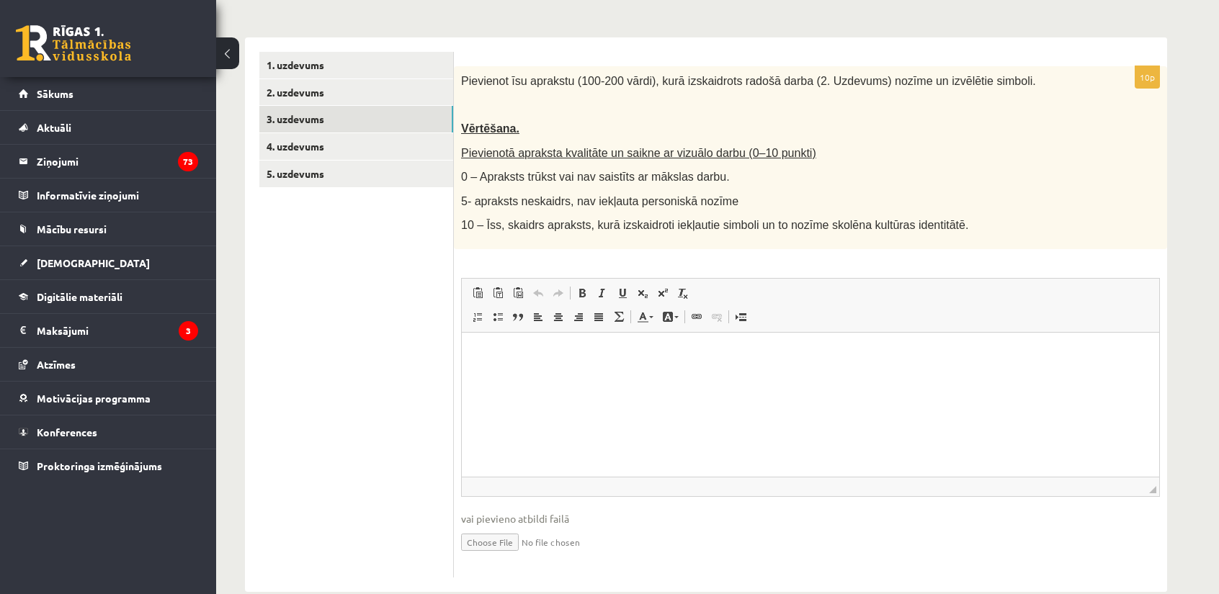
scroll to position [240, 0]
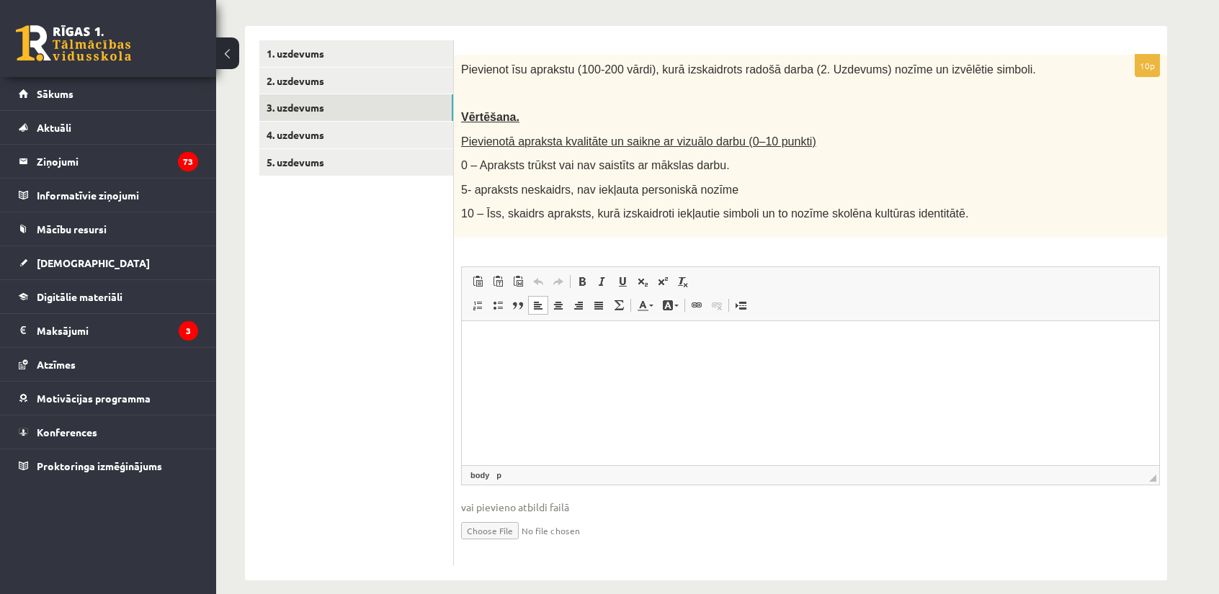
click at [561, 364] on html at bounding box center [810, 343] width 697 height 44
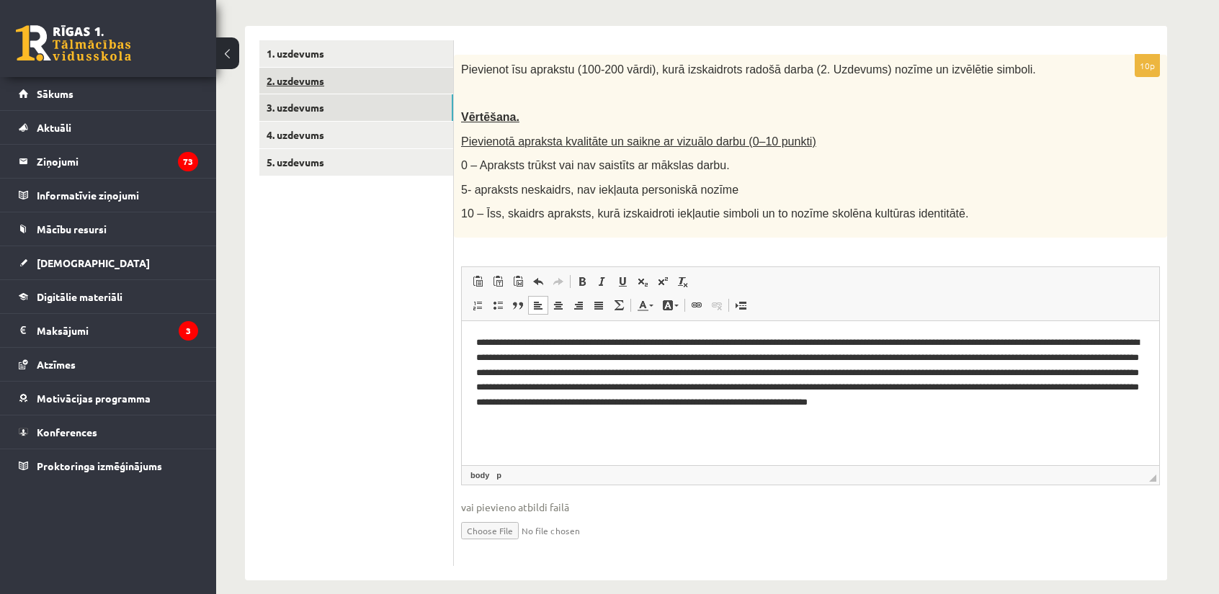
click at [300, 90] on link "2. uzdevums" at bounding box center [356, 81] width 194 height 27
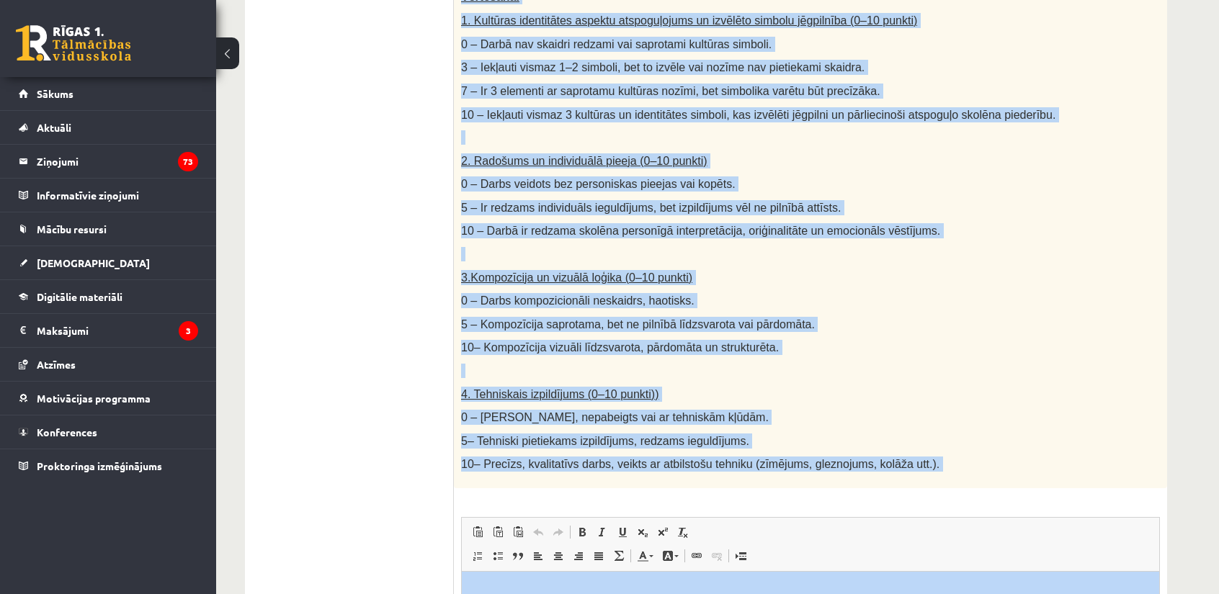
scroll to position [736, 0]
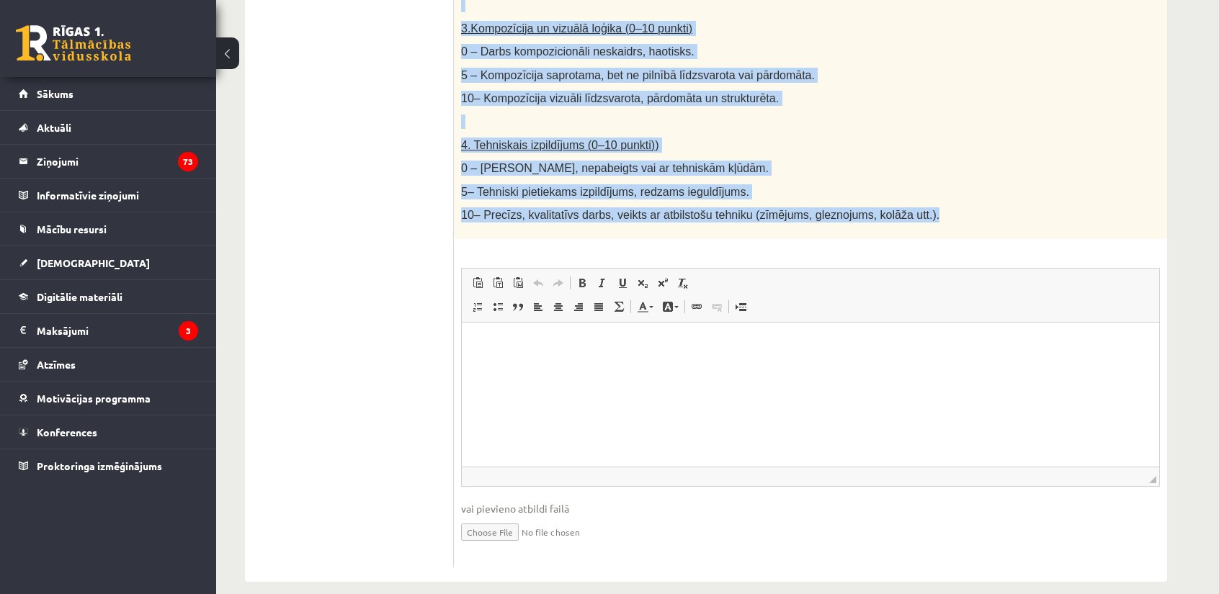
drag, startPoint x: 459, startPoint y: 64, endPoint x: 903, endPoint y: 200, distance: 464.0
copy div "Radošs darbs. Izveido vizuālu mākslas darbu (zīmējumu, gleznu vai kolāžu), kas …"
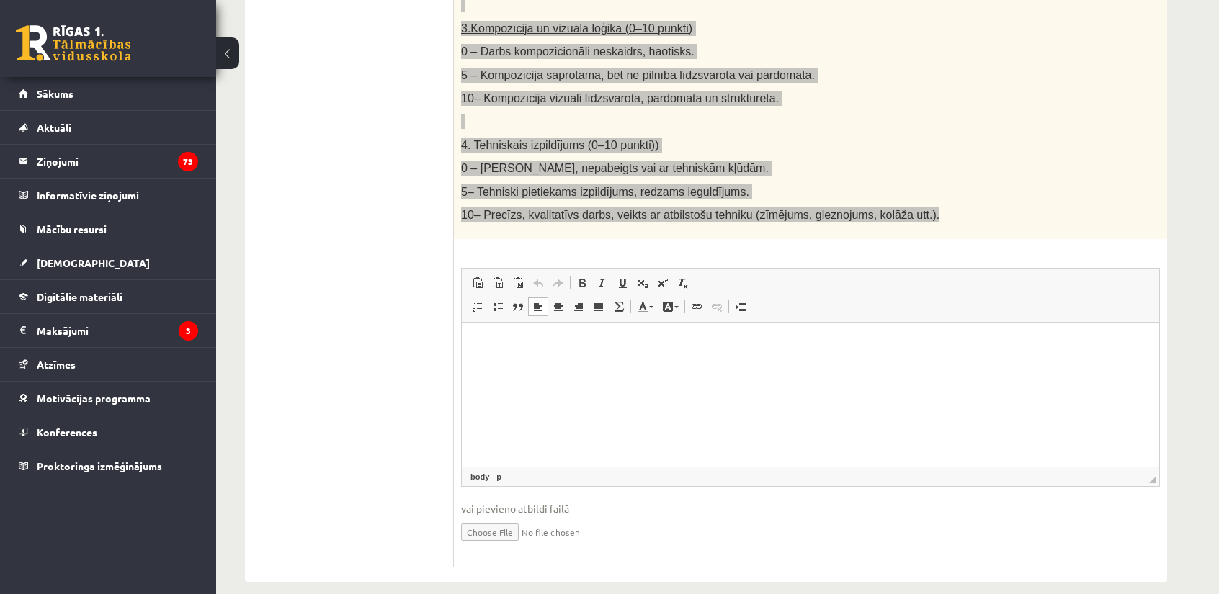
click at [676, 367] on html at bounding box center [810, 345] width 697 height 44
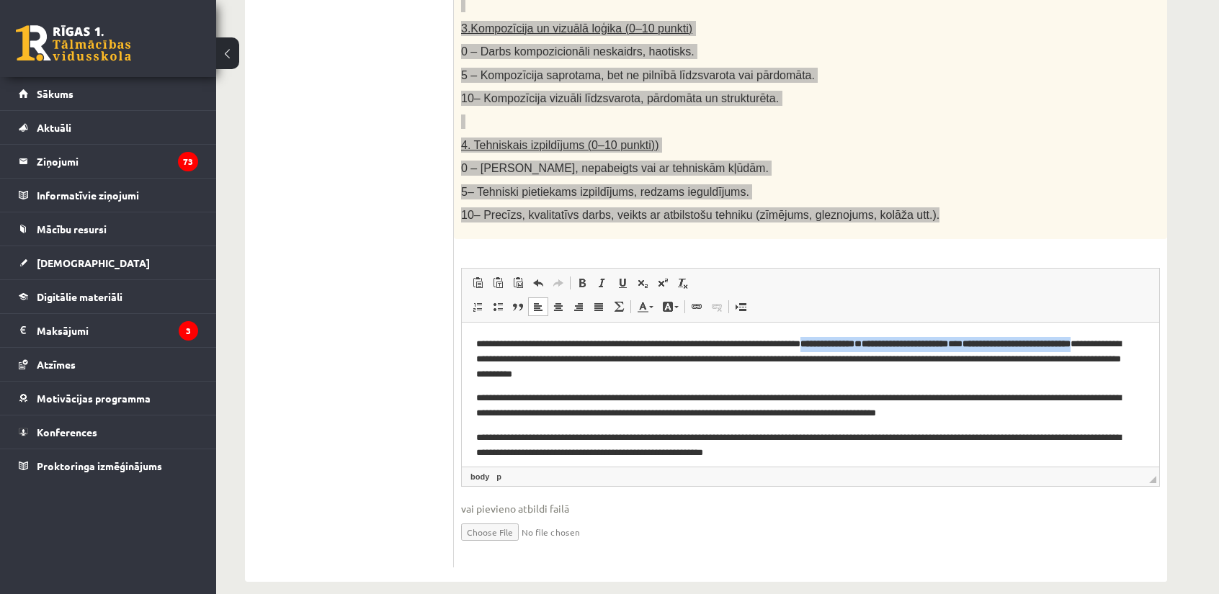
drag, startPoint x: 852, startPoint y: 347, endPoint x: 537, endPoint y: 364, distance: 316.0
click at [537, 364] on p "**********" at bounding box center [805, 359] width 658 height 45
click at [588, 274] on link "Bold Keyboard shortcut Ctrl+B" at bounding box center [582, 283] width 20 height 19
click at [589, 274] on link "Bold Keyboard shortcut Ctrl+B" at bounding box center [582, 283] width 20 height 19
drag, startPoint x: 804, startPoint y: 372, endPoint x: 815, endPoint y: 370, distance: 11.6
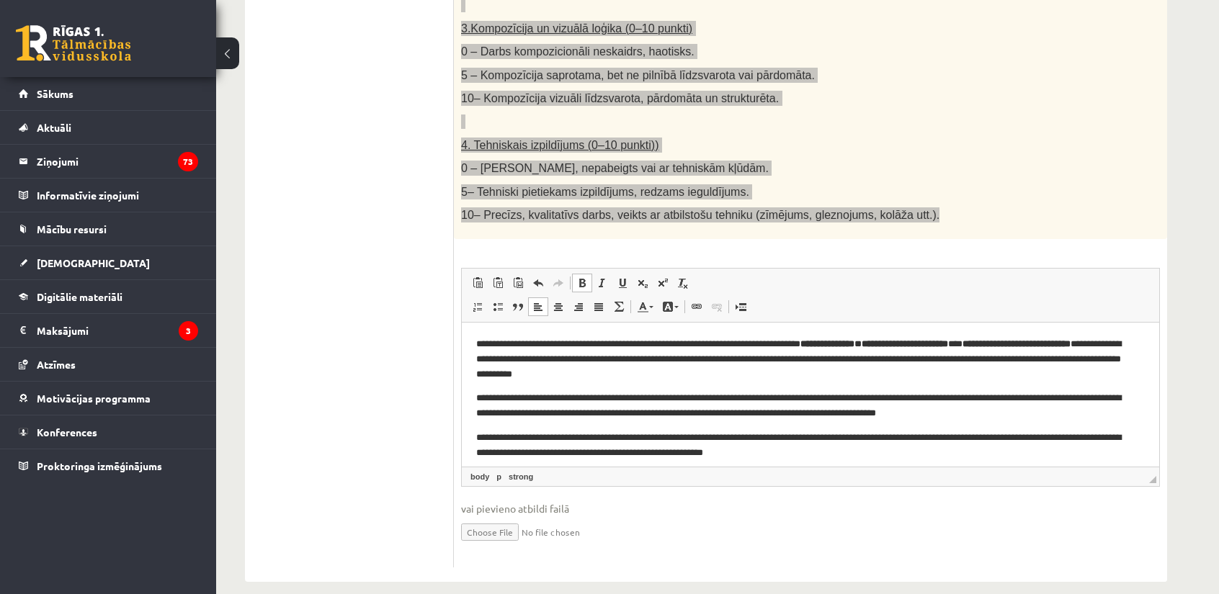
click at [805, 372] on p "**********" at bounding box center [805, 359] width 658 height 45
drag, startPoint x: 853, startPoint y: 347, endPoint x: 918, endPoint y: 343, distance: 64.9
click at [854, 343] on strong "**********" at bounding box center [827, 343] width 54 height 9
click at [586, 277] on span at bounding box center [582, 283] width 12 height 12
click at [582, 277] on span at bounding box center [582, 283] width 12 height 12
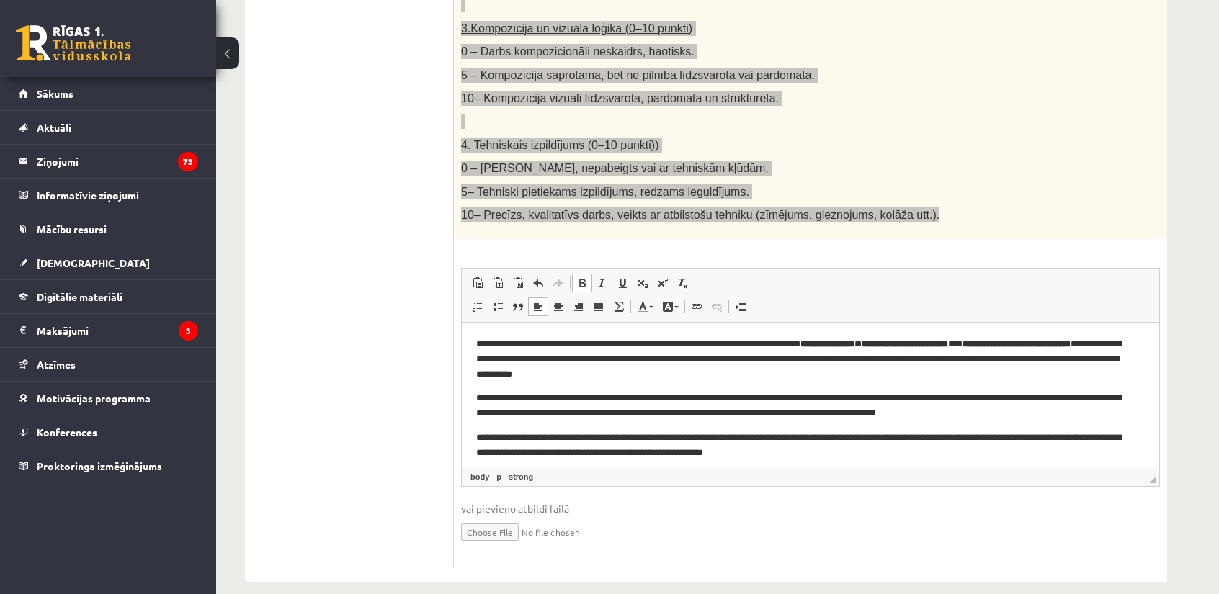
click at [841, 375] on p "**********" at bounding box center [805, 359] width 658 height 45
drag, startPoint x: 852, startPoint y: 344, endPoint x: 887, endPoint y: 350, distance: 35.2
click at [887, 350] on p "**********" at bounding box center [805, 359] width 658 height 45
click at [577, 277] on span at bounding box center [582, 283] width 12 height 12
click at [583, 277] on span at bounding box center [582, 283] width 12 height 12
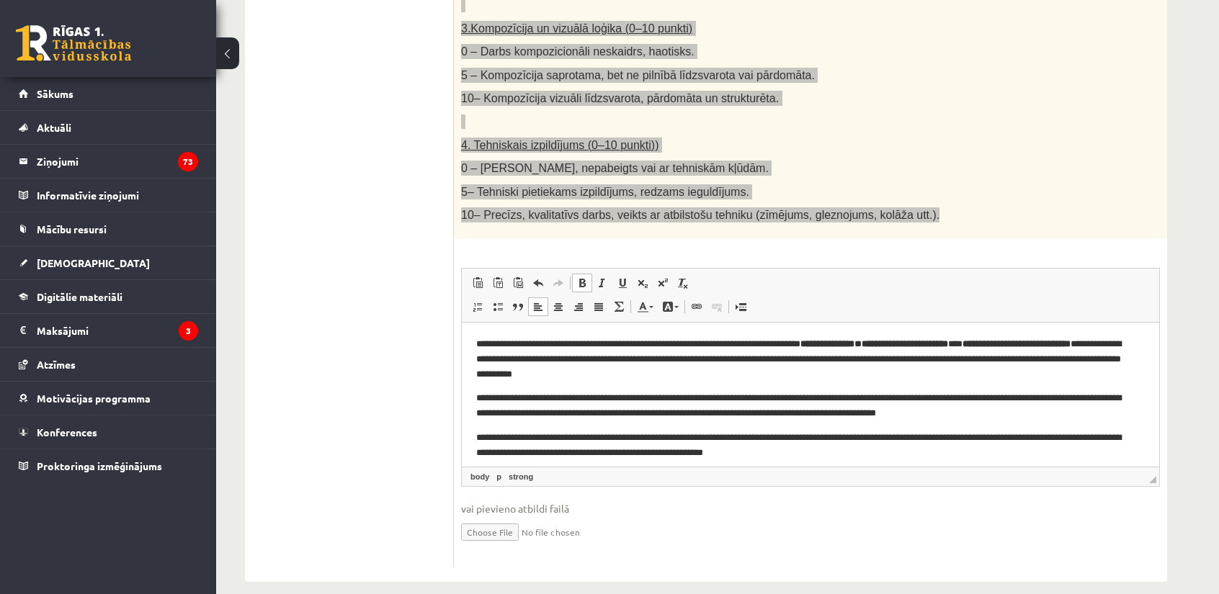
click at [599, 349] on p "**********" at bounding box center [805, 359] width 658 height 45
click at [584, 274] on link "Bold Keyboard shortcut Ctrl+B" at bounding box center [582, 283] width 20 height 19
click at [584, 277] on span at bounding box center [582, 283] width 12 height 12
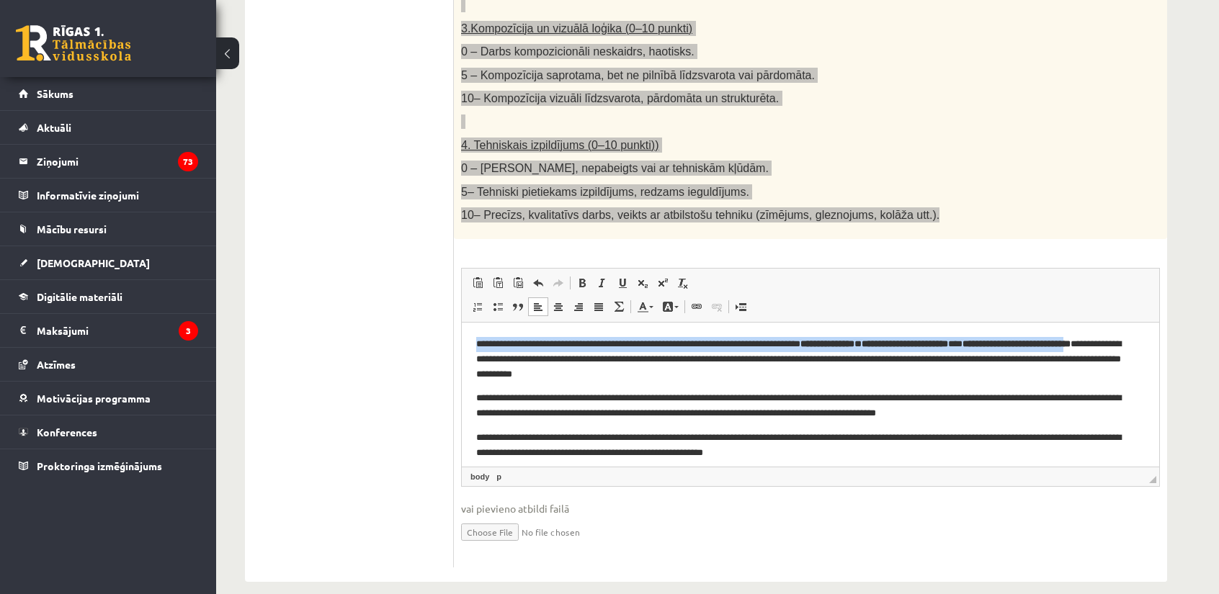
drag, startPoint x: 477, startPoint y: 347, endPoint x: 530, endPoint y: 365, distance: 56.0
click at [530, 365] on p "**********" at bounding box center [805, 359] width 658 height 45
click at [929, 338] on p "**********" at bounding box center [805, 359] width 658 height 45
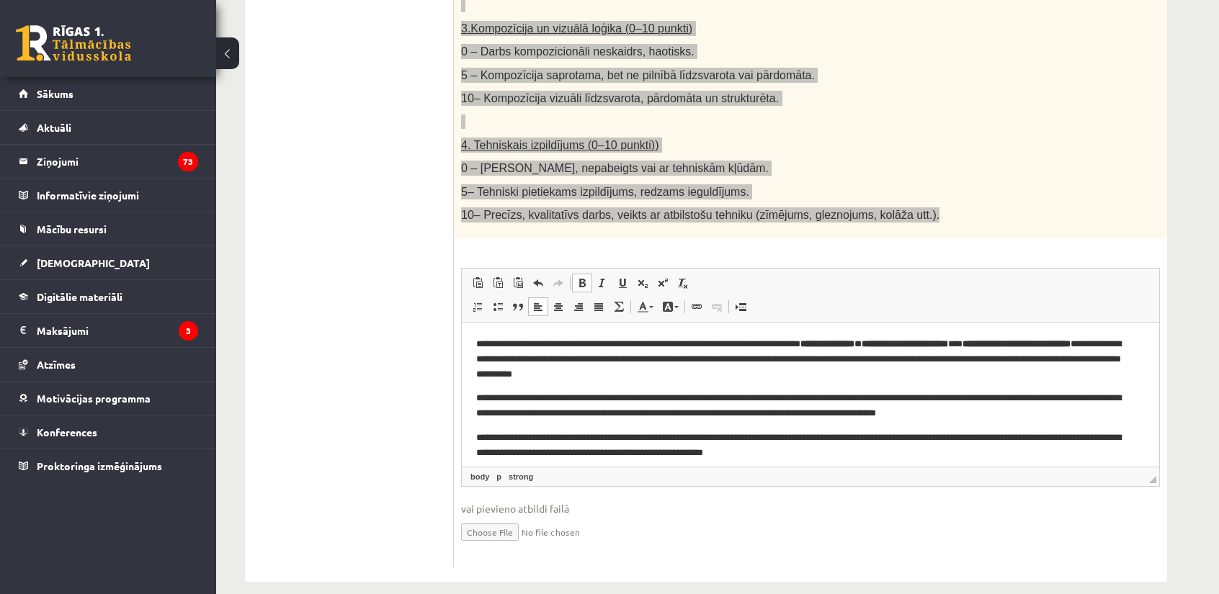
click at [829, 341] on strong "********" at bounding box center [814, 343] width 29 height 9
click at [854, 344] on strong "******" at bounding box center [841, 343] width 25 height 9
drag, startPoint x: 885, startPoint y: 344, endPoint x: 853, endPoint y: 344, distance: 32.4
click at [829, 344] on strong "********" at bounding box center [814, 343] width 29 height 9
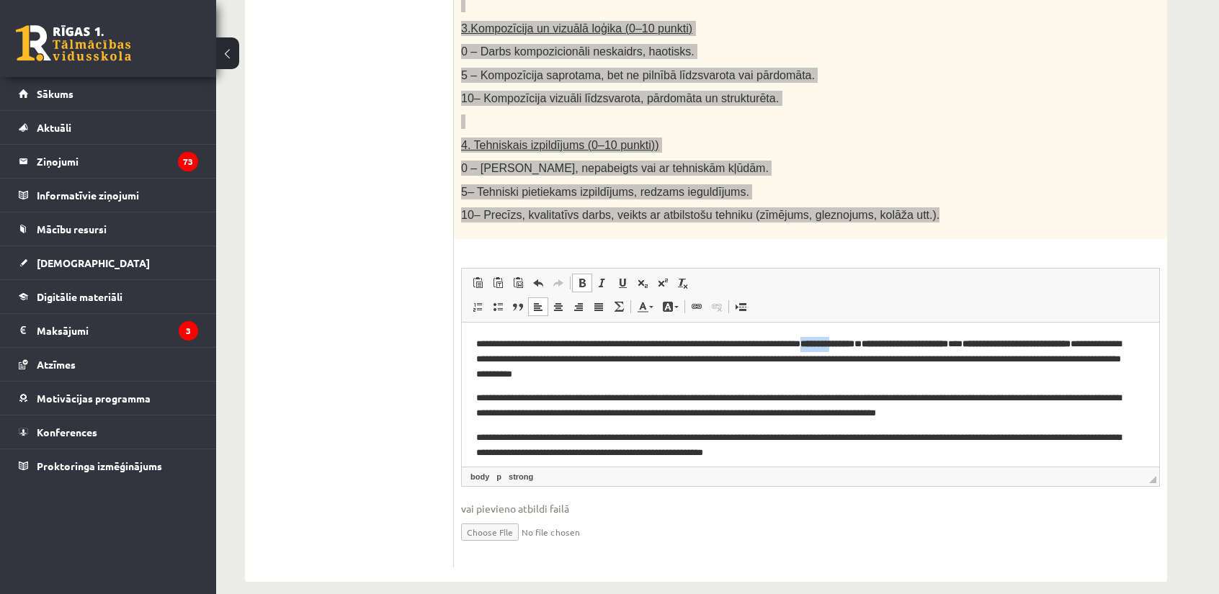
click at [578, 277] on span at bounding box center [582, 283] width 12 height 12
click at [576, 277] on span at bounding box center [582, 283] width 12 height 12
drag, startPoint x: 890, startPoint y: 342, endPoint x: 918, endPoint y: 344, distance: 28.2
click at [854, 344] on strong "******" at bounding box center [841, 343] width 25 height 9
click at [926, 343] on strong "**********" at bounding box center [905, 343] width 86 height 9
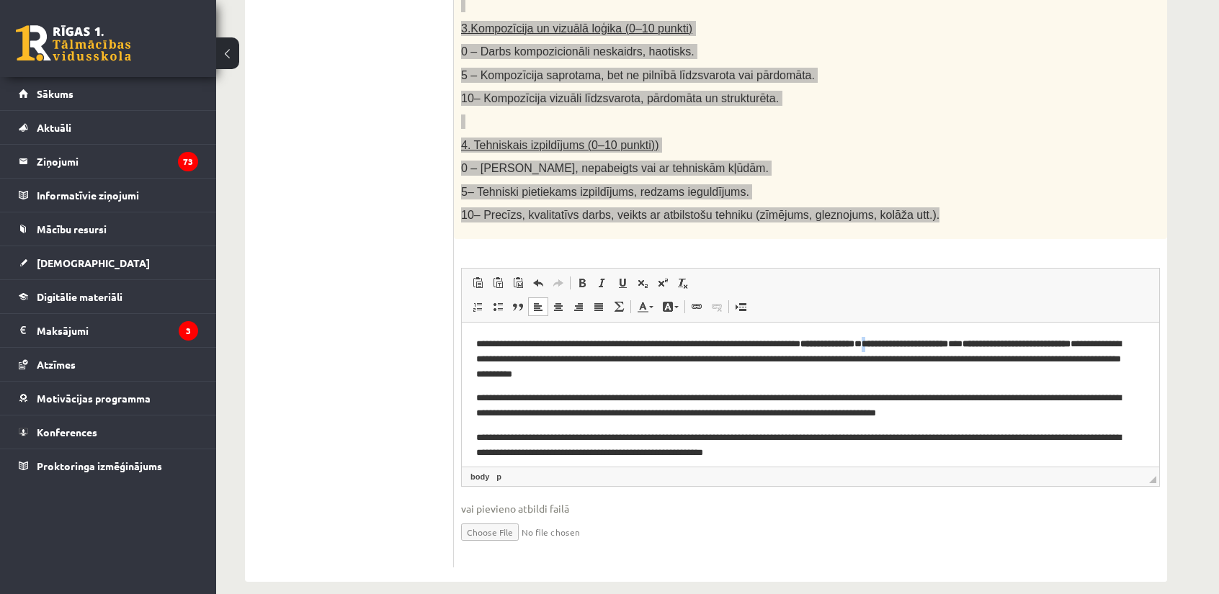
click at [930, 343] on strong "**********" at bounding box center [905, 343] width 86 height 9
click at [585, 277] on span at bounding box center [582, 283] width 12 height 12
click at [1001, 371] on p "**********" at bounding box center [805, 359] width 658 height 45
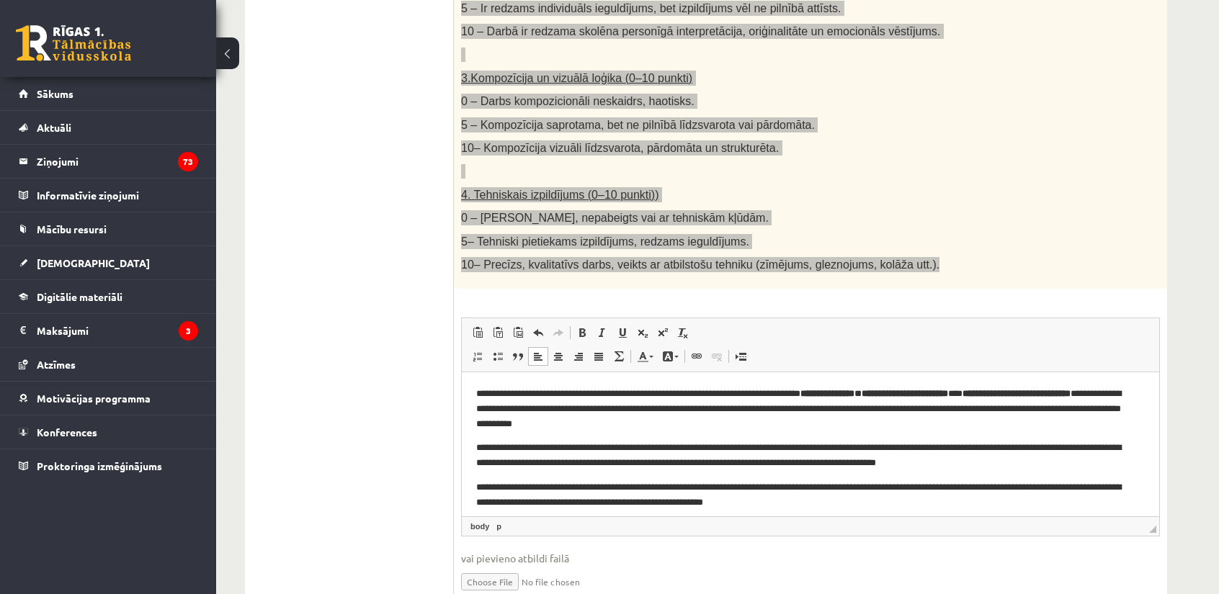
scroll to position [689, 0]
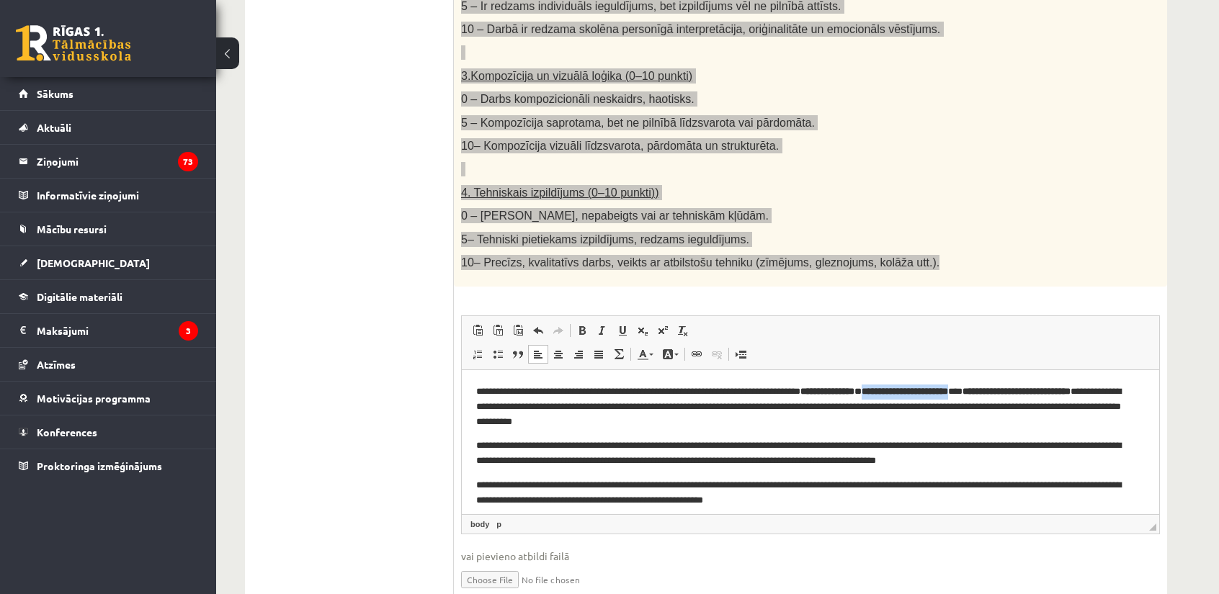
drag, startPoint x: 1040, startPoint y: 393, endPoint x: 926, endPoint y: 391, distance: 113.8
click at [926, 391] on p "**********" at bounding box center [805, 407] width 658 height 45
click at [948, 389] on strong "**********" at bounding box center [908, 391] width 79 height 9
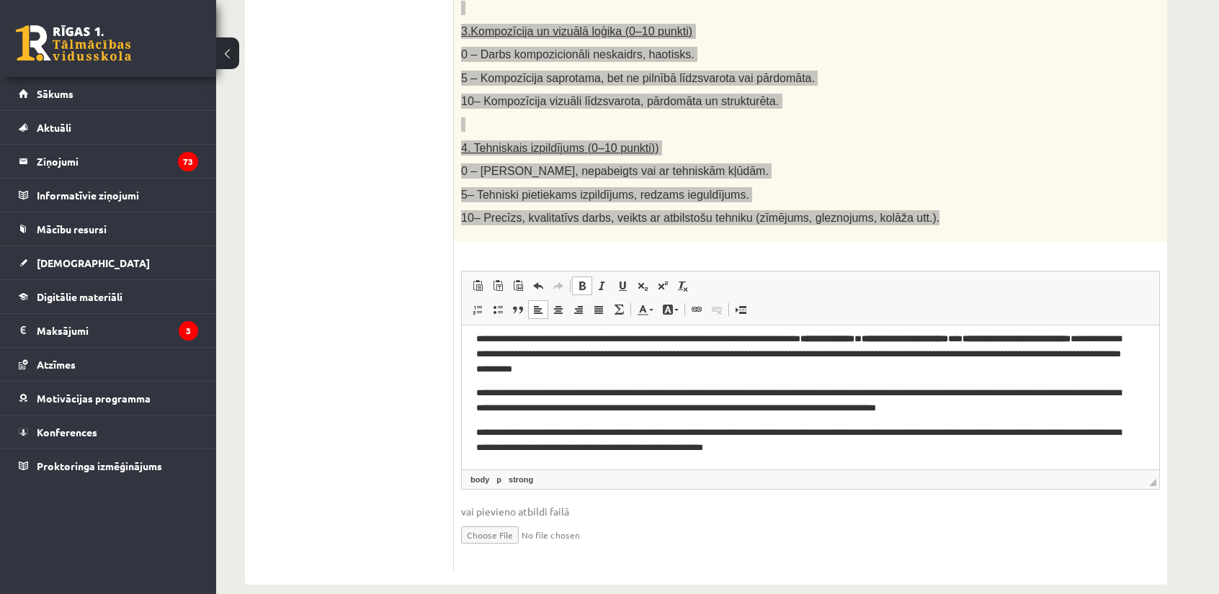
scroll to position [736, 0]
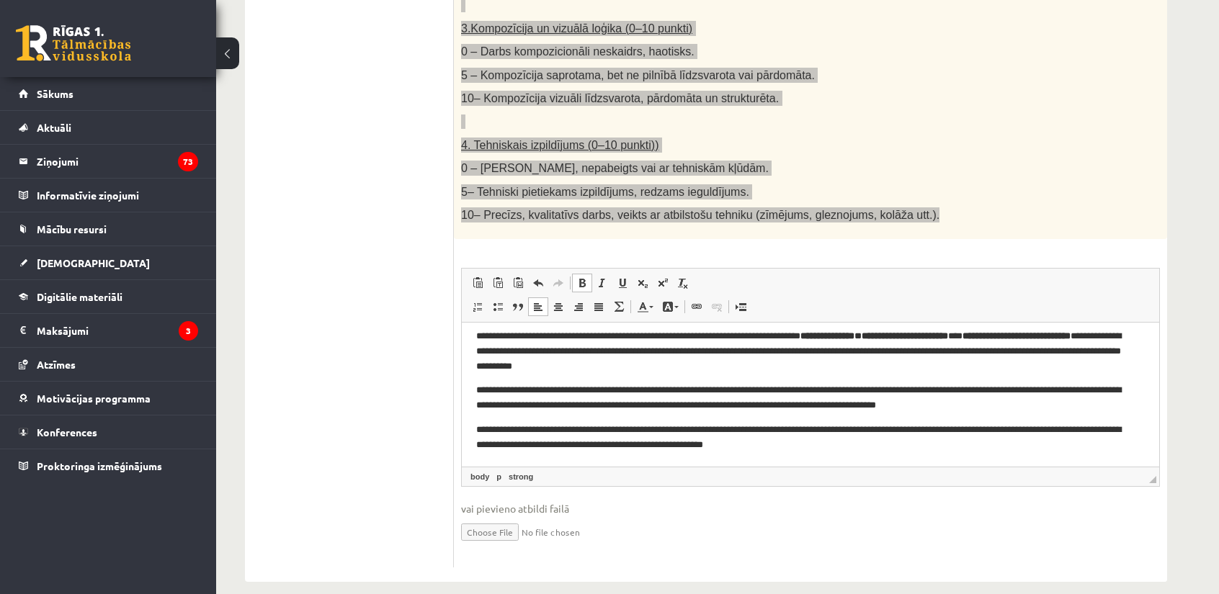
click at [813, 441] on p "**********" at bounding box center [805, 438] width 658 height 30
click at [848, 446] on p "**********" at bounding box center [805, 438] width 658 height 30
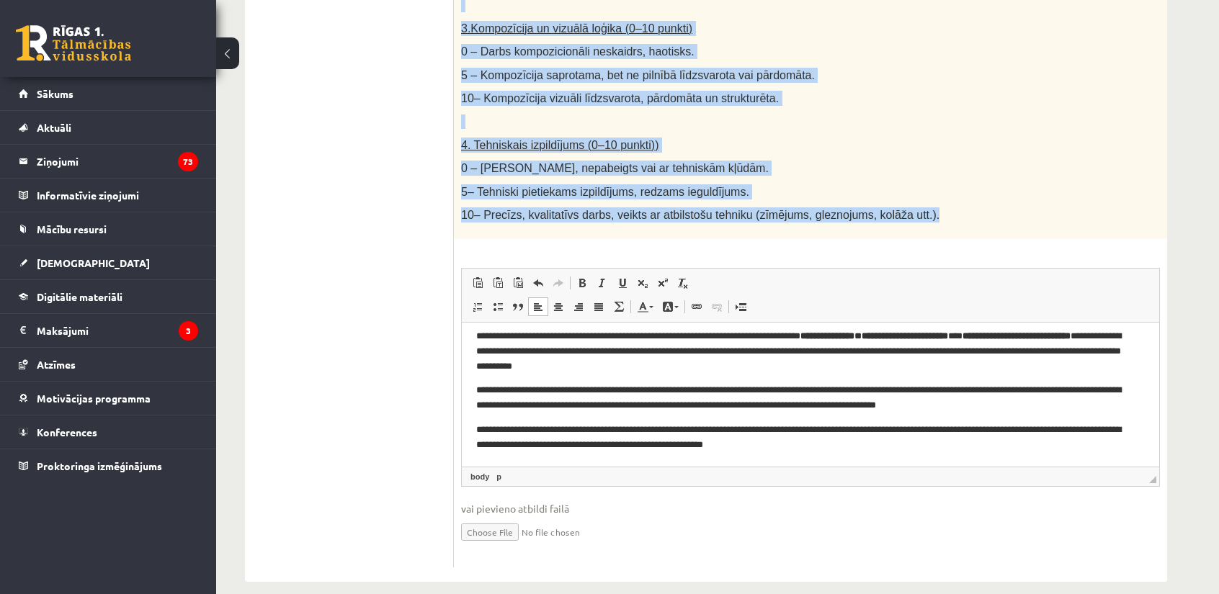
click at [468, 139] on span "4. Tehniskais izpildījums (0–10 punkti))" at bounding box center [560, 145] width 198 height 12
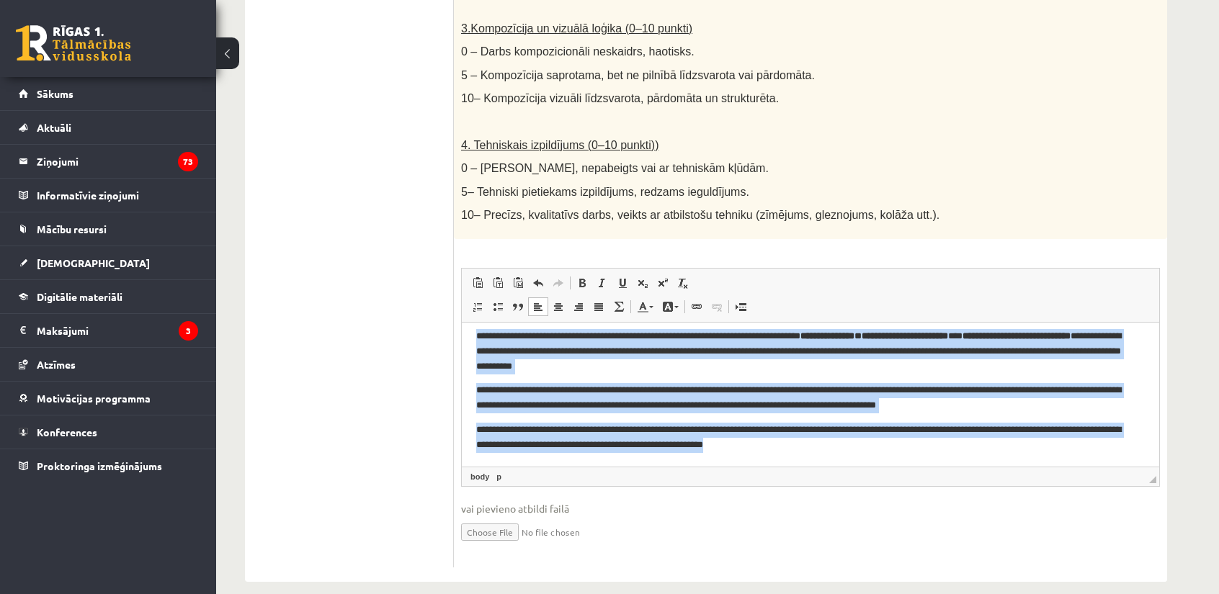
drag, startPoint x: 478, startPoint y: 346, endPoint x: 846, endPoint y: 445, distance: 381.3
click at [846, 445] on body "**********" at bounding box center [810, 390] width 669 height 123
click at [586, 277] on span at bounding box center [582, 283] width 12 height 12
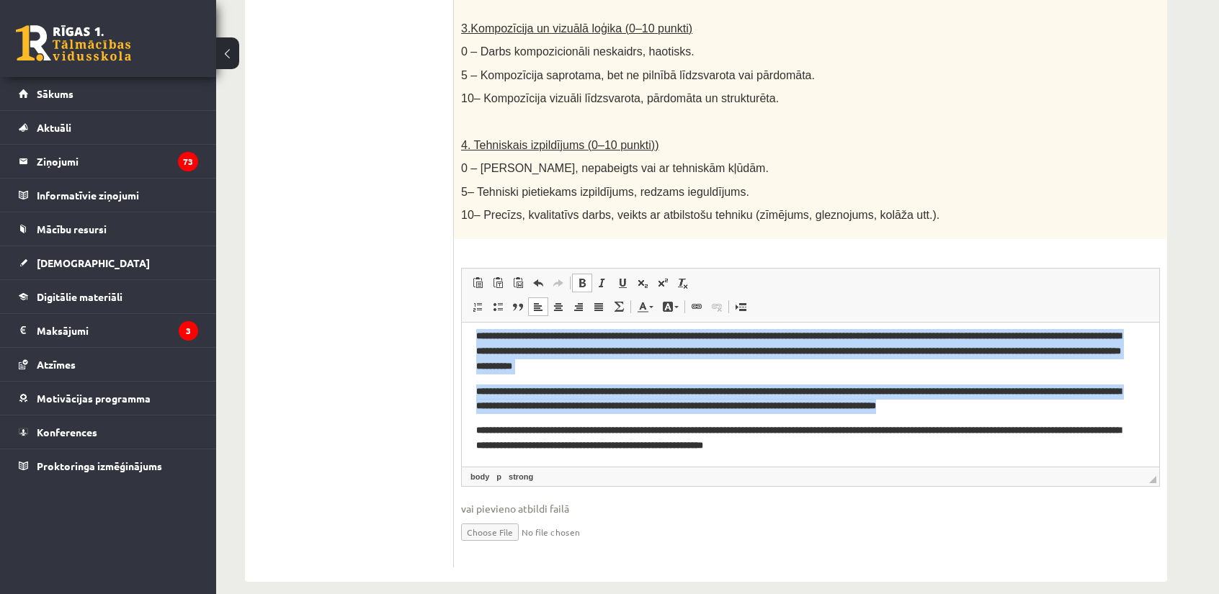
click at [674, 396] on strong "**********" at bounding box center [798, 399] width 645 height 24
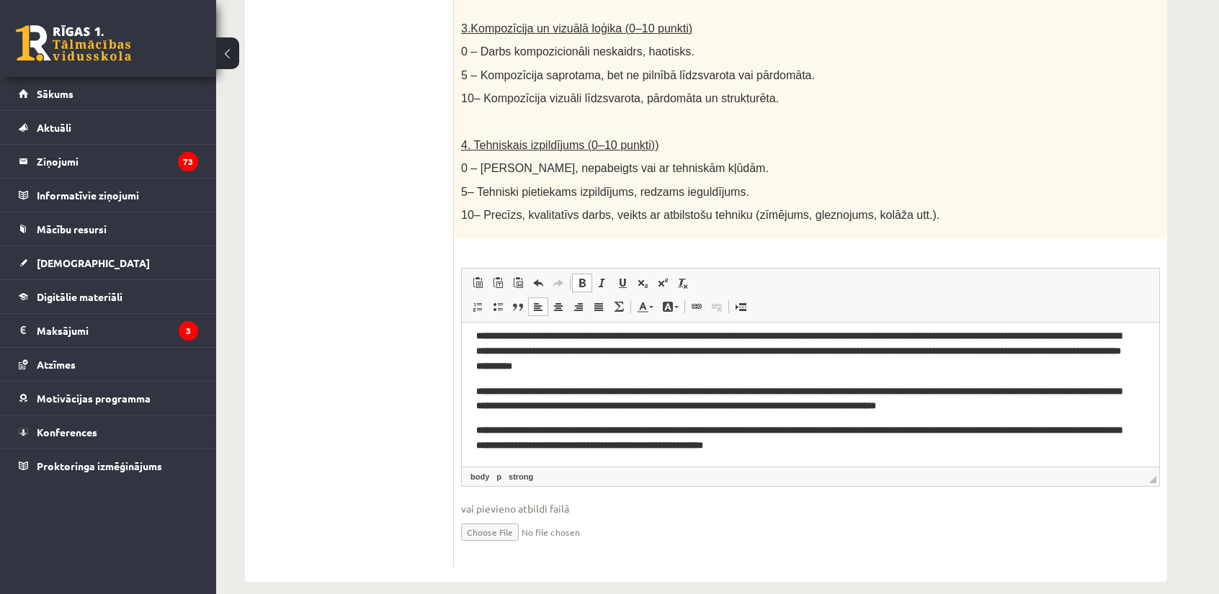
click at [829, 336] on strong "********" at bounding box center [814, 335] width 29 height 9
click at [962, 444] on p "**********" at bounding box center [805, 439] width 658 height 30
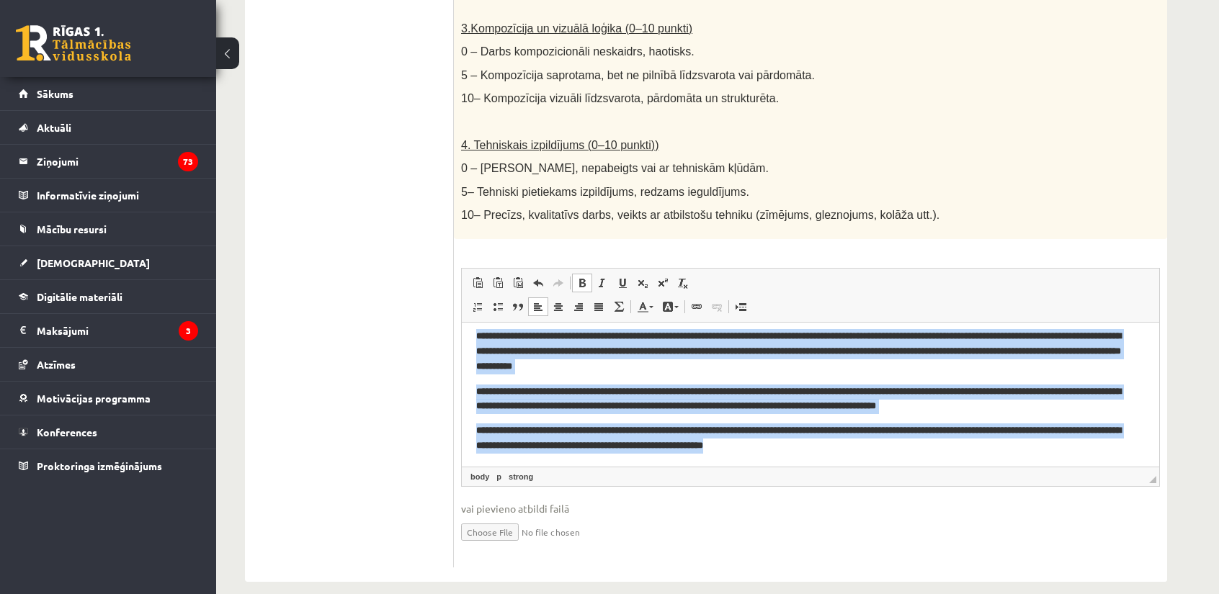
drag, startPoint x: 478, startPoint y: 334, endPoint x: 949, endPoint y: 450, distance: 485.9
click at [949, 450] on body "**********" at bounding box center [810, 391] width 669 height 125
click at [580, 277] on span at bounding box center [582, 283] width 12 height 12
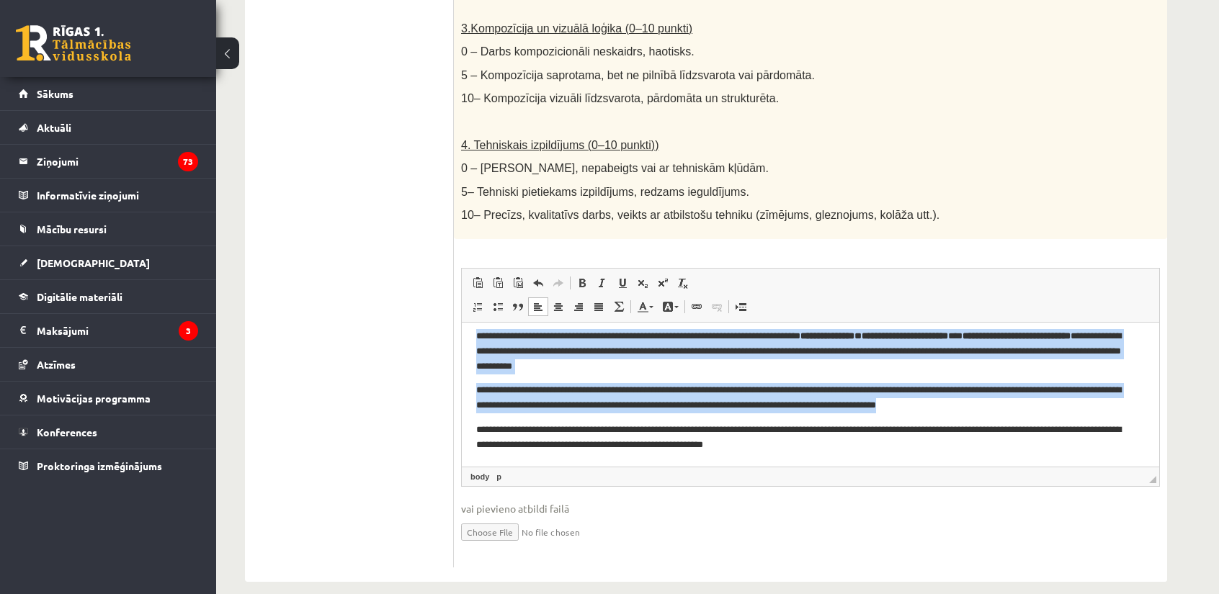
click at [829, 336] on strong "********" at bounding box center [814, 335] width 29 height 9
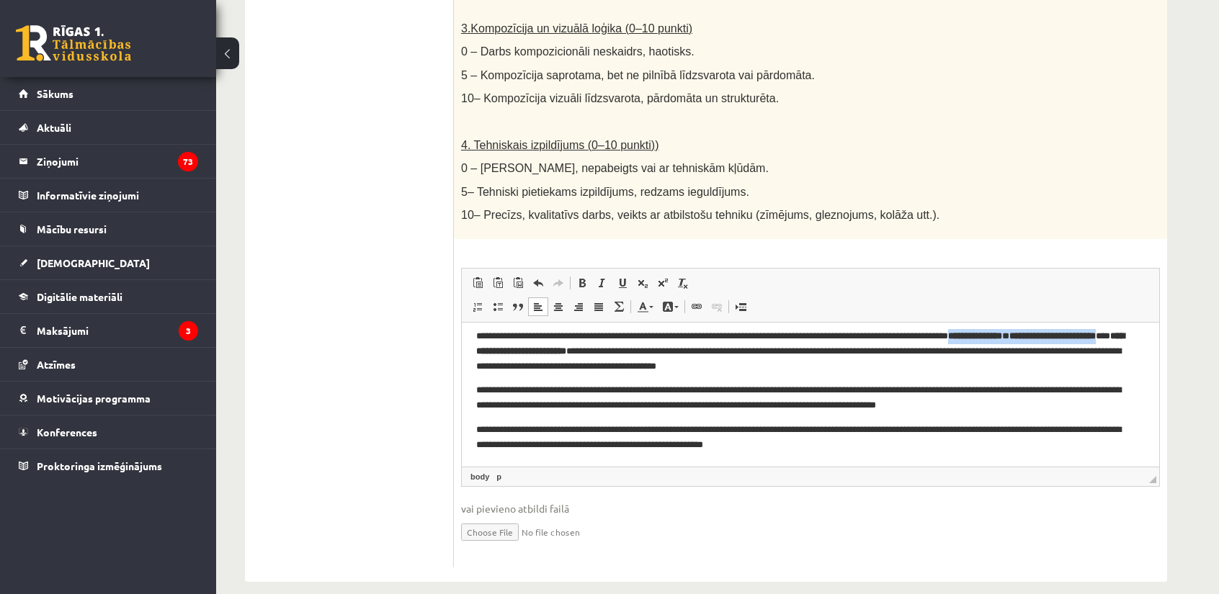
drag, startPoint x: 1025, startPoint y: 336, endPoint x: 559, endPoint y: 357, distance: 466.6
click at [559, 357] on p "**********" at bounding box center [805, 351] width 658 height 45
click at [1042, 336] on strong "**********" at bounding box center [1016, 335] width 108 height 9
drag, startPoint x: 496, startPoint y: 354, endPoint x: 634, endPoint y: 344, distance: 137.9
click at [634, 344] on p "**********" at bounding box center [805, 351] width 658 height 45
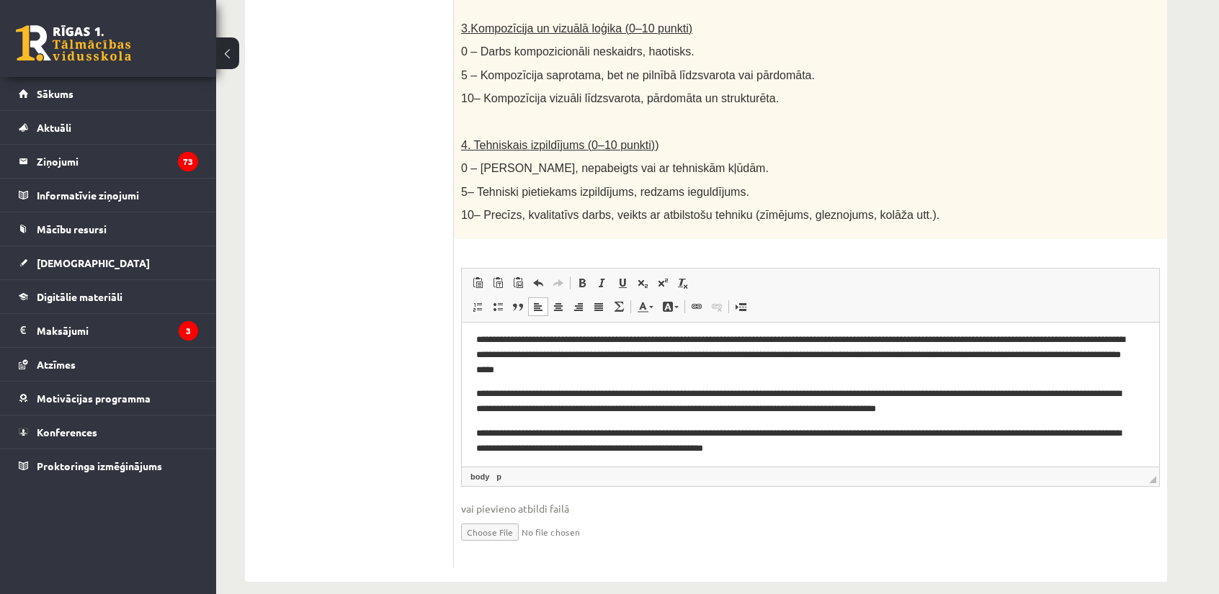
scroll to position [8, 0]
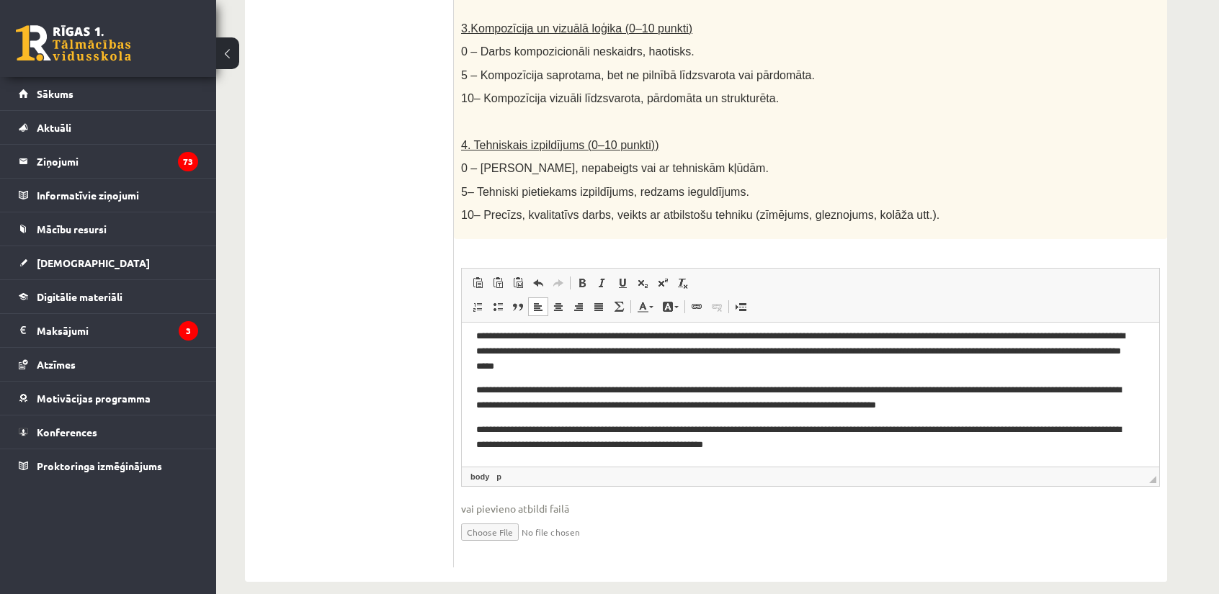
click at [838, 439] on p "**********" at bounding box center [805, 438] width 658 height 30
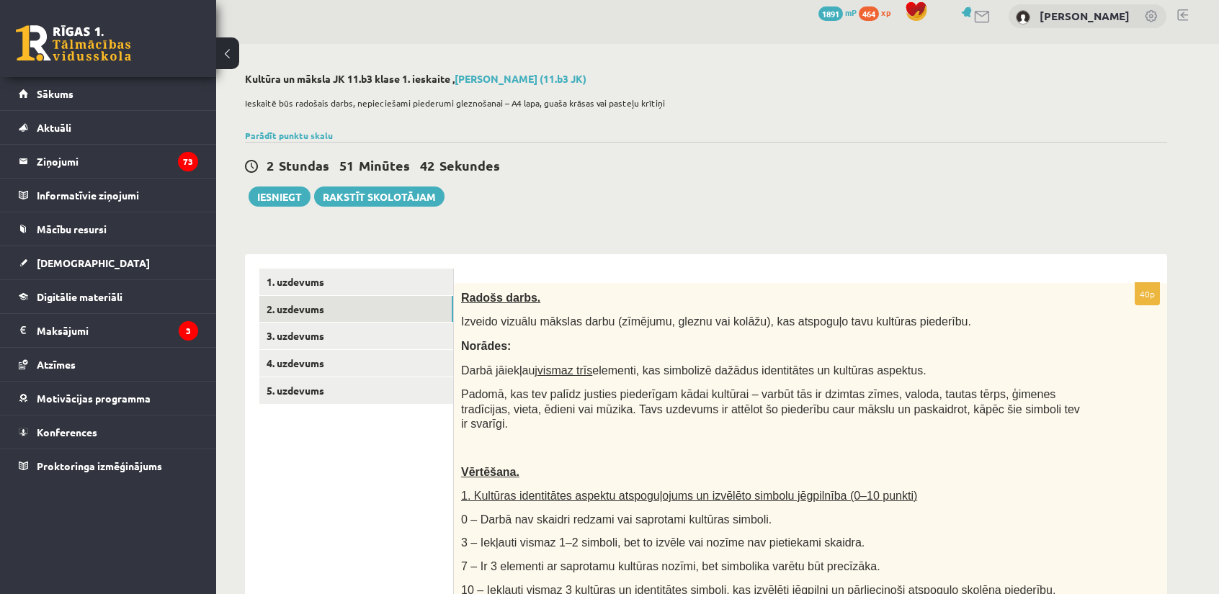
scroll to position [9, 0]
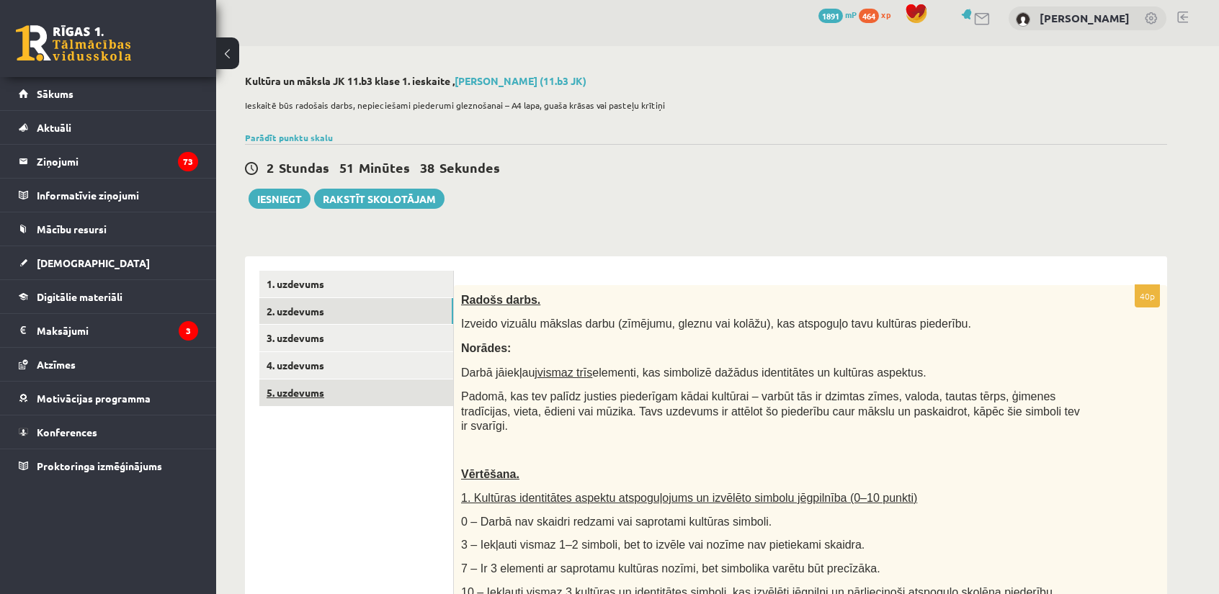
click at [336, 389] on link "5. uzdevums" at bounding box center [356, 393] width 194 height 27
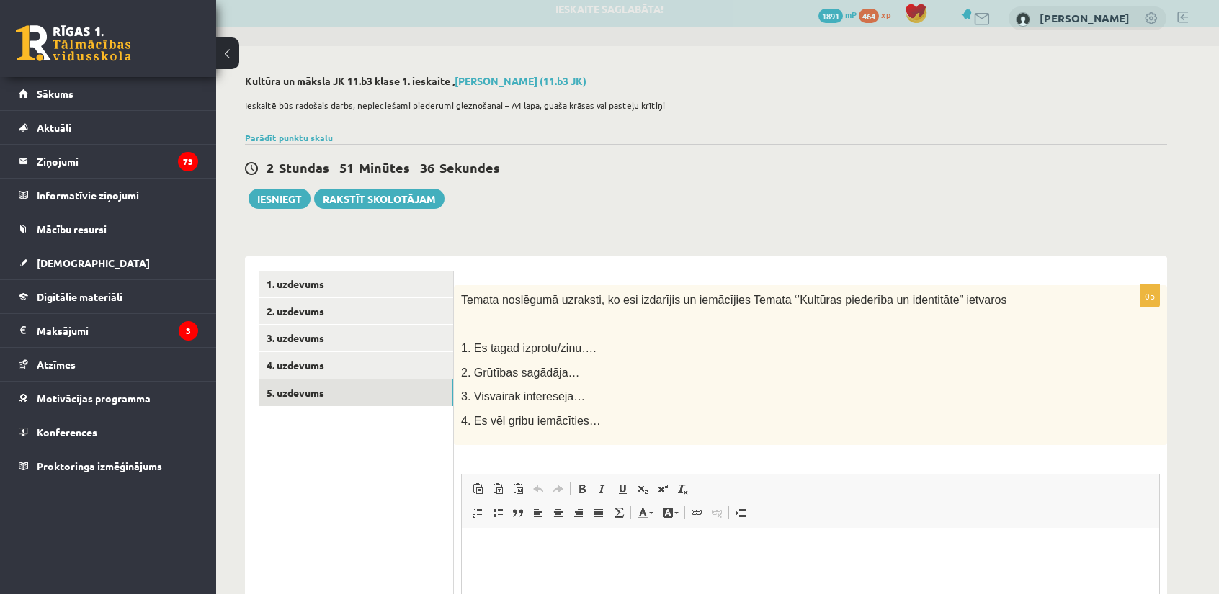
scroll to position [0, 0]
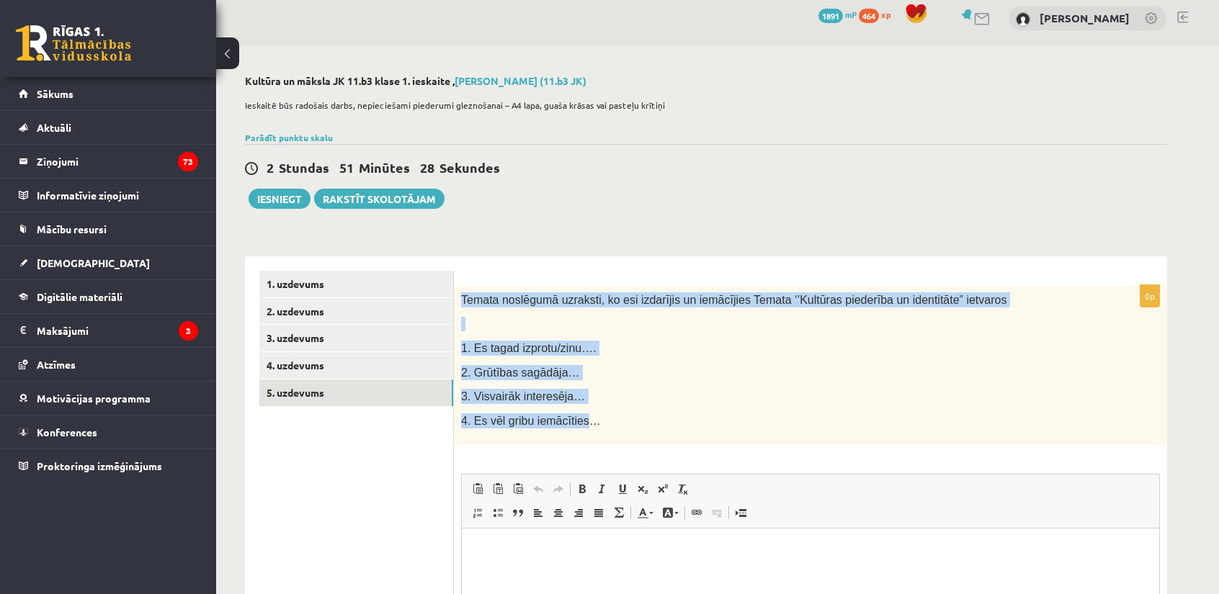
drag, startPoint x: 462, startPoint y: 300, endPoint x: 576, endPoint y: 426, distance: 169.3
click at [576, 426] on div "Temata noslēgumā uzraksti, ko esi izdarījis un iemācījies Temata ‘’Kultūras pie…" at bounding box center [810, 365] width 713 height 161
drag, startPoint x: 586, startPoint y: 426, endPoint x: 461, endPoint y: 295, distance: 180.4
click at [461, 295] on div "Temata noslēgumā uzraksti, ko esi izdarījis un iemācījies Temata ‘’Kultūras pie…" at bounding box center [810, 365] width 713 height 161
copy div "Temata noslēgumā uzraksti, ko esi izdarījis un iemācījies Temata ‘’Kultūras pie…"
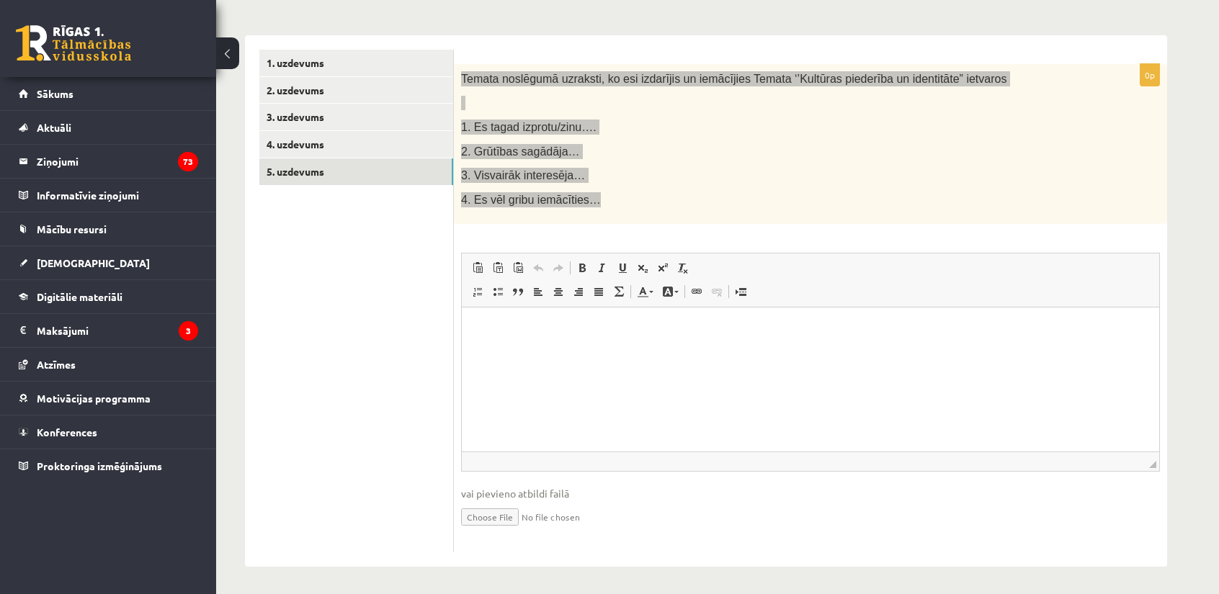
scroll to position [232, 0]
click at [687, 350] on html at bounding box center [810, 328] width 697 height 44
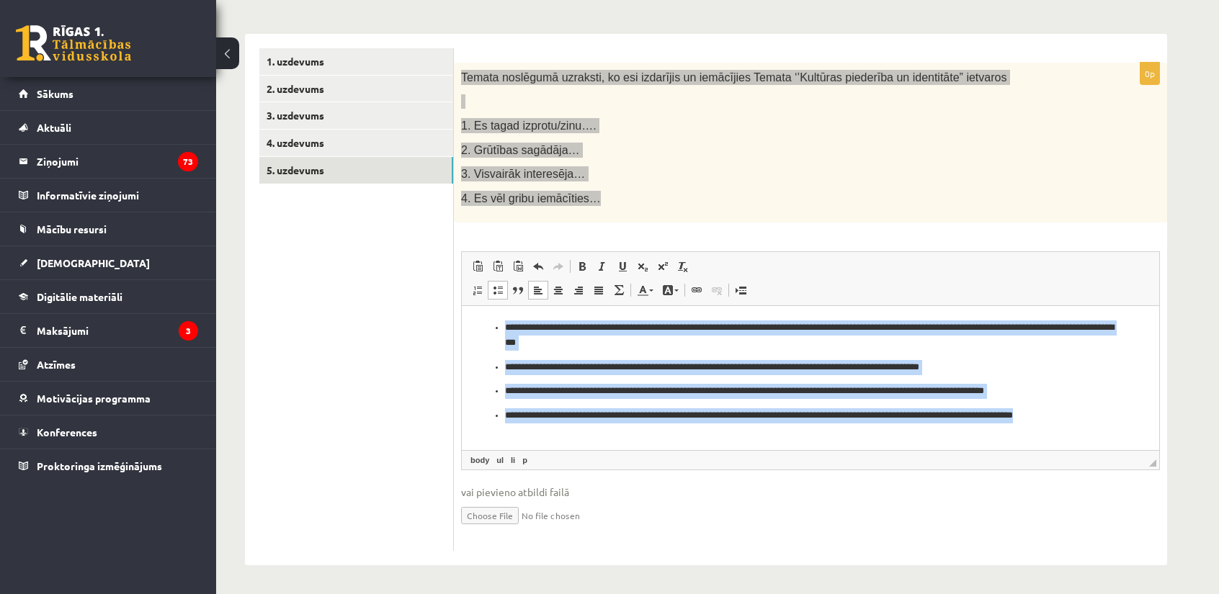
drag, startPoint x: 495, startPoint y: 327, endPoint x: 1083, endPoint y: 426, distance: 596.8
click at [1083, 426] on html "**********" at bounding box center [810, 372] width 697 height 132
click at [501, 288] on span at bounding box center [498, 291] width 12 height 12
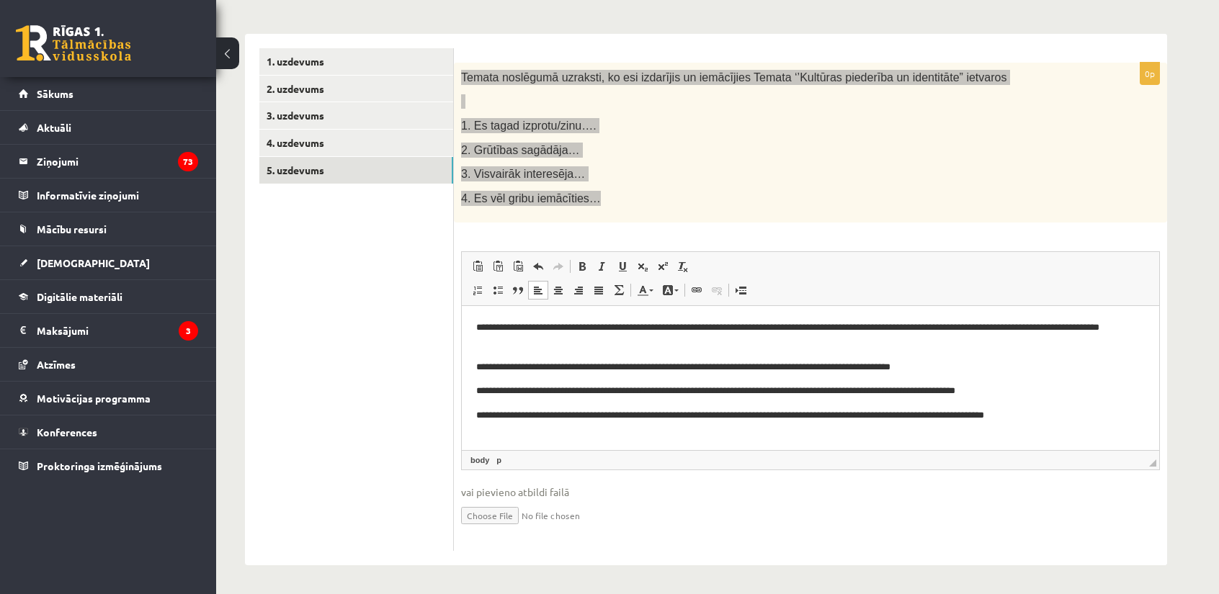
click at [560, 357] on body "**********" at bounding box center [810, 372] width 669 height 103
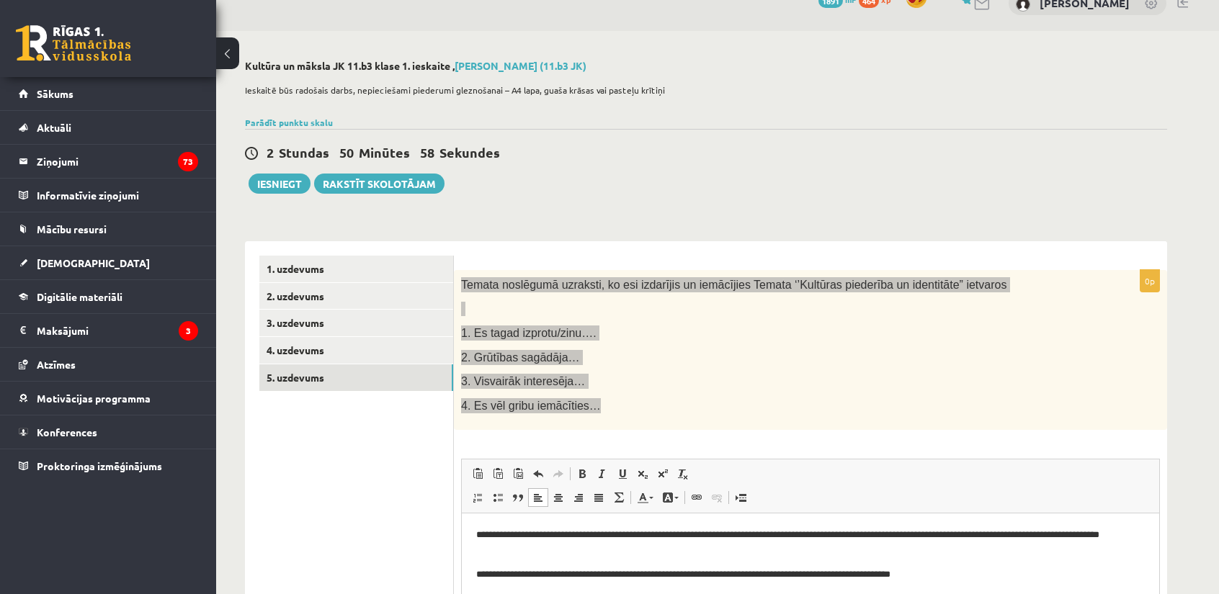
scroll to position [0, 0]
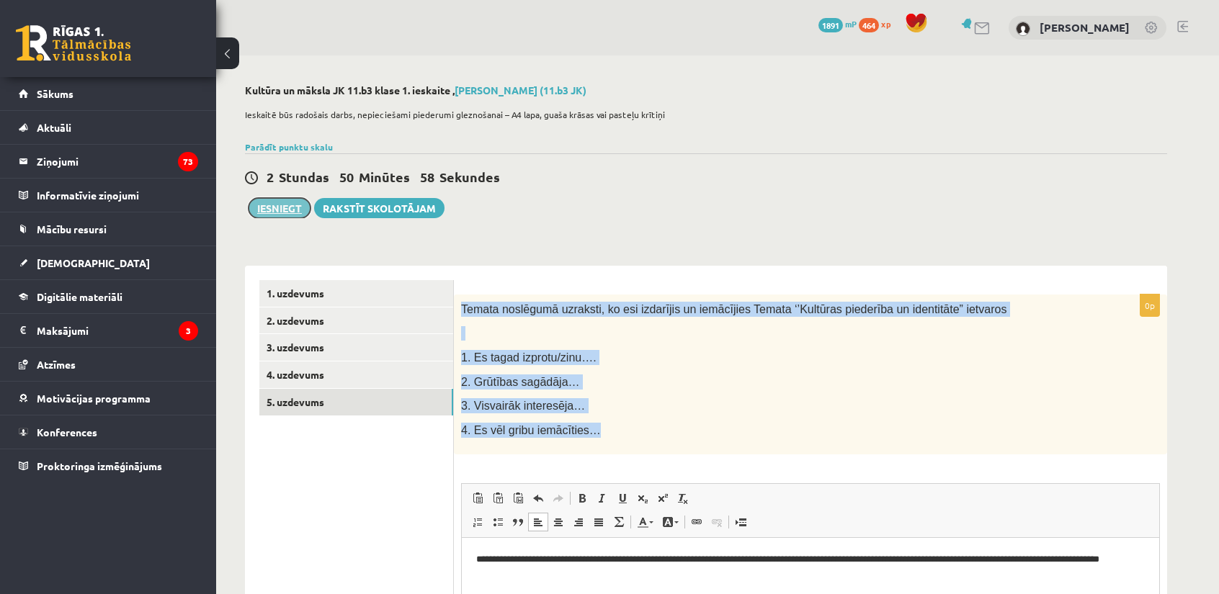
click at [262, 205] on button "Iesniegt" at bounding box center [280, 208] width 62 height 20
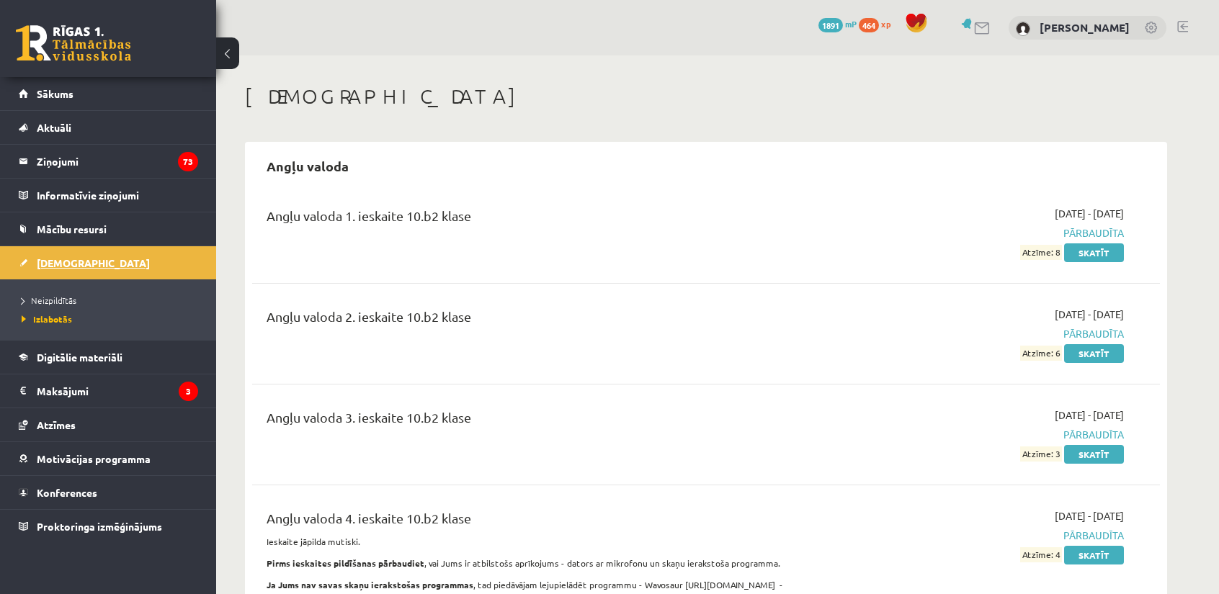
click at [42, 260] on span "[DEMOGRAPHIC_DATA]" at bounding box center [93, 262] width 113 height 13
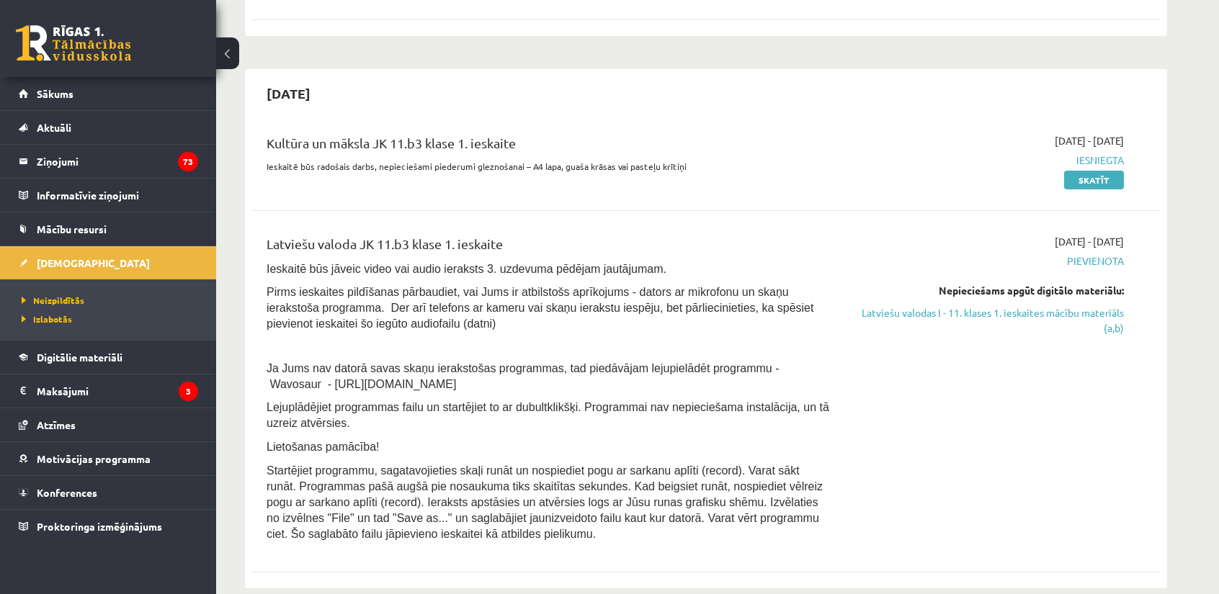
scroll to position [240, 0]
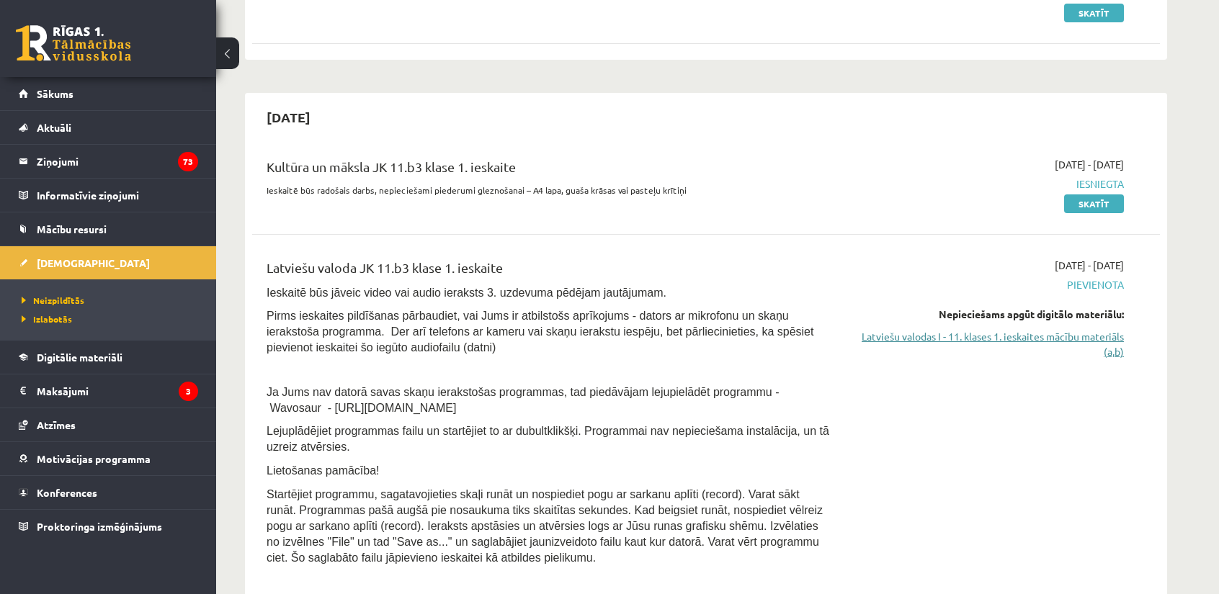
click at [1009, 341] on link "Latviešu valodas I - 11. klases 1. ieskaites mācību materiāls (a,b)" at bounding box center [988, 344] width 272 height 30
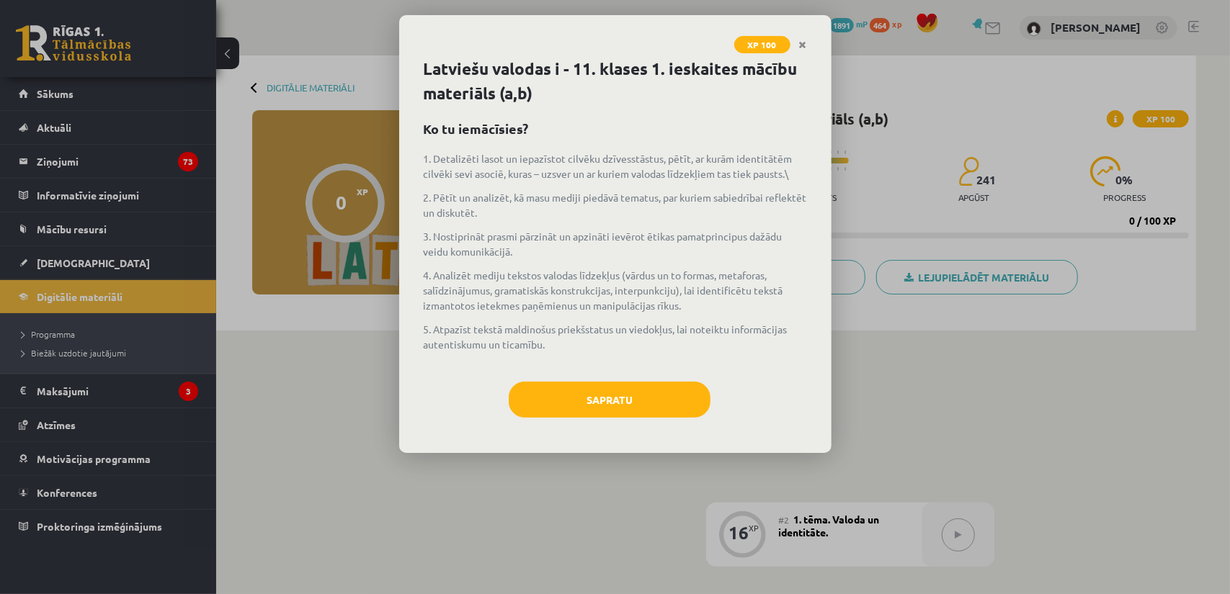
click at [919, 427] on div "XP 100 Latviešu valodas i - 11. klases 1. ieskaites mācību materiāls (a,b) Ko t…" at bounding box center [615, 297] width 1230 height 594
click at [639, 395] on button "Sapratu" at bounding box center [610, 400] width 202 height 36
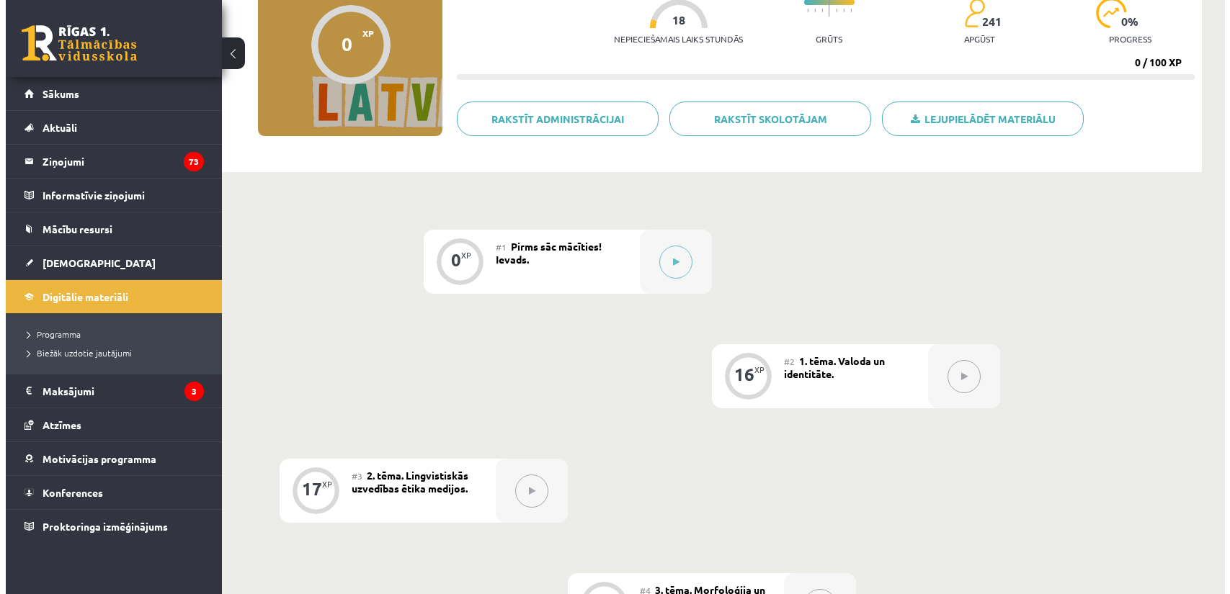
scroll to position [107, 0]
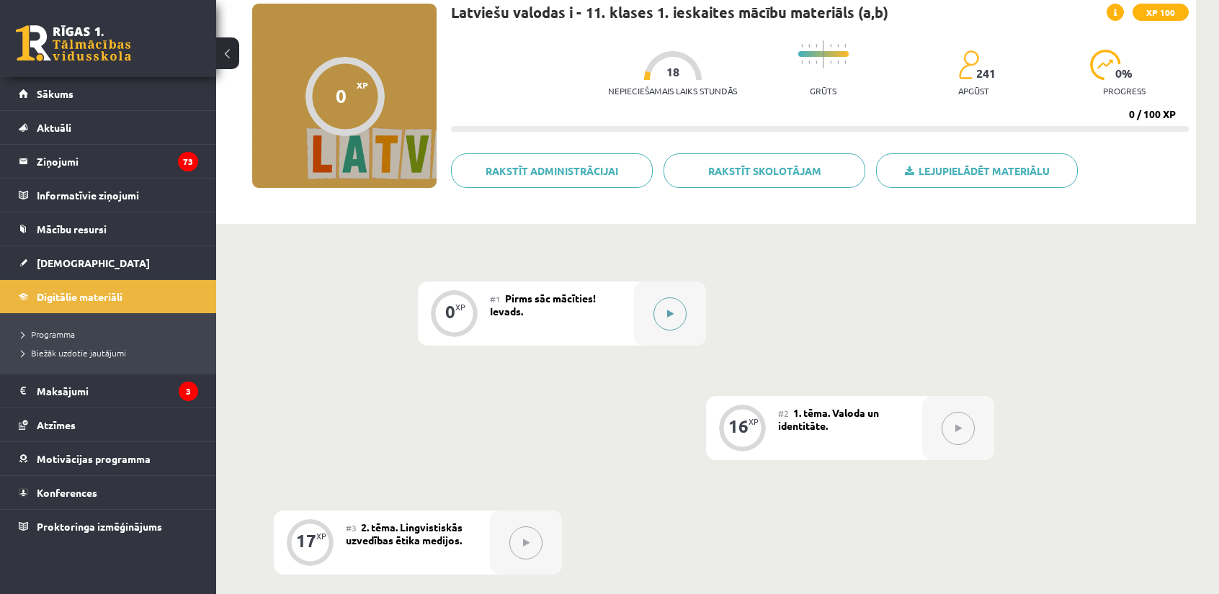
click at [671, 318] on icon at bounding box center [670, 314] width 6 height 9
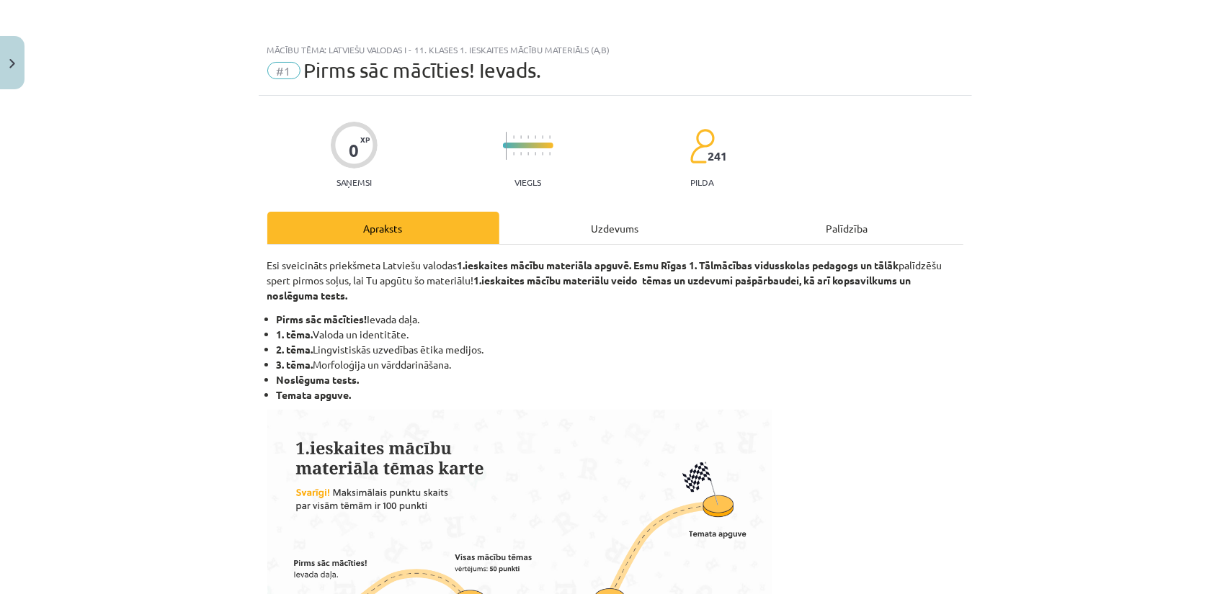
click at [591, 227] on div "Uzdevums" at bounding box center [615, 228] width 232 height 32
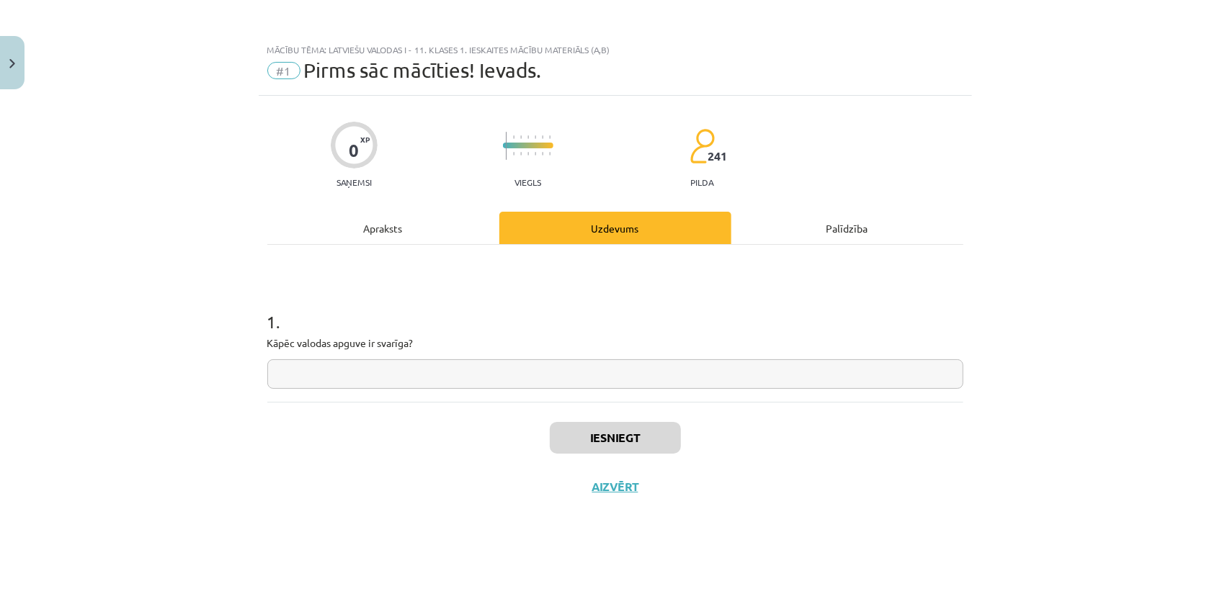
click at [449, 362] on input "text" at bounding box center [615, 374] width 696 height 30
drag, startPoint x: 419, startPoint y: 344, endPoint x: 264, endPoint y: 338, distance: 155.7
click at [264, 338] on div "0 XP Saņemsi Viegls 241 pilda Apraksts Uzdevums Palīdzība 1 . Kāpēc valodas apg…" at bounding box center [615, 327] width 713 height 462
copy p "Kāpēc valodas apguve ir svarīga?"
click at [684, 372] on input "text" at bounding box center [615, 374] width 696 height 30
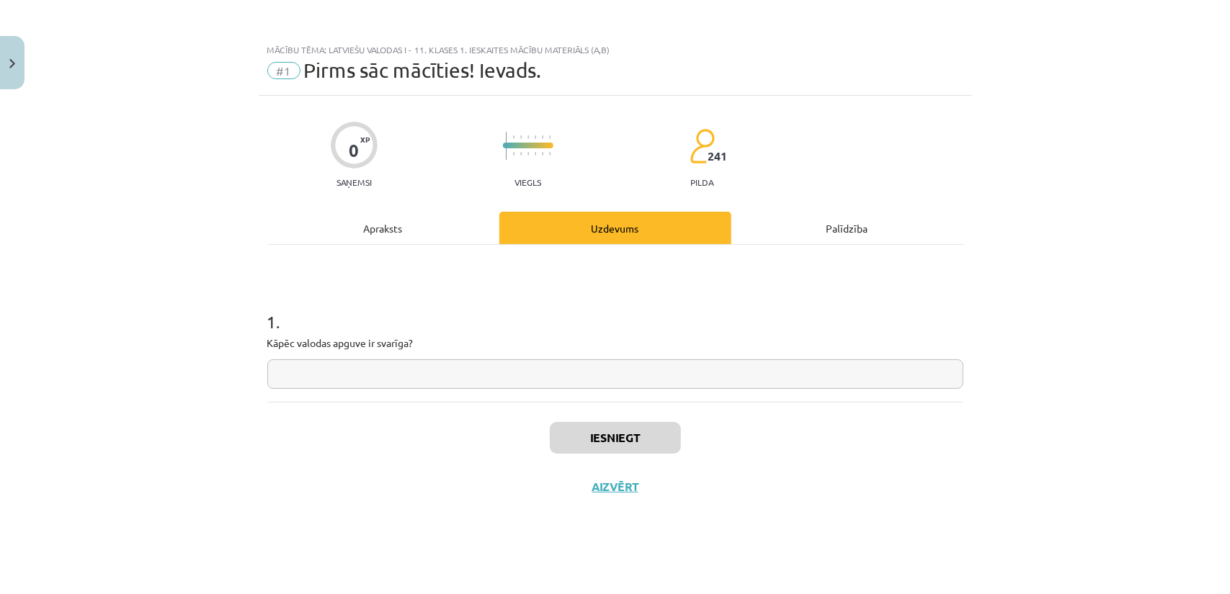
paste input "**********"
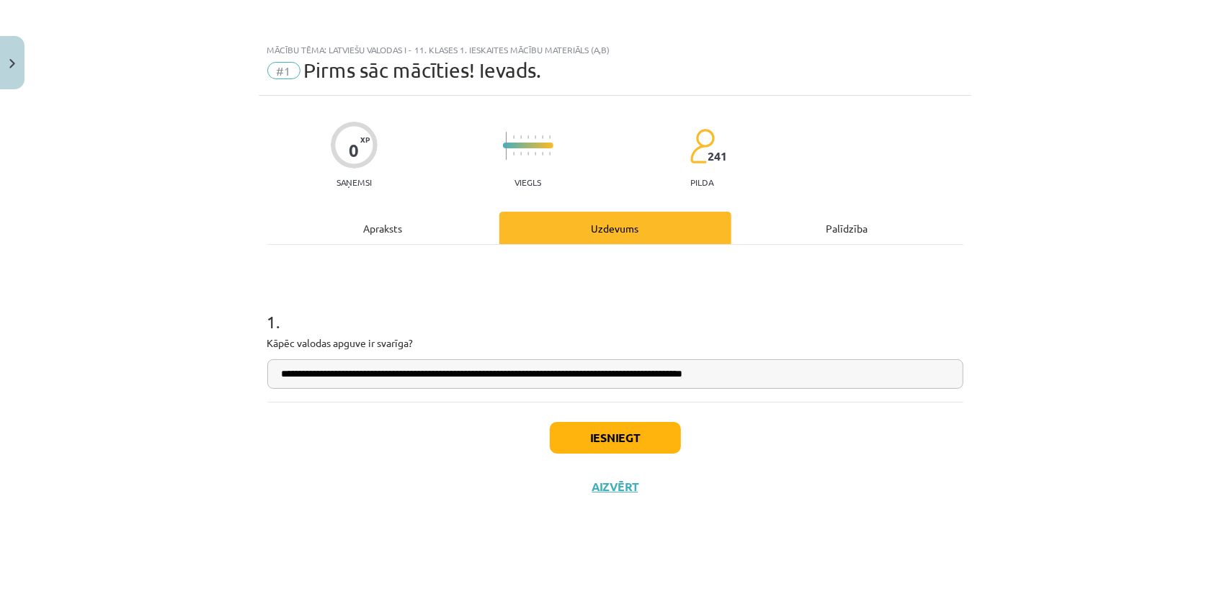
type input "**********"
click at [630, 422] on button "Iesniegt" at bounding box center [615, 438] width 131 height 32
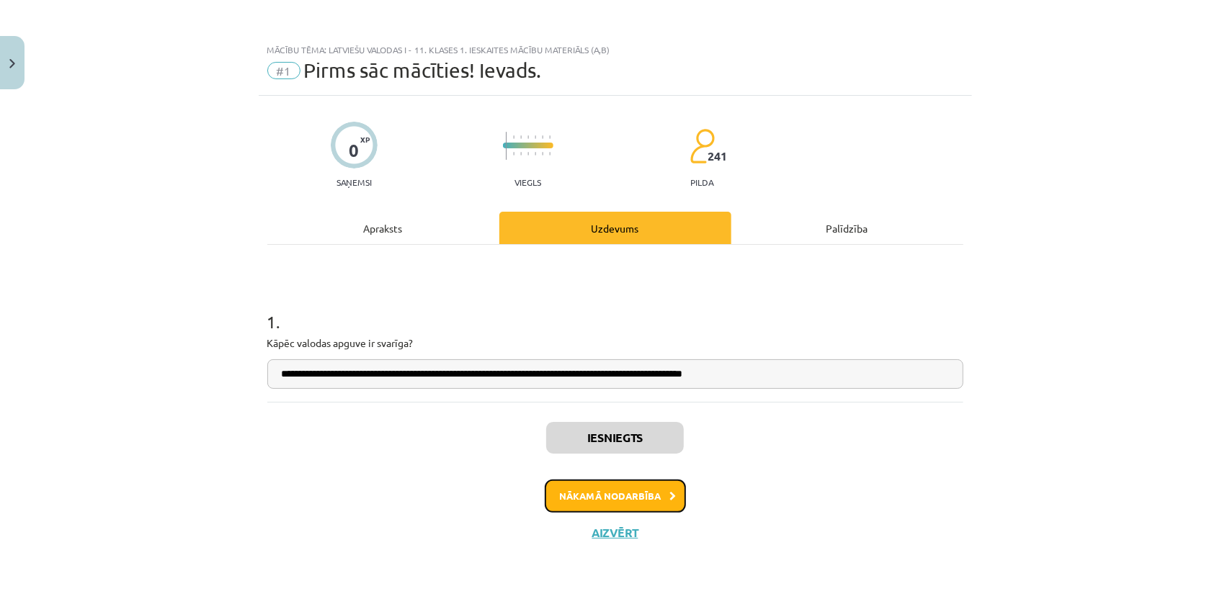
click at [595, 492] on button "Nākamā nodarbība" at bounding box center [615, 496] width 141 height 33
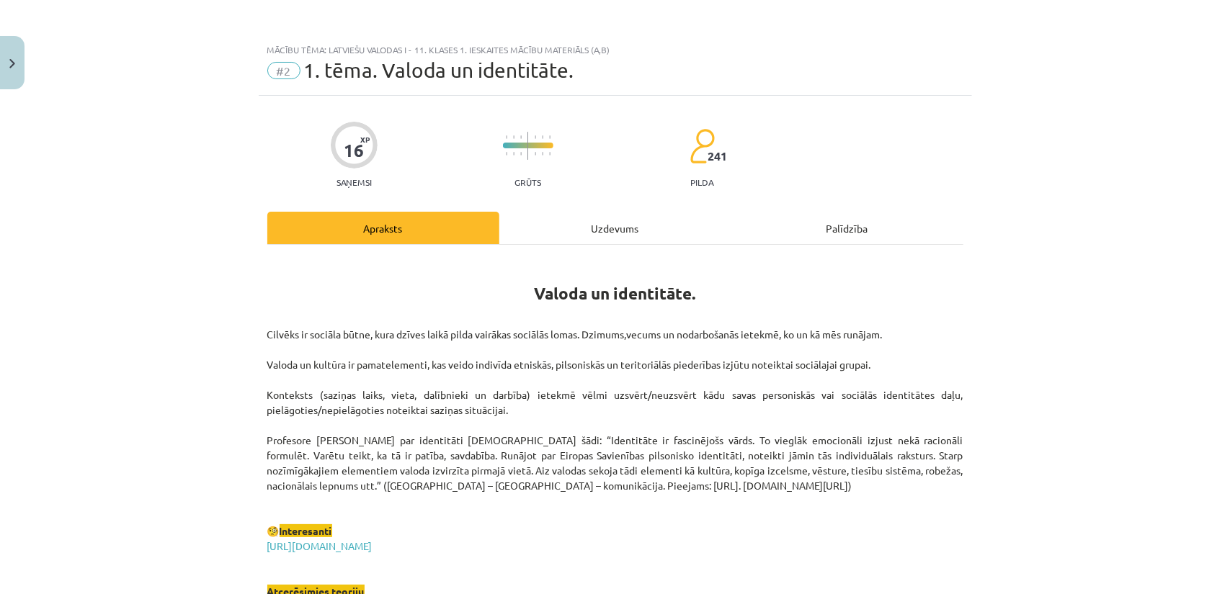
click at [599, 236] on div "Uzdevums" at bounding box center [615, 228] width 232 height 32
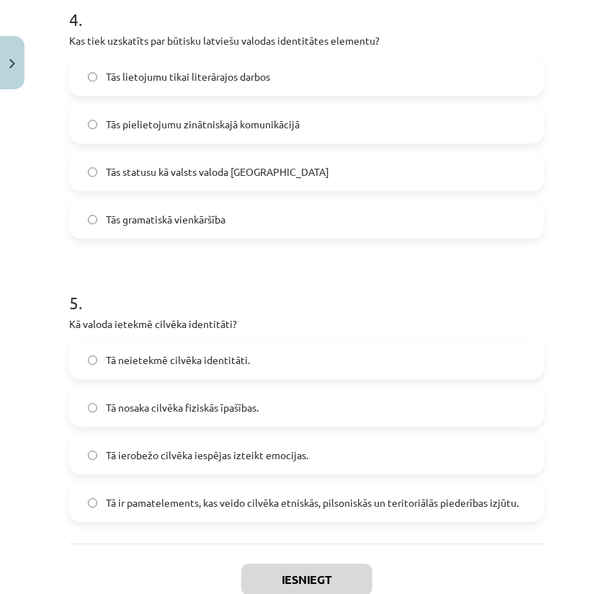
scroll to position [1246, 0]
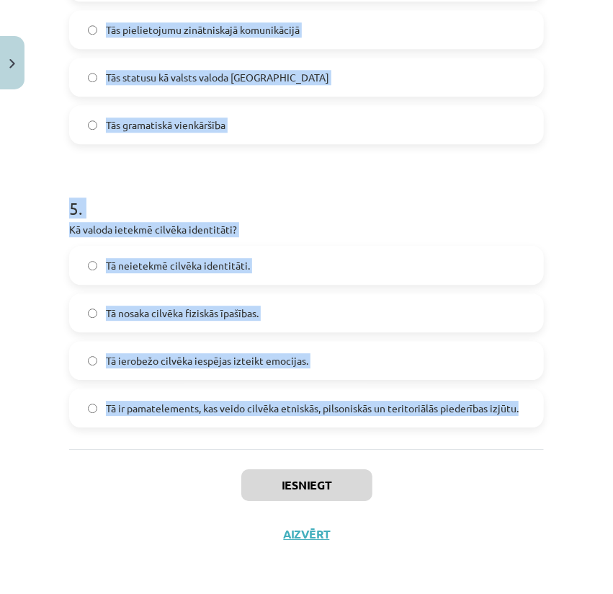
drag, startPoint x: 88, startPoint y: 335, endPoint x: 329, endPoint y: 416, distance: 254.5
copy form "Kas ir viena no pazīstamākajām ģeogrāfiskās identitātes pazīmēm? Cilvēka vārds …"
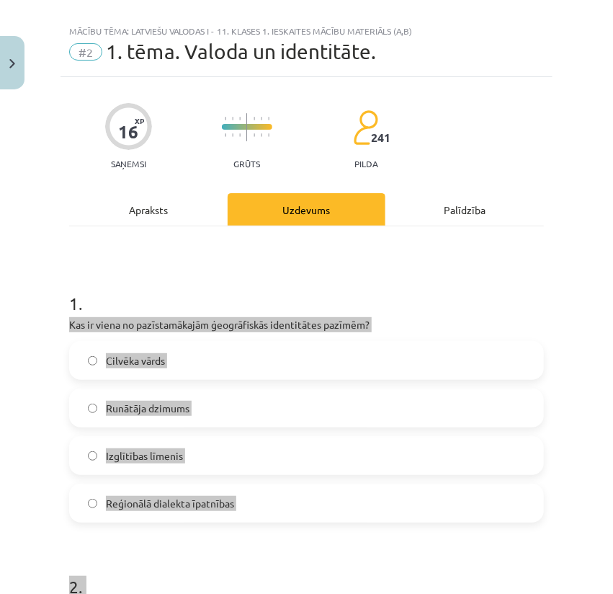
scroll to position [96, 0]
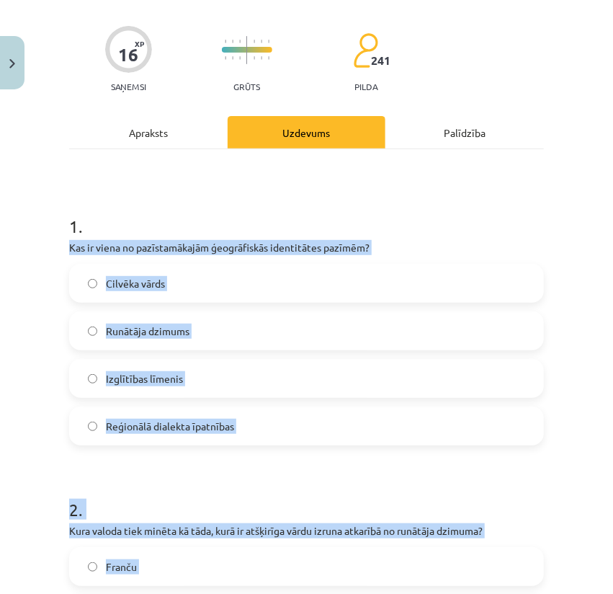
click at [99, 251] on p "Kas ir viena no pazīstamākajām ģeogrāfiskās identitātes pazīmēm?" at bounding box center [306, 247] width 475 height 15
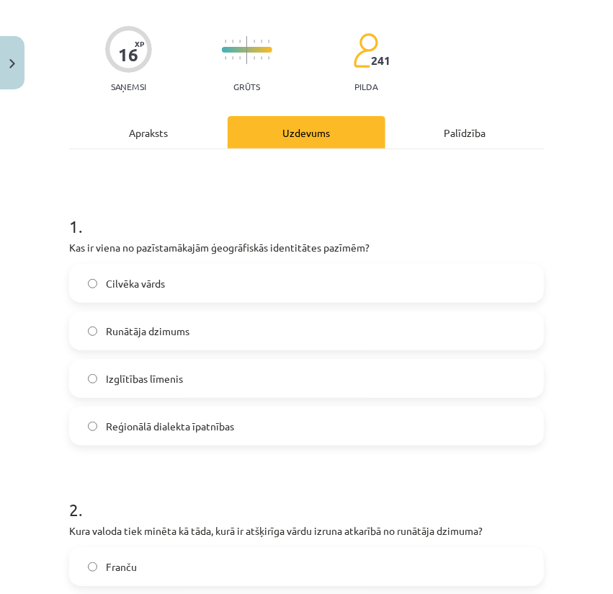
click at [124, 420] on span "Reģionālā dialekta īpatnības" at bounding box center [170, 426] width 128 height 15
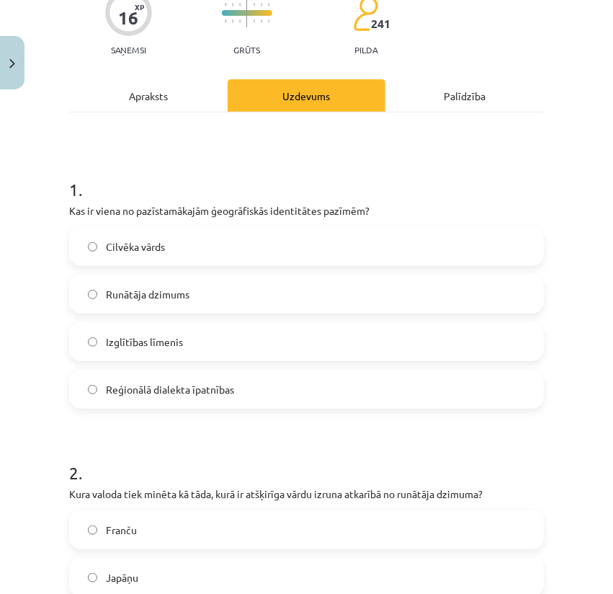
scroll to position [336, 0]
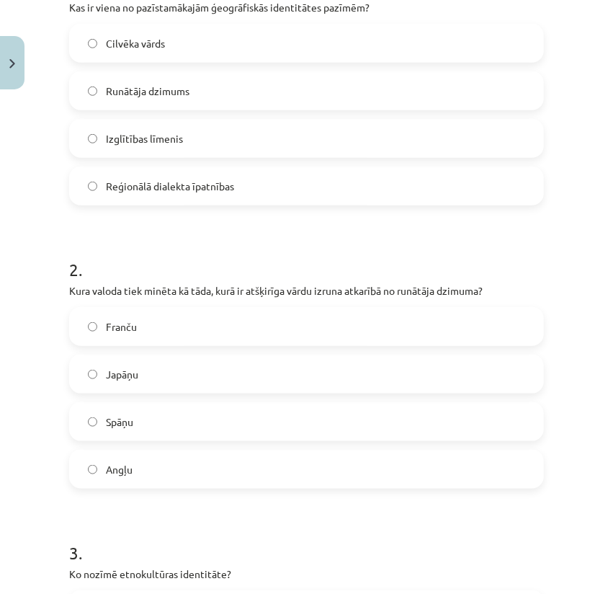
click at [141, 368] on label "Japāņu" at bounding box center [307, 374] width 472 height 36
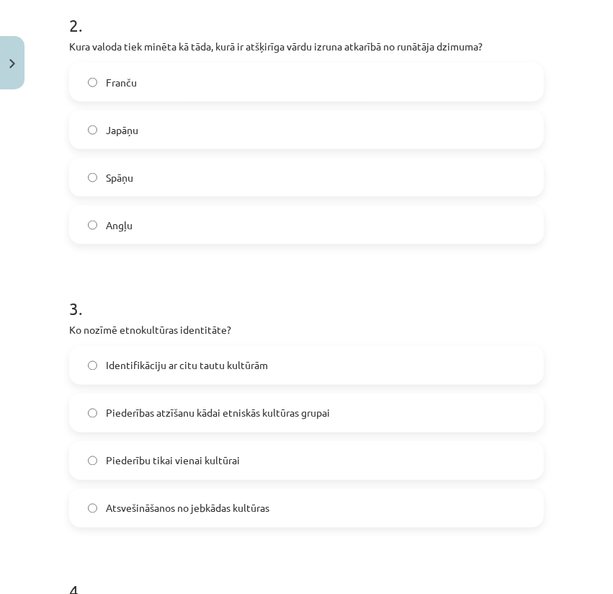
scroll to position [576, 0]
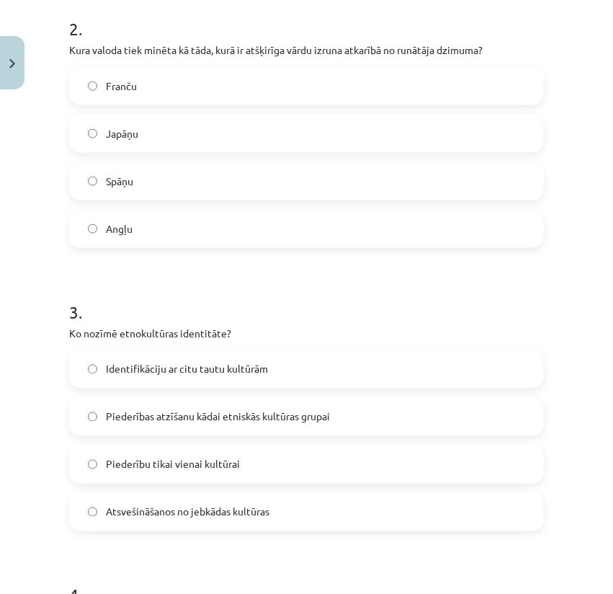
click at [261, 416] on span "Piederības atzīšanu kādai etniskās kultūras grupai" at bounding box center [218, 416] width 224 height 15
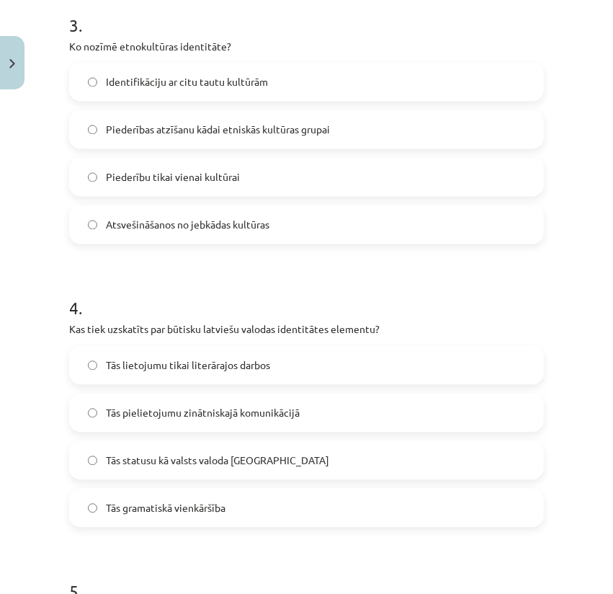
scroll to position [864, 0]
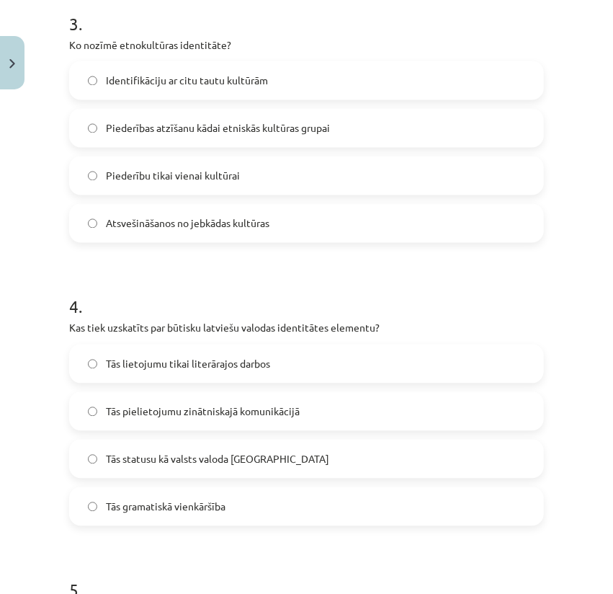
click at [170, 444] on label "Tās statusu kā valsts valoda Latvijā" at bounding box center [307, 459] width 472 height 36
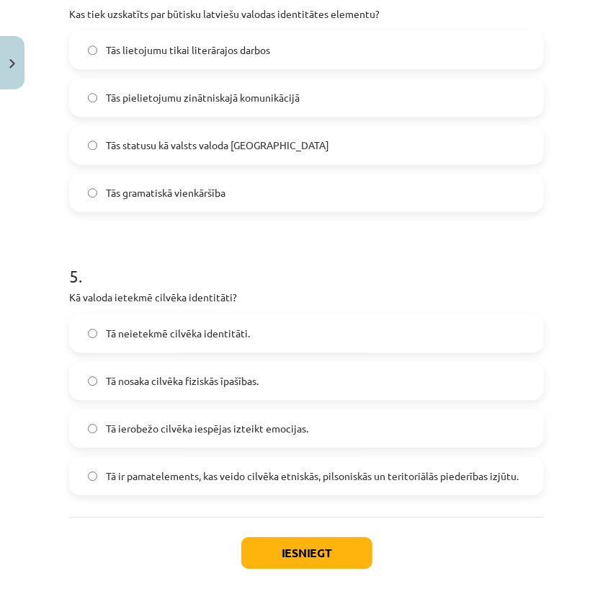
scroll to position [1246, 0]
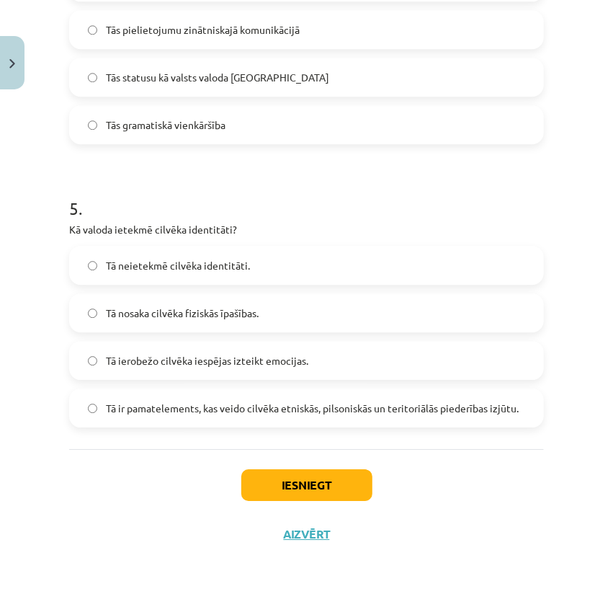
click at [144, 401] on span "Tā ir pamatelements, kas veido cilvēka etniskās, pilsoniskās un teritoriālās pi…" at bounding box center [312, 408] width 413 height 15
click at [288, 484] on button "Iesniegt" at bounding box center [306, 485] width 131 height 32
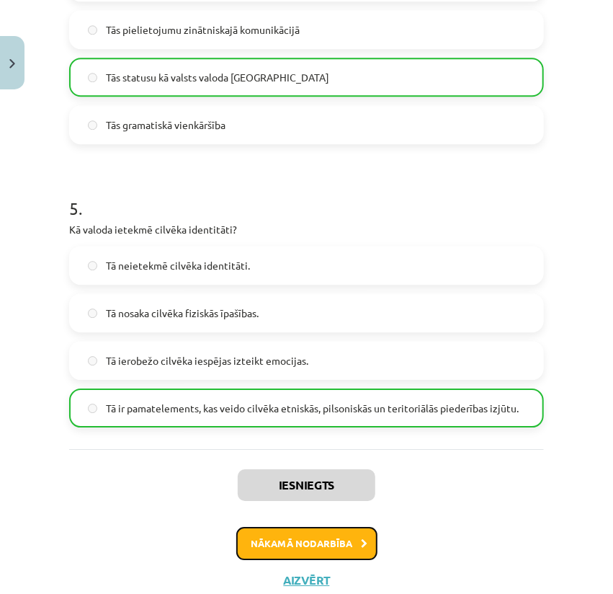
click at [269, 524] on div "Iesniegts Nākamā nodarbība Aizvērt" at bounding box center [306, 522] width 475 height 147
click at [309, 537] on button "Nākamā nodarbība" at bounding box center [306, 543] width 141 height 33
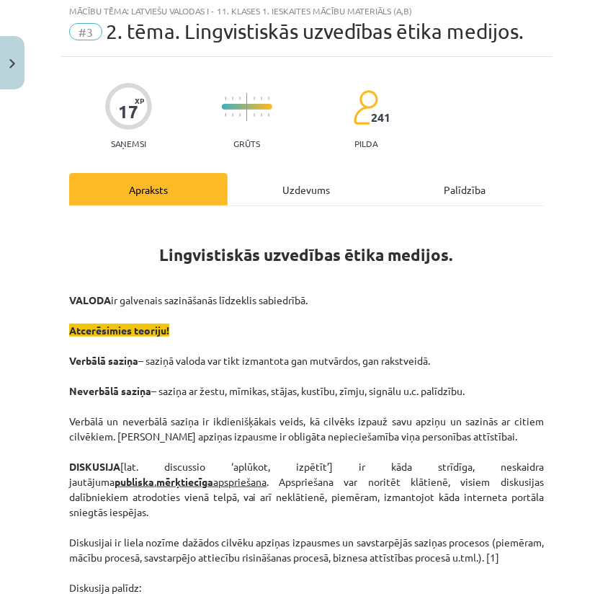
scroll to position [36, 0]
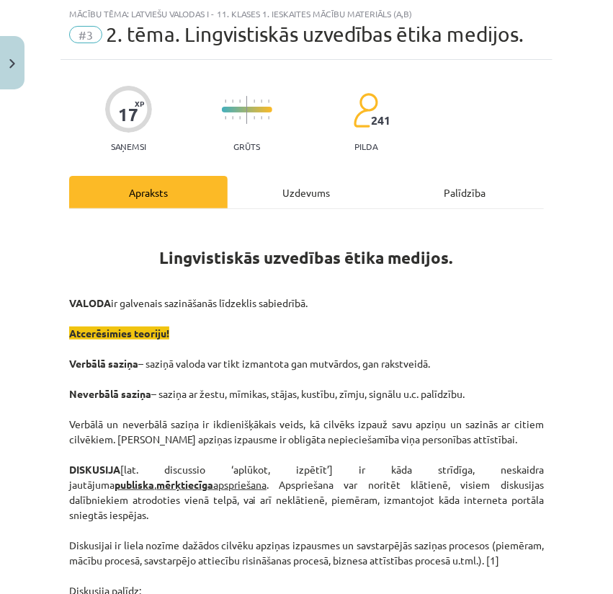
click at [303, 180] on div "Uzdevums" at bounding box center [307, 192] width 158 height 32
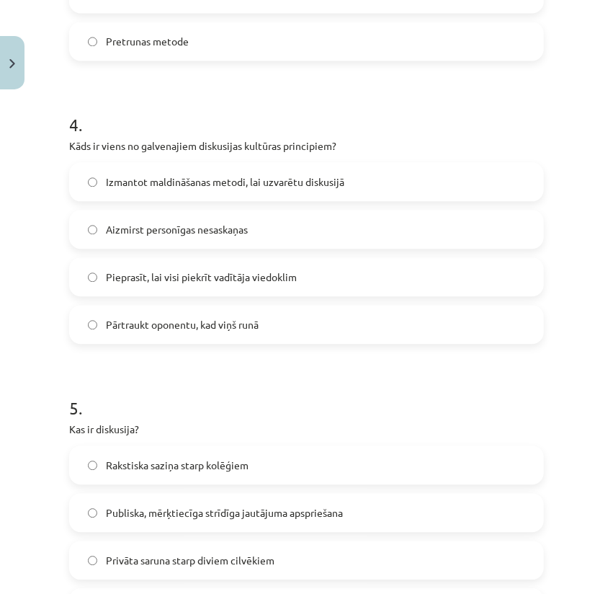
scroll to position [1246, 0]
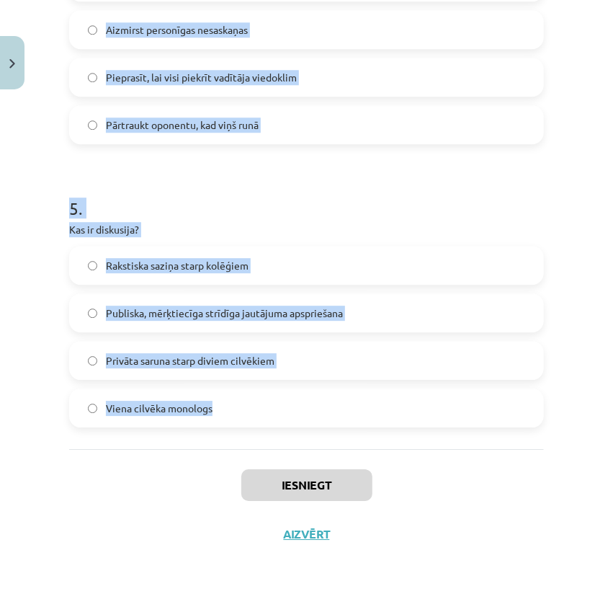
drag, startPoint x: 66, startPoint y: 165, endPoint x: 232, endPoint y: 413, distance: 298.7
copy form "Kāds ir diskusijas vadītāja uzdevums? Izmantot tikai savus argumentus diskusijā…"
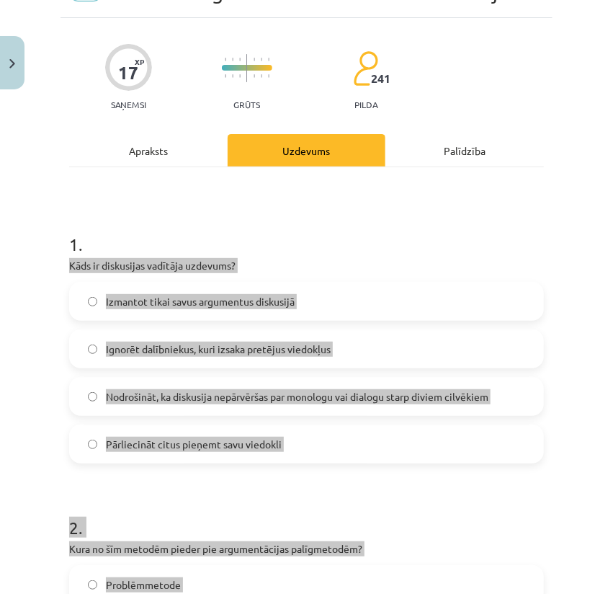
scroll to position [96, 0]
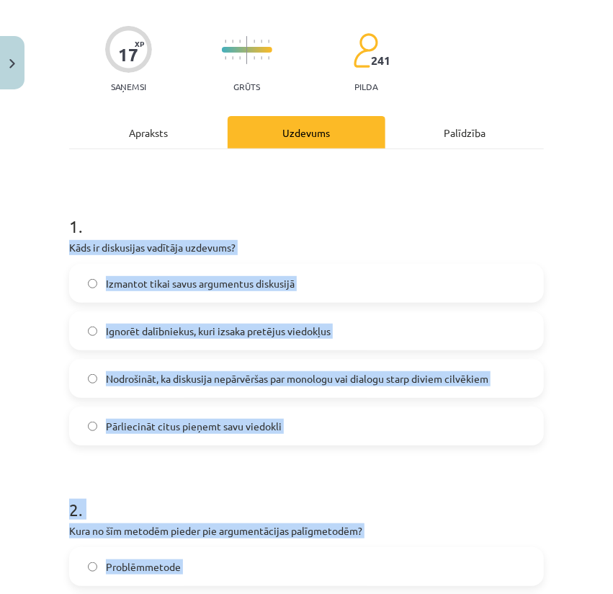
click at [141, 249] on p "Kāds ir diskusijas vadītāja uzdevums?" at bounding box center [306, 247] width 475 height 15
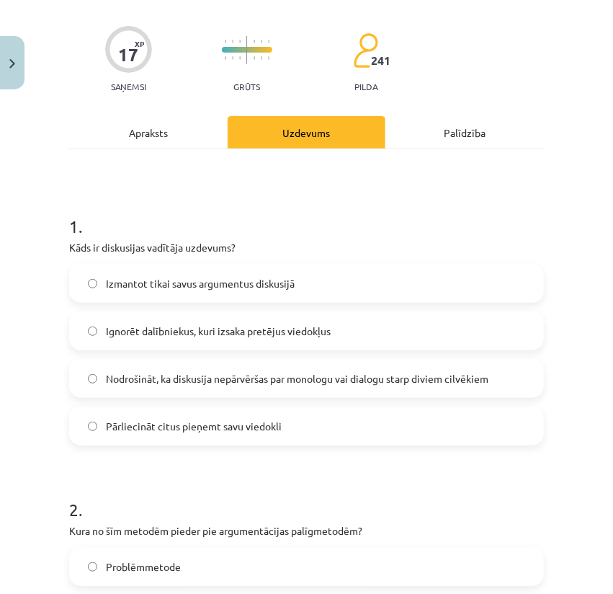
click at [132, 383] on span "Nodrošināt, ka diskusija nepārvēršas par monologu vai dialogu starp diviem cilv…" at bounding box center [297, 378] width 383 height 15
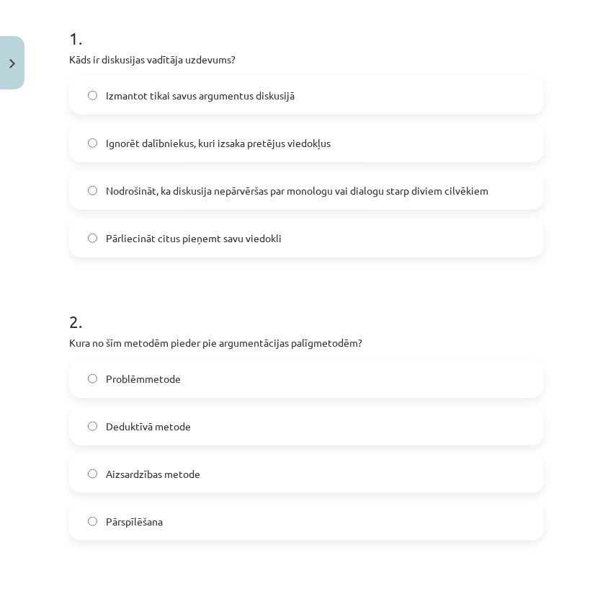
scroll to position [288, 0]
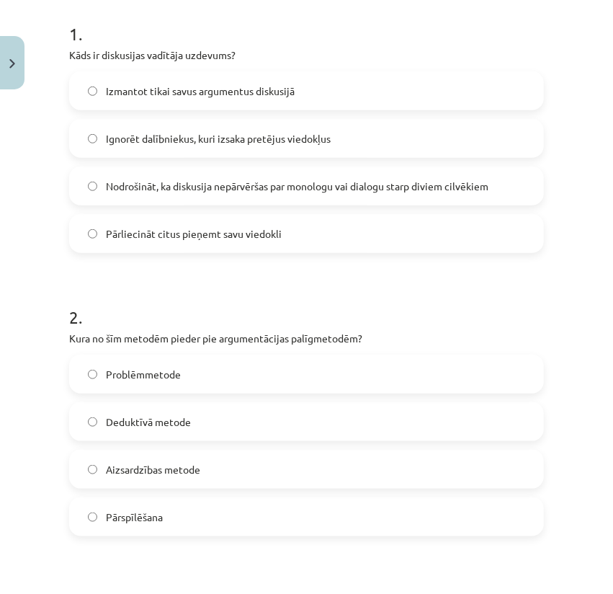
click at [135, 374] on span "Problēmmetode" at bounding box center [143, 374] width 75 height 15
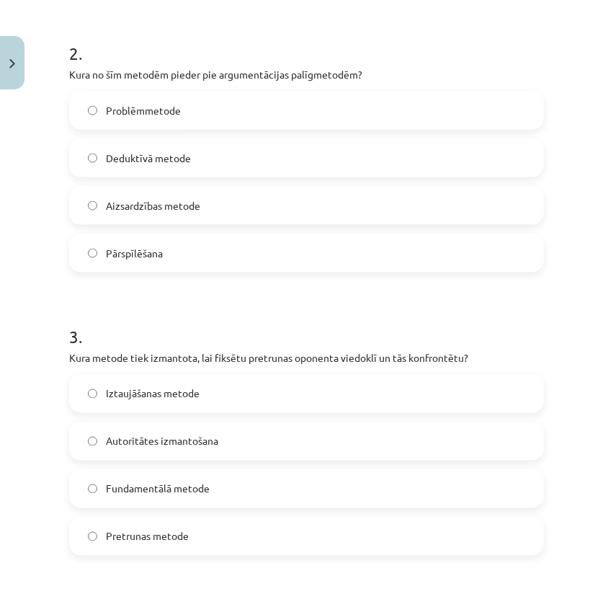
scroll to position [672, 0]
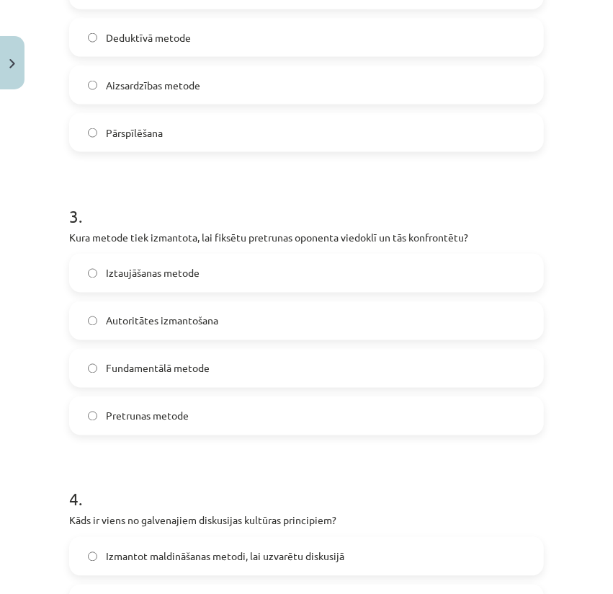
click at [173, 411] on span "Pretrunas metode" at bounding box center [147, 415] width 83 height 15
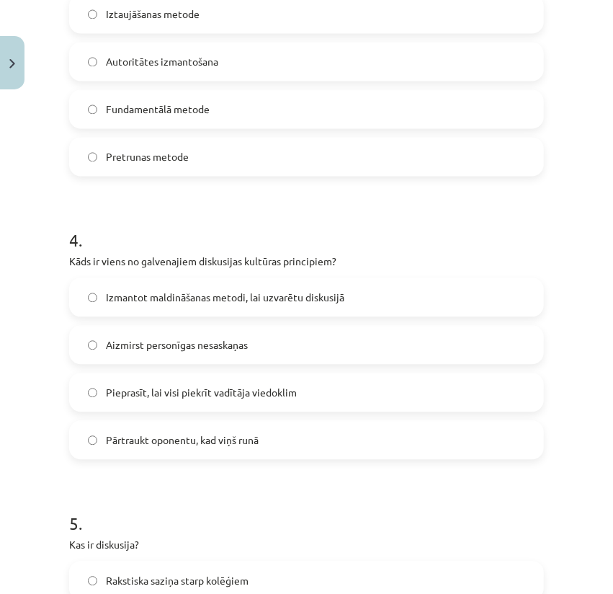
scroll to position [1009, 0]
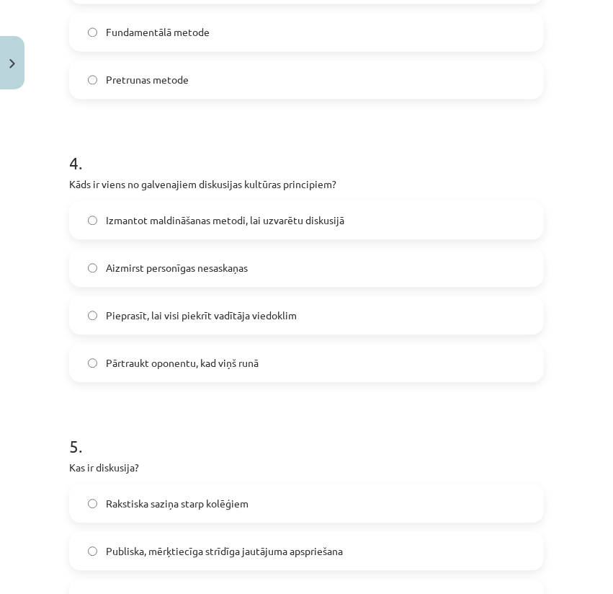
click at [137, 269] on span "Aizmirst personīgas nesaskaņas" at bounding box center [177, 267] width 142 height 15
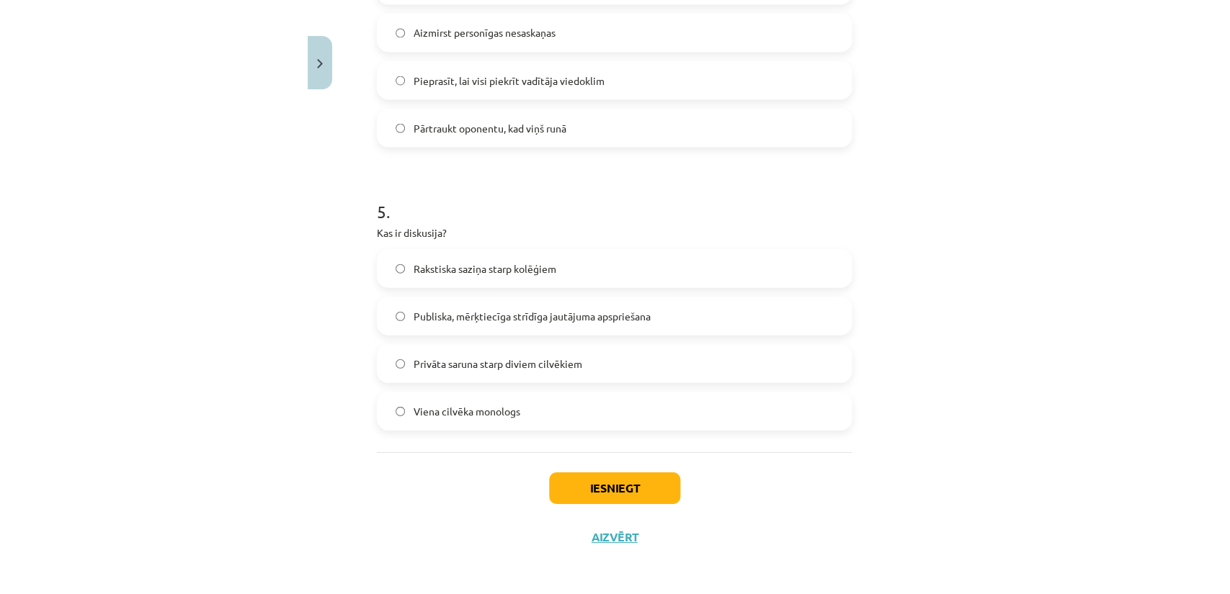
scroll to position [1246, 0]
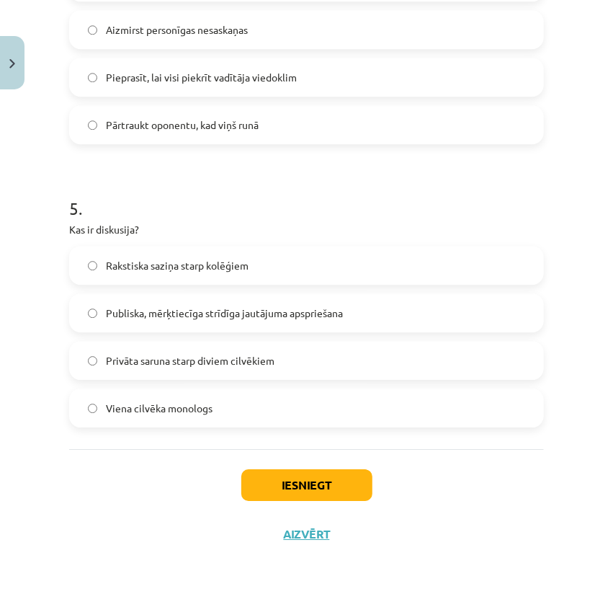
click at [142, 312] on span "Publiska, mērķtiecīga strīdīga jautājuma apspriešana" at bounding box center [224, 312] width 237 height 15
click at [295, 478] on button "Iesniegt" at bounding box center [306, 485] width 131 height 32
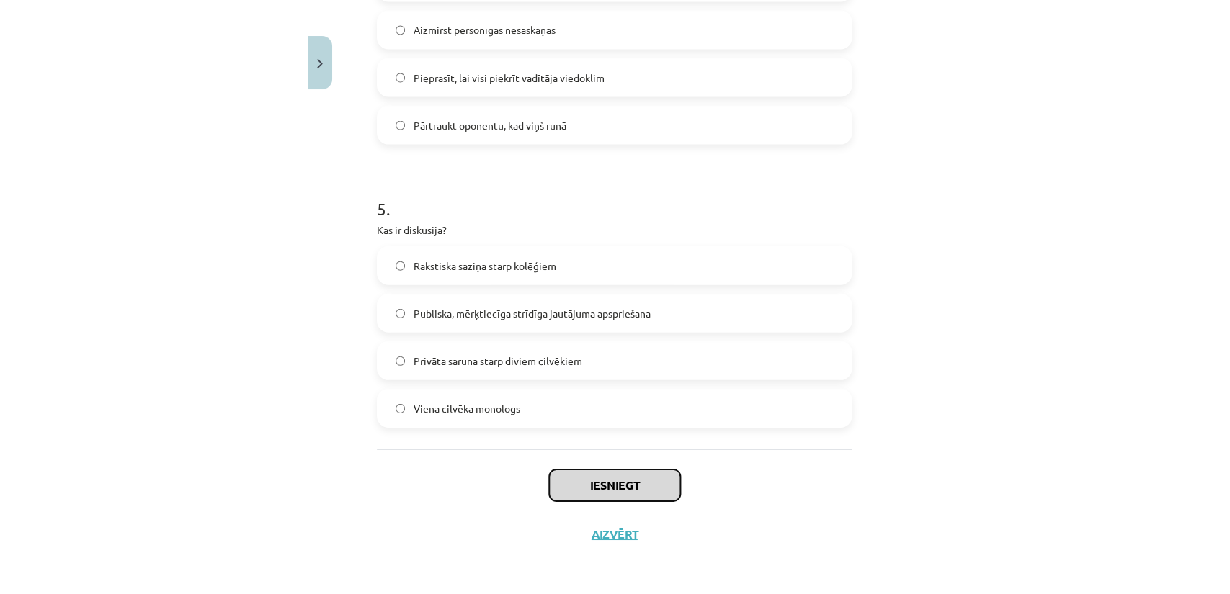
scroll to position [1245, 0]
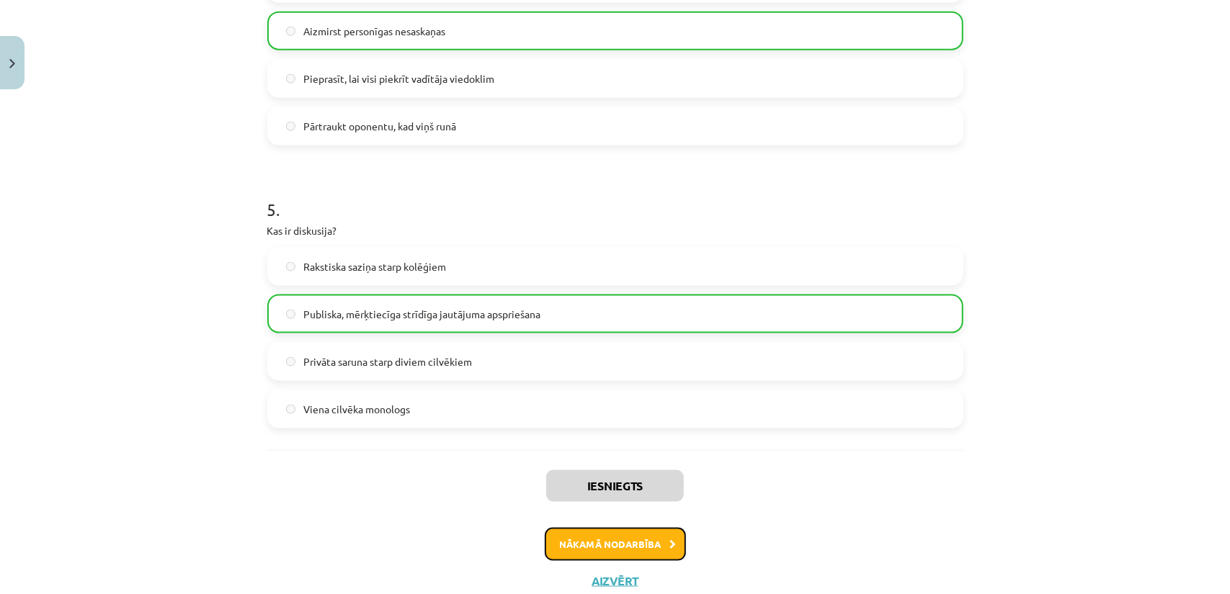
click at [612, 548] on button "Nākamā nodarbība" at bounding box center [615, 544] width 141 height 33
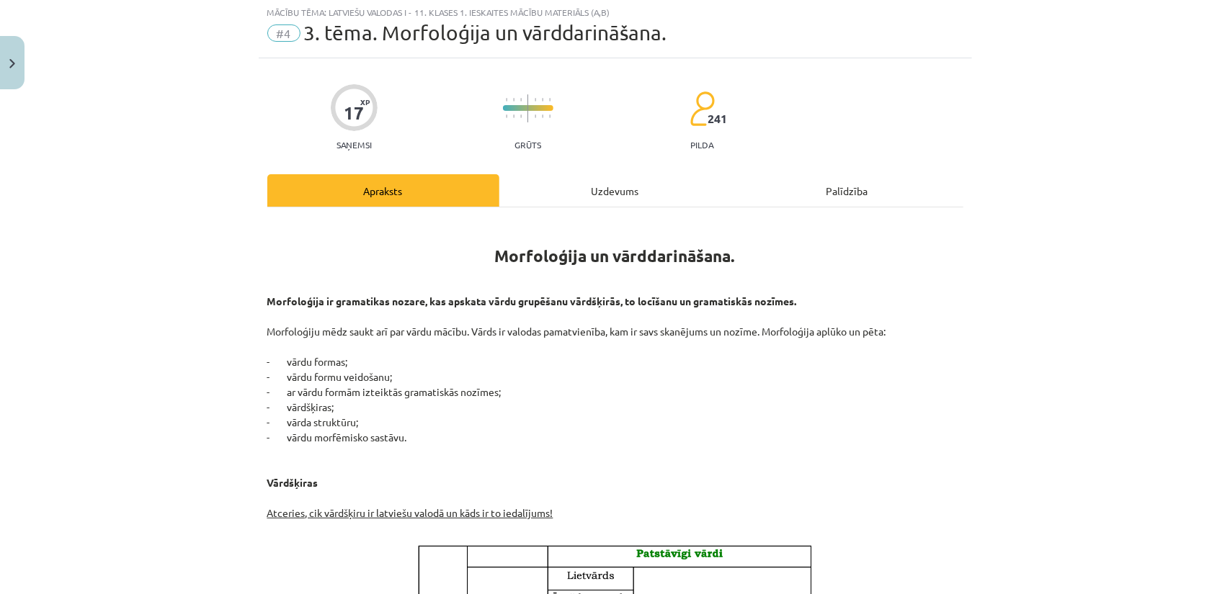
scroll to position [36, 0]
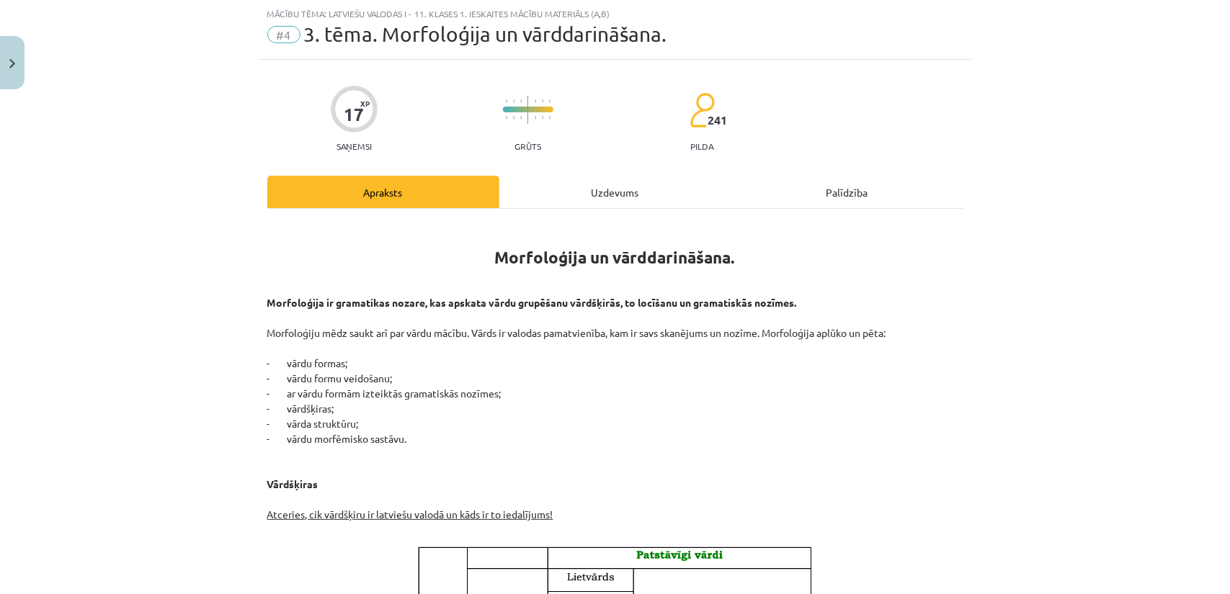
click at [584, 185] on div "Uzdevums" at bounding box center [615, 192] width 232 height 32
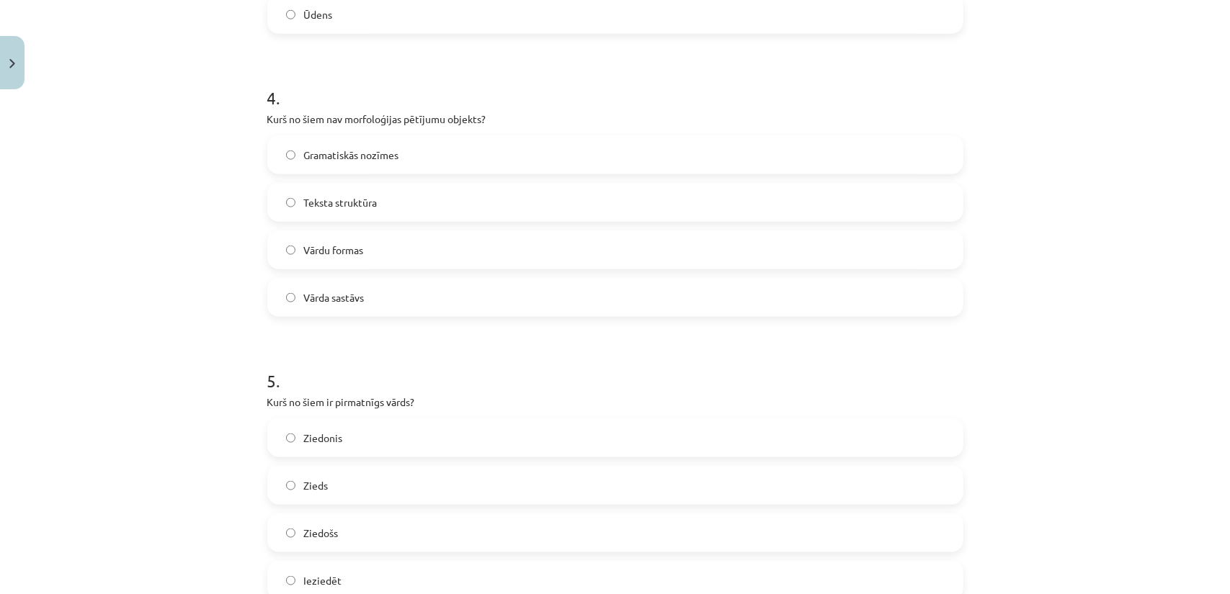
scroll to position [1245, 0]
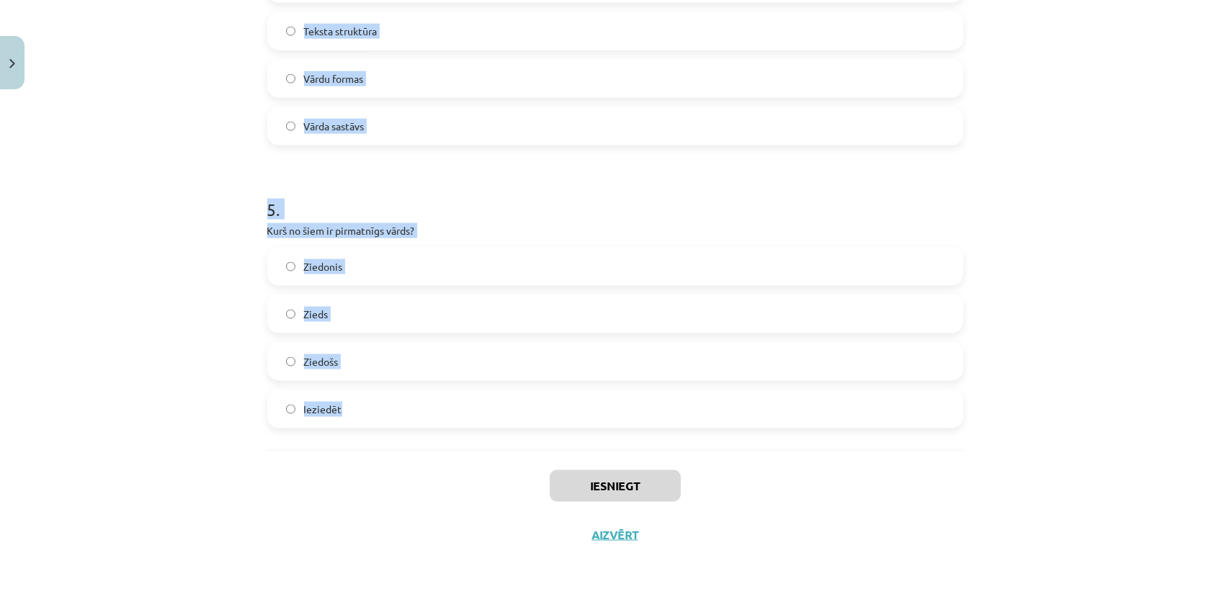
drag, startPoint x: 256, startPoint y: 306, endPoint x: 356, endPoint y: 409, distance: 143.2
copy form "Kas ir vārddarināšanas līdzeklis, kas pievienojas vārda saknei un veido jaunu v…"
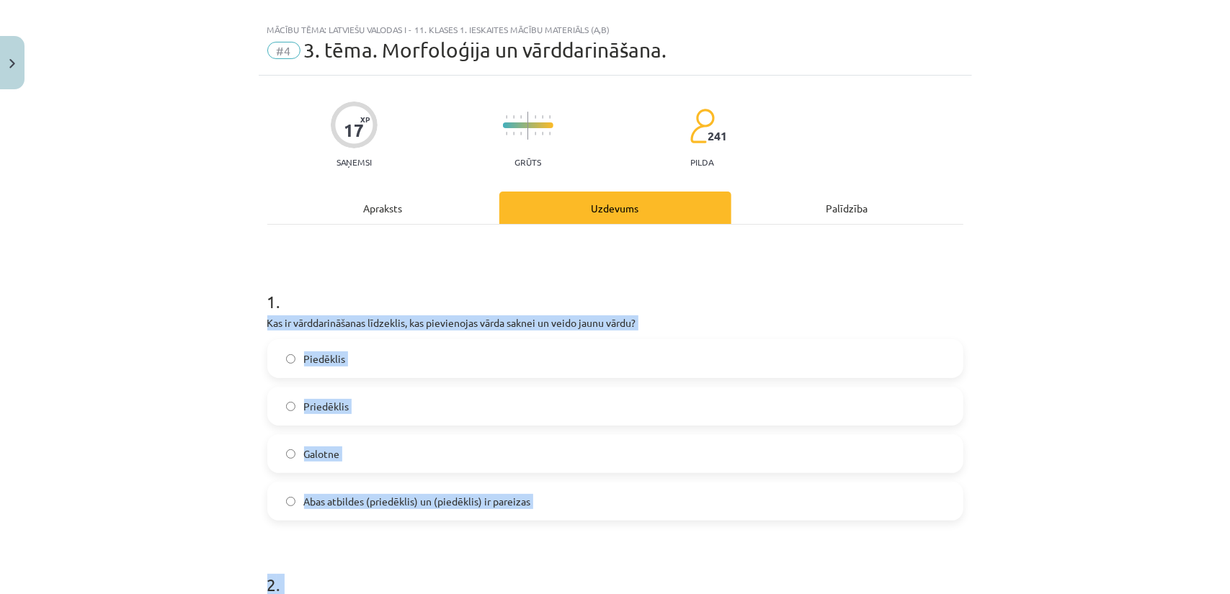
scroll to position [0, 0]
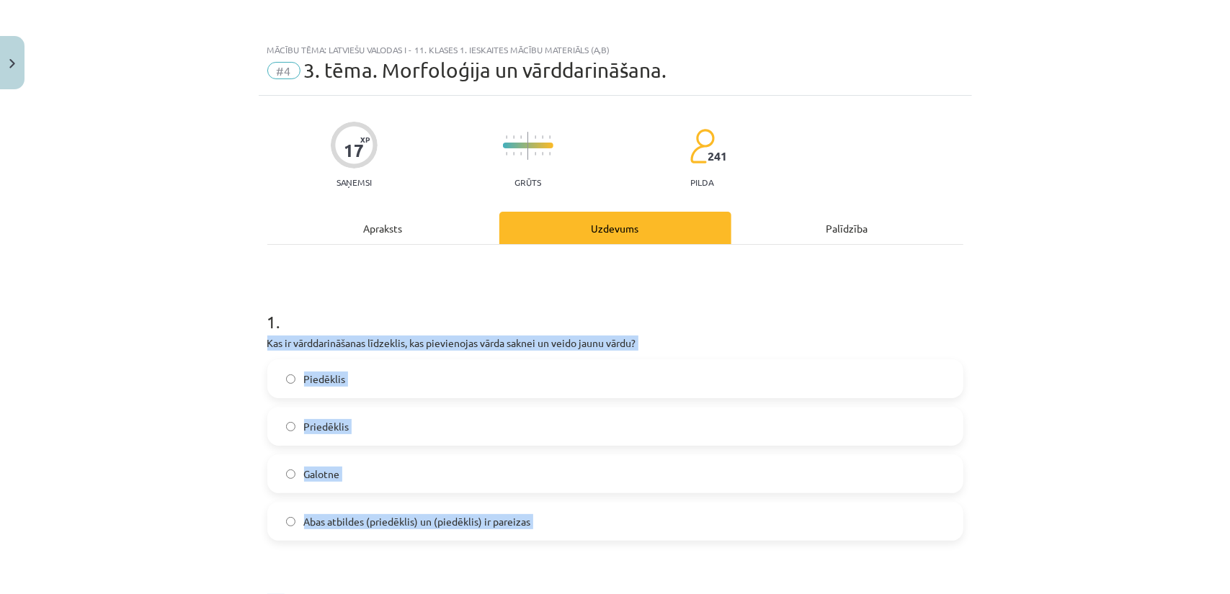
click at [302, 345] on p "Kas ir vārddarināšanas līdzeklis, kas pievienojas vārda saknei un veido jaunu v…" at bounding box center [615, 343] width 696 height 15
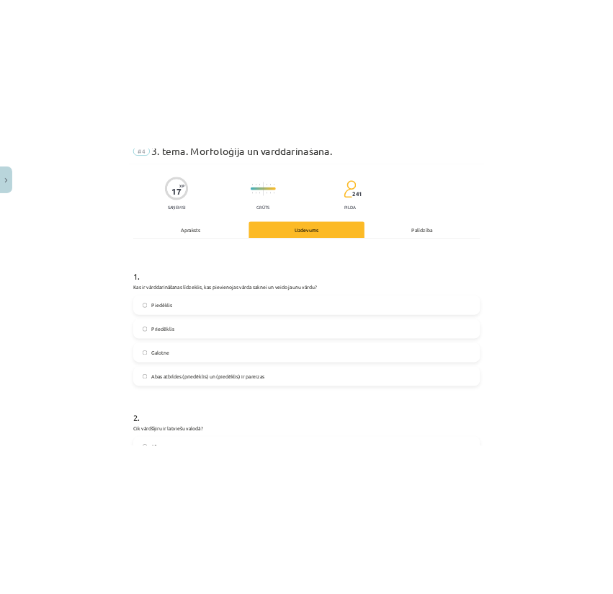
scroll to position [96, 0]
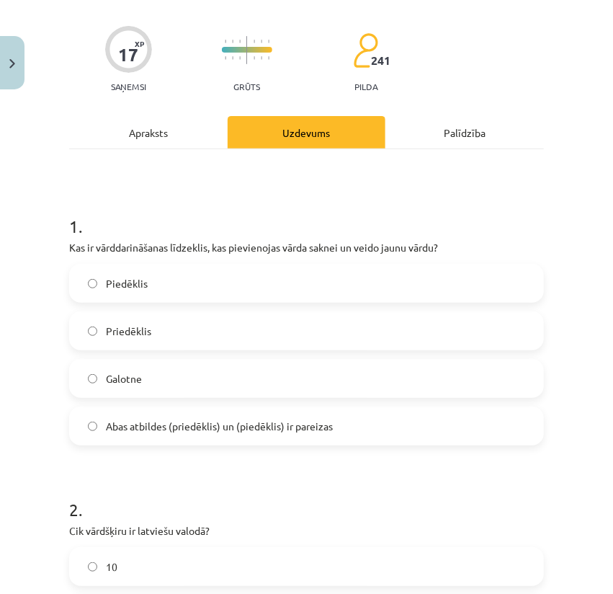
click at [131, 286] on span "Piedēklis" at bounding box center [127, 283] width 42 height 15
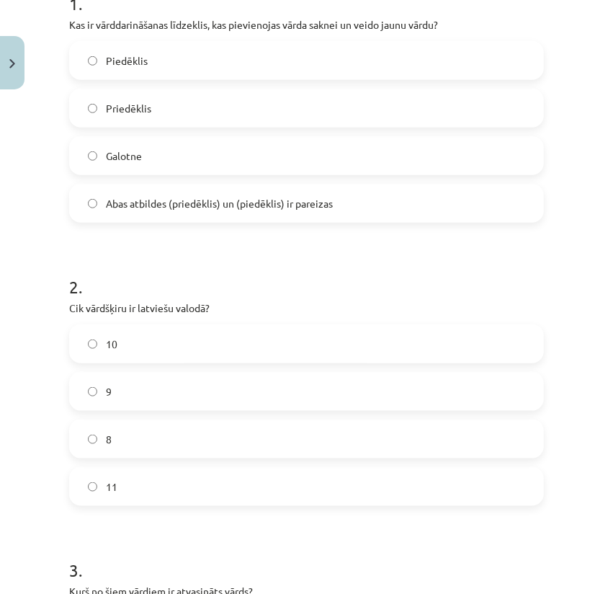
scroll to position [336, 0]
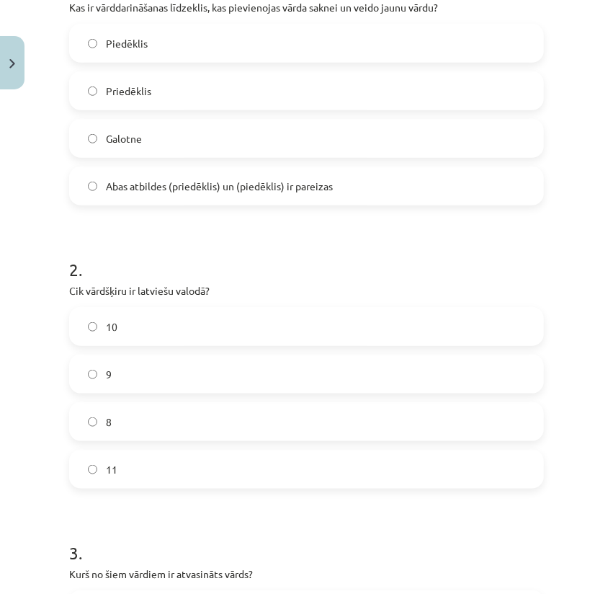
click at [98, 322] on label "10" at bounding box center [307, 326] width 472 height 36
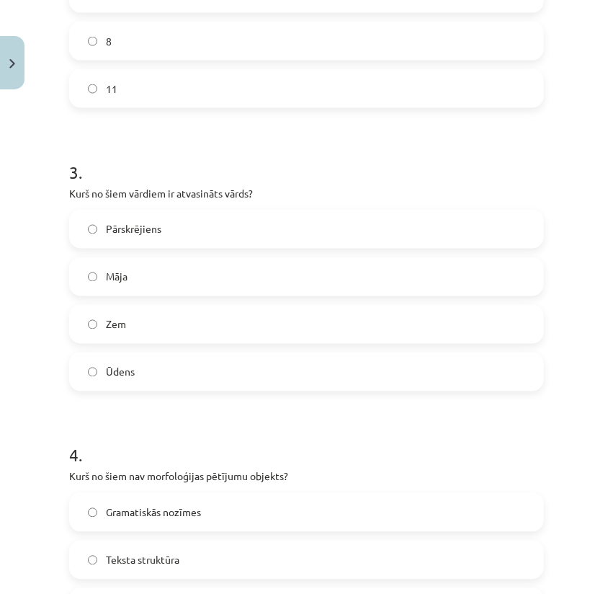
scroll to position [720, 0]
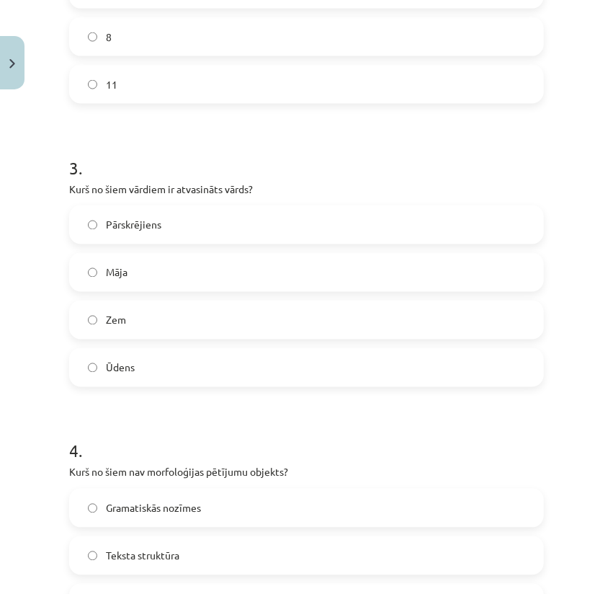
click at [138, 229] on span "Pārskrējiens" at bounding box center [133, 225] width 55 height 15
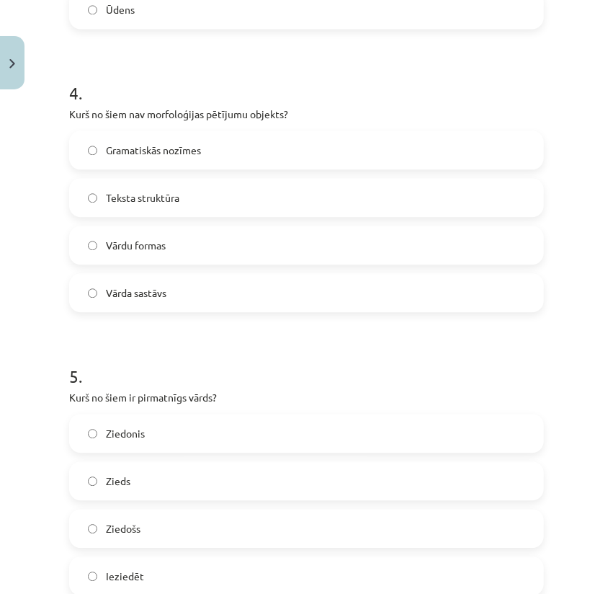
scroll to position [1104, 0]
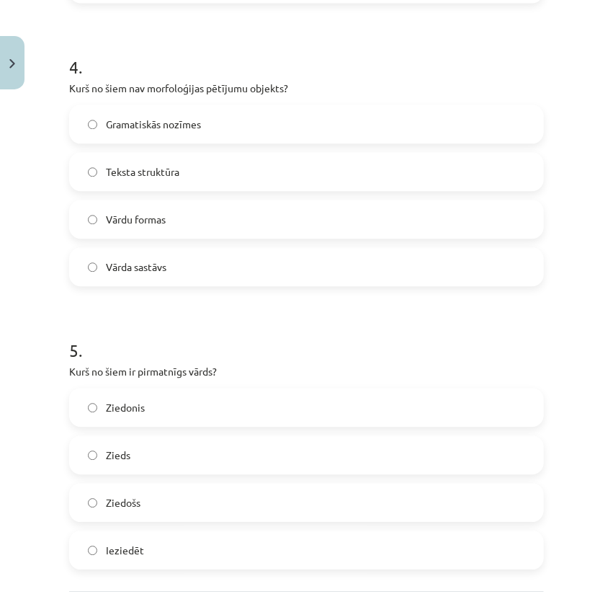
click at [135, 171] on span "Teksta struktūra" at bounding box center [142, 171] width 73 height 15
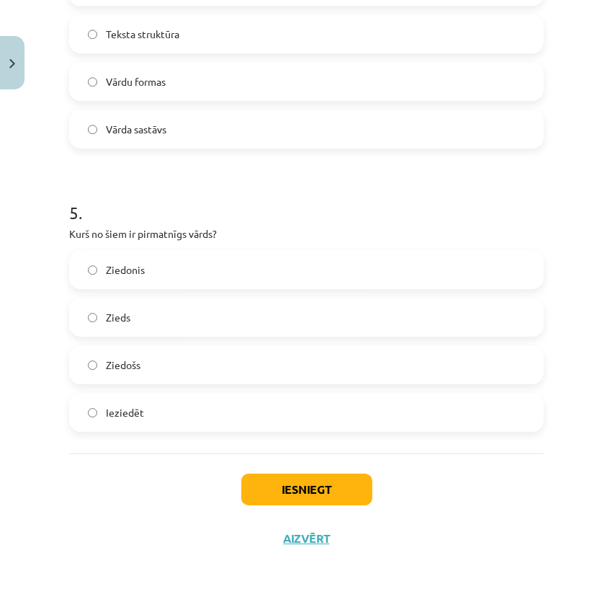
scroll to position [1246, 0]
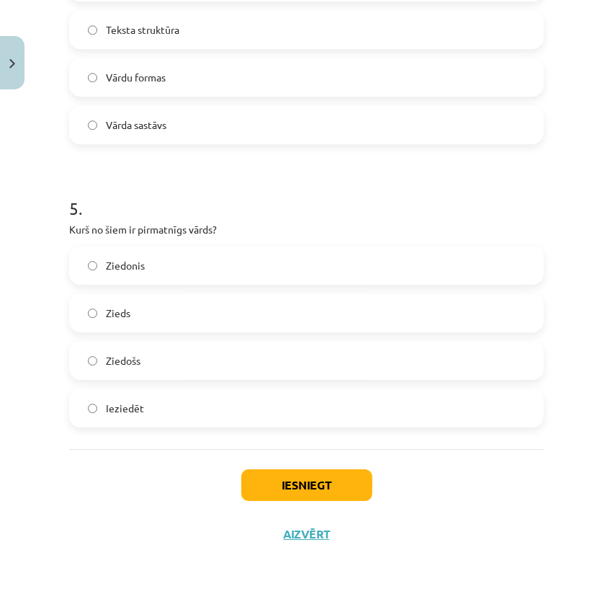
click at [103, 321] on label "Zieds" at bounding box center [307, 313] width 472 height 36
click at [278, 483] on button "Iesniegt" at bounding box center [306, 485] width 131 height 32
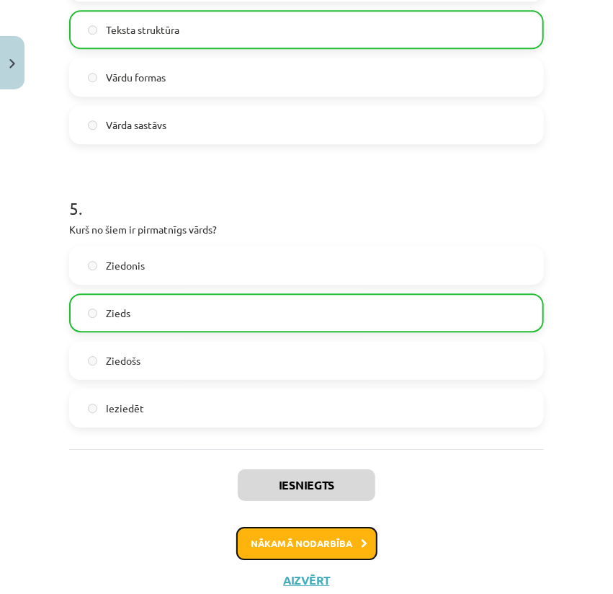
click at [291, 544] on button "Nākamā nodarbība" at bounding box center [306, 543] width 141 height 33
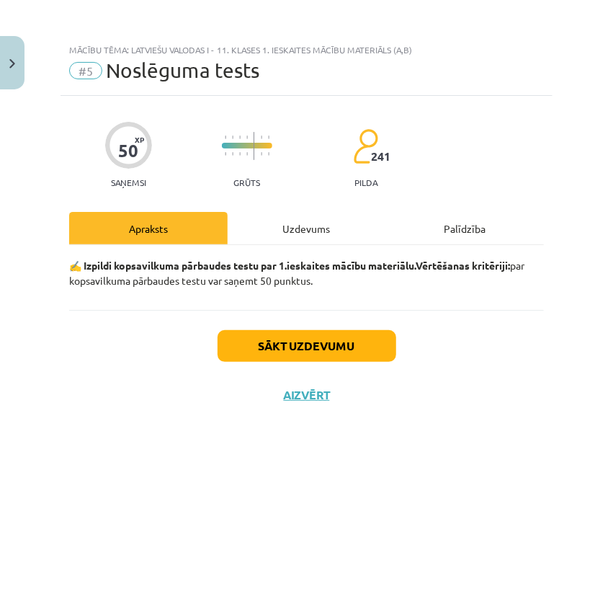
click at [296, 232] on div "Uzdevums" at bounding box center [307, 228] width 158 height 32
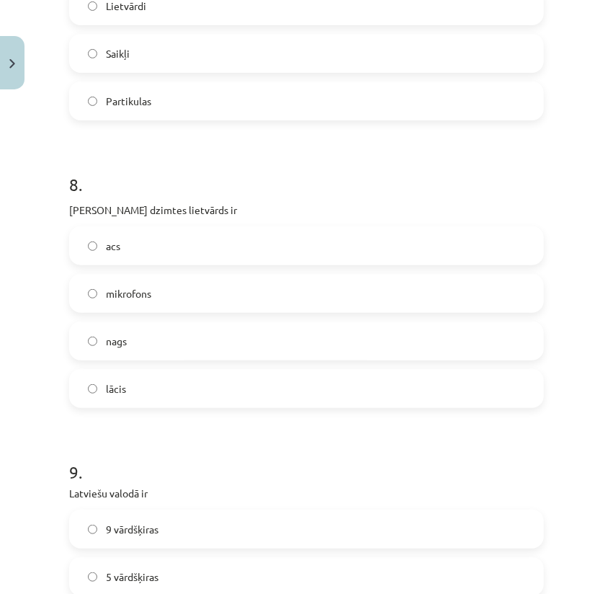
scroll to position [2437, 0]
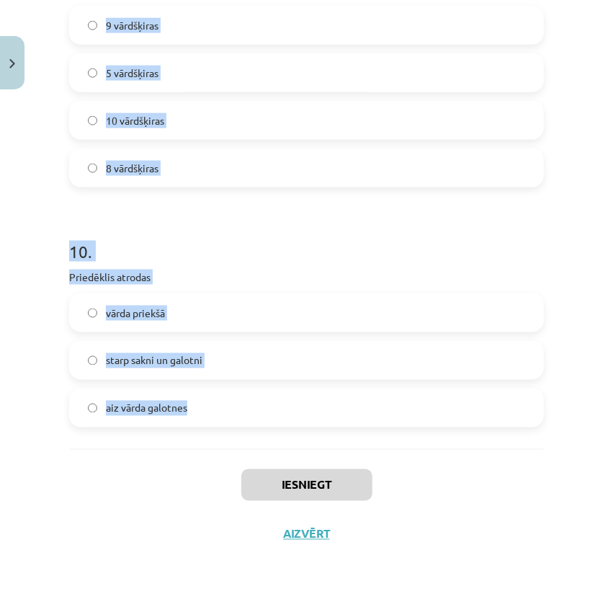
drag, startPoint x: 66, startPoint y: 342, endPoint x: 216, endPoint y: 406, distance: 163.4
copy form "Teksts rakstīts pareizā literārā valodā Viltus Patiesa 2 . Ar cilvēka organisma…"
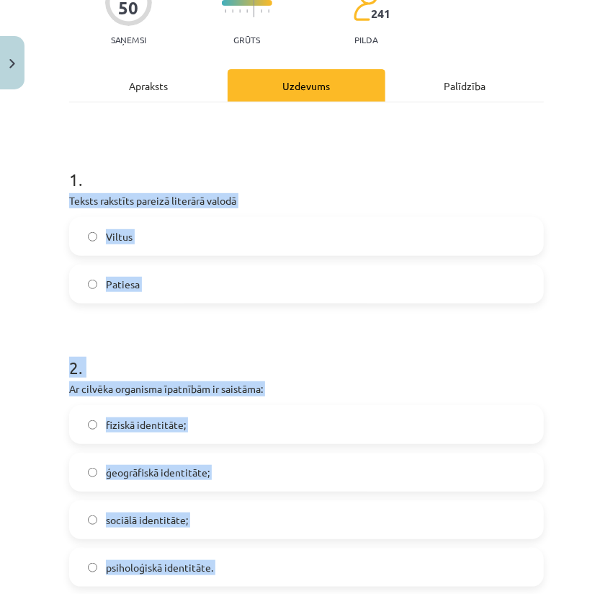
scroll to position [146, 0]
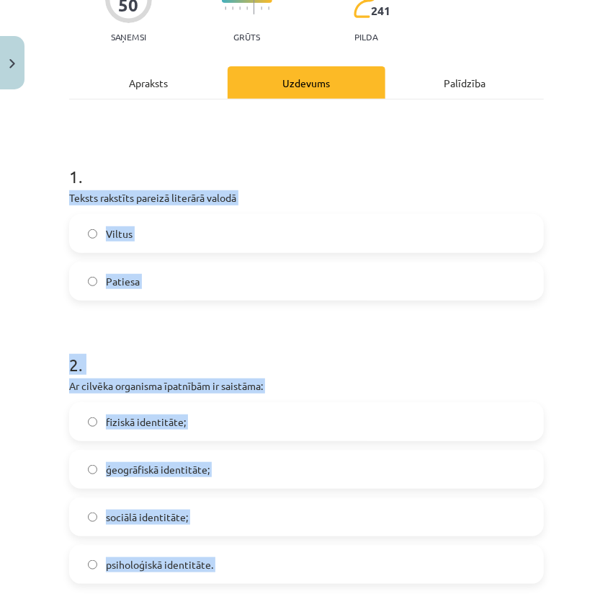
click at [148, 198] on p "Teksts rakstīts pareizā literārā valodā" at bounding box center [306, 197] width 475 height 15
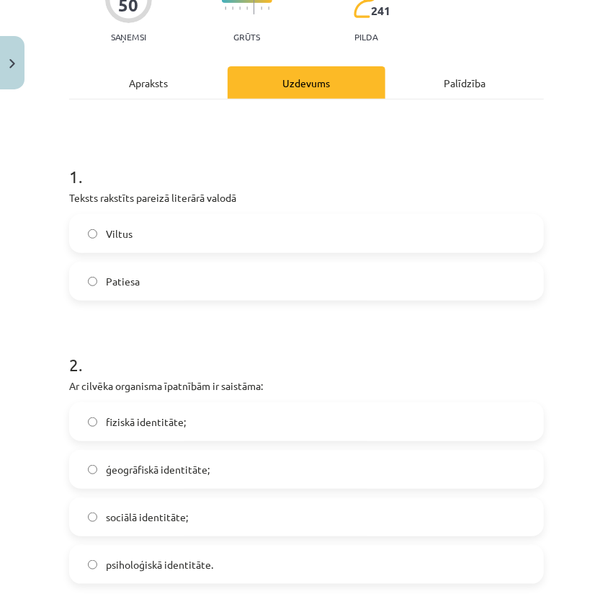
click at [117, 276] on span "Patiesa" at bounding box center [123, 281] width 34 height 15
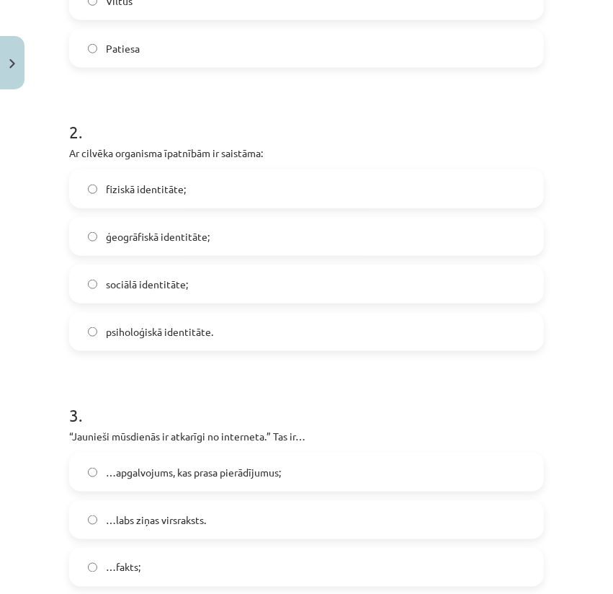
scroll to position [385, 0]
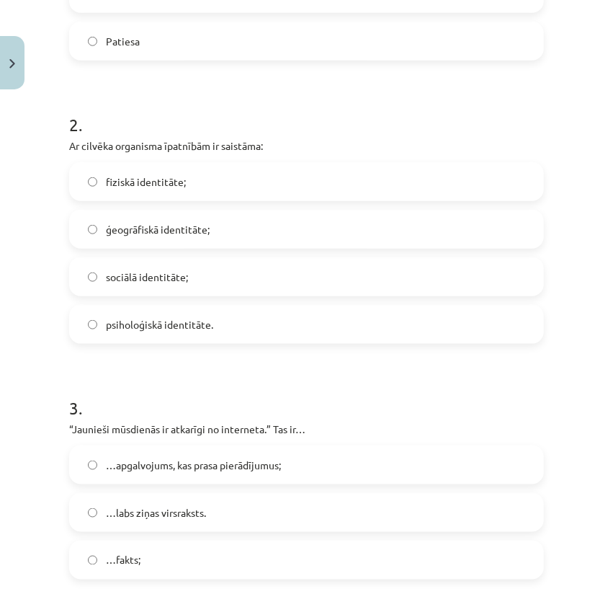
click at [152, 179] on span "fiziskā identitāte;" at bounding box center [146, 181] width 80 height 15
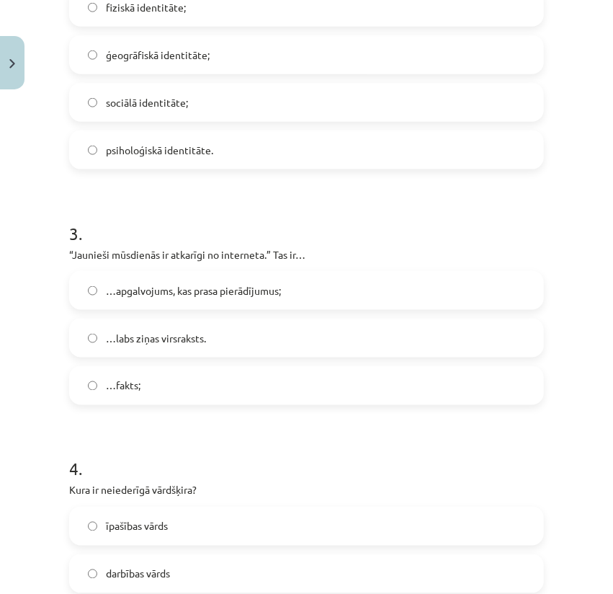
scroll to position [578, 0]
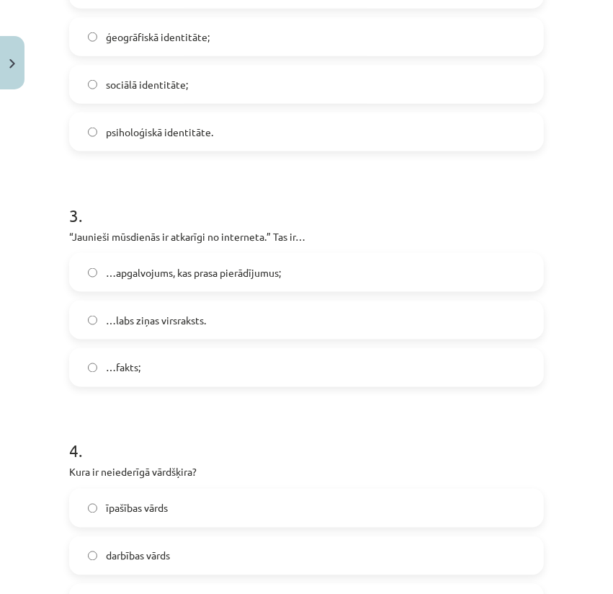
click at [121, 276] on span "…apgalvojums, kas prasa pierādījumus;" at bounding box center [193, 272] width 175 height 15
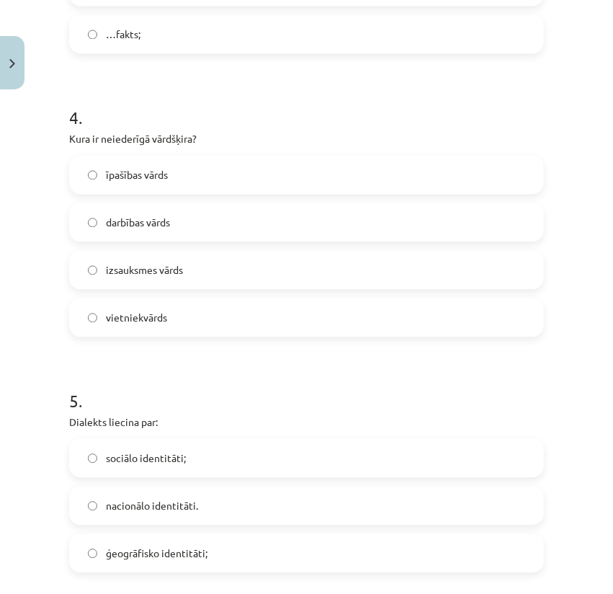
scroll to position [913, 0]
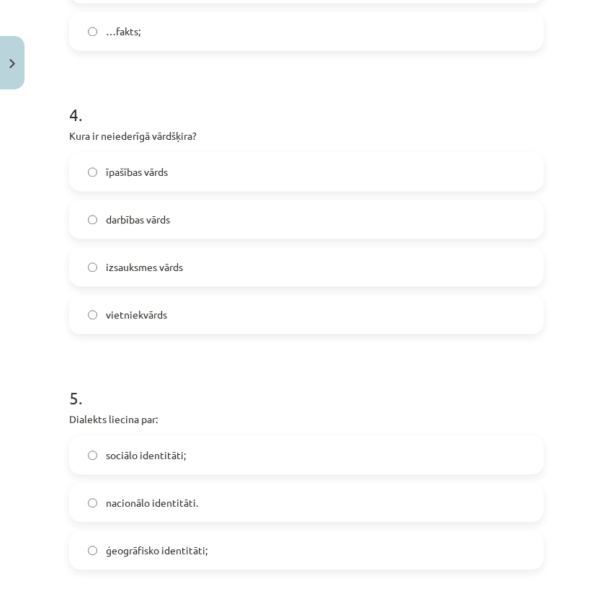
click at [128, 269] on span "izsauksmes vārds" at bounding box center [144, 267] width 77 height 15
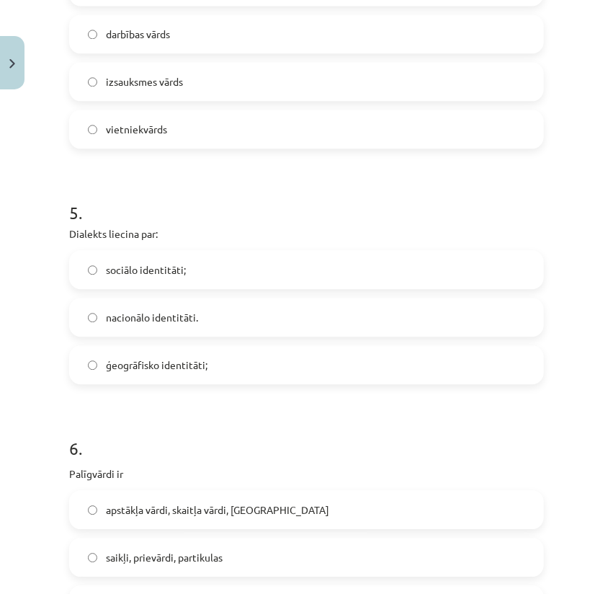
scroll to position [1106, 0]
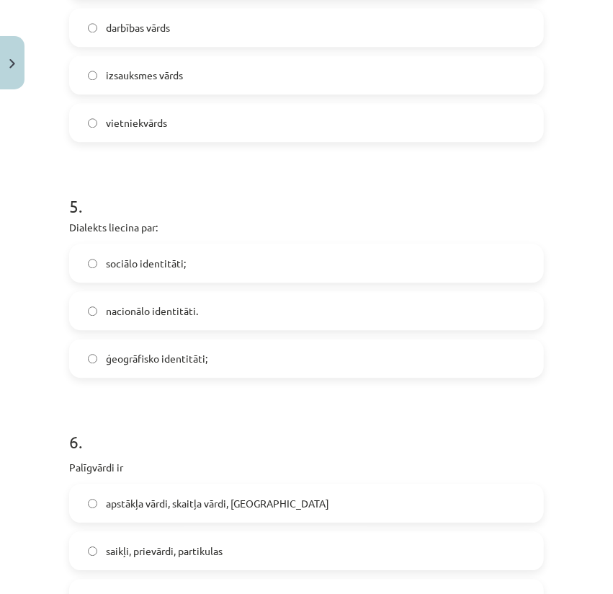
click at [128, 359] on span "ģeogrāfisko identitāti;" at bounding box center [157, 358] width 102 height 15
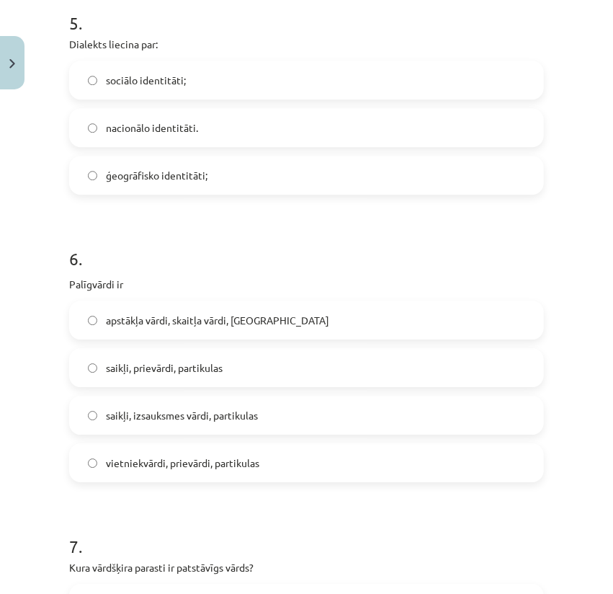
scroll to position [1298, 0]
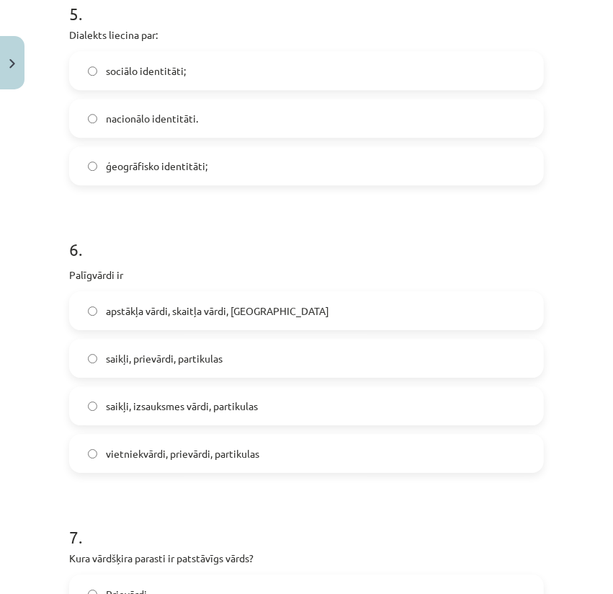
click at [146, 364] on span "saikļi, prievārdi, partikulas" at bounding box center [164, 358] width 117 height 15
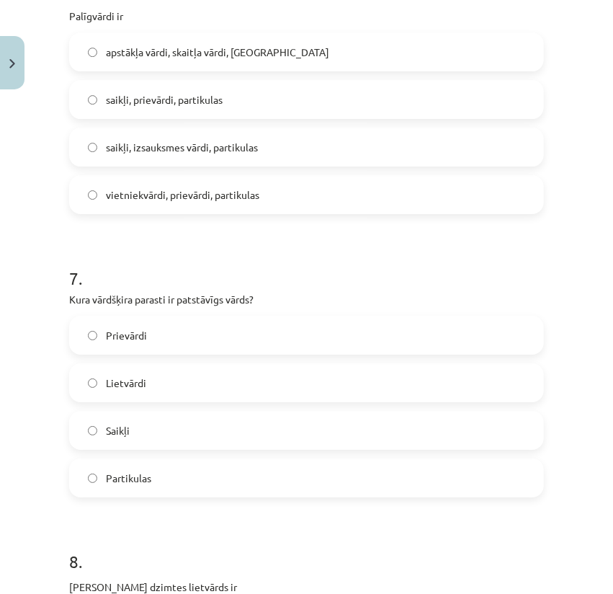
scroll to position [1586, 0]
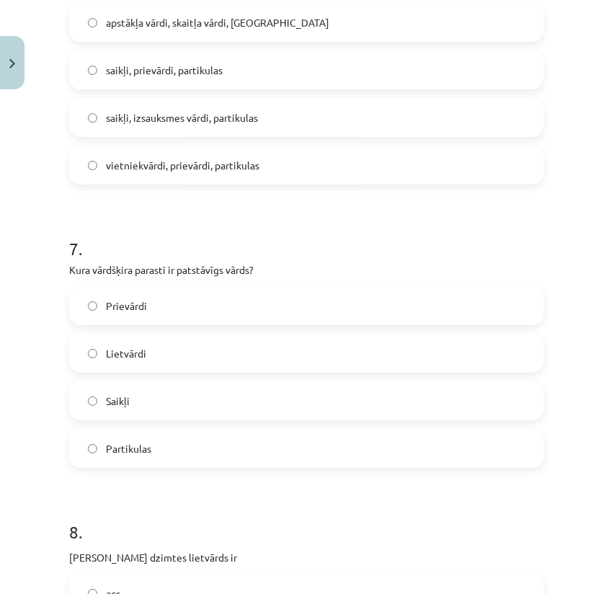
click at [136, 349] on span "Lietvārdi" at bounding box center [126, 353] width 40 height 15
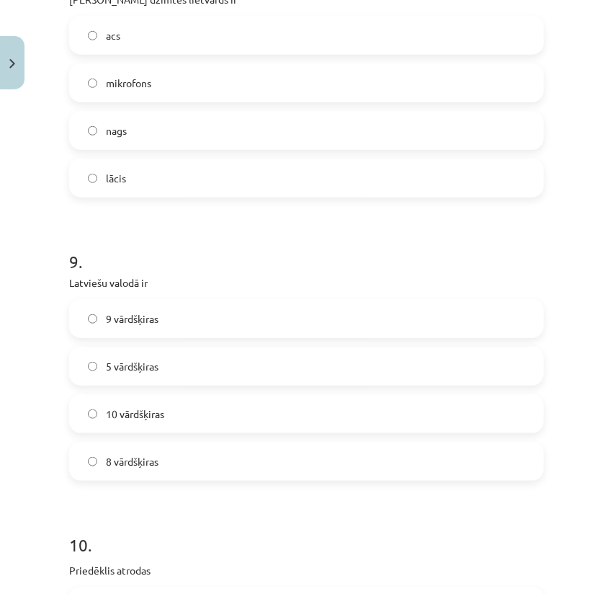
scroll to position [2210, 0]
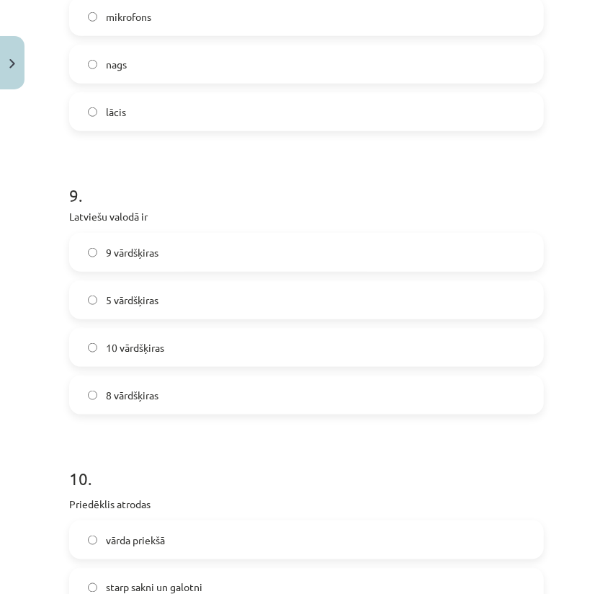
click at [129, 341] on span "10 vārdšķiras" at bounding box center [135, 347] width 58 height 15
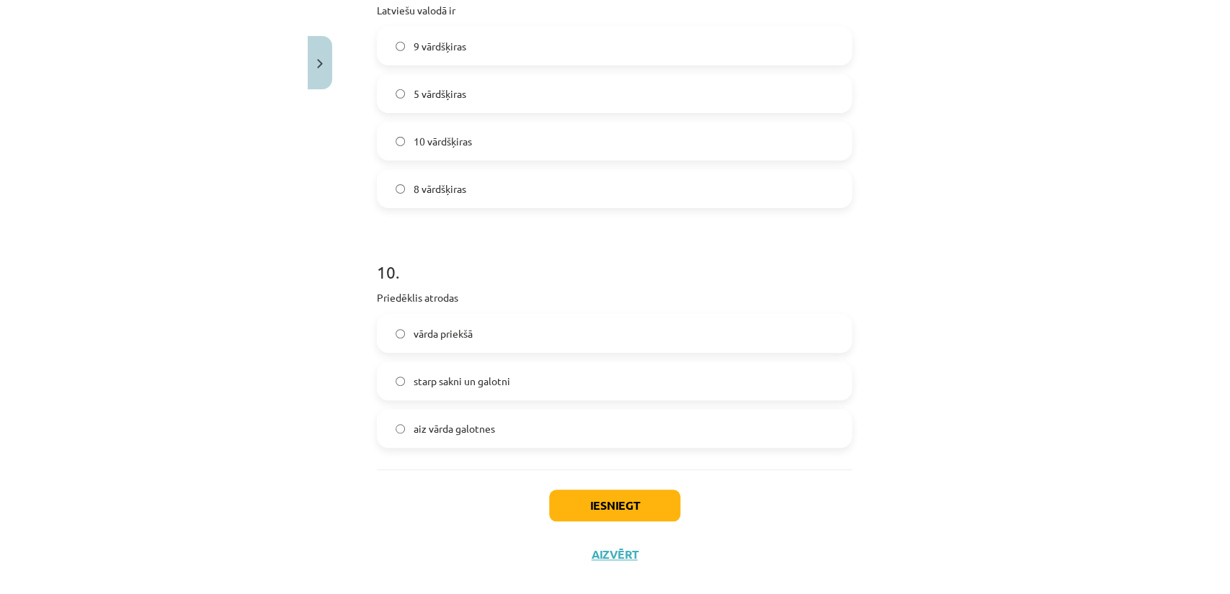
scroll to position [2437, 0]
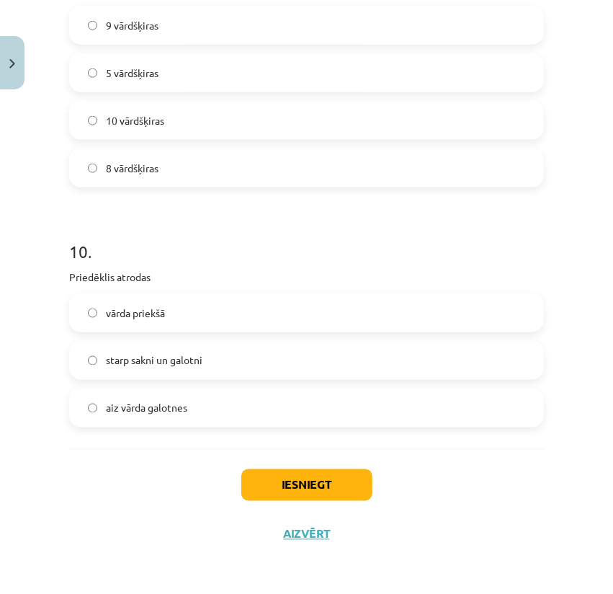
click at [146, 315] on span "vārda priekšā" at bounding box center [135, 312] width 59 height 15
click at [290, 489] on button "Iesniegt" at bounding box center [306, 485] width 131 height 32
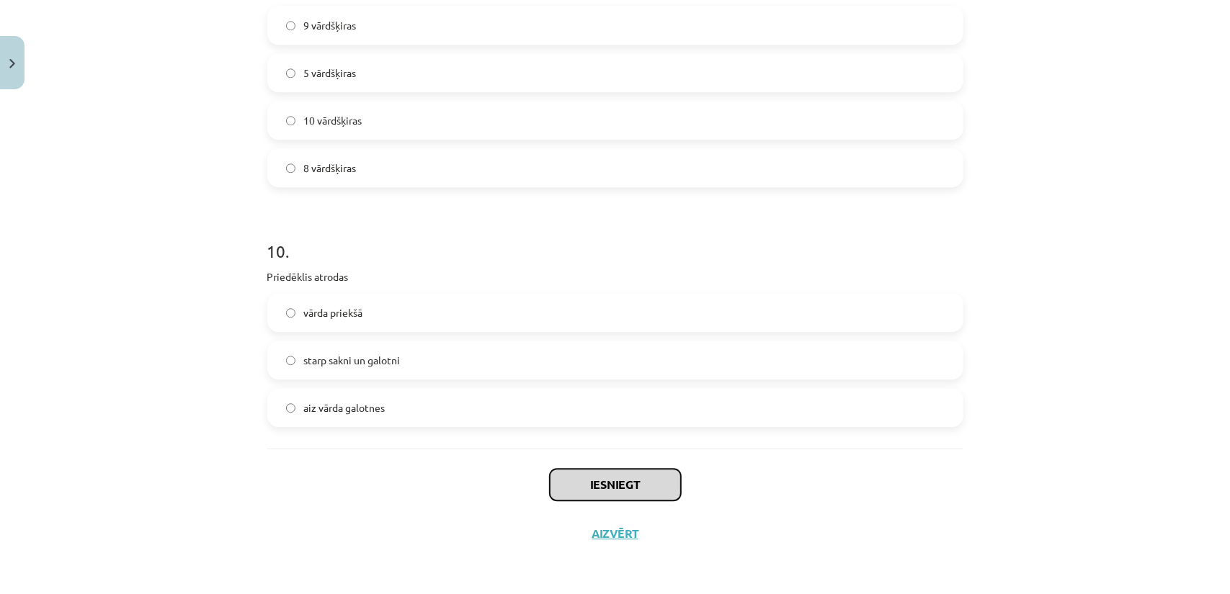
scroll to position [2436, 0]
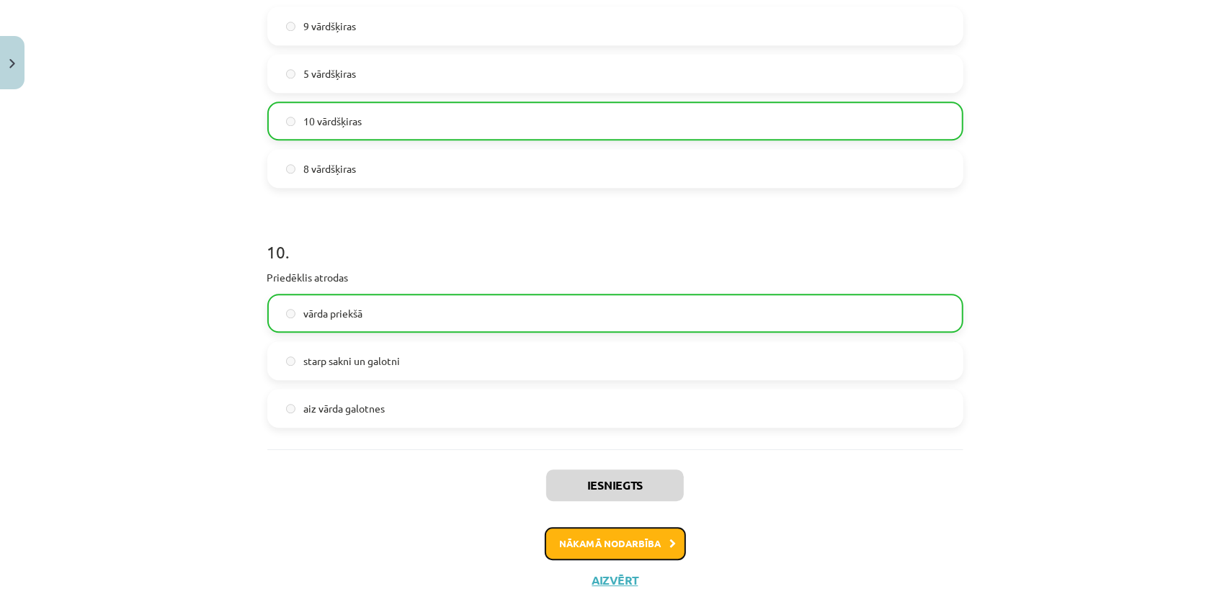
click at [630, 549] on button "Nākamā nodarbība" at bounding box center [615, 543] width 141 height 33
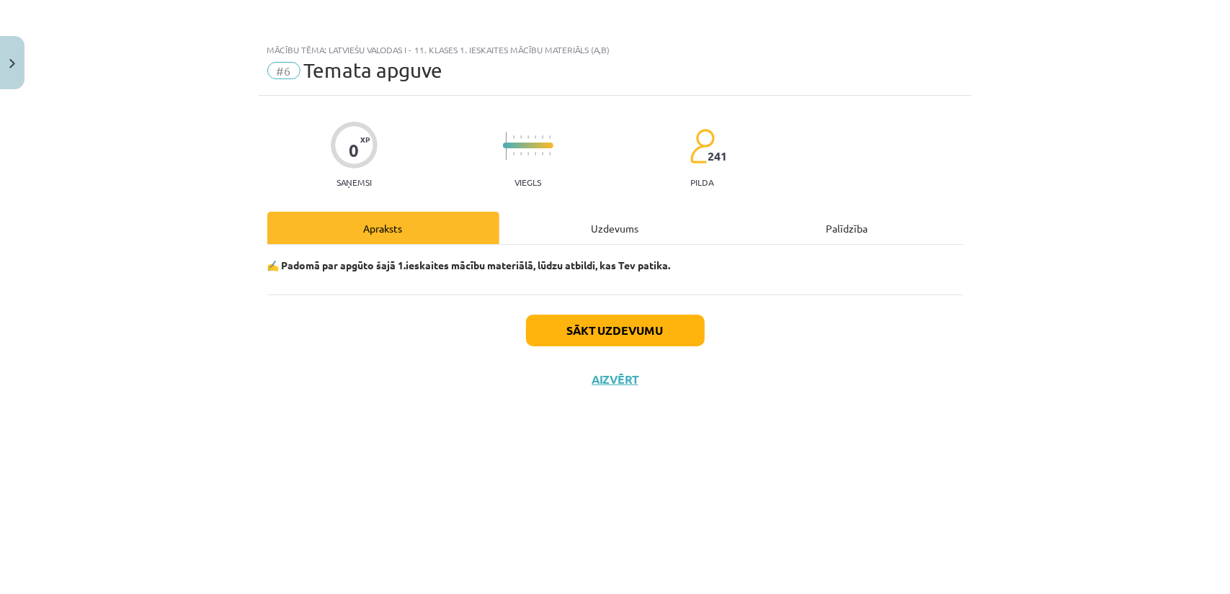
click at [620, 225] on div "Uzdevums" at bounding box center [615, 228] width 232 height 32
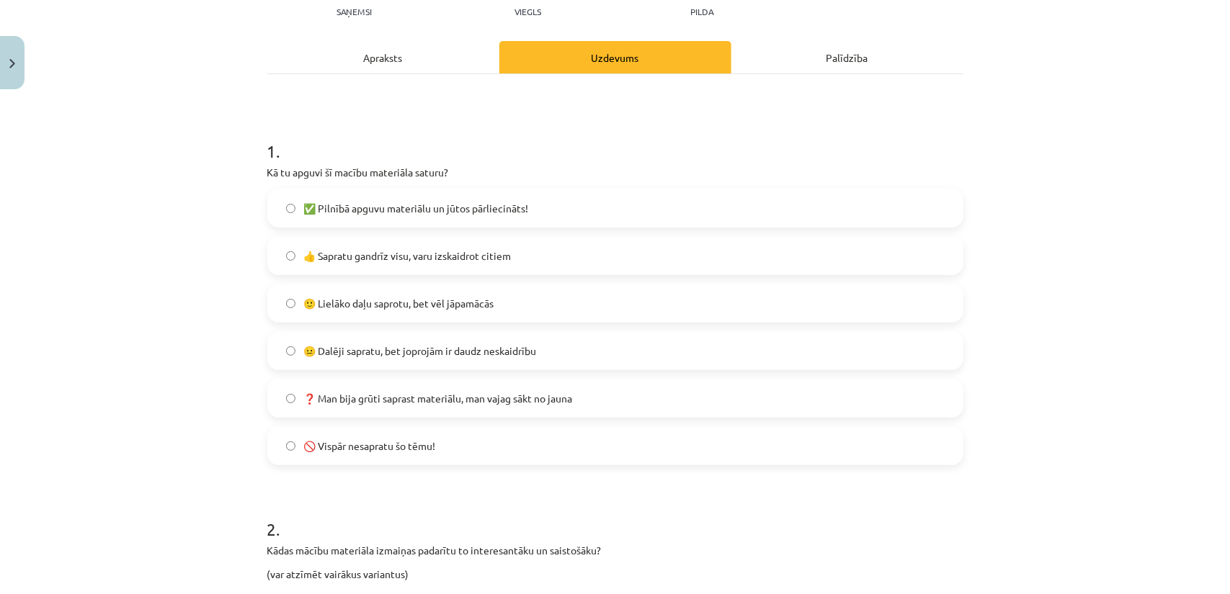
scroll to position [240, 0]
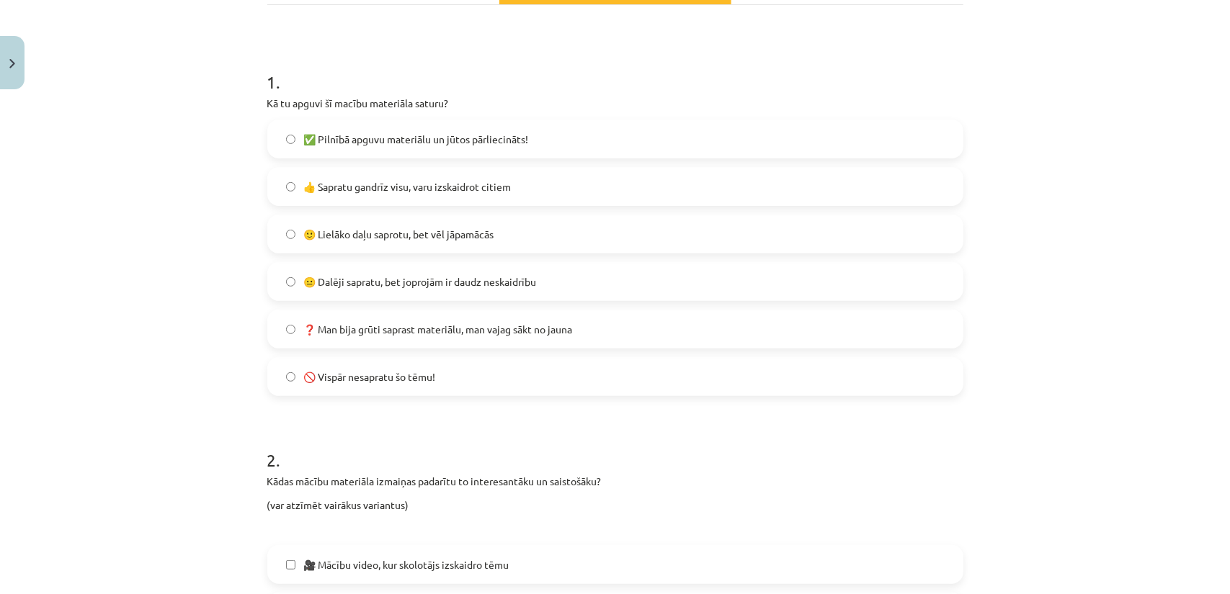
click at [304, 233] on span "🙂 Lielāko daļu saprotu, bet vēl jāpamācās" at bounding box center [399, 234] width 190 height 15
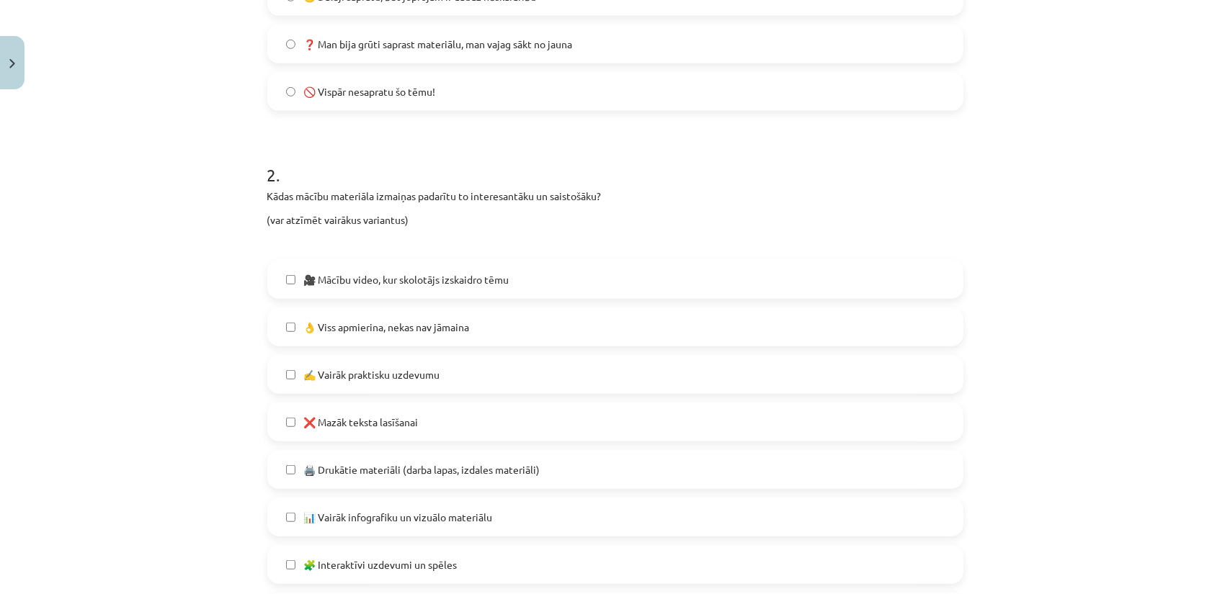
scroll to position [528, 0]
click at [295, 323] on label "👌 Viss apmierina, nekas nav jāmaina" at bounding box center [615, 324] width 693 height 36
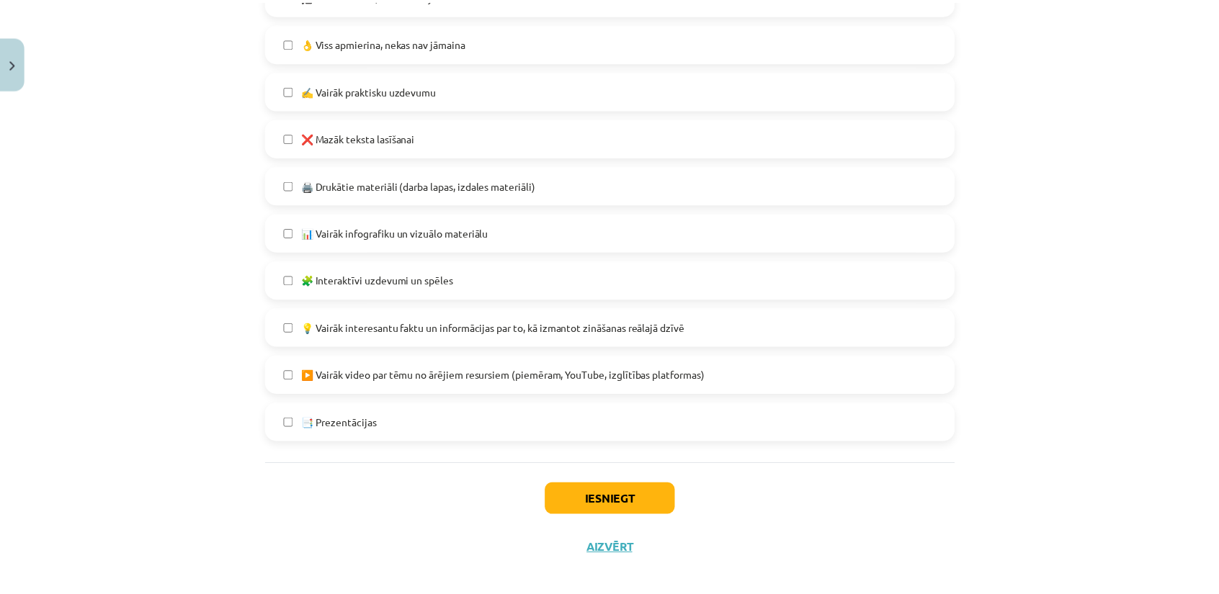
scroll to position [824, 0]
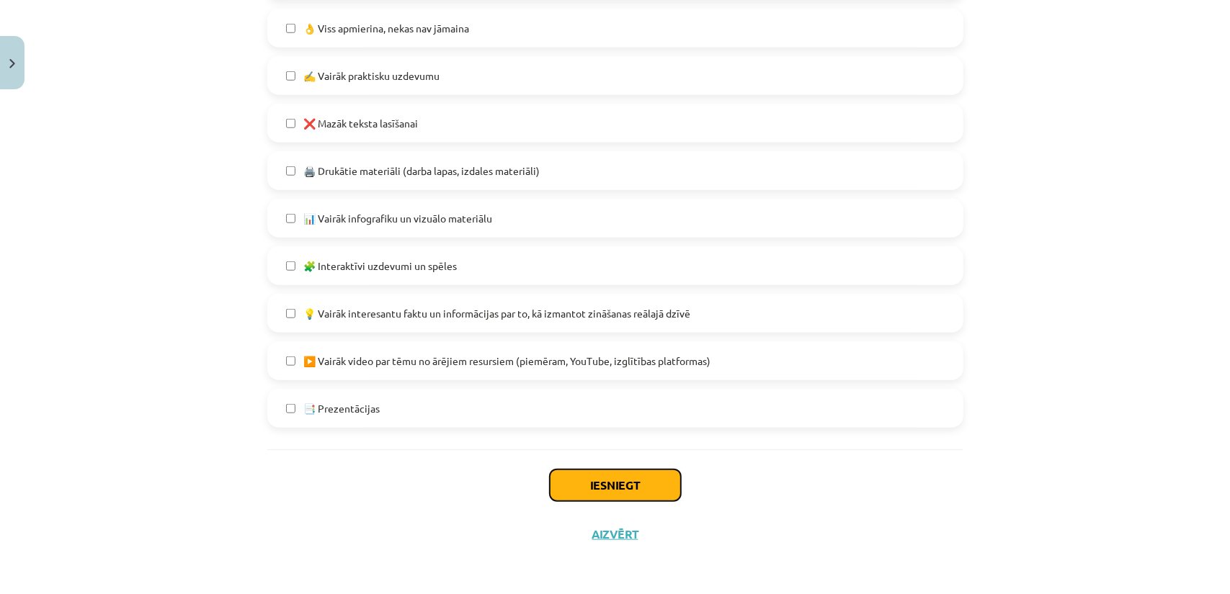
click at [591, 483] on button "Iesniegt" at bounding box center [615, 486] width 131 height 32
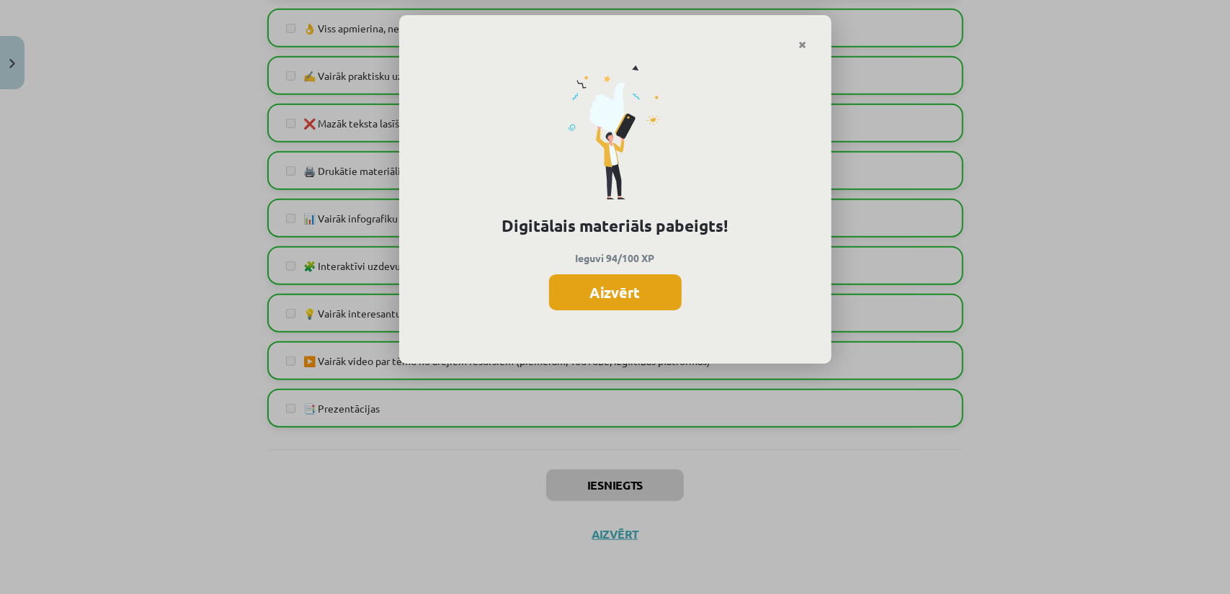
click at [597, 302] on button "Aizvērt" at bounding box center [615, 292] width 133 height 36
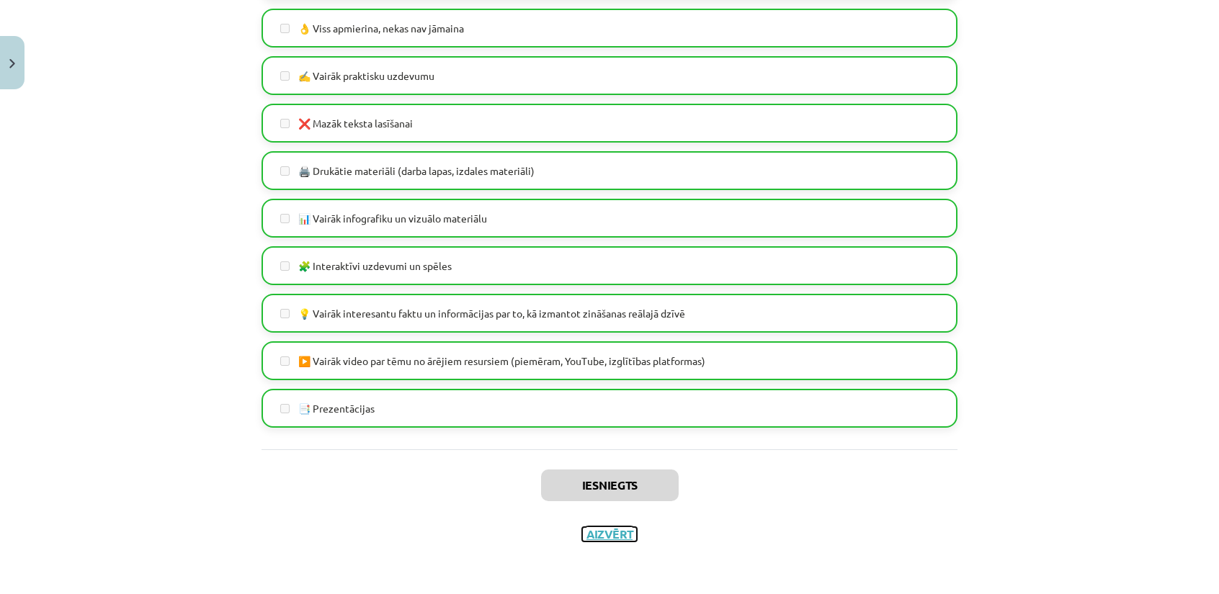
click at [628, 538] on button "Aizvērt" at bounding box center [609, 534] width 55 height 14
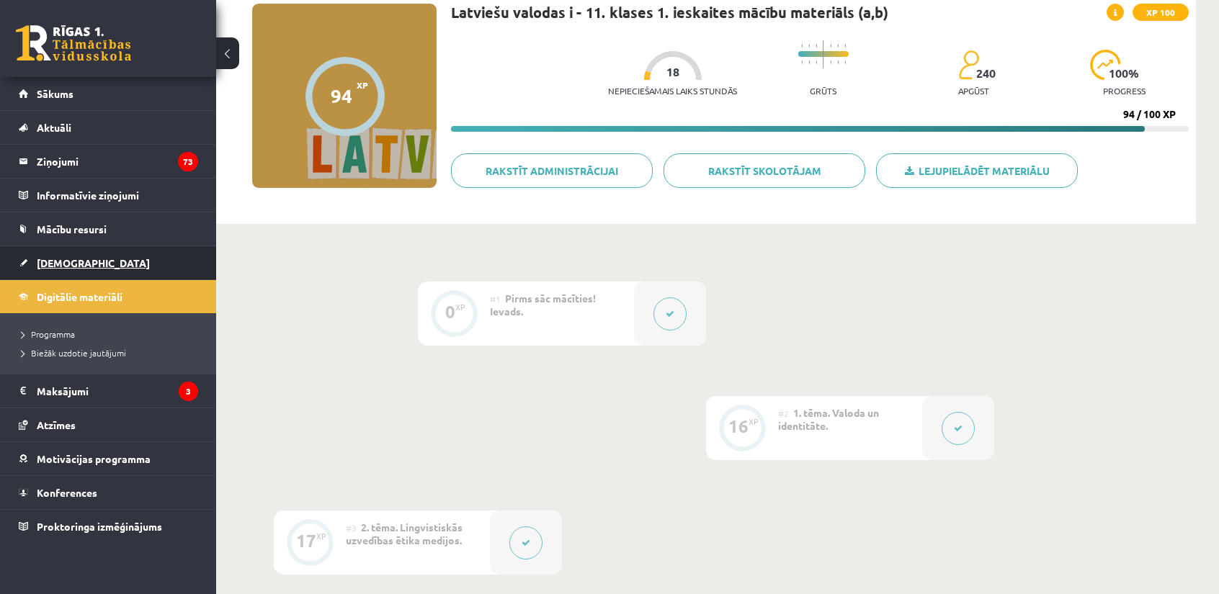
click at [32, 259] on link "[DEMOGRAPHIC_DATA]" at bounding box center [108, 262] width 179 height 33
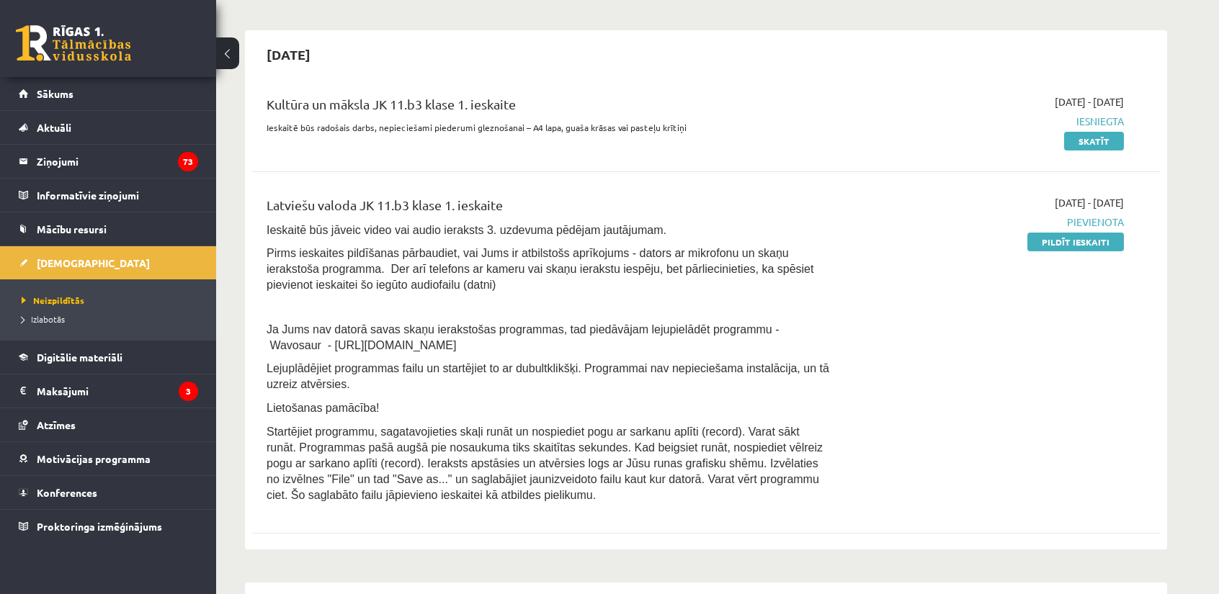
scroll to position [336, 0]
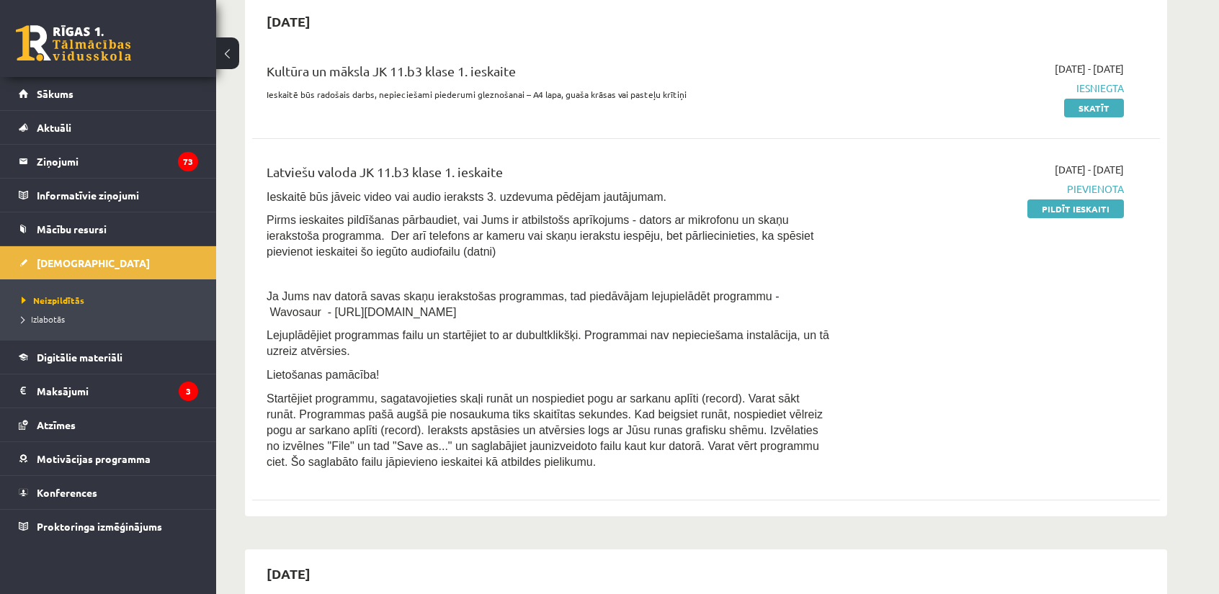
drag, startPoint x: 1085, startPoint y: 208, endPoint x: 664, endPoint y: 74, distance: 441.5
click at [1085, 208] on link "Pildīt ieskaiti" at bounding box center [1075, 209] width 97 height 19
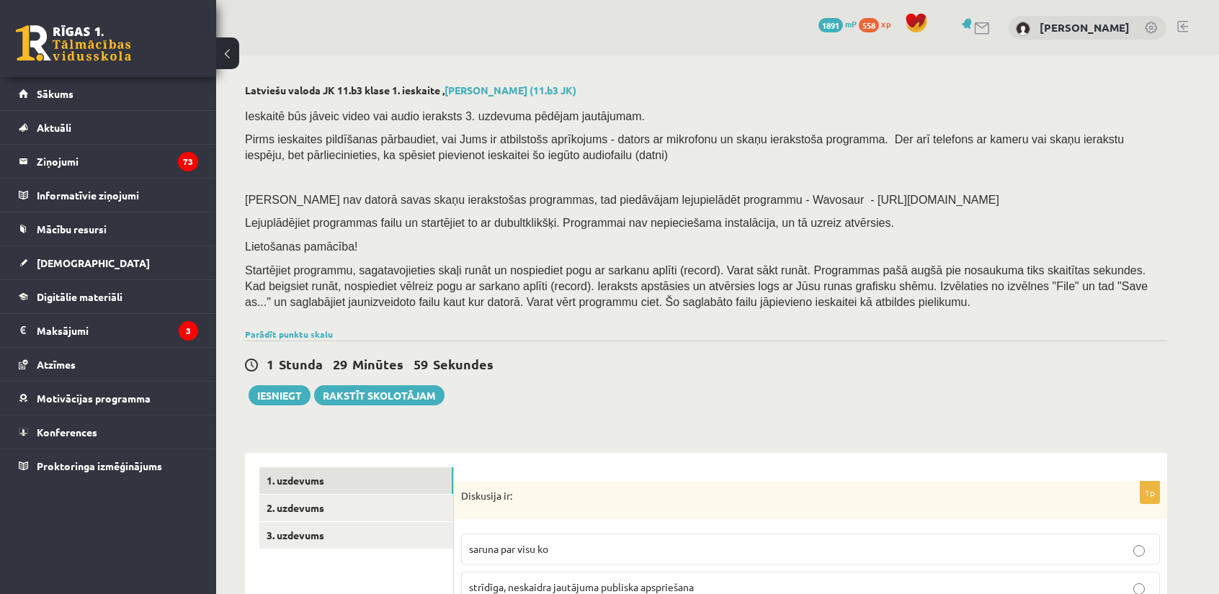
select select "**********"
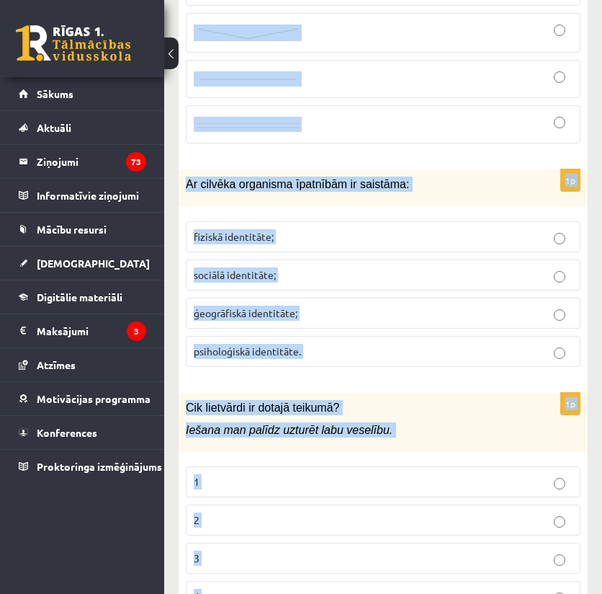
scroll to position [6973, 0]
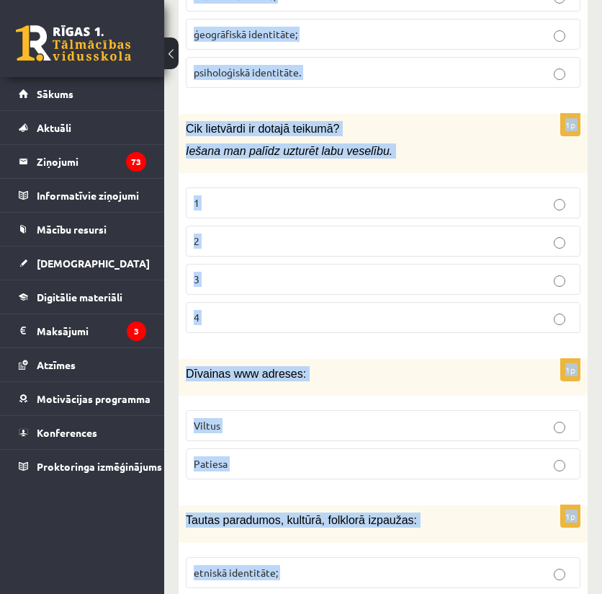
drag, startPoint x: 189, startPoint y: 179, endPoint x: 290, endPoint y: 527, distance: 362.8
copy form "Loremipsu do: sitame con adip el seddoeiu, temporinc utlaboree dolorema aliquae…"
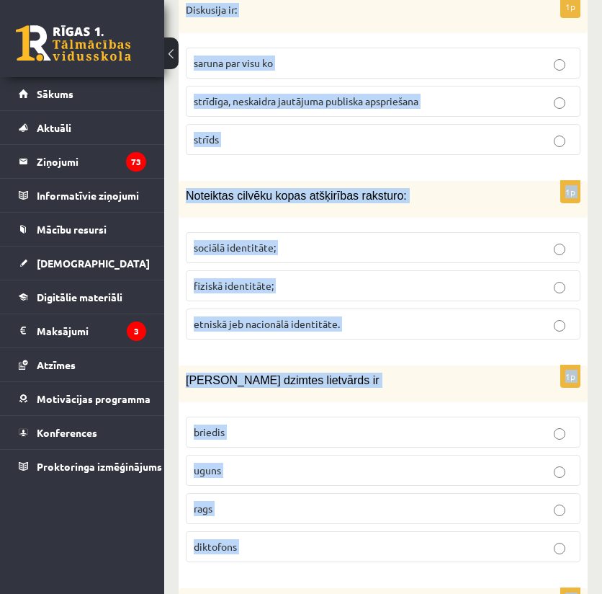
scroll to position [592, 0]
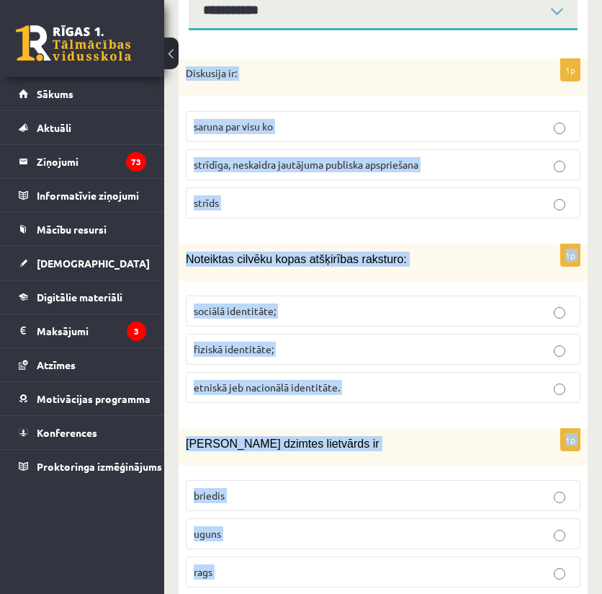
click at [227, 66] on p "Diskusija ir:" at bounding box center [347, 73] width 323 height 14
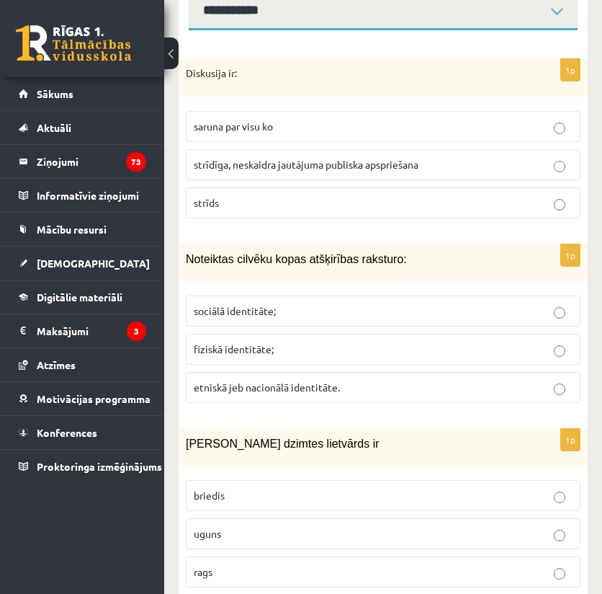
click at [231, 158] on span "strīdīga, neskaidra jautājuma publiska apspriešana" at bounding box center [306, 164] width 225 height 13
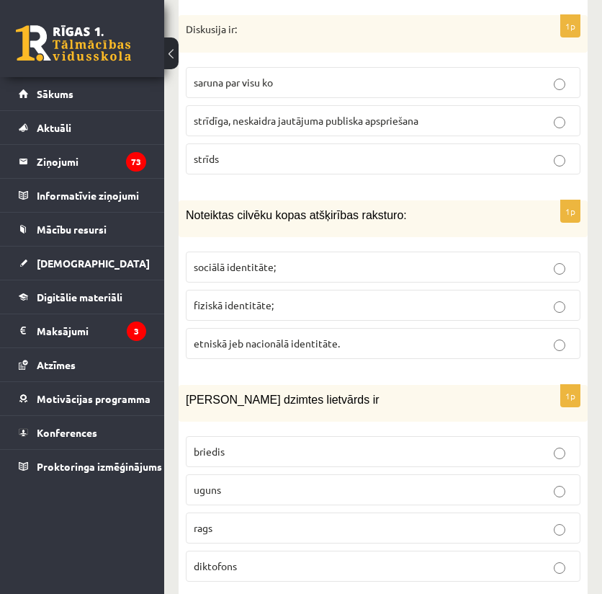
scroll to position [640, 0]
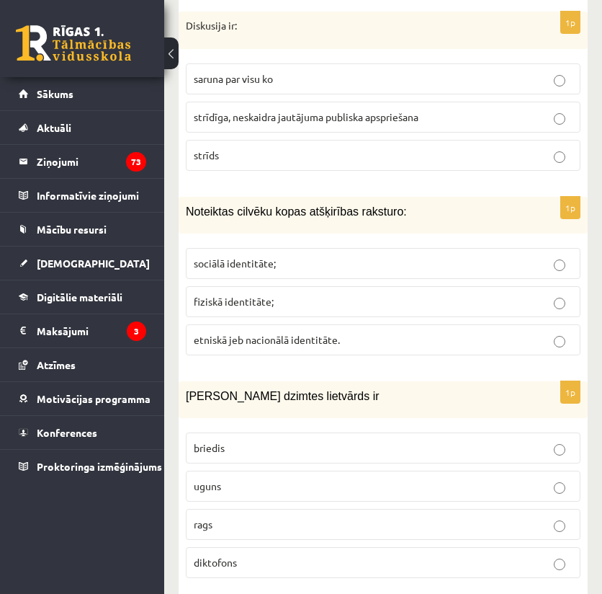
click at [216, 256] on span "sociālā identitāte;" at bounding box center [235, 262] width 82 height 13
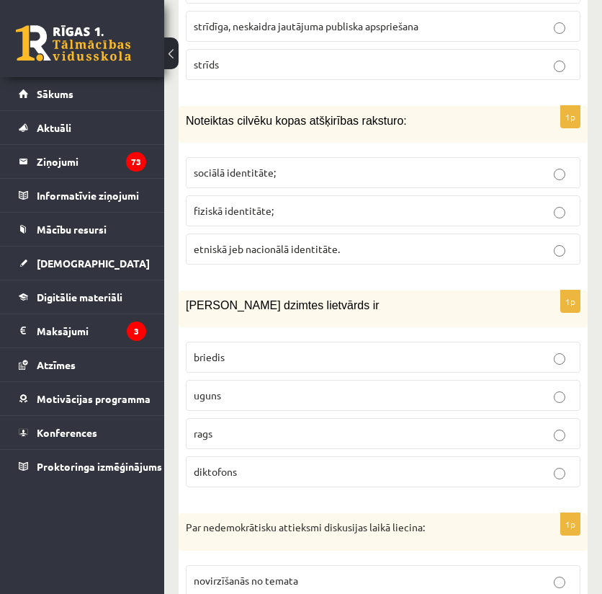
scroll to position [736, 0]
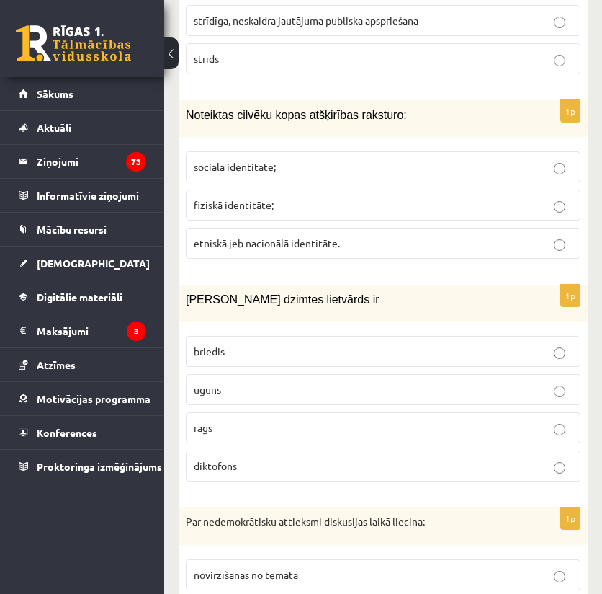
click at [233, 382] on p "uguns" at bounding box center [383, 389] width 379 height 15
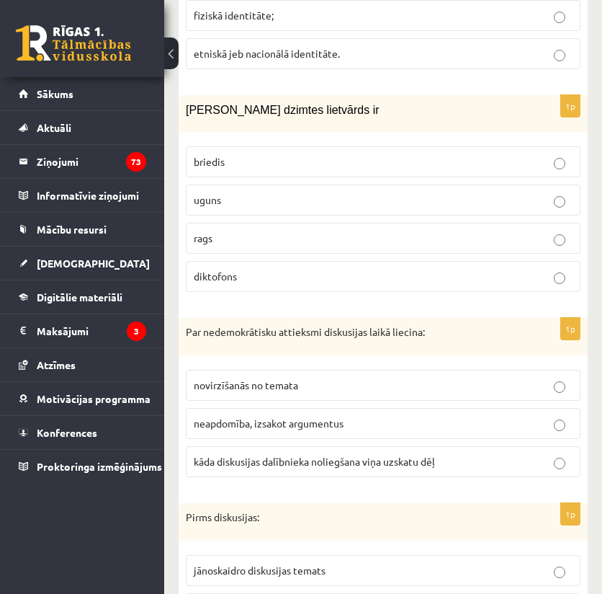
scroll to position [928, 0]
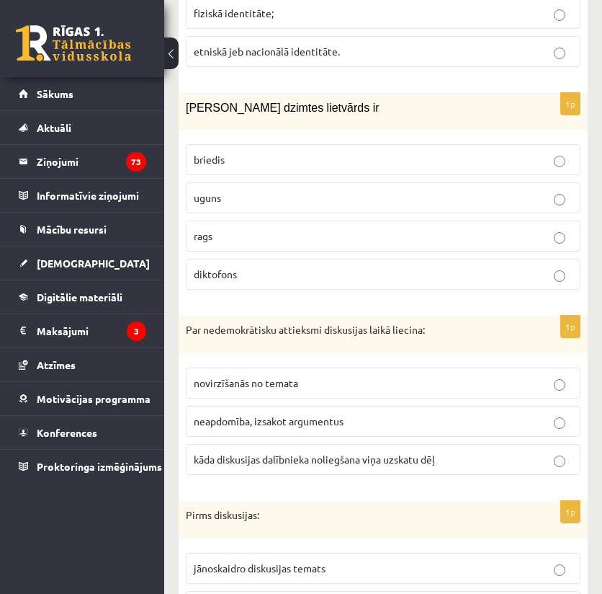
click at [209, 452] on span "kāda diskusijas dalībnieka noliegšana viņa uzskatu dēļ" at bounding box center [314, 458] width 241 height 13
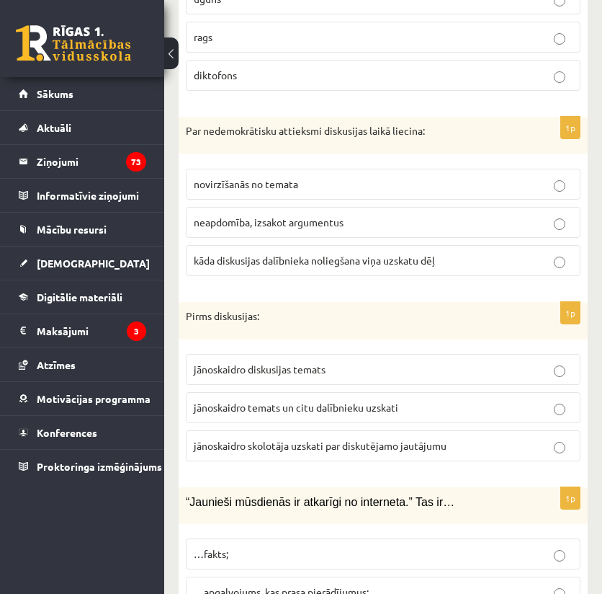
scroll to position [1168, 0]
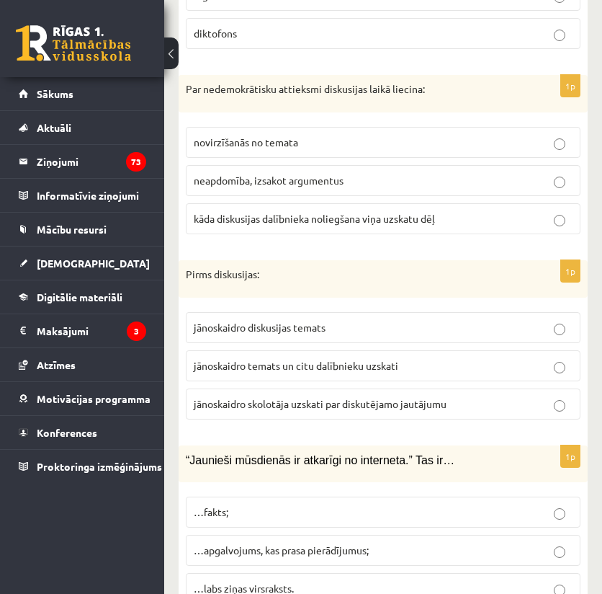
click at [277, 320] on p "jānoskaidro diskusijas temats" at bounding box center [383, 327] width 379 height 15
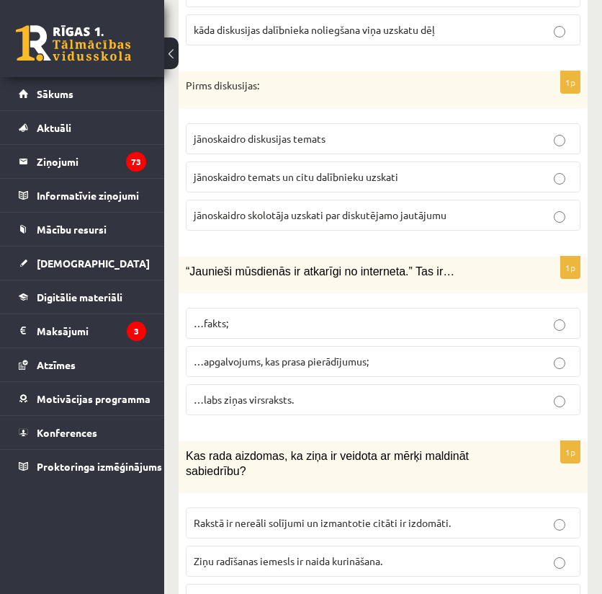
scroll to position [1360, 0]
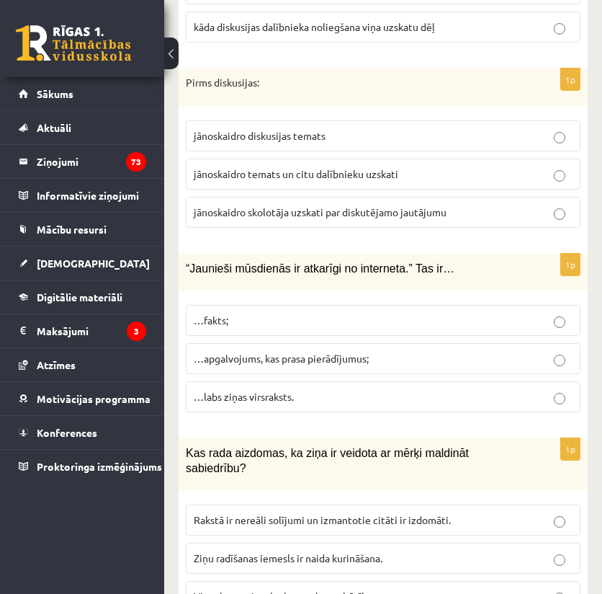
click at [284, 352] on span "…apgalvojums, kas prasa pierādījumus;" at bounding box center [281, 358] width 175 height 13
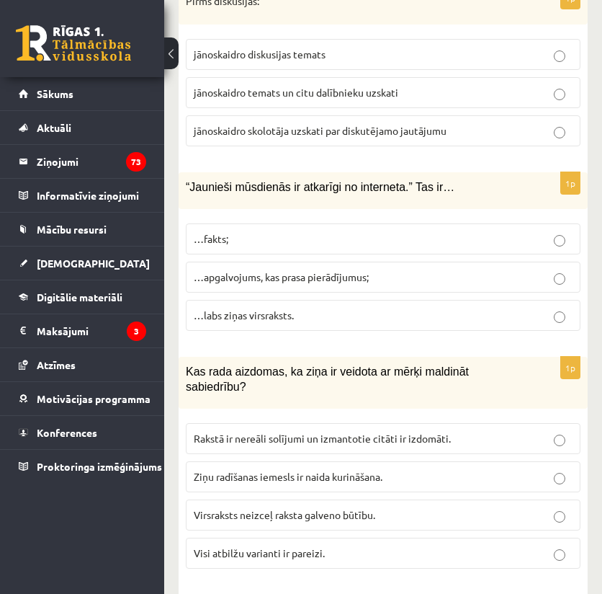
scroll to position [1504, 0]
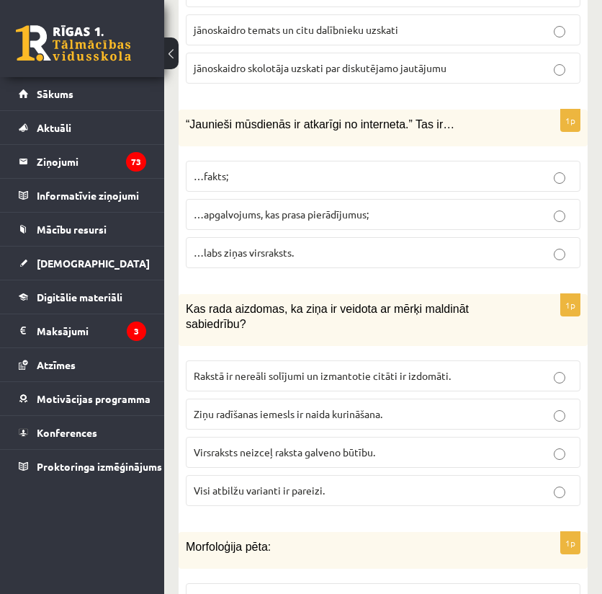
click at [261, 483] on p "Visi atbilžu varianti ir pareizi." at bounding box center [383, 490] width 379 height 15
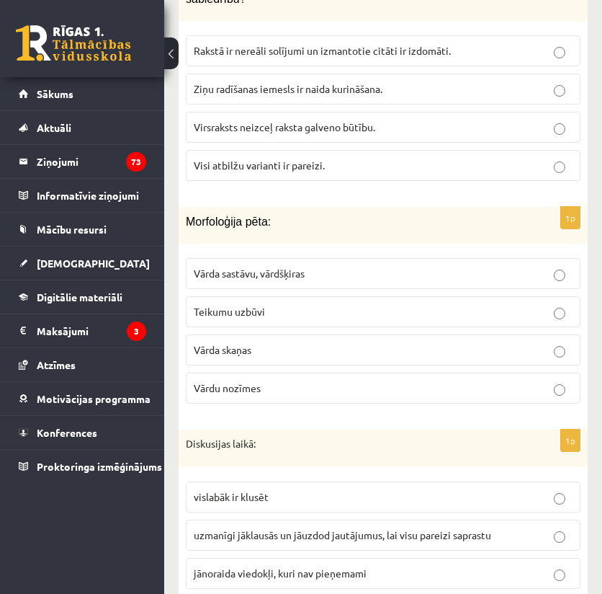
scroll to position [1841, 0]
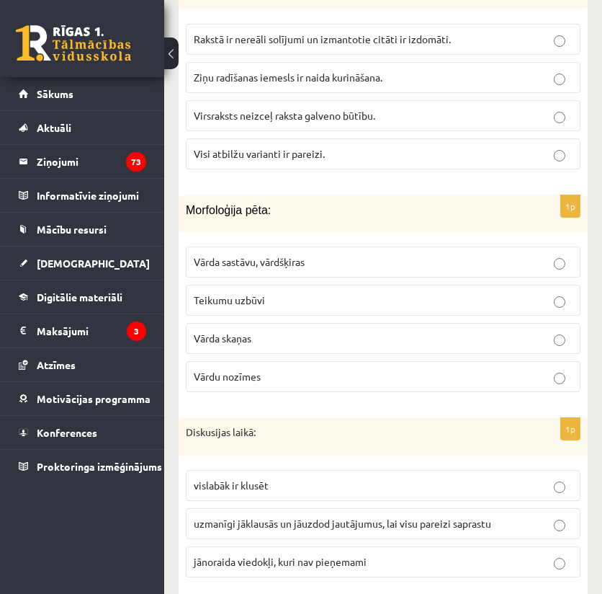
click at [239, 254] on p "Vārda sastāvu, vārdšķiras" at bounding box center [383, 261] width 379 height 15
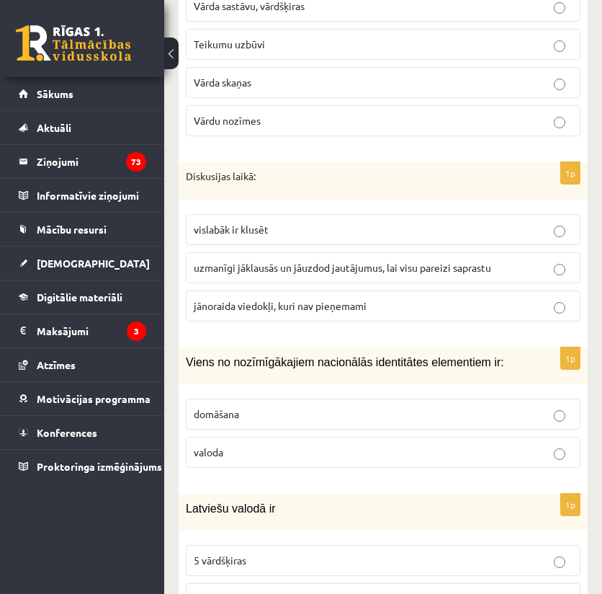
scroll to position [2129, 0]
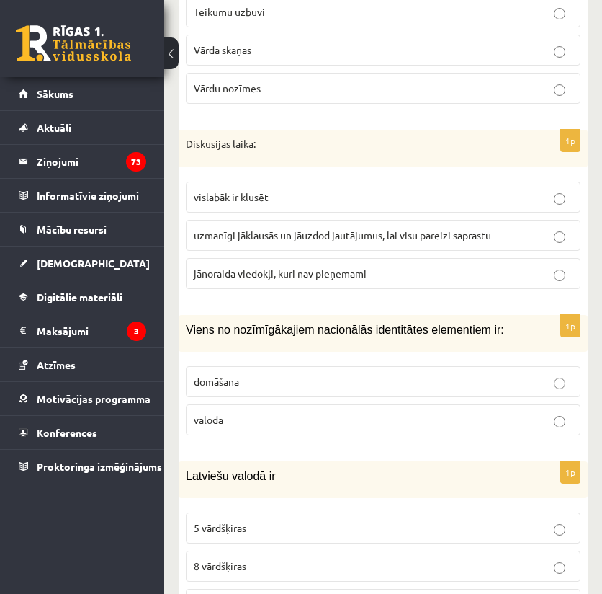
click at [222, 228] on span "uzmanīgi jāklausās un jāuzdod jautājumus, lai visu pareizi saprastu" at bounding box center [343, 234] width 298 height 13
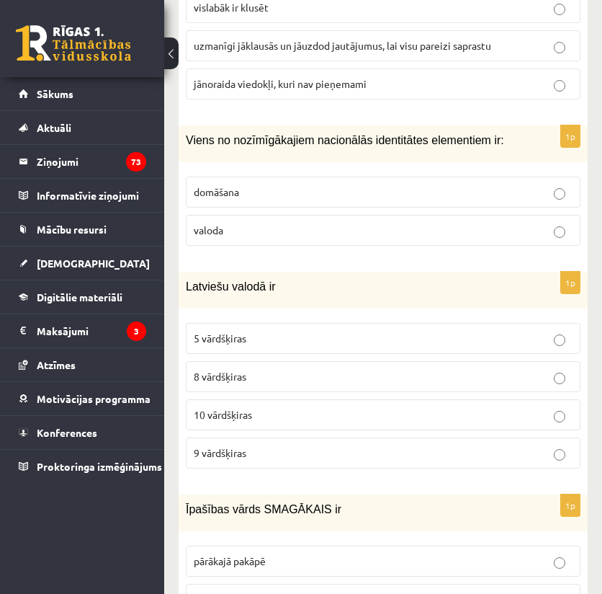
scroll to position [2321, 0]
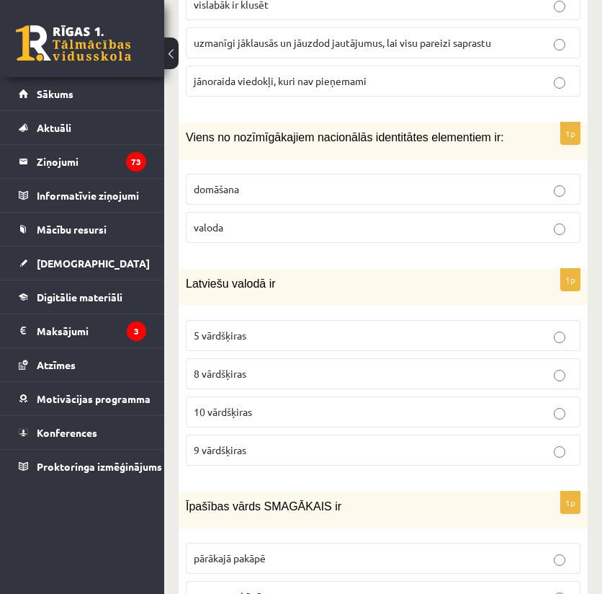
click at [231, 220] on p "valoda" at bounding box center [383, 227] width 379 height 15
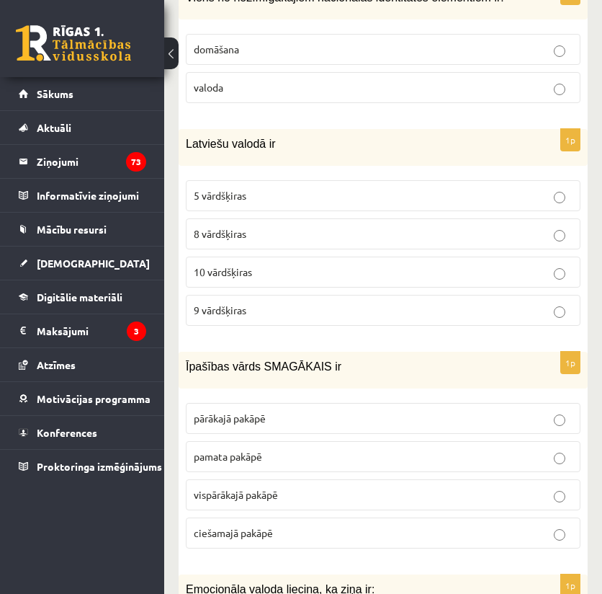
scroll to position [2465, 0]
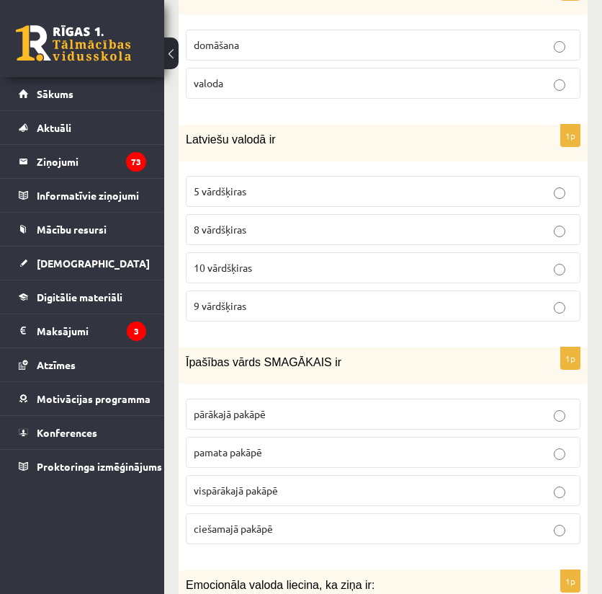
click at [233, 252] on label "10 vārdšķiras" at bounding box center [383, 267] width 395 height 31
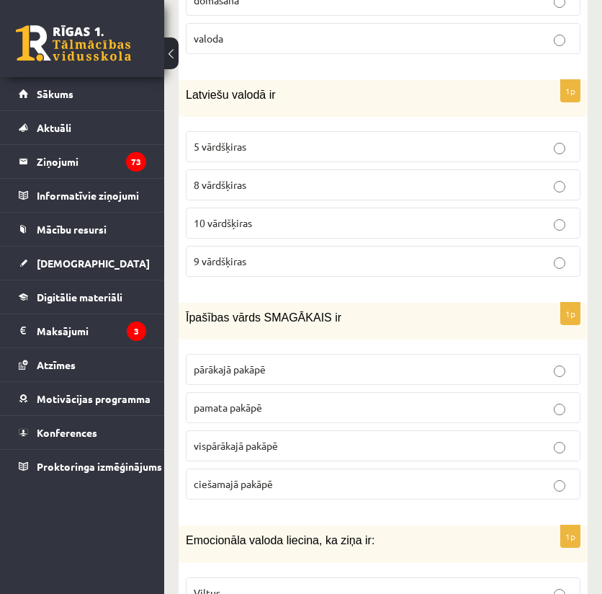
scroll to position [2513, 0]
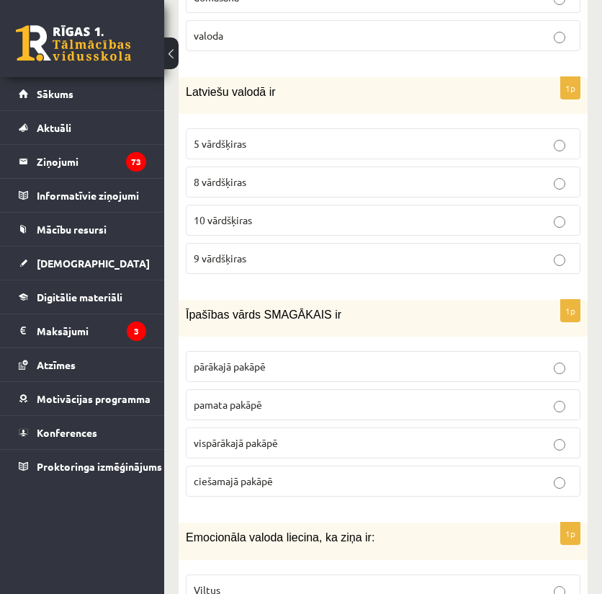
click at [239, 359] on span "pārākajā pakāpē" at bounding box center [230, 365] width 72 height 13
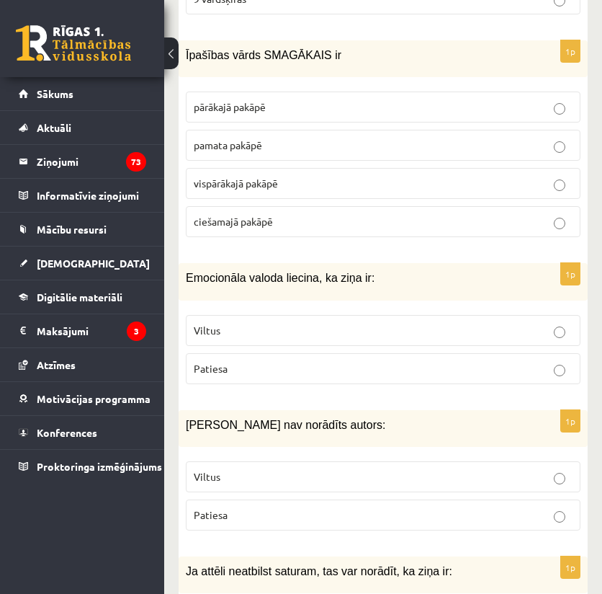
scroll to position [2801, 0]
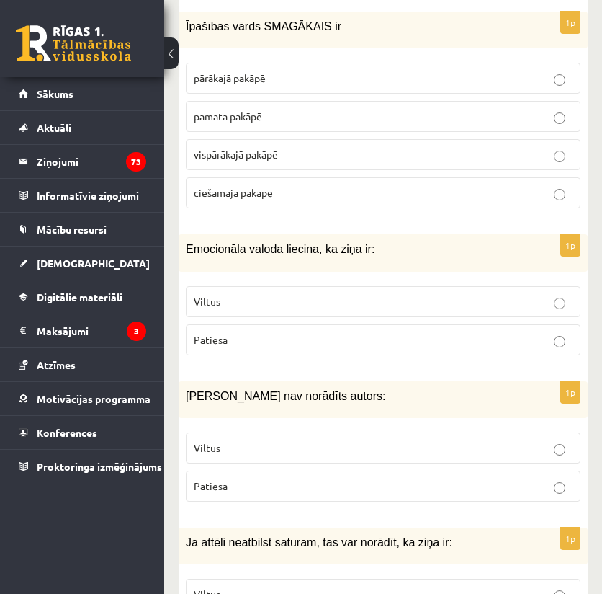
click at [223, 294] on p "Viltus" at bounding box center [383, 301] width 379 height 15
click at [232, 440] on p "Viltus" at bounding box center [383, 447] width 379 height 15
click at [223, 586] on p "Viltus" at bounding box center [383, 593] width 379 height 15
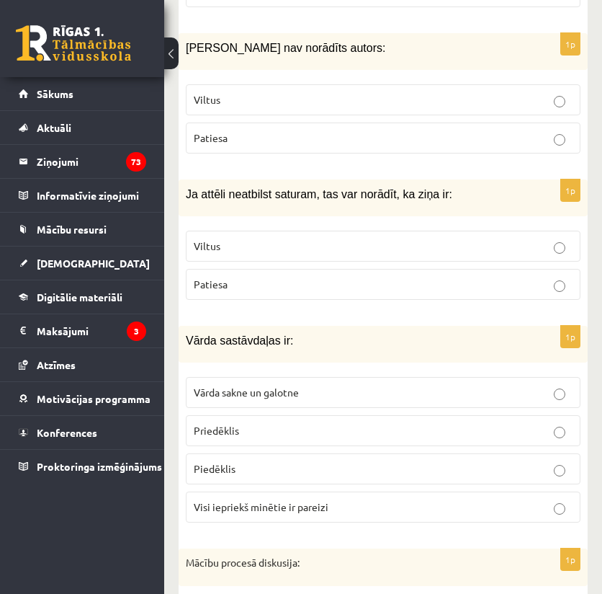
scroll to position [3186, 0]
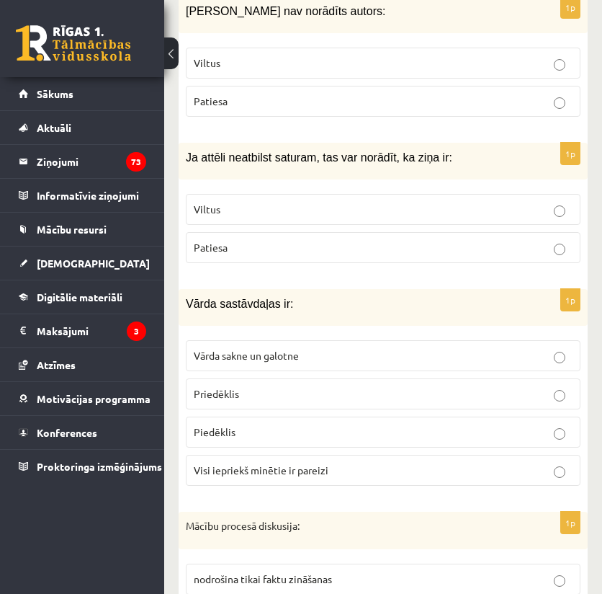
click at [227, 463] on span "Visi iepriekš minētie ir pareizi" at bounding box center [261, 469] width 135 height 13
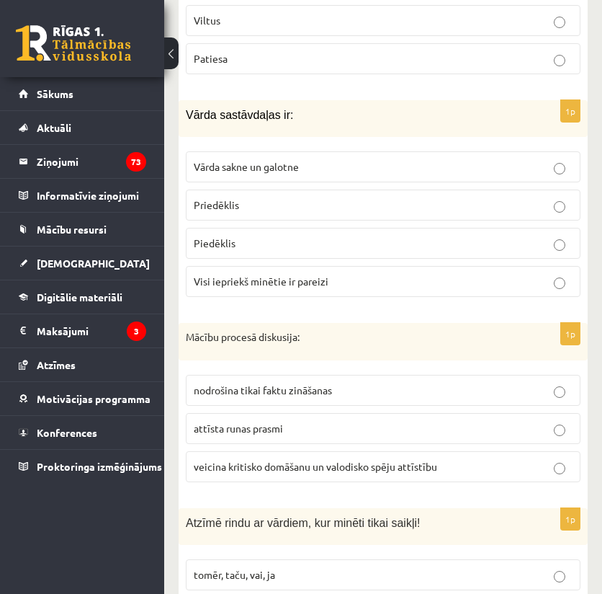
scroll to position [3377, 0]
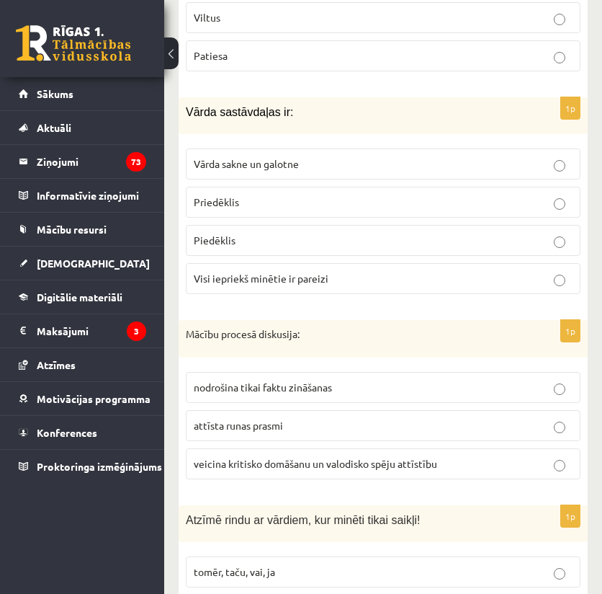
click at [233, 457] on span "veicina kritisko domāšanu un valodisko spēju attīstību" at bounding box center [315, 463] width 243 height 13
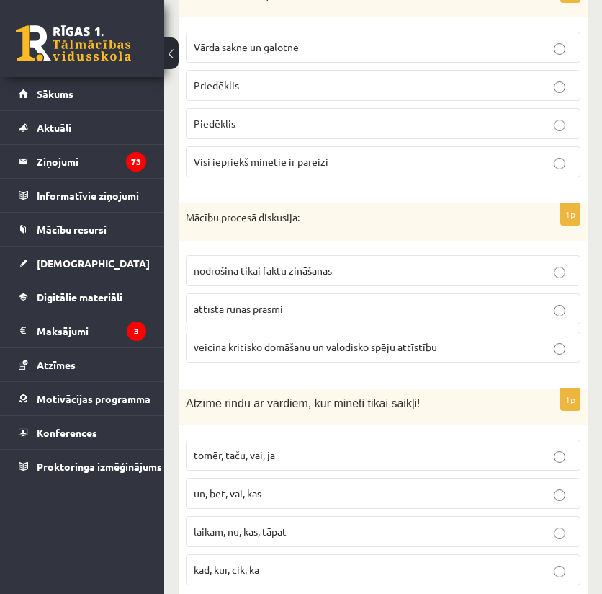
scroll to position [3521, 0]
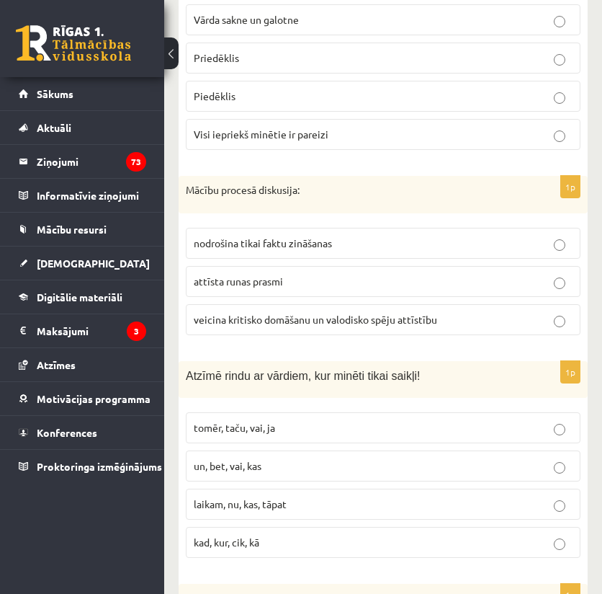
click at [231, 421] on span "tomēr, taču, vai, ja" at bounding box center [234, 427] width 81 height 13
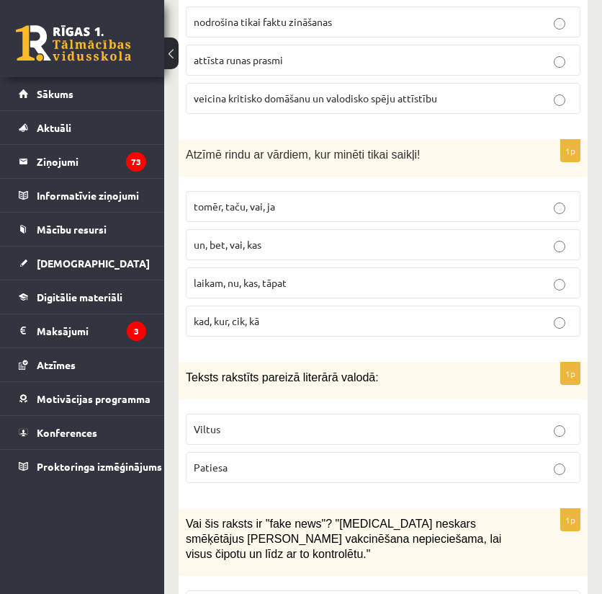
scroll to position [3762, 0]
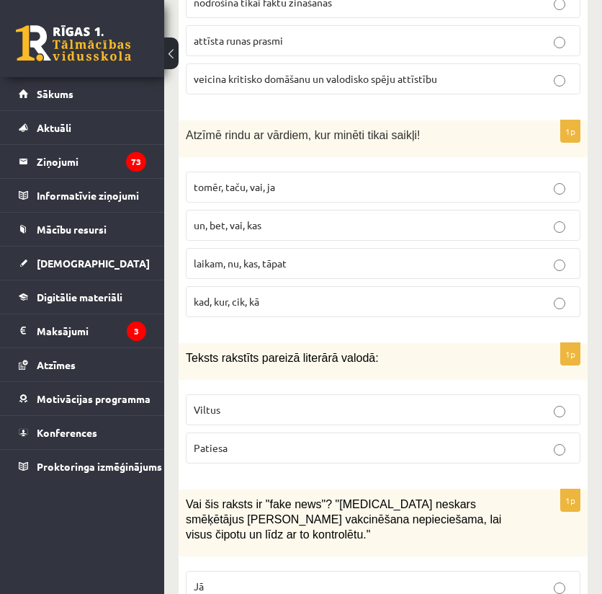
click at [216, 440] on p "Patiesa" at bounding box center [383, 447] width 379 height 15
click at [215, 578] on p "Jā" at bounding box center [383, 585] width 379 height 15
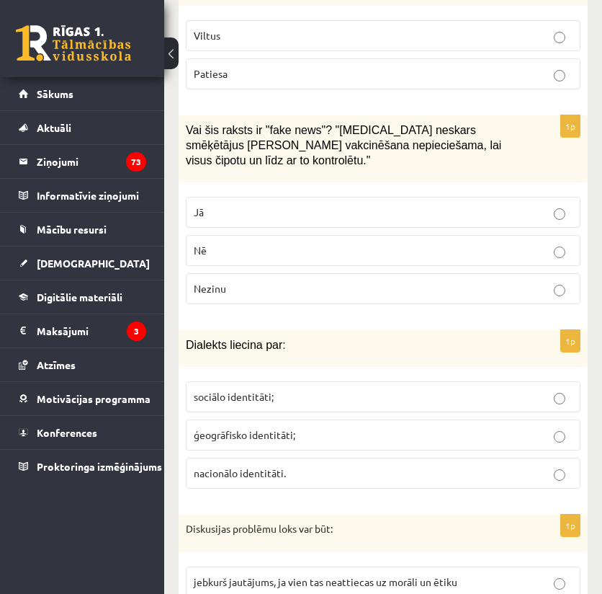
scroll to position [4146, 0]
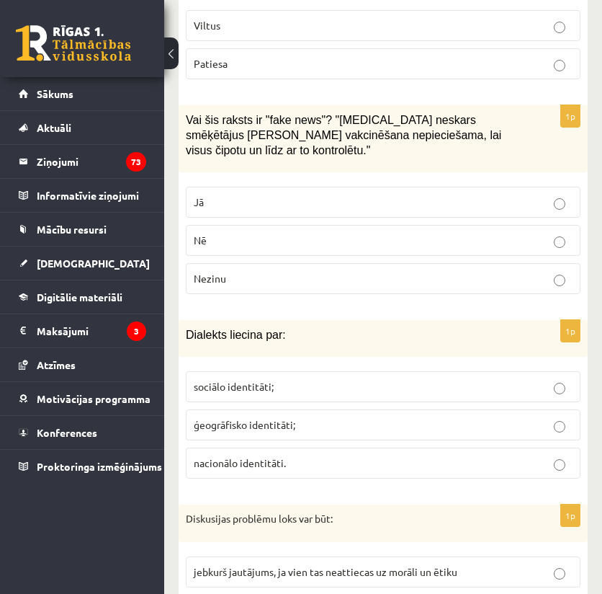
click at [207, 418] on span "ģeogrāfisko identitāti;" at bounding box center [245, 424] width 102 height 13
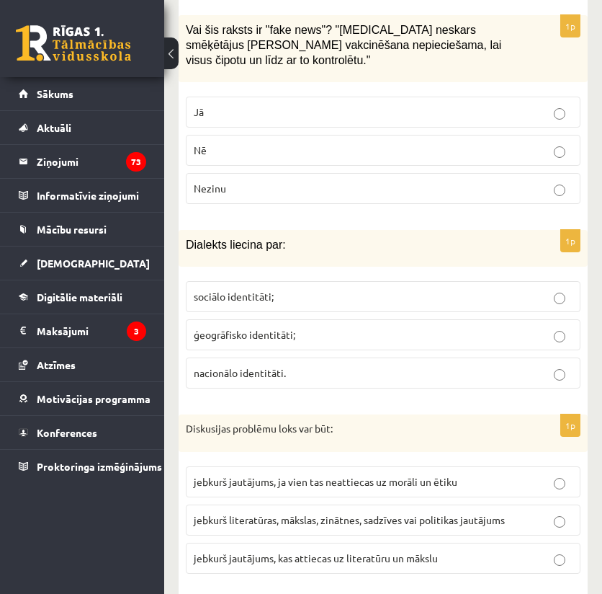
scroll to position [4242, 0]
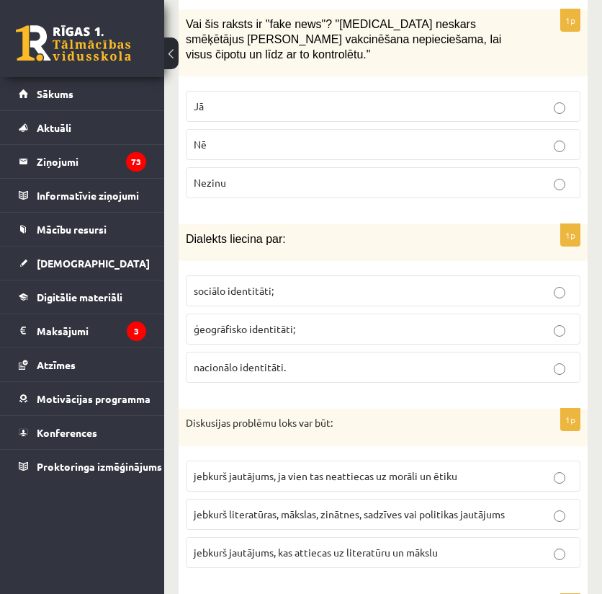
click at [442, 499] on label "jebkurš literatūras, mākslas, zinātnes, sadzīves vai politikas jautājums" at bounding box center [383, 514] width 395 height 31
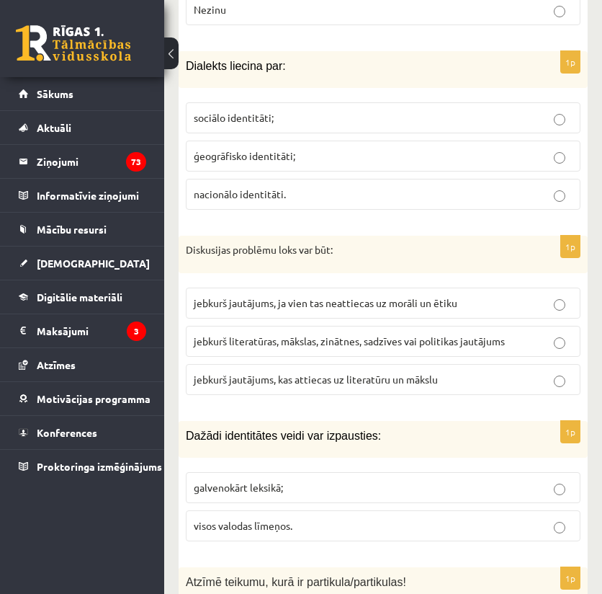
scroll to position [4434, 0]
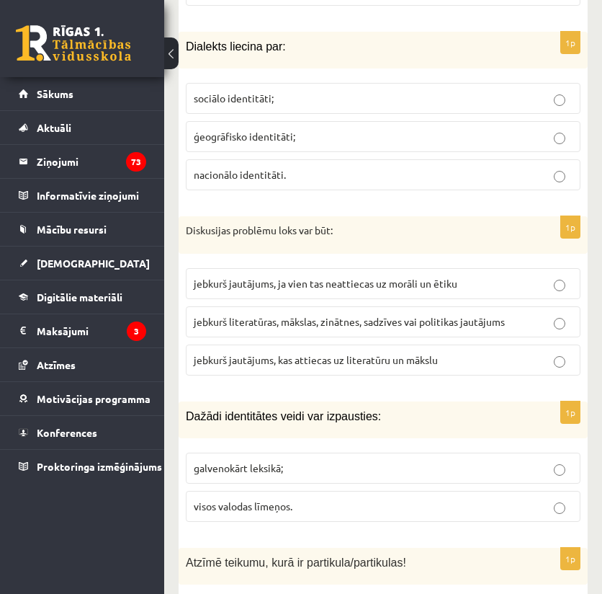
click at [257, 499] on span "visos valodas līmeņos." at bounding box center [243, 505] width 99 height 13
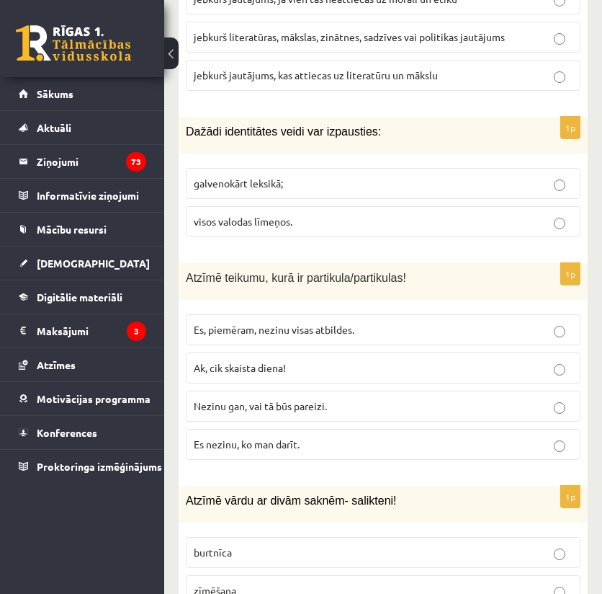
scroll to position [4722, 0]
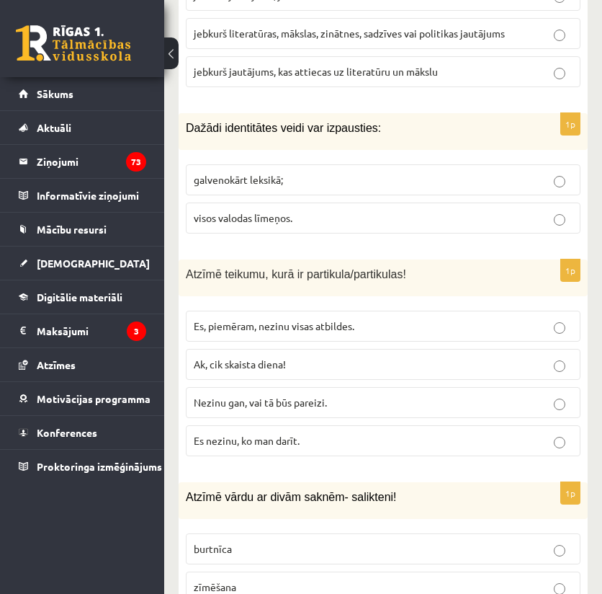
click at [210, 319] on span "Es, piemēram, nezinu visas atbildes." at bounding box center [274, 325] width 161 height 13
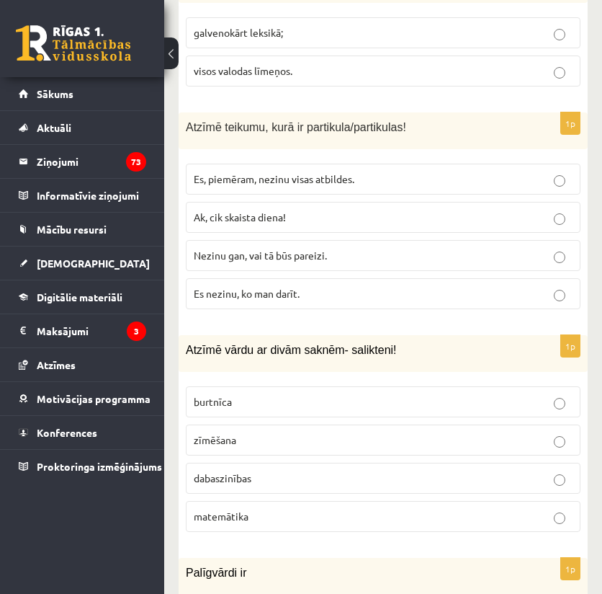
scroll to position [4866, 0]
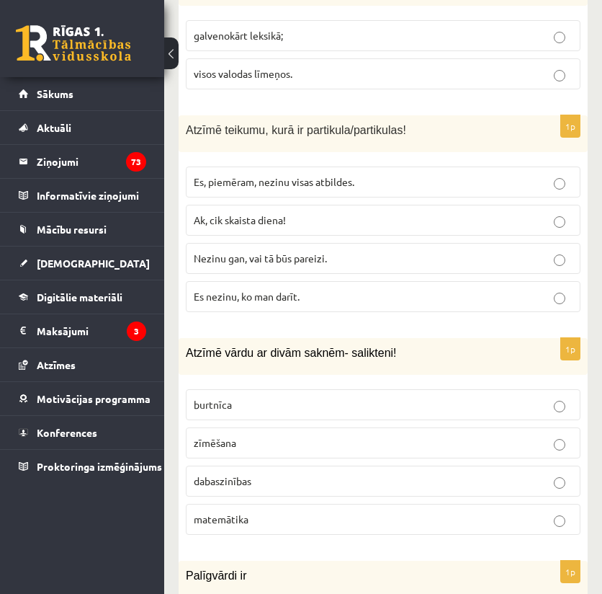
click at [244, 474] on span "dabaszinības" at bounding box center [223, 480] width 58 height 13
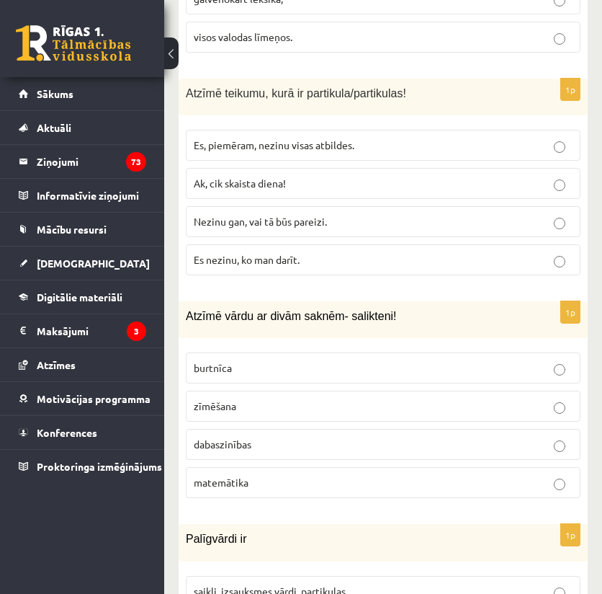
scroll to position [5010, 0]
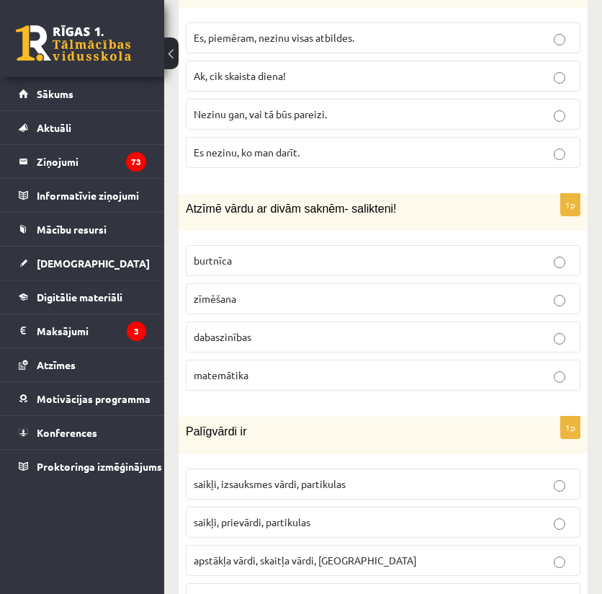
click at [244, 477] on span "saikļi, izsauksmes vārdi, partikulas" at bounding box center [270, 483] width 152 height 13
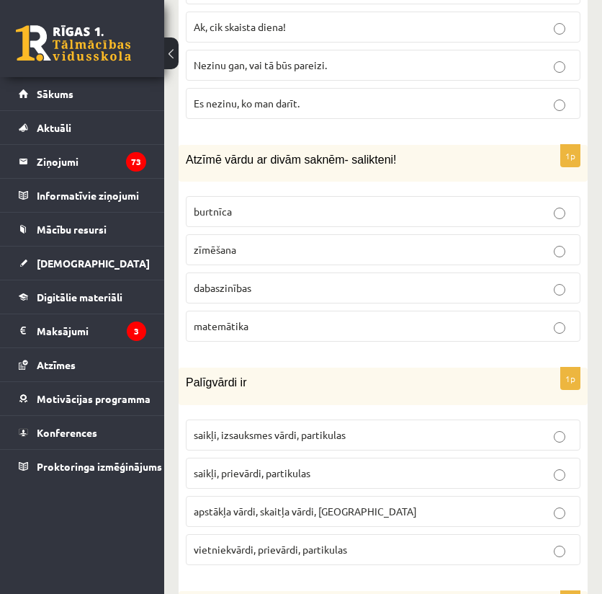
scroll to position [5106, 0]
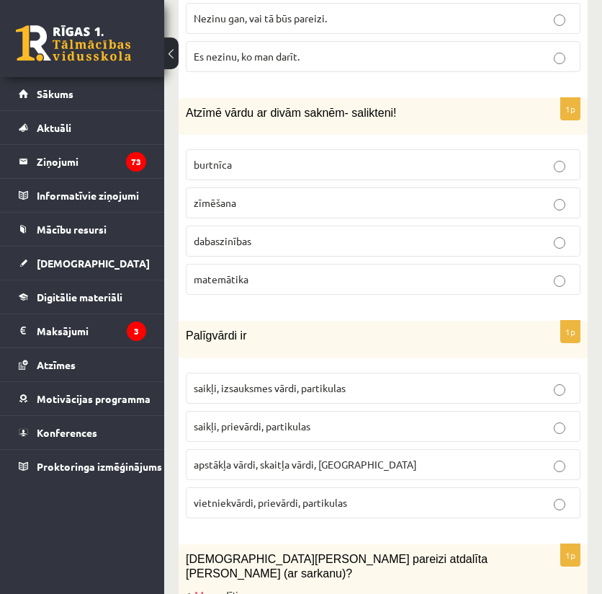
click at [255, 411] on label "saikļi, prievārdi, partikulas" at bounding box center [383, 426] width 395 height 31
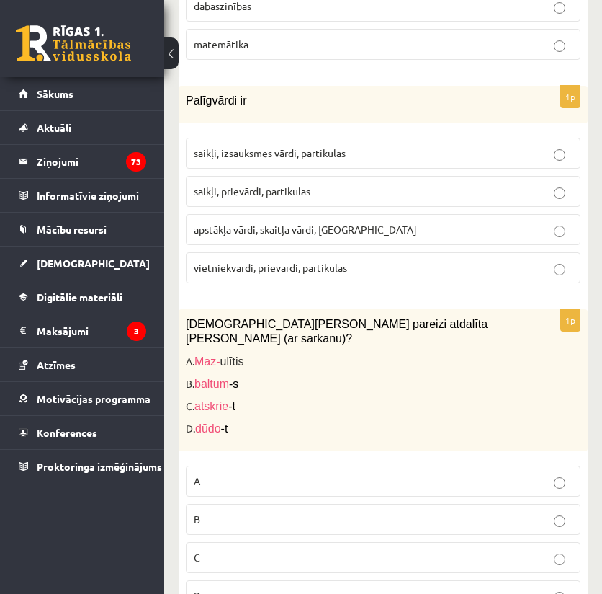
scroll to position [5347, 0]
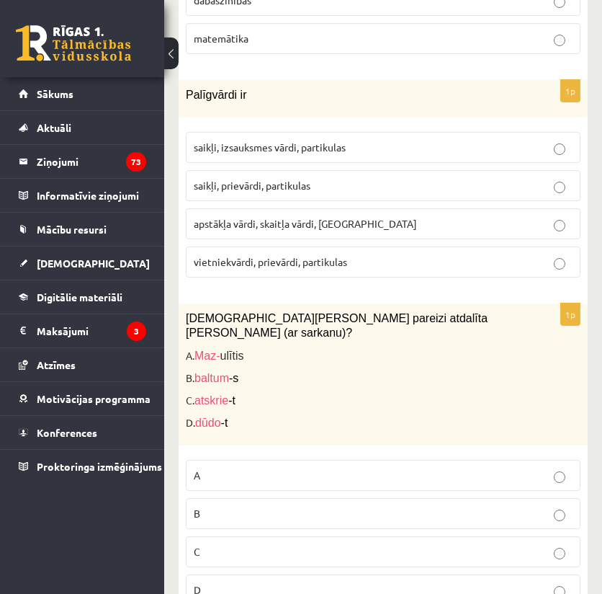
click at [213, 349] on span "Maz-" at bounding box center [208, 355] width 26 height 12
click at [198, 468] on span "A" at bounding box center [197, 474] width 6 height 13
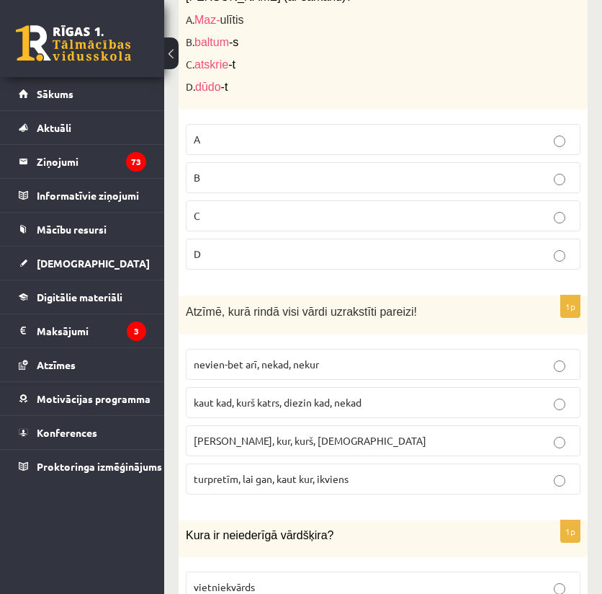
scroll to position [5682, 0]
click at [237, 463] on label "turpretīm, lai gan, kaut kur, ikviens" at bounding box center [383, 478] width 395 height 31
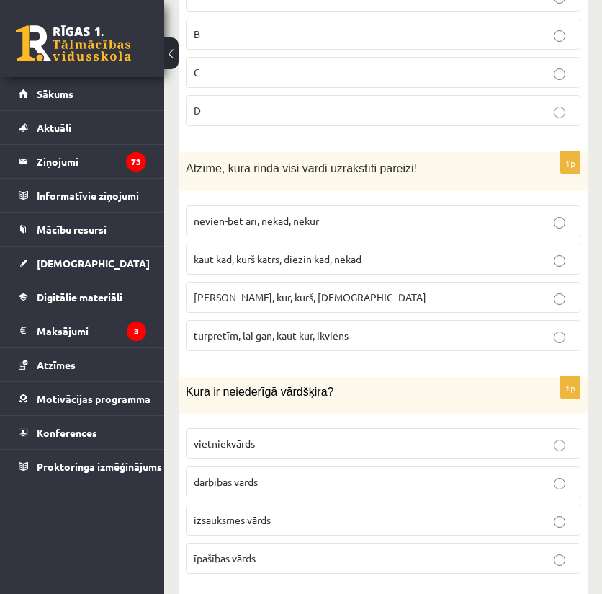
scroll to position [5826, 0]
click at [225, 512] on span "izsauksmes vārds" at bounding box center [232, 518] width 77 height 13
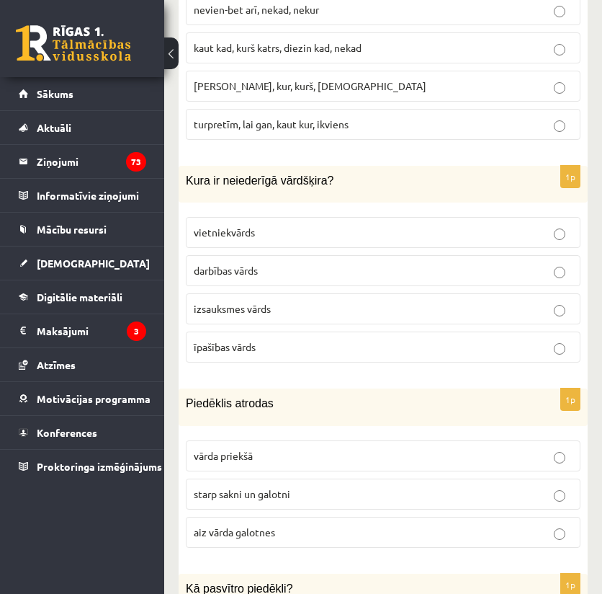
scroll to position [6067, 0]
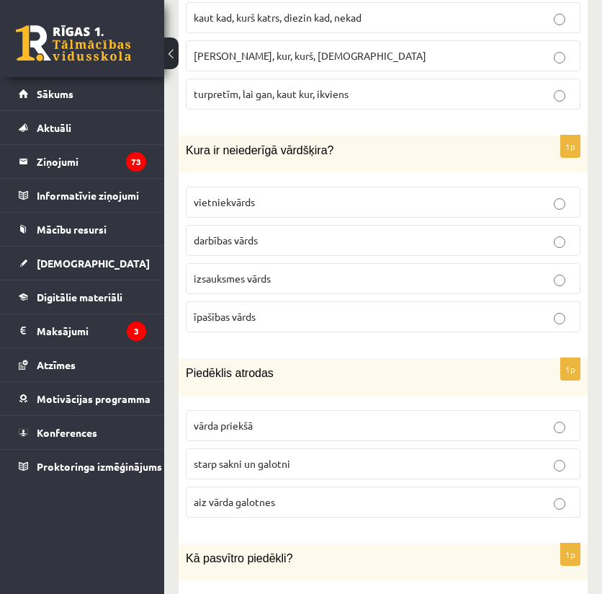
drag, startPoint x: 268, startPoint y: 352, endPoint x: 308, endPoint y: 356, distance: 40.5
click at [271, 457] on span "starp sakni un galotni" at bounding box center [242, 463] width 97 height 13
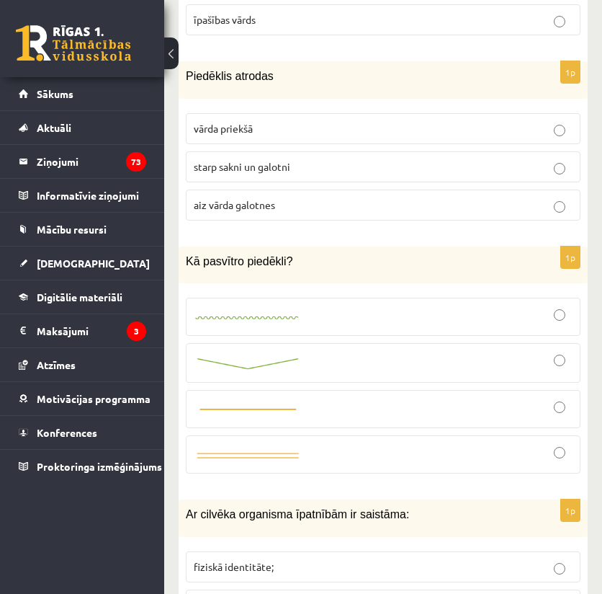
scroll to position [6355, 0]
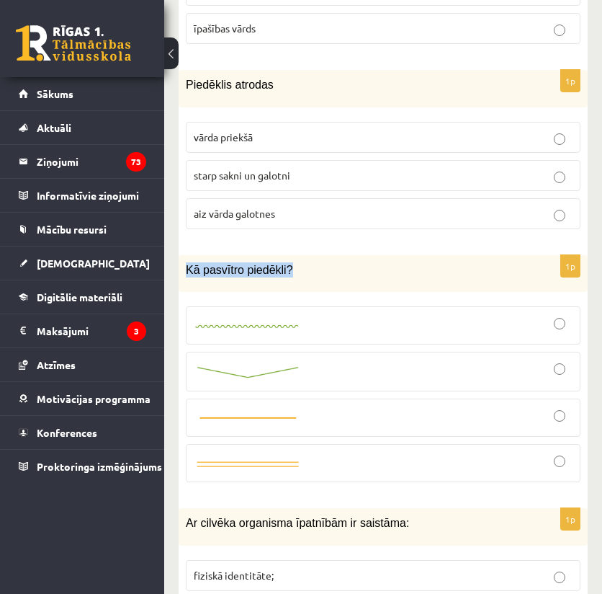
drag, startPoint x: 272, startPoint y: 161, endPoint x: 187, endPoint y: 161, distance: 84.3
click at [187, 262] on p "Kā pasvītro piedēkli?" at bounding box center [347, 269] width 323 height 15
copy span "Kā pasvītro piedēkli?"
click at [225, 365] on img at bounding box center [248, 372] width 108 height 15
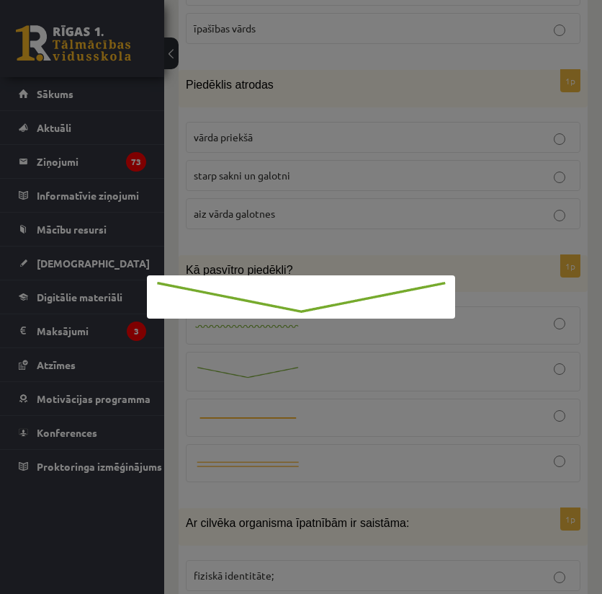
drag, startPoint x: 499, startPoint y: 262, endPoint x: 514, endPoint y: 260, distance: 16.0
click at [506, 261] on div at bounding box center [301, 297] width 602 height 594
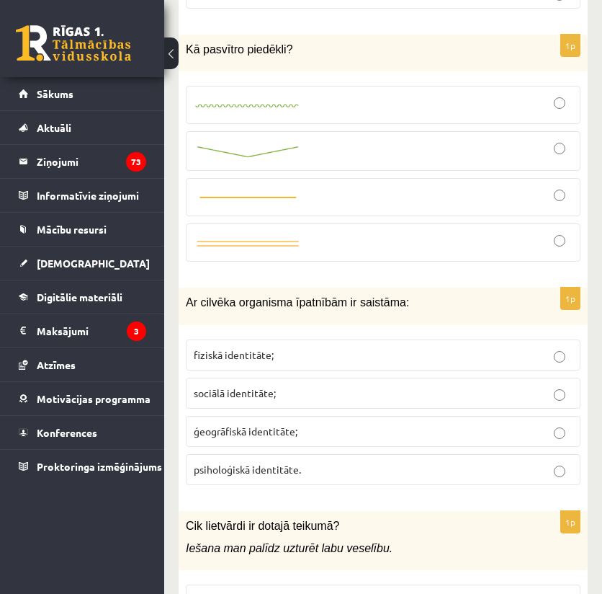
scroll to position [6633, 0]
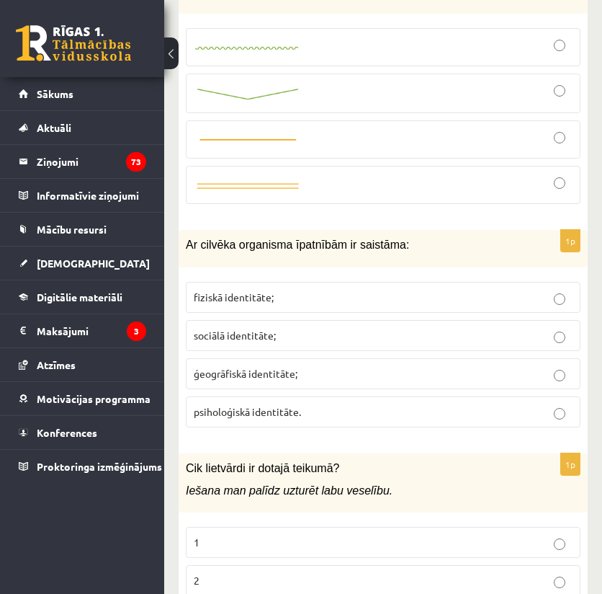
click at [233, 290] on span "fiziskā identitāte;" at bounding box center [234, 296] width 80 height 13
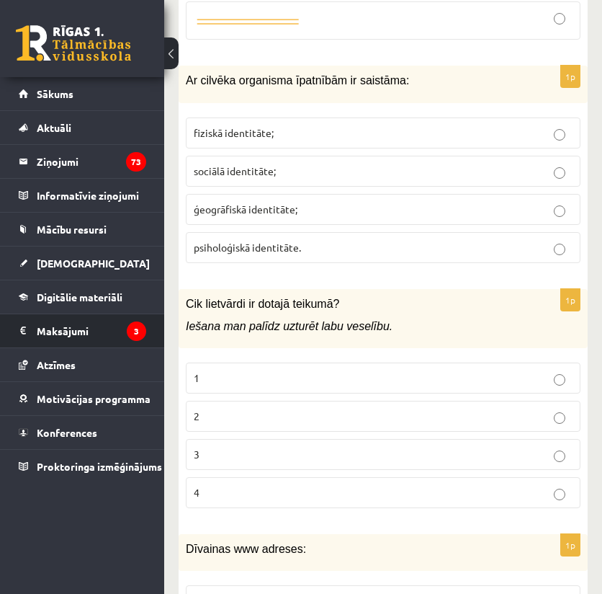
scroll to position [6873, 0]
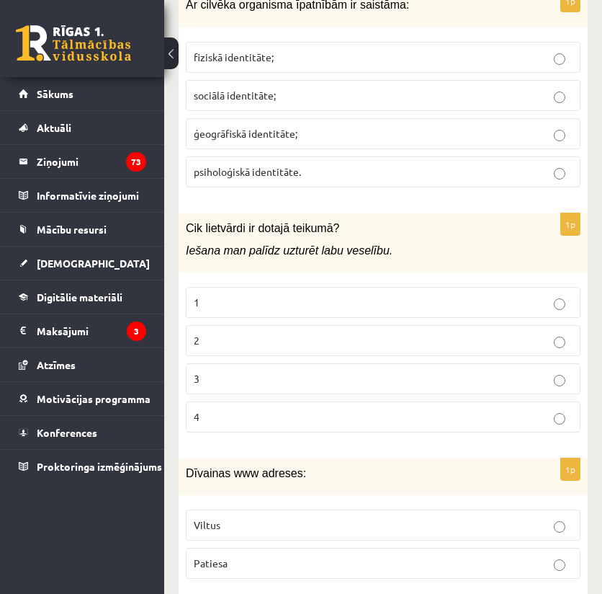
click at [210, 333] on p "2" at bounding box center [383, 340] width 379 height 15
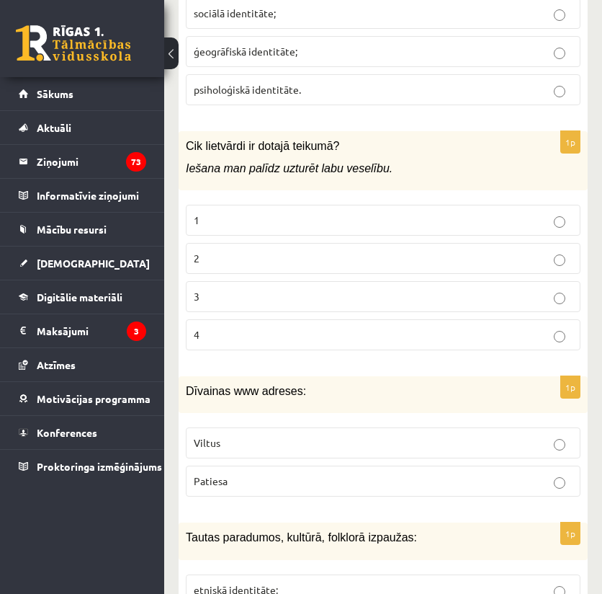
scroll to position [6969, 0]
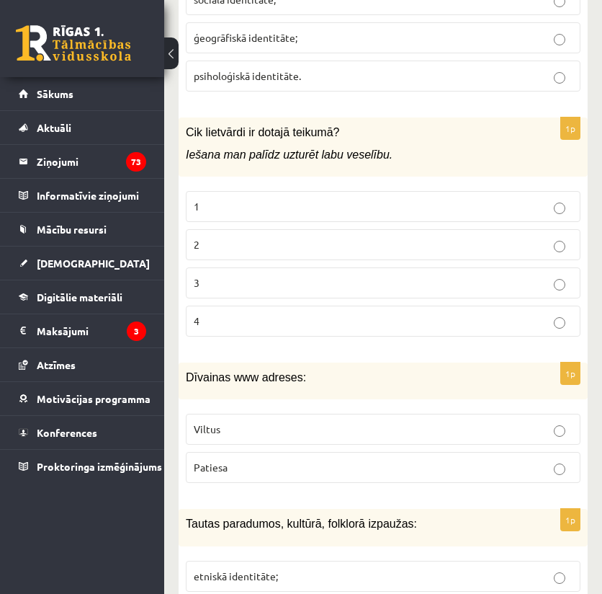
click at [218, 422] on span "Viltus" at bounding box center [207, 428] width 27 height 13
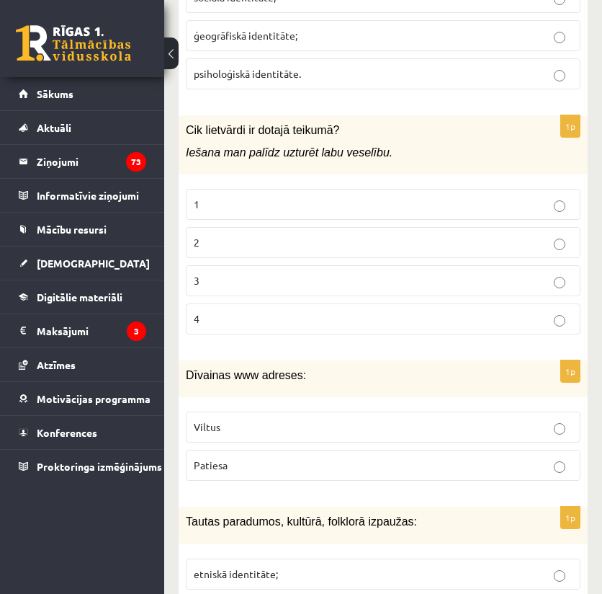
scroll to position [6973, 0]
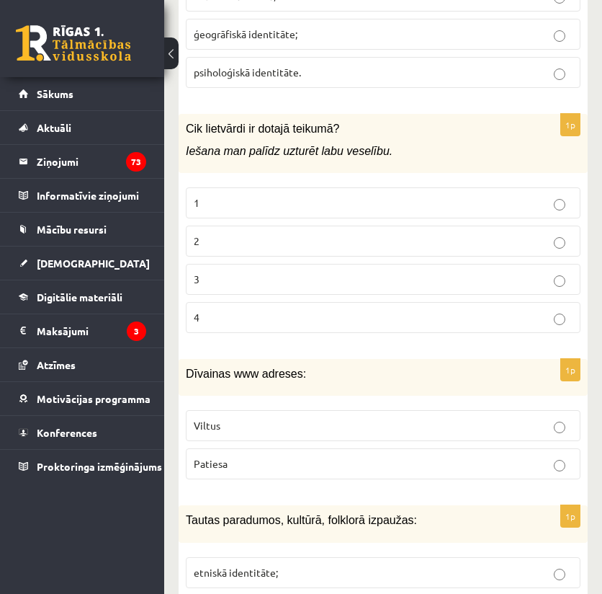
click at [212, 565] on span "etniskā identitāte;" at bounding box center [236, 571] width 84 height 13
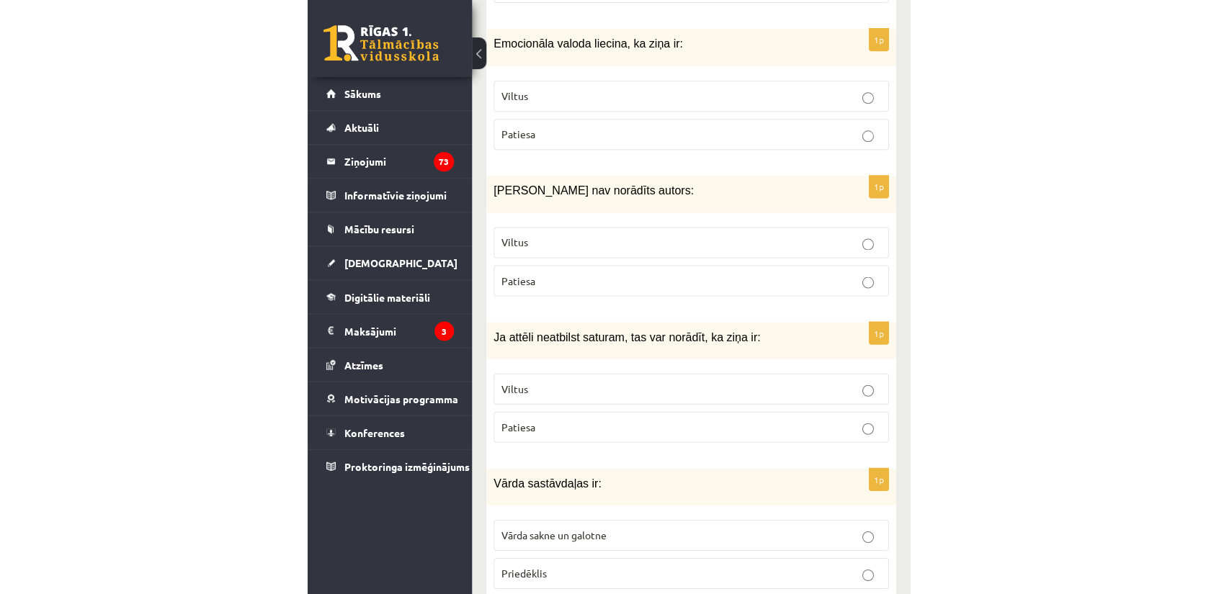
scroll to position [0, 0]
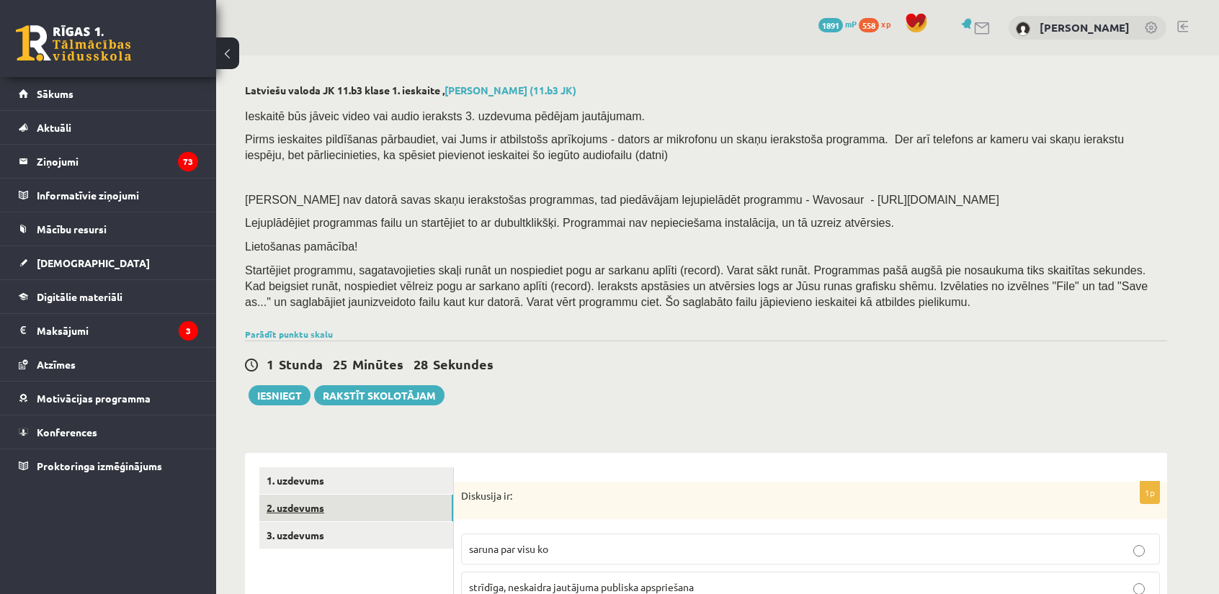
click at [305, 505] on link "2. uzdevums" at bounding box center [356, 508] width 194 height 27
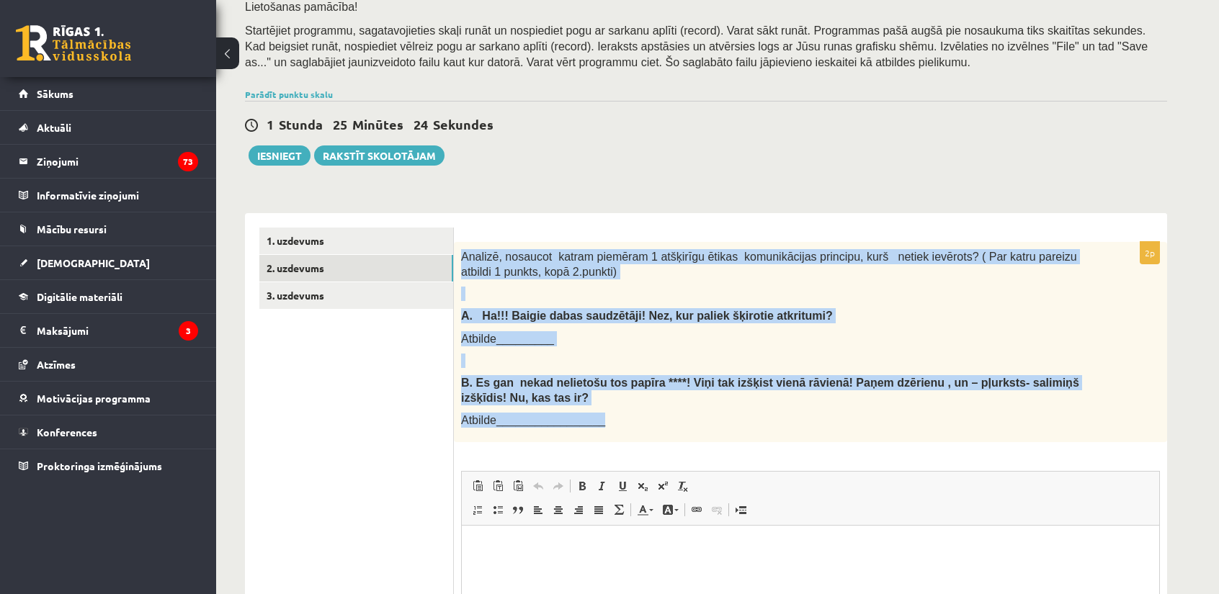
drag, startPoint x: 460, startPoint y: 254, endPoint x: 598, endPoint y: 417, distance: 213.7
click at [598, 417] on div "Analizē, nosaucot katram piemēram 1 atšķirīgu ētikas komunikācijas principu, ku…" at bounding box center [810, 342] width 713 height 200
copy div "Analizē, nosaucot katram piemēram 1 atšķirīgu ētikas komunikācijas principu, ku…"
click at [269, 295] on link "3. uzdevums" at bounding box center [356, 295] width 194 height 27
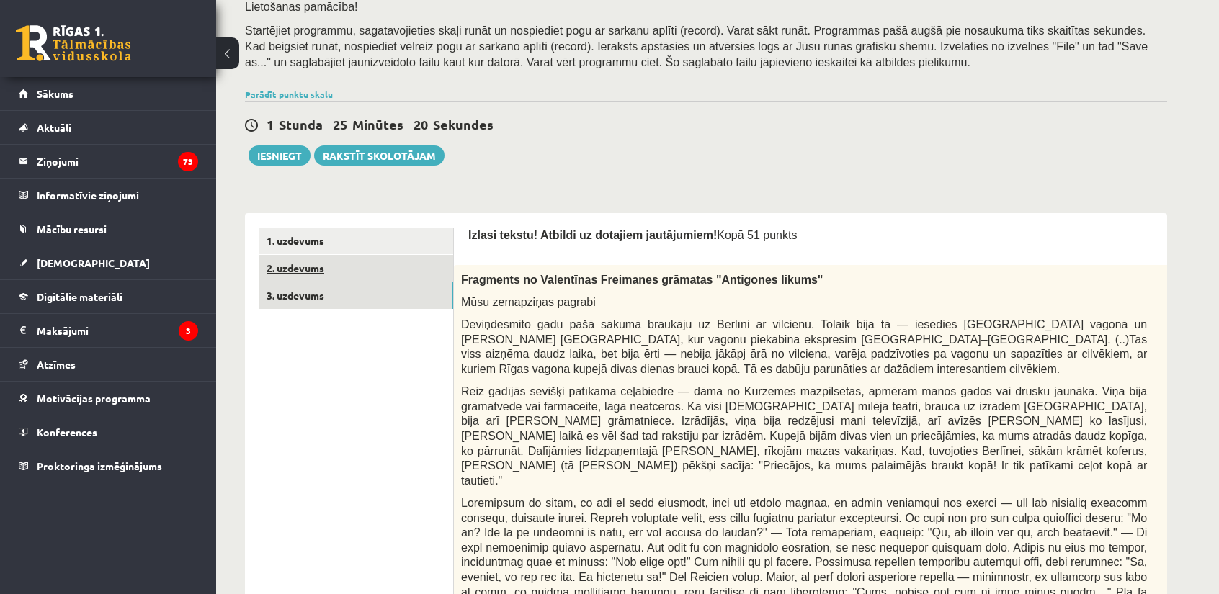
click at [290, 277] on link "2. uzdevums" at bounding box center [356, 268] width 194 height 27
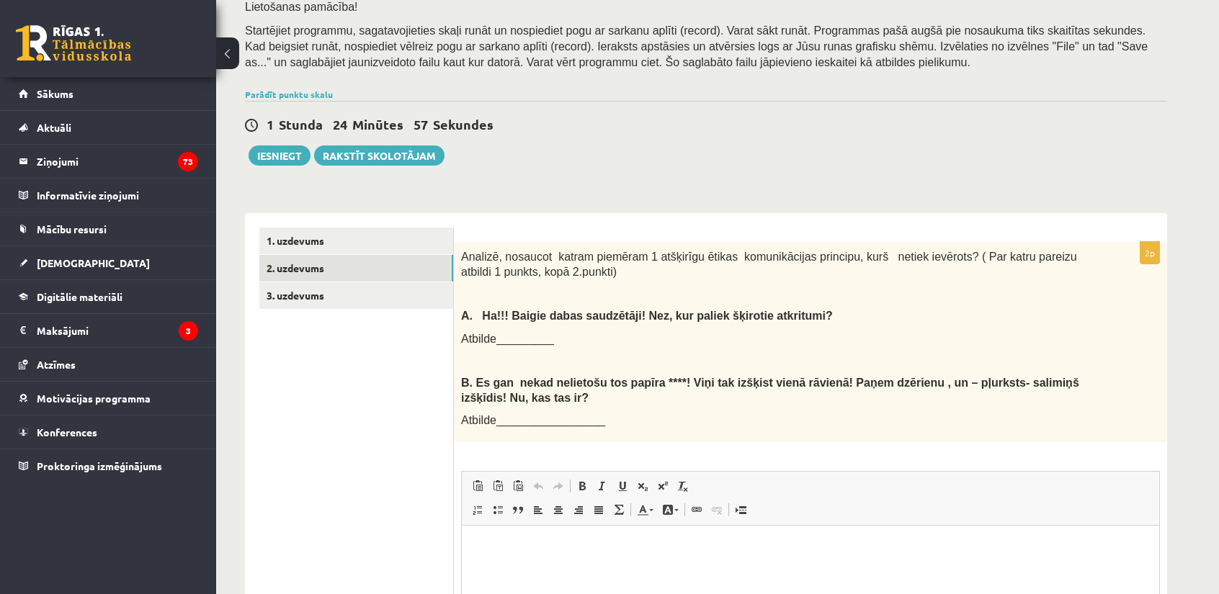
click at [663, 377] on b "Es gan nekad nelietošu tos papīra ****! Viņi tak izšķist vienā rāvienā! Paņem d…" at bounding box center [770, 390] width 618 height 27
drag, startPoint x: 666, startPoint y: 375, endPoint x: 644, endPoint y: 375, distance: 21.6
click at [644, 377] on b "Es gan nekad nelietošu tos papīra ****! Viņi tak izšķist vienā rāvienā! Paņem d…" at bounding box center [770, 390] width 618 height 27
click at [654, 377] on b "Es gan nekad nelietošu tos papīra ****! Viņi tak izšķist vienā rāvienā! Paņem d…" at bounding box center [770, 390] width 618 height 27
click at [654, 379] on b "Es gan nekad nelietošu tos papīra ****! Viņi tak izšķist vienā rāvienā! Paņem d…" at bounding box center [770, 390] width 618 height 27
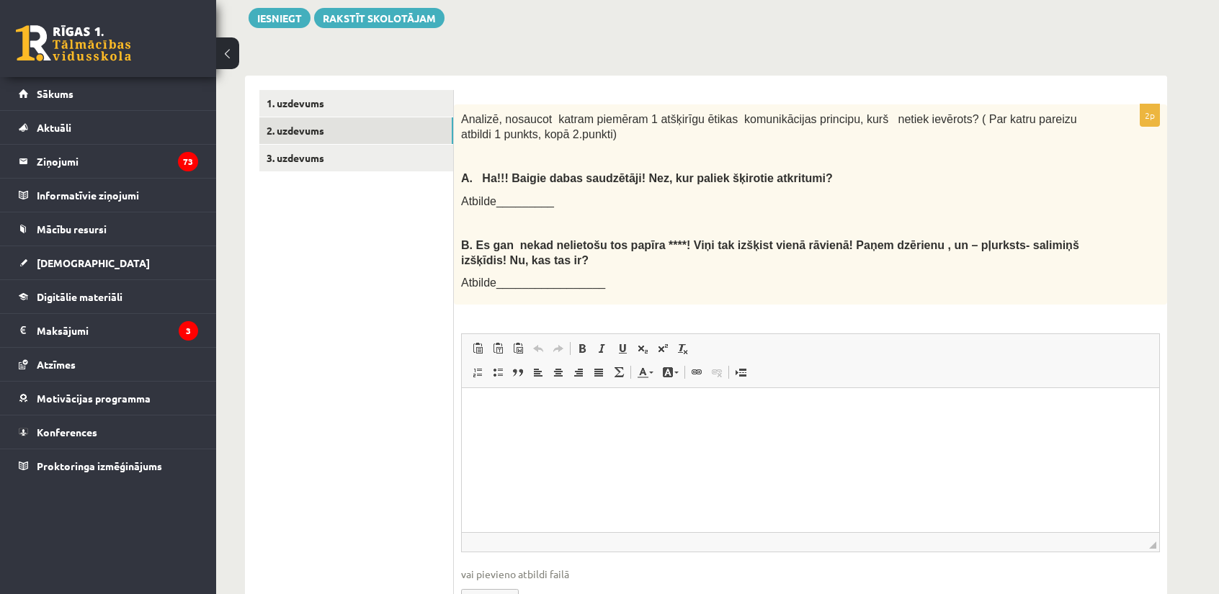
scroll to position [384, 0]
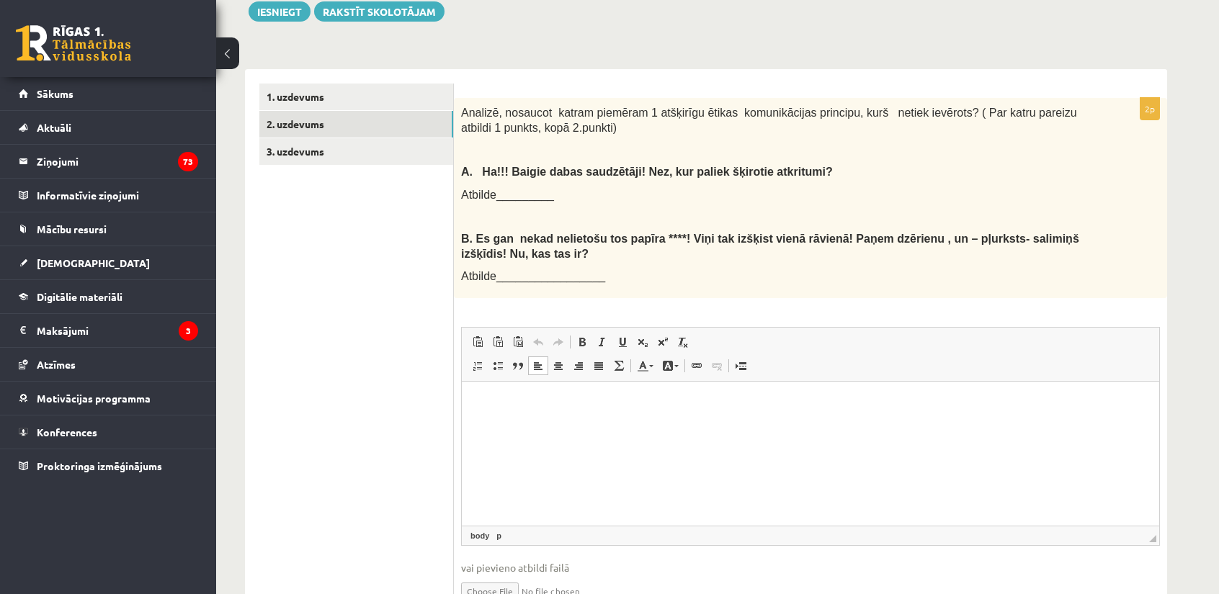
click at [695, 416] on html at bounding box center [810, 404] width 697 height 44
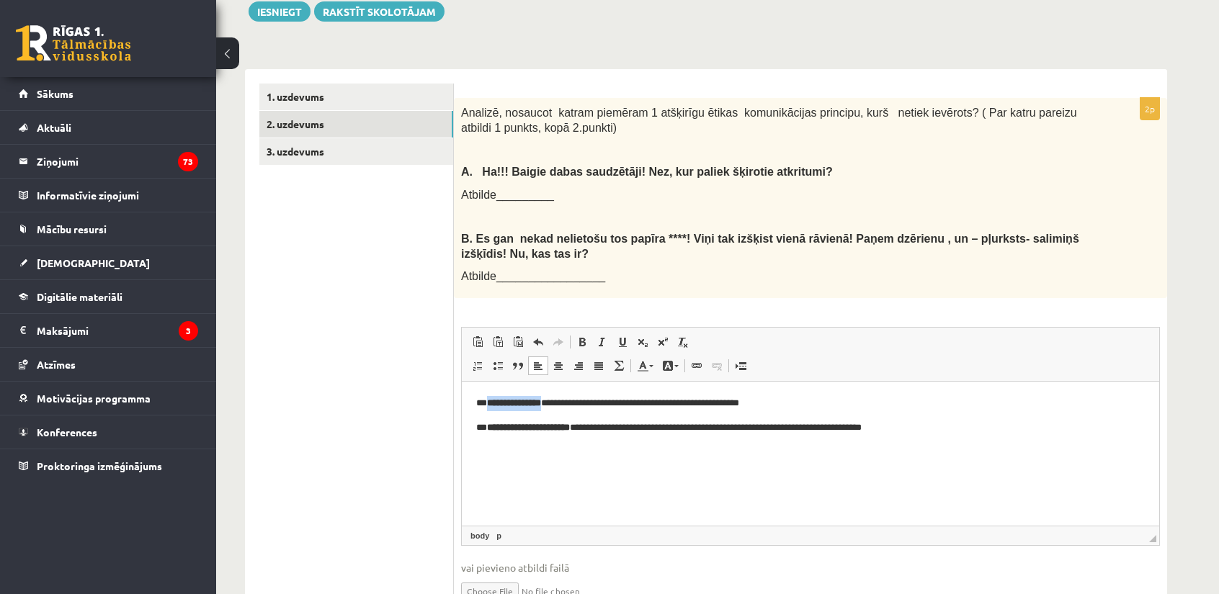
drag, startPoint x: 556, startPoint y: 406, endPoint x: 489, endPoint y: 403, distance: 67.0
click at [489, 403] on strong "**********" at bounding box center [514, 402] width 54 height 9
click at [584, 336] on span at bounding box center [582, 342] width 12 height 12
click at [486, 401] on p "**********" at bounding box center [810, 403] width 669 height 15
click at [488, 426] on strong "**********" at bounding box center [528, 427] width 83 height 9
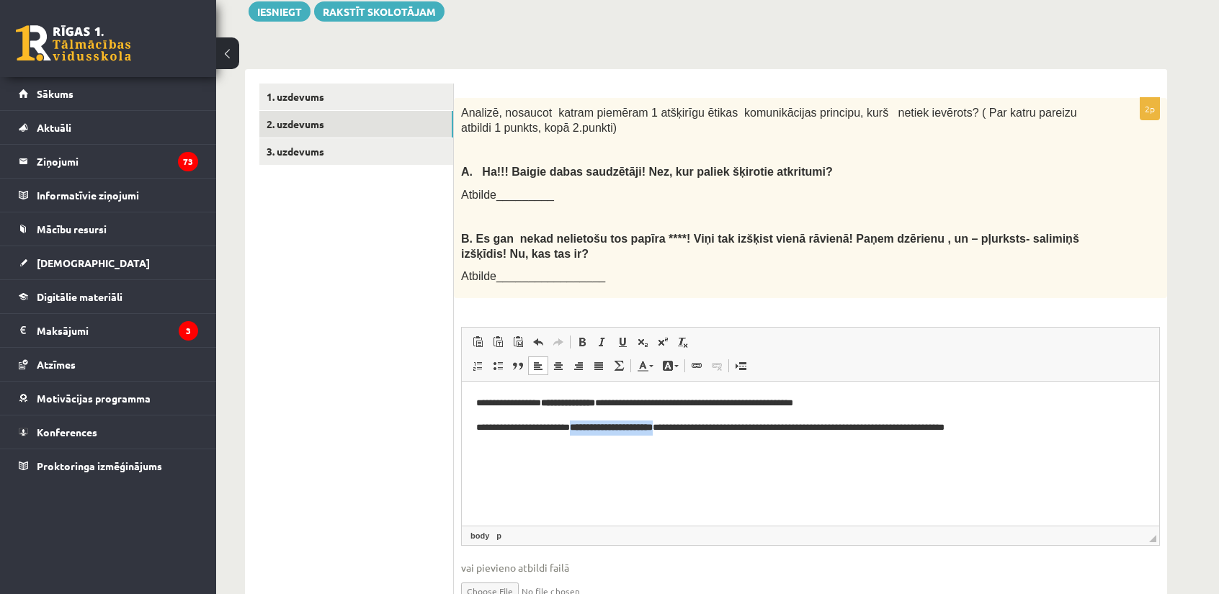
drag, startPoint x: 676, startPoint y: 422, endPoint x: 581, endPoint y: 421, distance: 95.1
click at [581, 421] on p "**********" at bounding box center [810, 428] width 669 height 15
drag, startPoint x: 622, startPoint y: 405, endPoint x: 552, endPoint y: 396, distance: 70.4
click at [552, 396] on p "**********" at bounding box center [810, 403] width 669 height 15
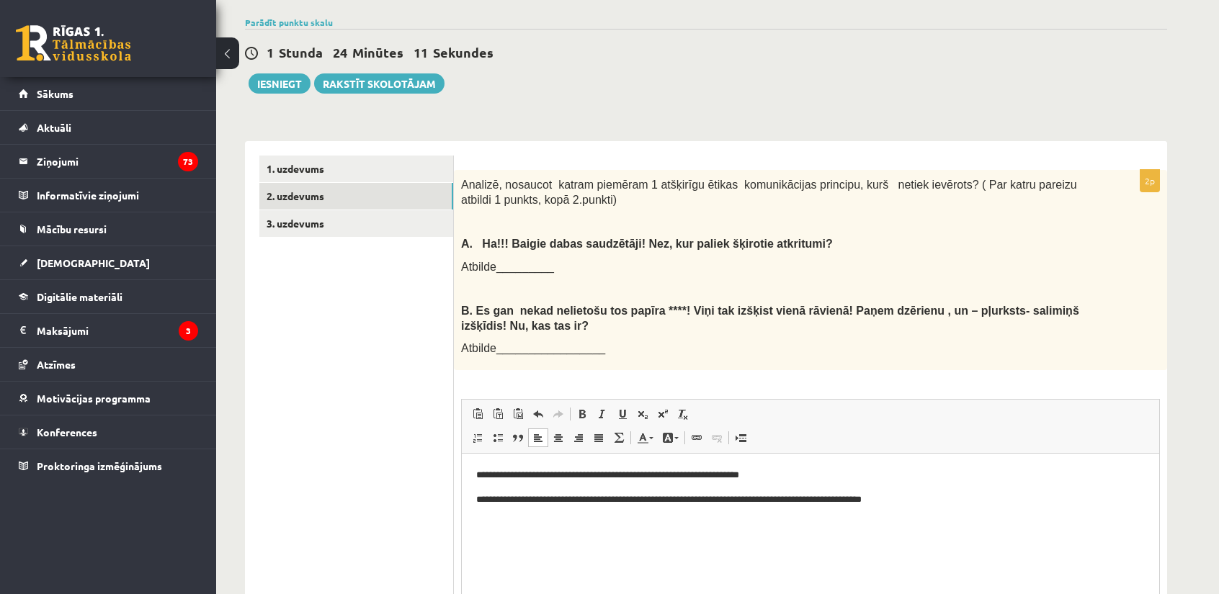
scroll to position [267, 0]
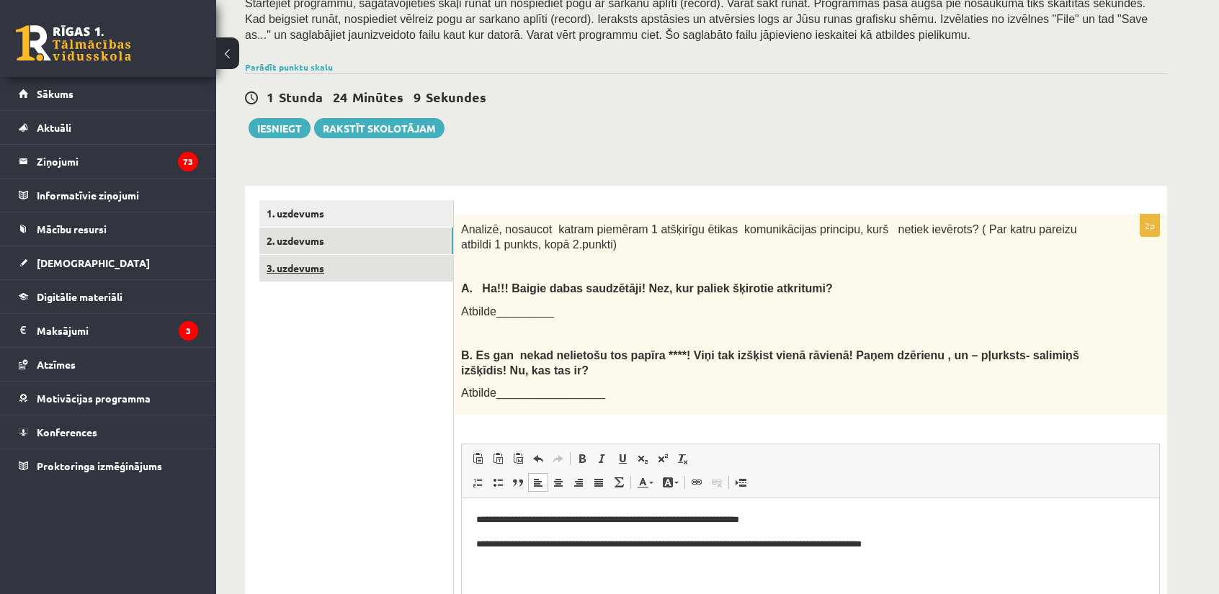
click at [312, 267] on link "3. uzdevums" at bounding box center [356, 268] width 194 height 27
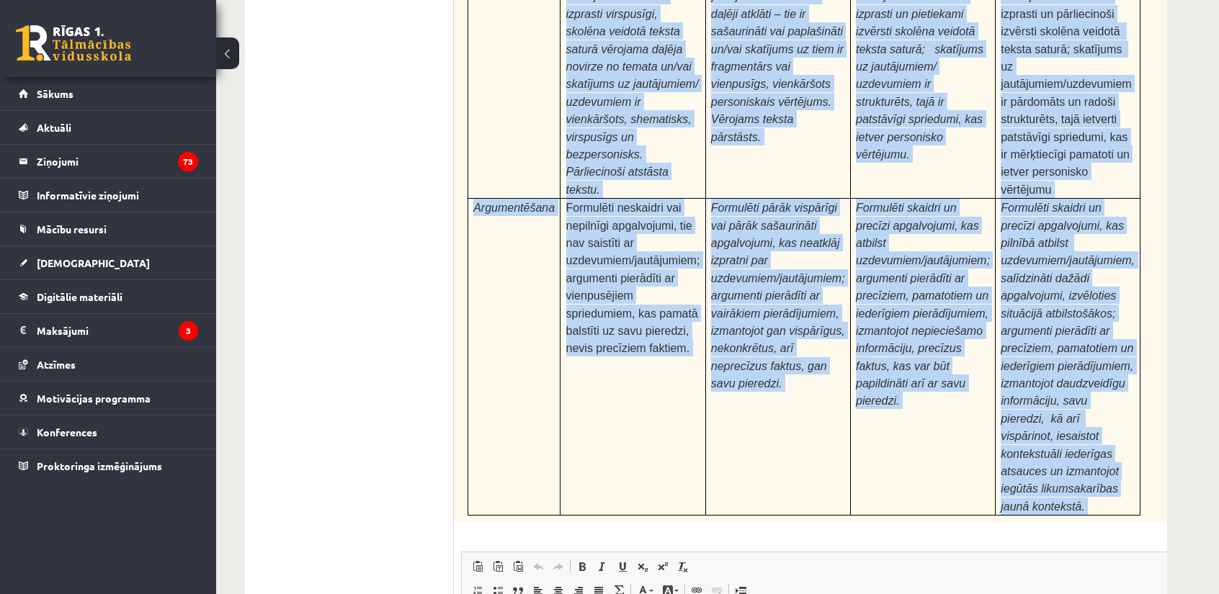
scroll to position [4476, 0]
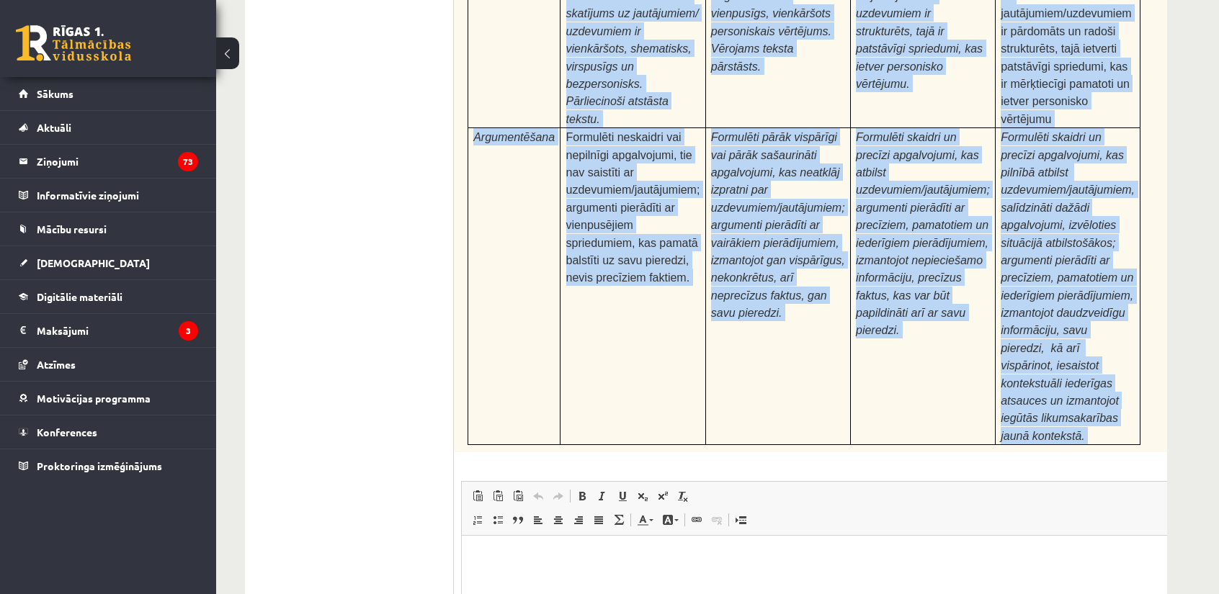
drag, startPoint x: 465, startPoint y: 30, endPoint x: 864, endPoint y: 207, distance: 435.7
click at [856, 131] on span "Formulēti skaidri un precīzi apgalvojumi, kas atbilst uzdevumiem/jautājumiem; a…" at bounding box center [923, 233] width 134 height 205
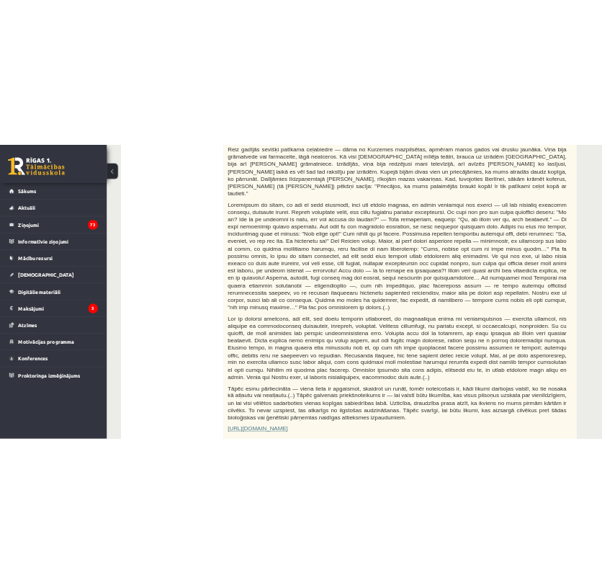
scroll to position [0, 0]
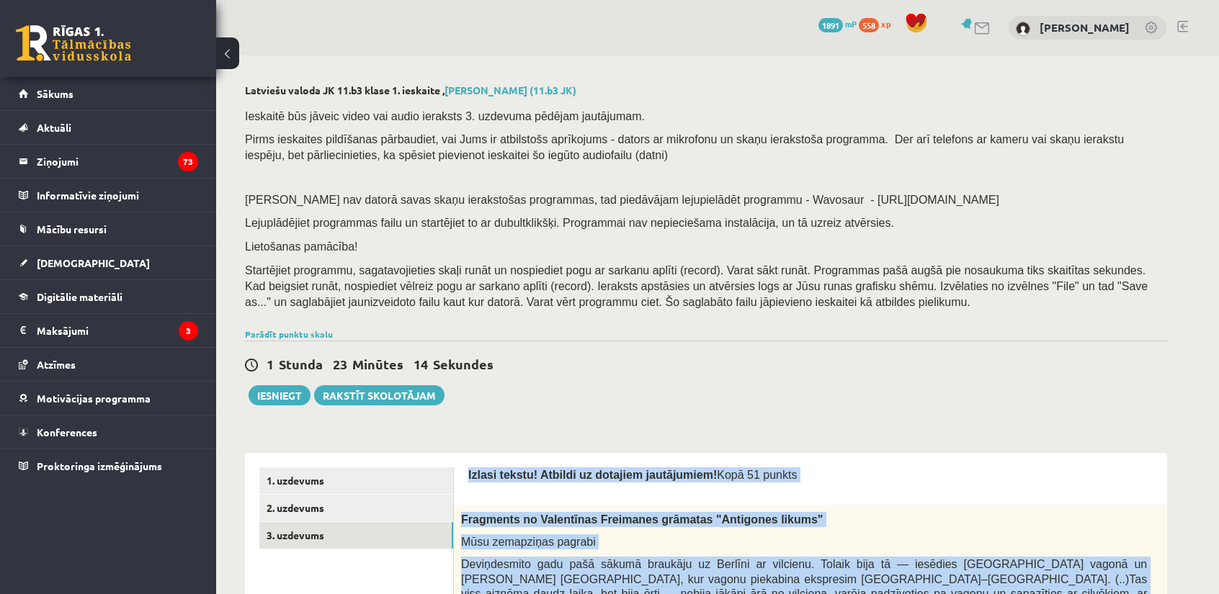
drag, startPoint x: 681, startPoint y: 282, endPoint x: 465, endPoint y: 464, distance: 282.7
copy form "Izlasi tekstu! Atbildi uz dotajiem jautājumiem! Kopā 51 punkts 0p Fragments no …"
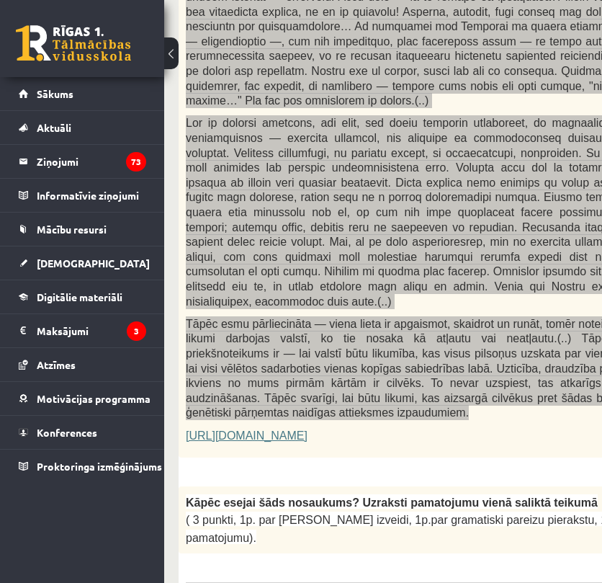
scroll to position [1104, 0]
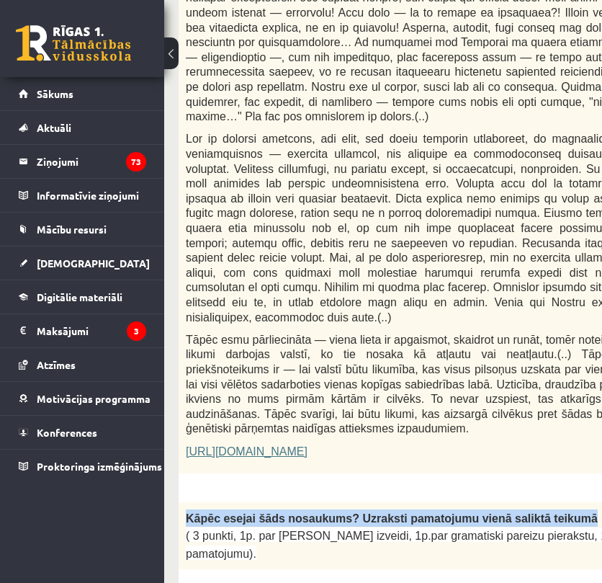
drag, startPoint x: 184, startPoint y: 394, endPoint x: 540, endPoint y: 391, distance: 355.2
click at [540, 502] on div "Kāpēc esejai šāds nosaukums? Uzraksti pamatojumu vienā saliktā teikumā ( 3 punk…" at bounding box center [465, 535] width 573 height 67
copy span "Kāpēc esejai šāds nosaukums? Uzraksti pamatojumu vienā saliktā teikumā"
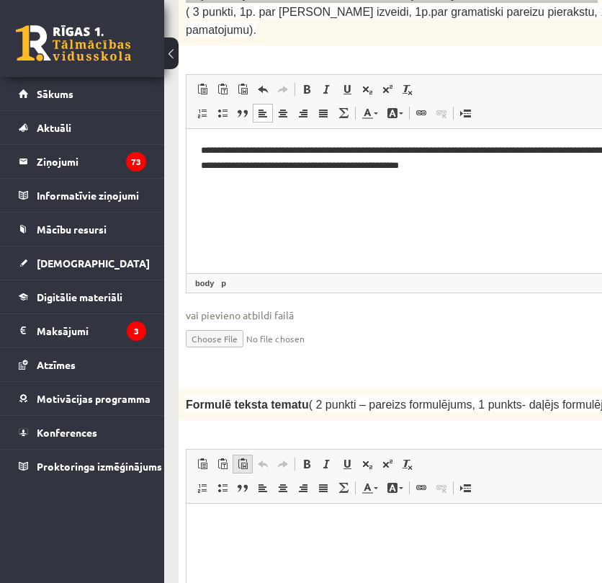
scroll to position [1632, 0]
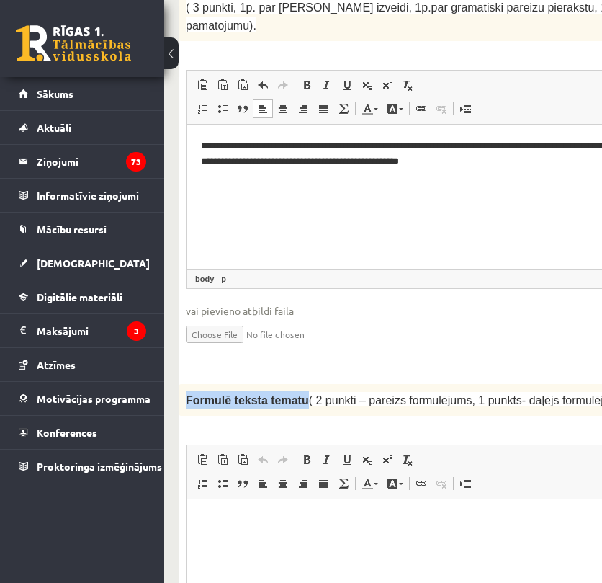
drag, startPoint x: 184, startPoint y: 256, endPoint x: 294, endPoint y: 267, distance: 110.0
click at [294, 384] on div "Formulē teksta tematu ( 2 punkti – pareizs formulējums, 1 punkts- daļējs formul…" at bounding box center [465, 400] width 573 height 32
copy span "Formulē teksta tematu"
click at [243, 537] on html at bounding box center [466, 521] width 558 height 44
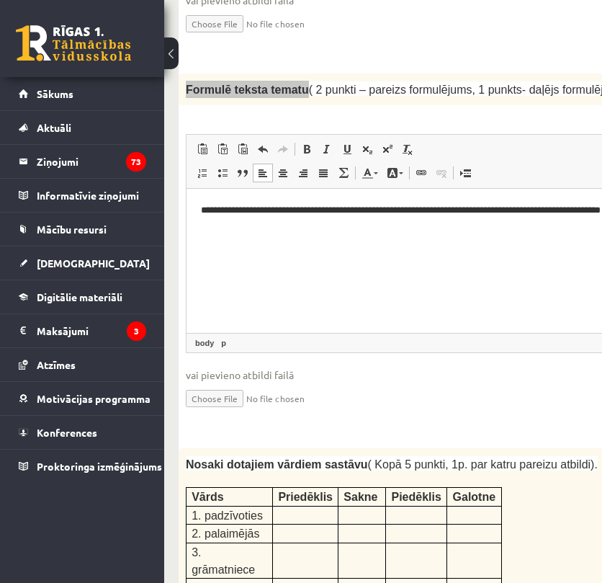
scroll to position [1969, 0]
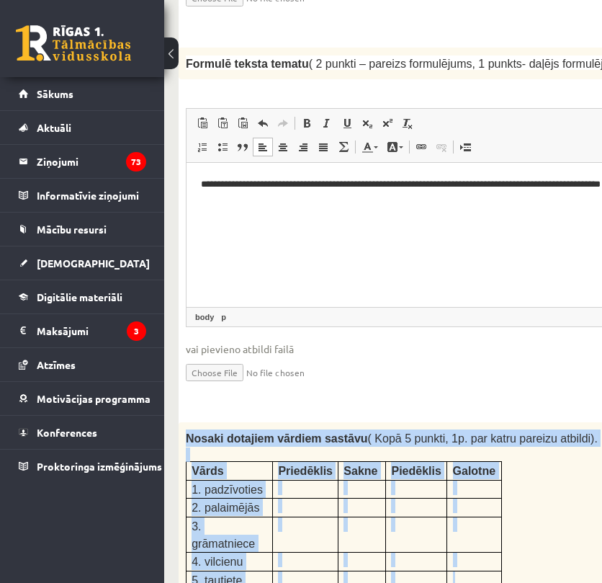
drag, startPoint x: 184, startPoint y: 289, endPoint x: 478, endPoint y: 419, distance: 320.6
click at [478, 422] on div "Nosaki dotajiem vārdiem sastāvu ( Kopā 5 punkti, 1p. par katru pareizu atbildi)…" at bounding box center [465, 509] width 573 height 174
copy div "Nosaki dotajiem vārdiem sastāvu ( Kopā 5 punkti, 1p. par katru pareizu atbildi)…"
click at [291, 480] on p at bounding box center [305, 487] width 55 height 14
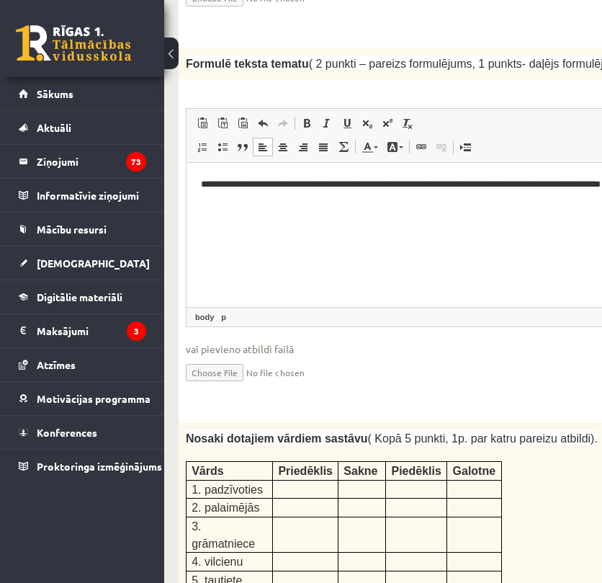
click at [296, 480] on p at bounding box center [305, 487] width 55 height 14
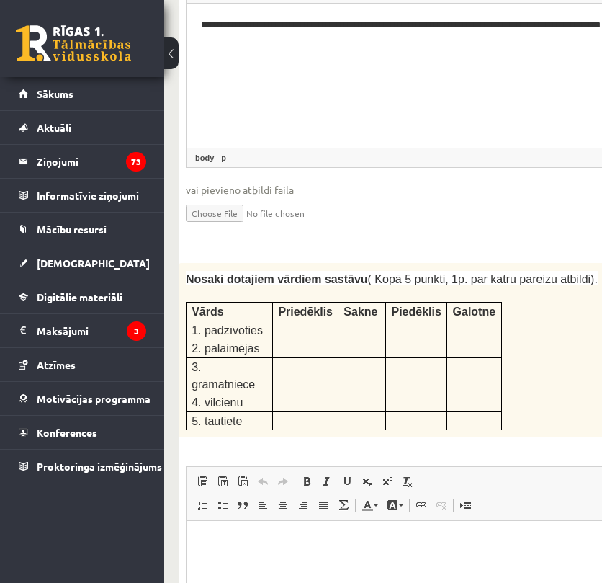
scroll to position [2161, 0]
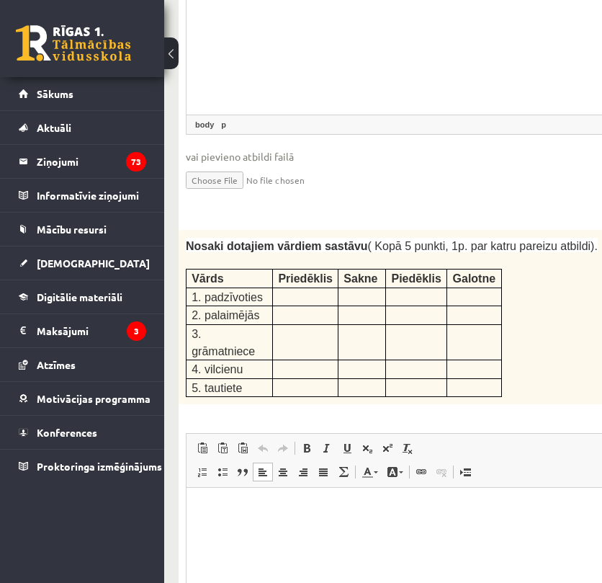
click at [293, 532] on html at bounding box center [466, 510] width 558 height 44
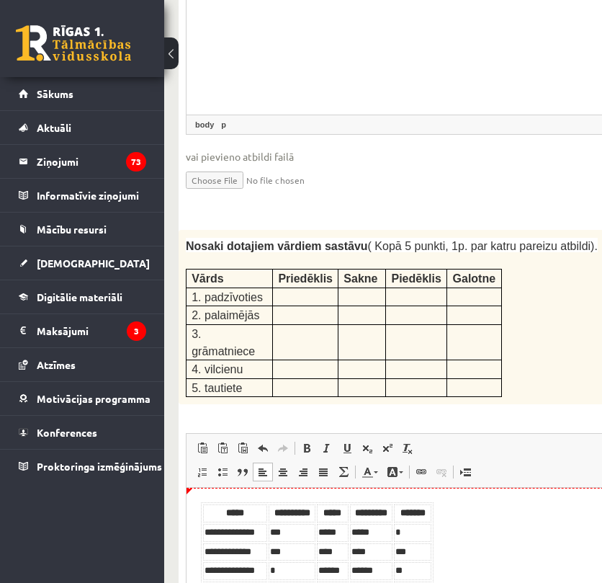
click at [215, 511] on th "*****" at bounding box center [235, 513] width 64 height 18
click at [204, 507] on th "*****" at bounding box center [235, 513] width 64 height 18
click at [455, 577] on body "**********" at bounding box center [465, 561] width 529 height 119
drag, startPoint x: 220, startPoint y: 510, endPoint x: 248, endPoint y: 510, distance: 28.1
click at [248, 510] on th "*****" at bounding box center [235, 513] width 64 height 18
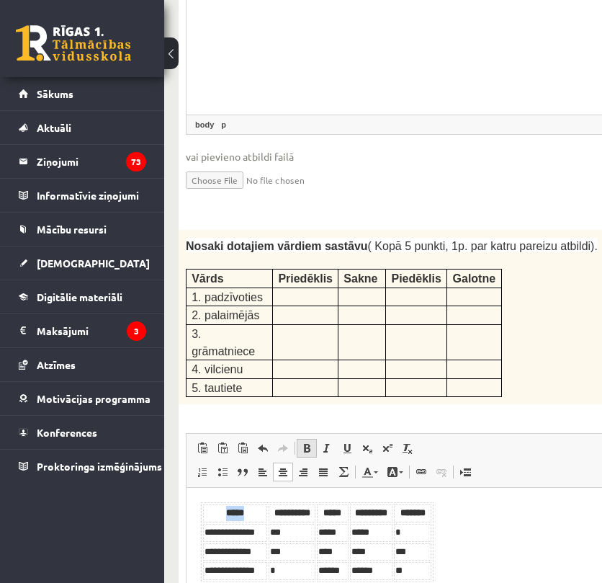
click at [308, 442] on span at bounding box center [307, 448] width 12 height 12
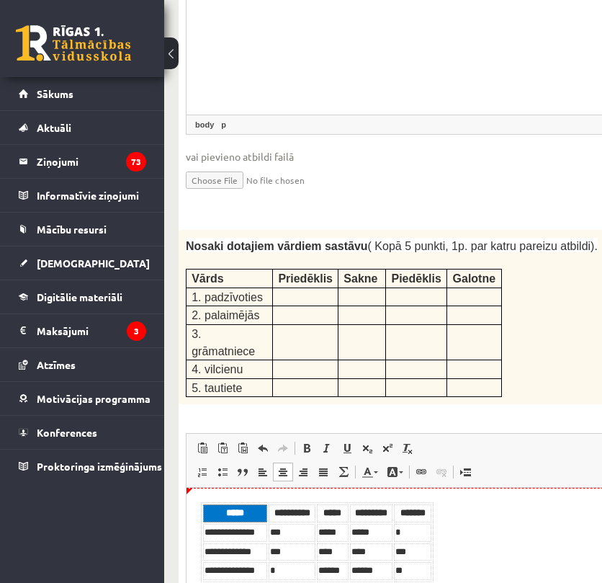
click at [256, 521] on th "*****" at bounding box center [235, 513] width 64 height 18
click at [231, 516] on th "*****" at bounding box center [235, 513] width 64 height 18
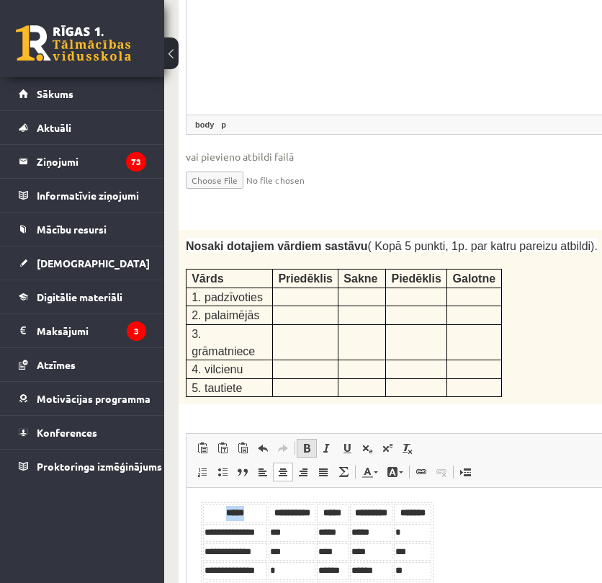
click at [308, 442] on span at bounding box center [307, 448] width 12 height 12
click at [252, 545] on td "**********" at bounding box center [235, 552] width 64 height 18
click at [244, 516] on strong "*****" at bounding box center [235, 512] width 18 height 9
click at [308, 442] on span at bounding box center [307, 448] width 12 height 12
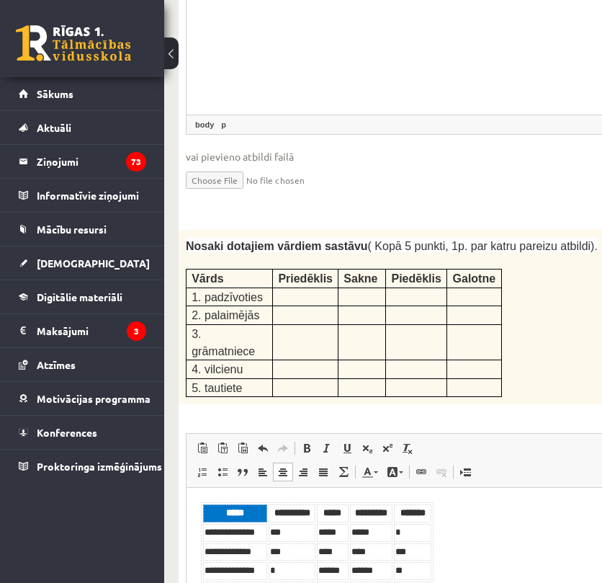
click at [212, 532] on td "**********" at bounding box center [235, 533] width 64 height 18
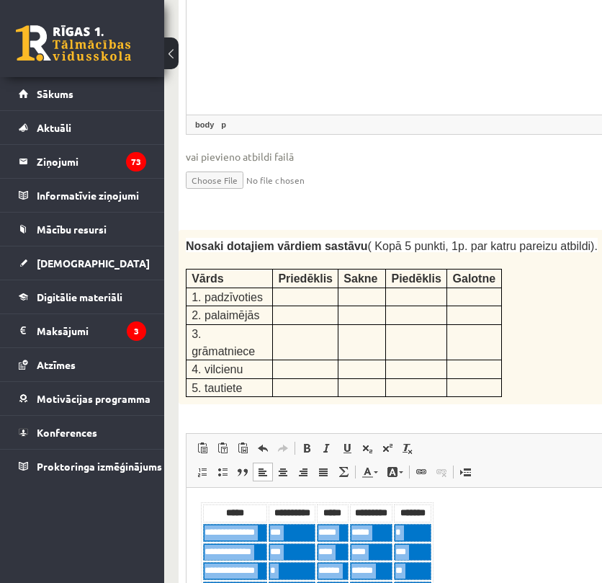
drag, startPoint x: 205, startPoint y: 530, endPoint x: 401, endPoint y: 611, distance: 211.9
click at [401, 594] on tbody "**********" at bounding box center [317, 571] width 228 height 95
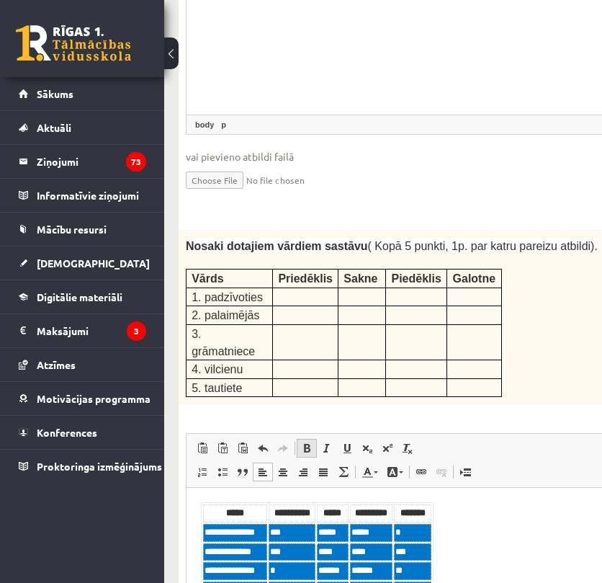
click at [313, 439] on link "Bold Keyboard shortcut Ctrl+B" at bounding box center [307, 448] width 20 height 19
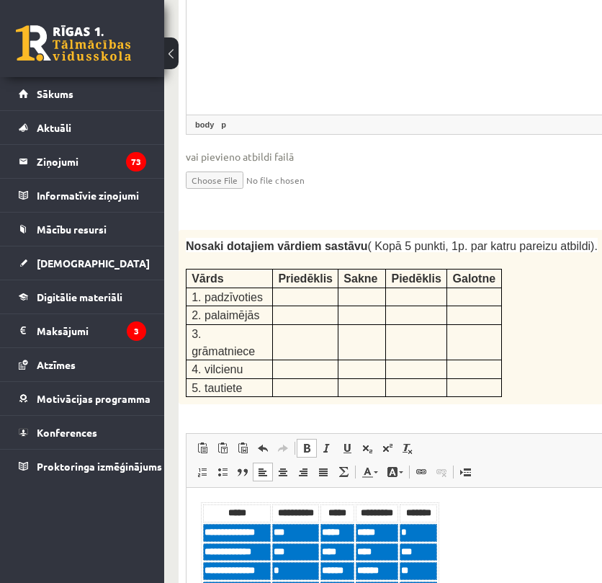
click at [486, 567] on body "**********" at bounding box center [465, 561] width 529 height 119
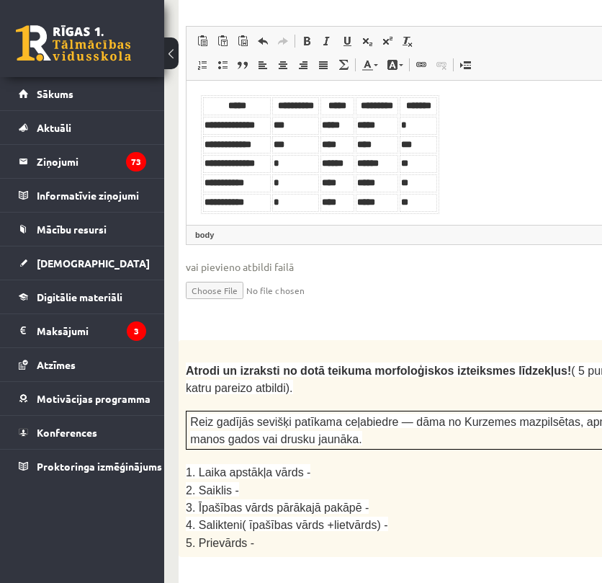
scroll to position [2593, 0]
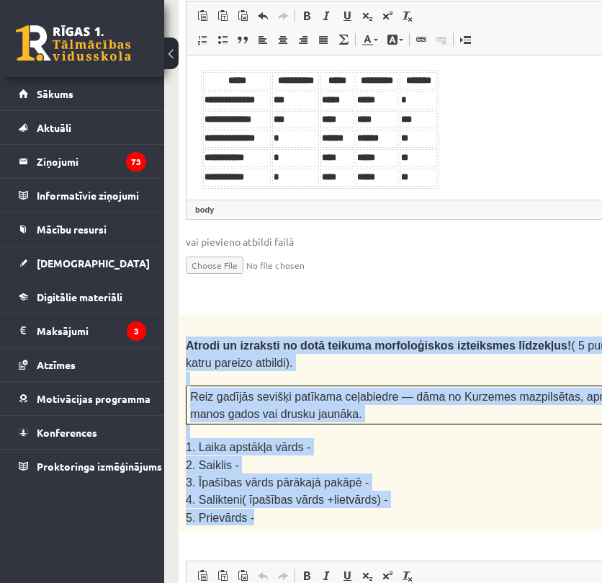
drag, startPoint x: 186, startPoint y: 176, endPoint x: 321, endPoint y: 348, distance: 218.5
click at [321, 348] on div "Atrodi un izraksti no dotā teikuma morfoloģiskos izteiksmes līdzekļus! ( 5 punk…" at bounding box center [465, 423] width 573 height 217
copy div "Atrodi un izraksti no dotā teikuma morfoloģiskos izteiksmes līdzekļus! ( 5 punk…"
click at [285, 476] on span "3. Īpašības vārds pārākajā pakāpē -" at bounding box center [277, 482] width 183 height 12
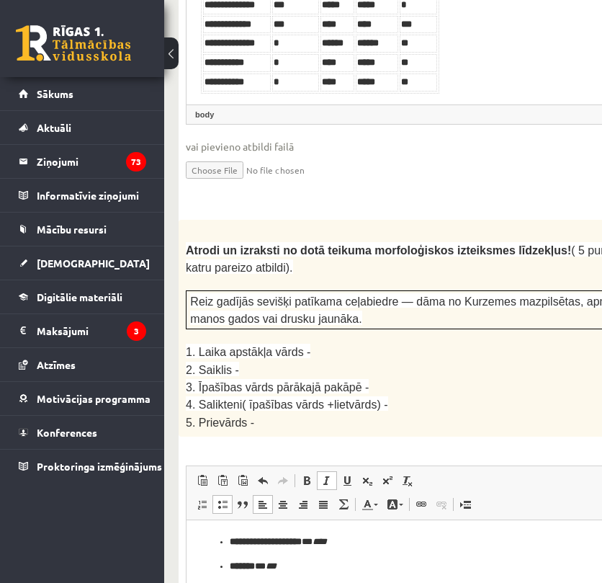
scroll to position [2689, 0]
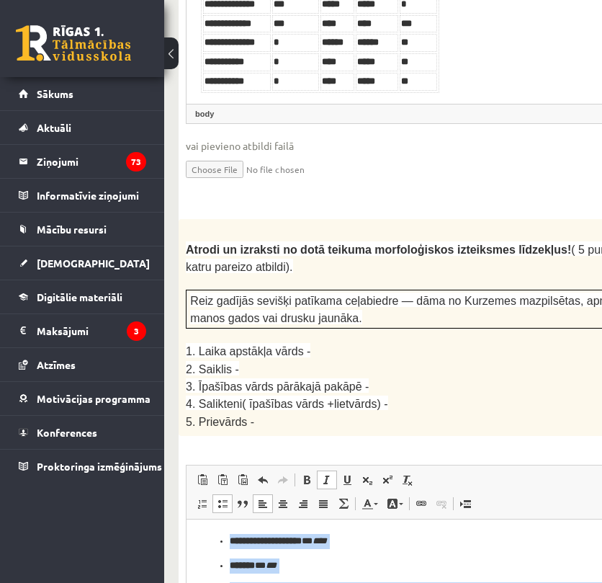
drag, startPoint x: 286, startPoint y: 629, endPoint x: 223, endPoint y: 541, distance: 108.4
click at [223, 541] on ul "**********" at bounding box center [465, 590] width 529 height 112
click at [311, 474] on span at bounding box center [307, 480] width 12 height 12
drag, startPoint x: 219, startPoint y: 328, endPoint x: 66, endPoint y: 6, distance: 356.7
click at [219, 498] on span at bounding box center [223, 504] width 12 height 12
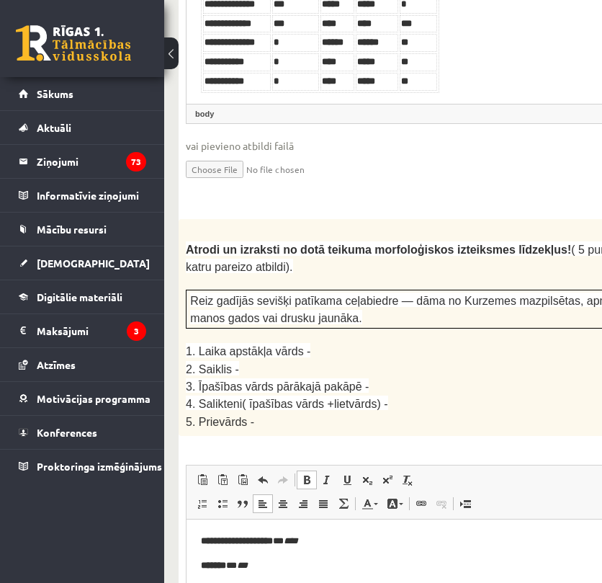
click at [221, 540] on strong "**********" at bounding box center [237, 540] width 72 height 9
drag, startPoint x: 292, startPoint y: 542, endPoint x: 207, endPoint y: 542, distance: 85.0
click at [202, 542] on strong "**********" at bounding box center [237, 540] width 72 height 9
click at [310, 474] on span at bounding box center [307, 480] width 12 height 12
click at [273, 540] on strong "**********" at bounding box center [237, 540] width 72 height 9
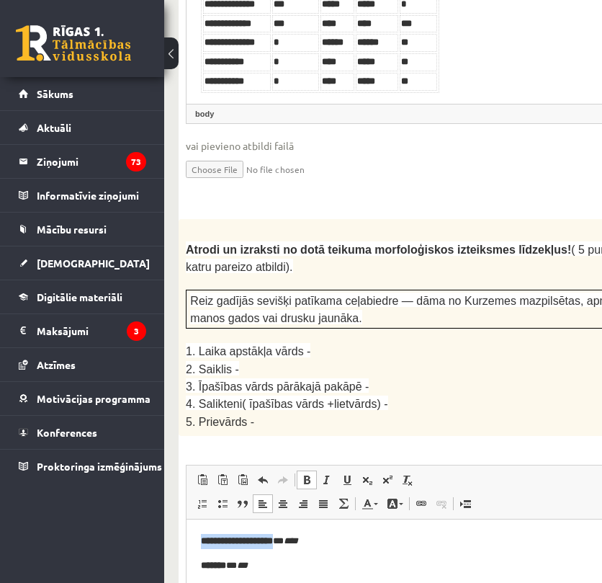
drag, startPoint x: 291, startPoint y: 544, endPoint x: 202, endPoint y: 544, distance: 88.6
click at [202, 544] on strong "**********" at bounding box center [237, 540] width 72 height 9
click at [300, 545] on p "**********" at bounding box center [465, 541] width 529 height 15
click at [201, 538] on strong "**********" at bounding box center [237, 540] width 72 height 9
click at [308, 474] on span at bounding box center [307, 480] width 12 height 12
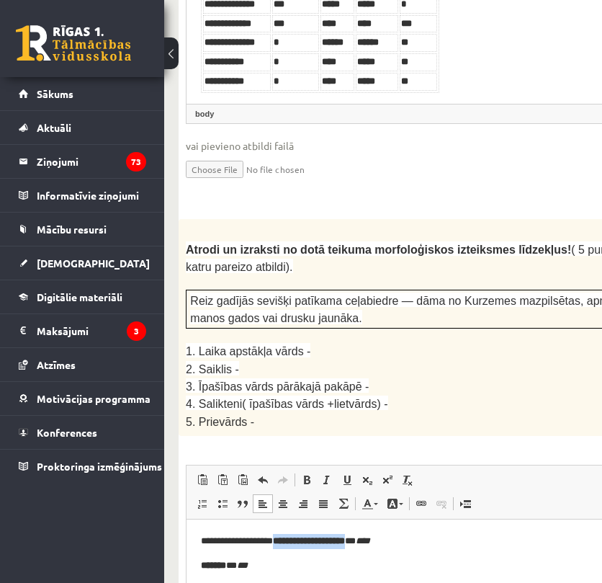
drag, startPoint x: 376, startPoint y: 545, endPoint x: 285, endPoint y: 544, distance: 91.5
click at [285, 544] on p "**********" at bounding box center [465, 541] width 529 height 15
click at [202, 563] on strong "*******" at bounding box center [213, 564] width 25 height 9
click at [308, 474] on span at bounding box center [307, 480] width 12 height 12
drag, startPoint x: 256, startPoint y: 563, endPoint x: 228, endPoint y: 567, distance: 28.4
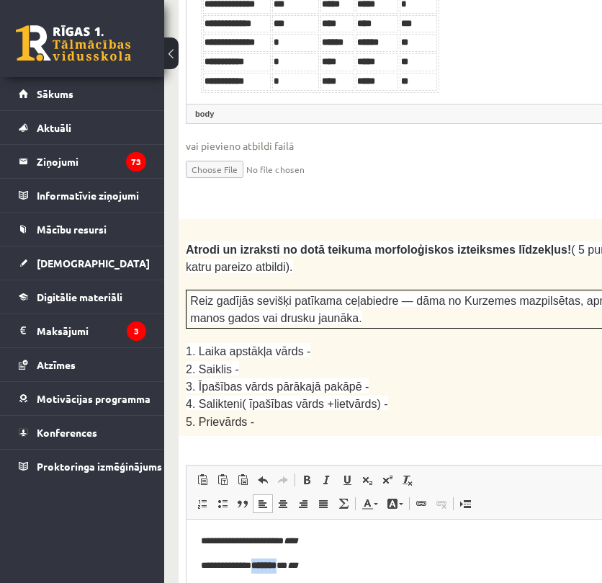
click at [251, 567] on strong "*******" at bounding box center [263, 564] width 25 height 9
click at [201, 586] on strong "**********" at bounding box center [255, 588] width 108 height 9
click at [307, 474] on span at bounding box center [307, 480] width 12 height 12
drag, startPoint x: 473, startPoint y: 589, endPoint x: 341, endPoint y: 594, distance: 131.2
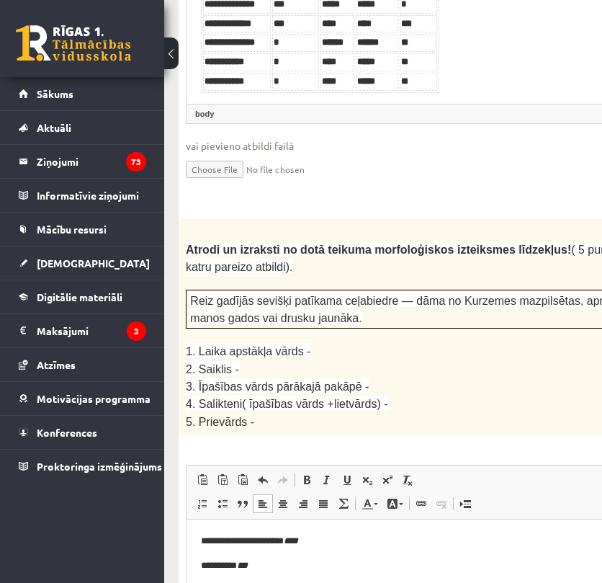
click at [298, 470] on link "Bold Keyboard shortcut Ctrl+B" at bounding box center [307, 479] width 20 height 19
drag, startPoint x: 524, startPoint y: 618, endPoint x: 358, endPoint y: 615, distance: 165.7
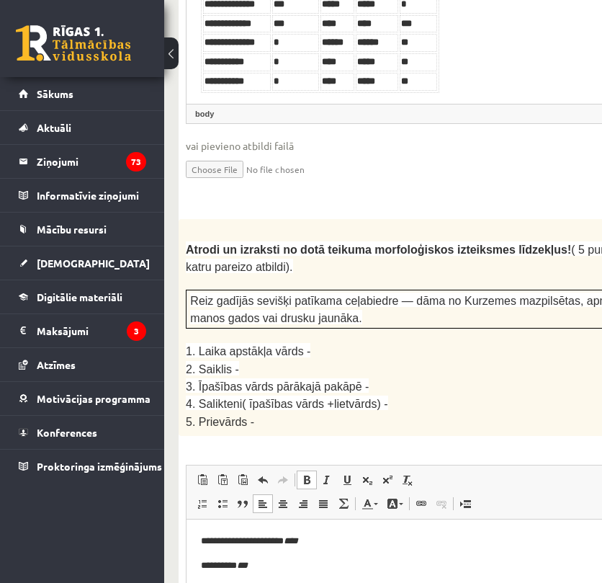
drag, startPoint x: 242, startPoint y: 639, endPoint x: 200, endPoint y: 639, distance: 42.5
click at [200, 594] on html "**********" at bounding box center [466, 589] width 558 height 140
click at [300, 470] on link "Bold Keyboard shortcut Ctrl+B" at bounding box center [307, 479] width 20 height 19
click at [236, 594] on html "**********" at bounding box center [466, 589] width 558 height 140
click at [200, 594] on html "**********" at bounding box center [466, 589] width 558 height 140
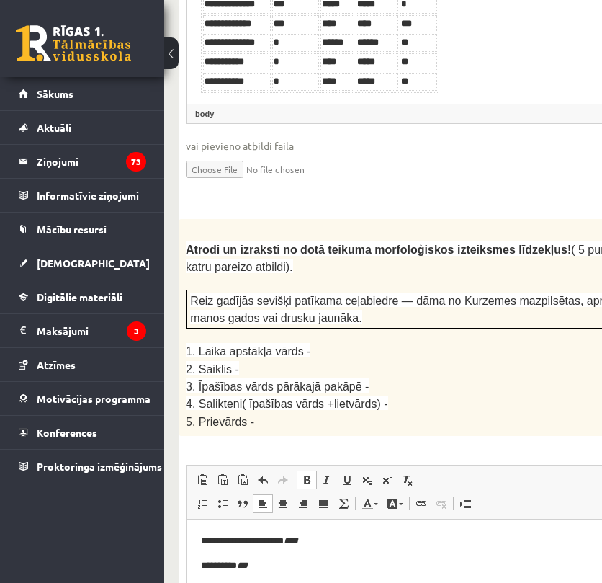
click at [304, 474] on span at bounding box center [307, 480] width 12 height 12
drag, startPoint x: 325, startPoint y: 645, endPoint x: 241, endPoint y: 652, distance: 83.9
click at [241, 594] on html "**********" at bounding box center [466, 589] width 558 height 140
click at [308, 474] on span at bounding box center [307, 480] width 12 height 12
drag, startPoint x: 313, startPoint y: 540, endPoint x: 305, endPoint y: 542, distance: 8.2
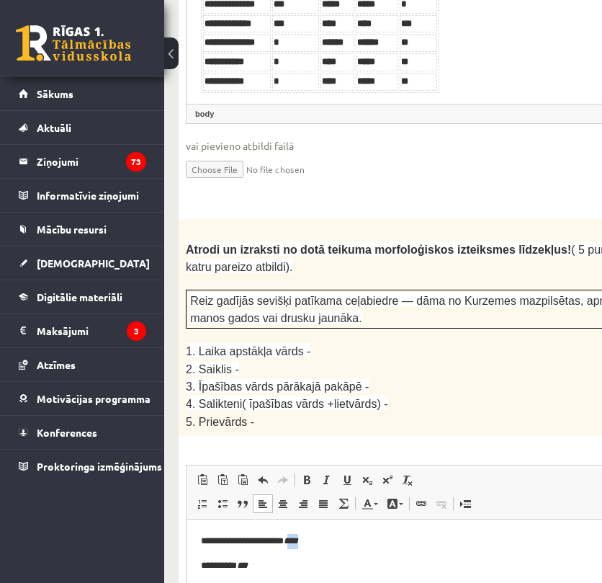
click at [305, 542] on p "**********" at bounding box center [465, 541] width 529 height 15
click at [321, 544] on p "**********" at bounding box center [465, 541] width 529 height 15
drag, startPoint x: 298, startPoint y: 542, endPoint x: 316, endPoint y: 541, distance: 18.7
click at [316, 541] on p "**********" at bounding box center [465, 541] width 529 height 15
click at [326, 474] on span at bounding box center [327, 480] width 12 height 12
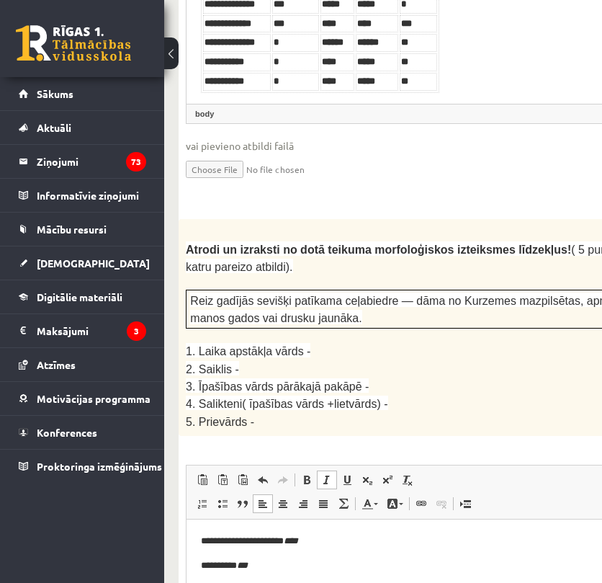
click at [328, 541] on p "**********" at bounding box center [465, 541] width 529 height 15
click at [310, 546] on p "**********" at bounding box center [465, 541] width 529 height 15
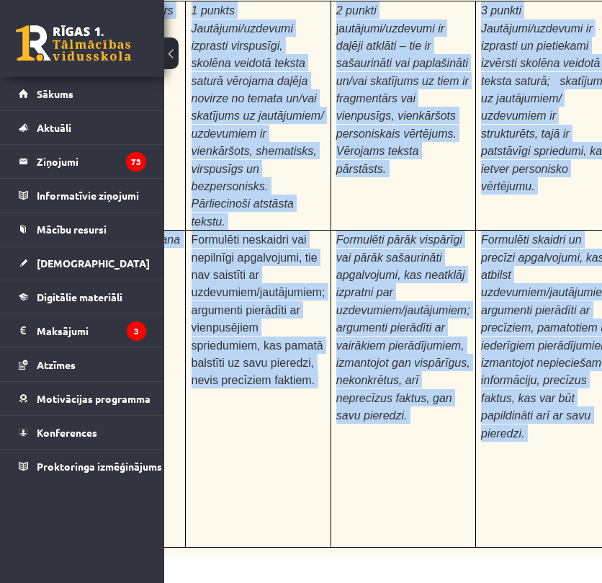
scroll to position [4803, 164]
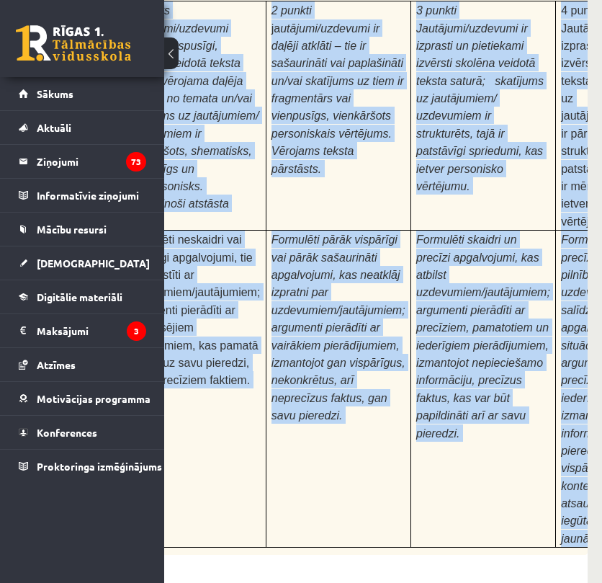
drag, startPoint x: 186, startPoint y: 157, endPoint x: 586, endPoint y: 204, distance: 402.5
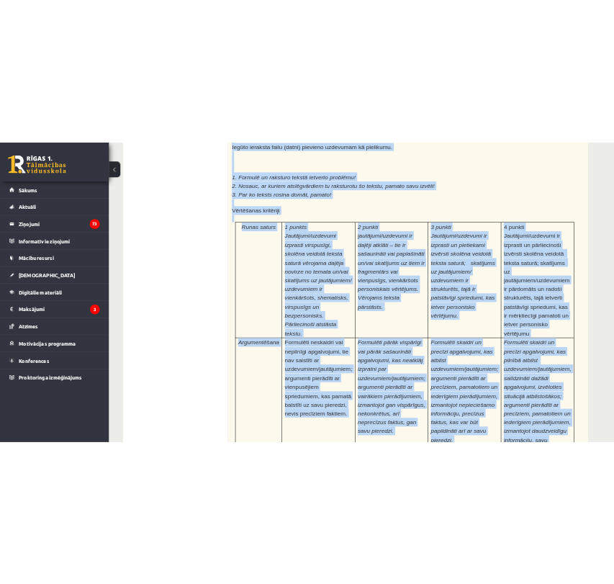
scroll to position [3798, 0]
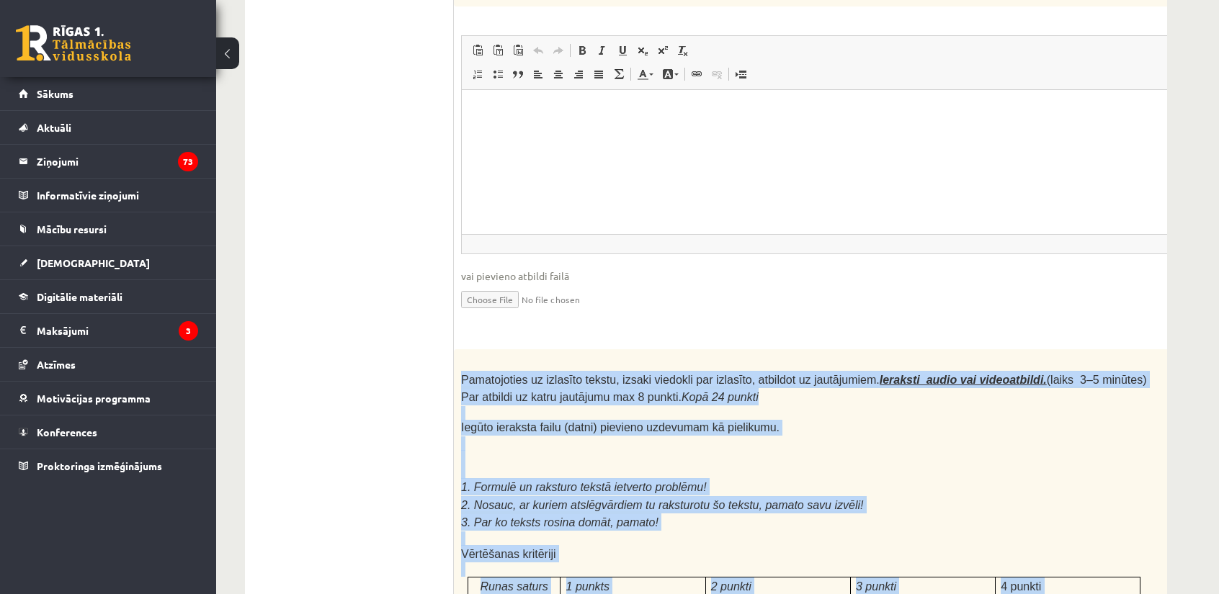
drag, startPoint x: 1049, startPoint y: 192, endPoint x: 462, endPoint y: 195, distance: 586.4
copy div "Pamatojoties uz izlasīto tekstu, izsaki viedokli par izlasīto, atbildot uz jaut…"
click at [560, 371] on p "Pamatojoties uz izlasīto tekstu, izsaki viedokli par izlasīto, atbildot uz jaut…" at bounding box center [804, 388] width 686 height 35
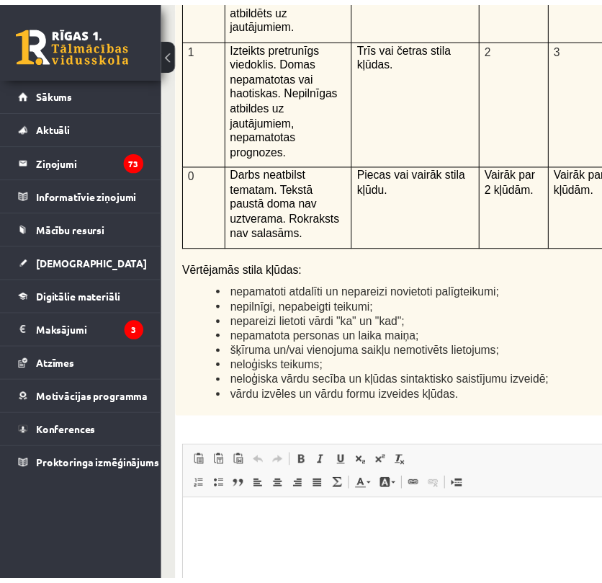
scroll to position [3813, 0]
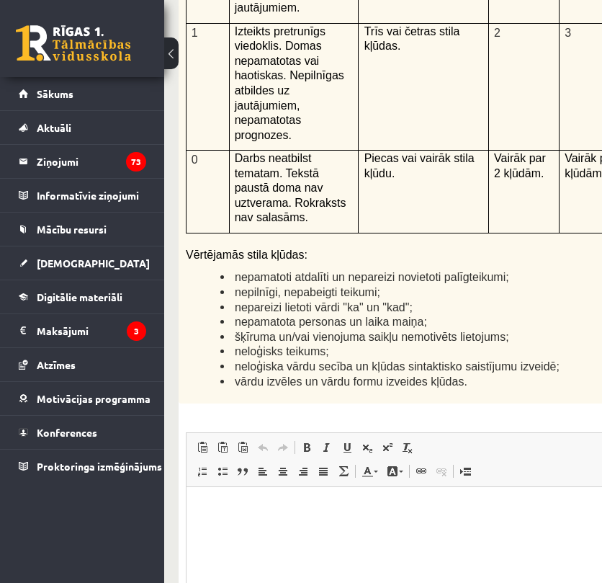
click at [298, 520] on html at bounding box center [466, 508] width 558 height 44
click at [214, 497] on html at bounding box center [466, 508] width 558 height 44
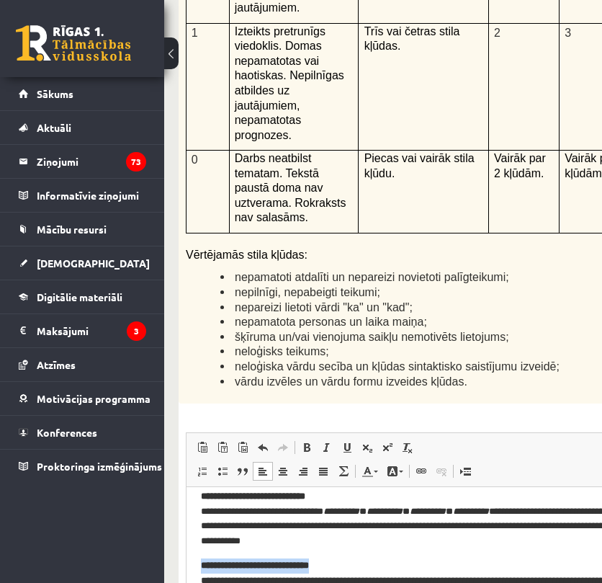
drag, startPoint x: 336, startPoint y: 566, endPoint x: 202, endPoint y: 565, distance: 134.0
click at [305, 442] on span at bounding box center [307, 448] width 12 height 12
drag, startPoint x: 339, startPoint y: 568, endPoint x: 331, endPoint y: 569, distance: 8.1
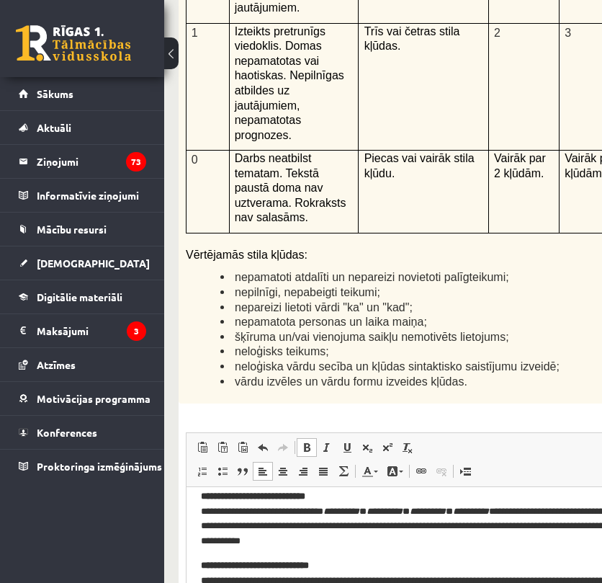
click at [312, 438] on link "Bold Keyboard shortcut Ctrl+B" at bounding box center [307, 447] width 20 height 19
drag, startPoint x: 334, startPoint y: 563, endPoint x: 201, endPoint y: 555, distance: 132.8
click at [201, 555] on body "**********" at bounding box center [465, 518] width 529 height 228
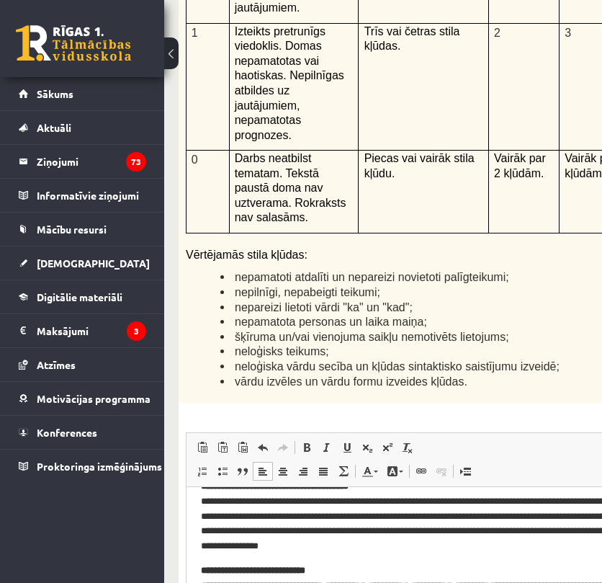
scroll to position [0, 0]
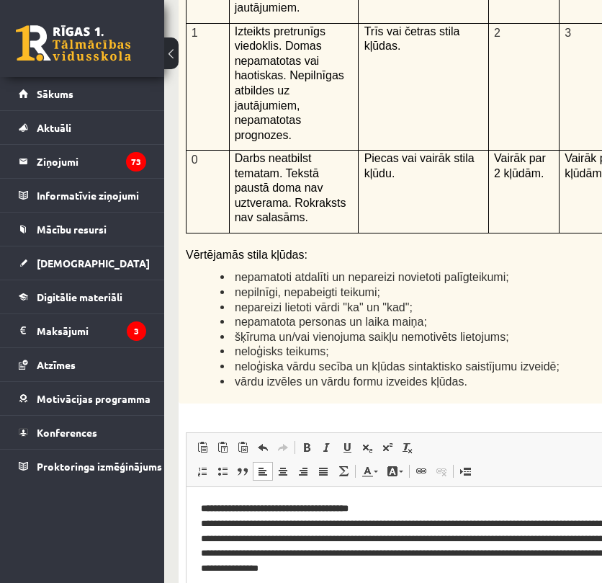
click at [309, 442] on span at bounding box center [307, 448] width 12 height 12
click at [305, 591] on strong "**********" at bounding box center [253, 591] width 104 height 9
drag, startPoint x: 335, startPoint y: 591, endPoint x: 197, endPoint y: 571, distance: 139.9
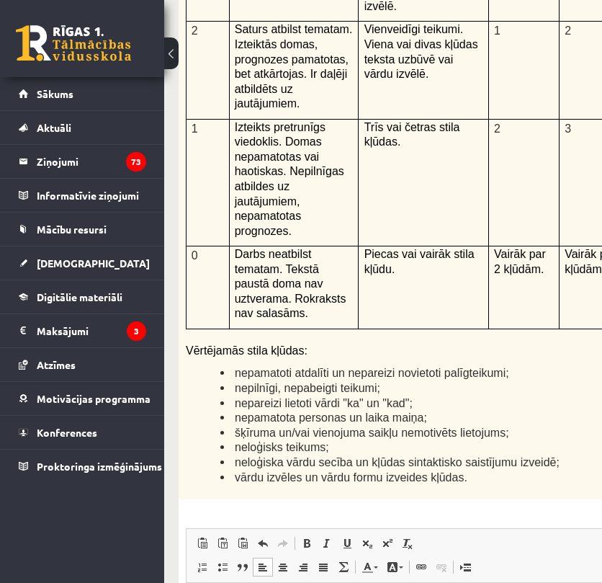
click at [307, 537] on span at bounding box center [307, 543] width 12 height 12
drag, startPoint x: 396, startPoint y: 606, endPoint x: 203, endPoint y: 602, distance: 193.1
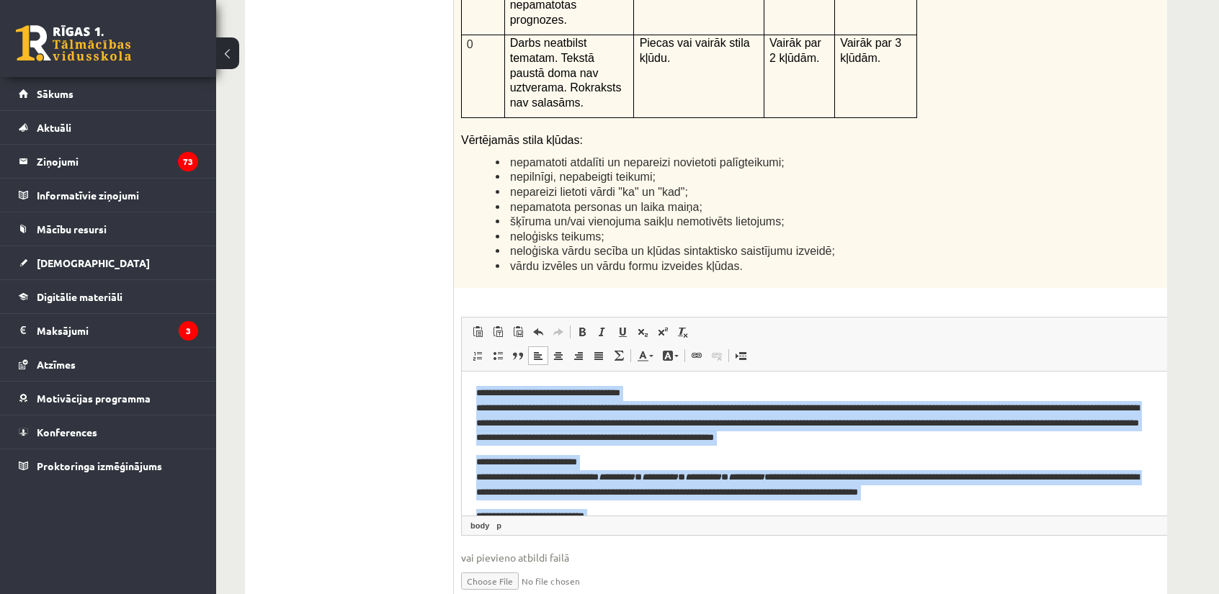
drag, startPoint x: 880, startPoint y: 495, endPoint x: 473, endPoint y: 395, distance: 419.0
click at [473, 395] on html "**********" at bounding box center [840, 478] width 756 height 212
copy body "**********"
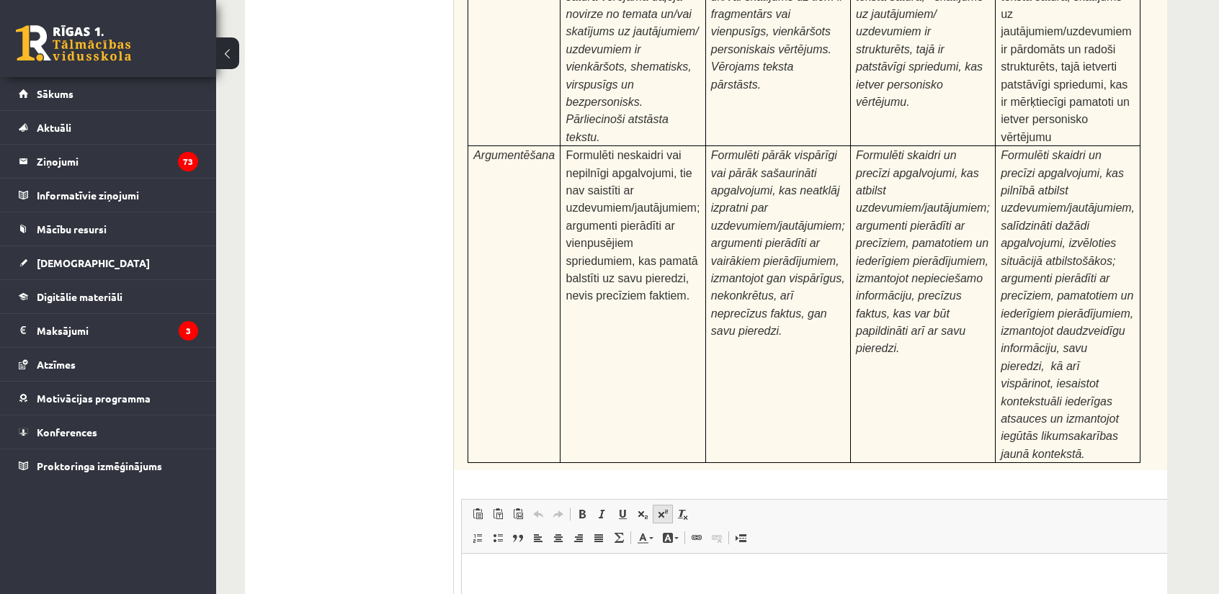
scroll to position [4476, 0]
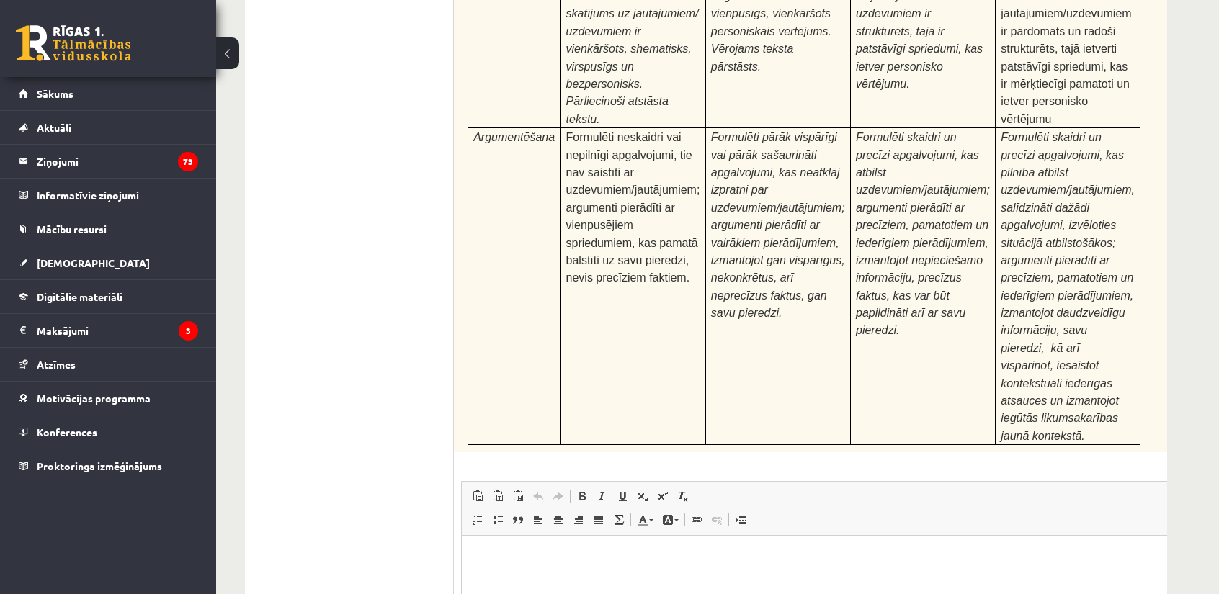
click at [627, 580] on html at bounding box center [840, 558] width 756 height 44
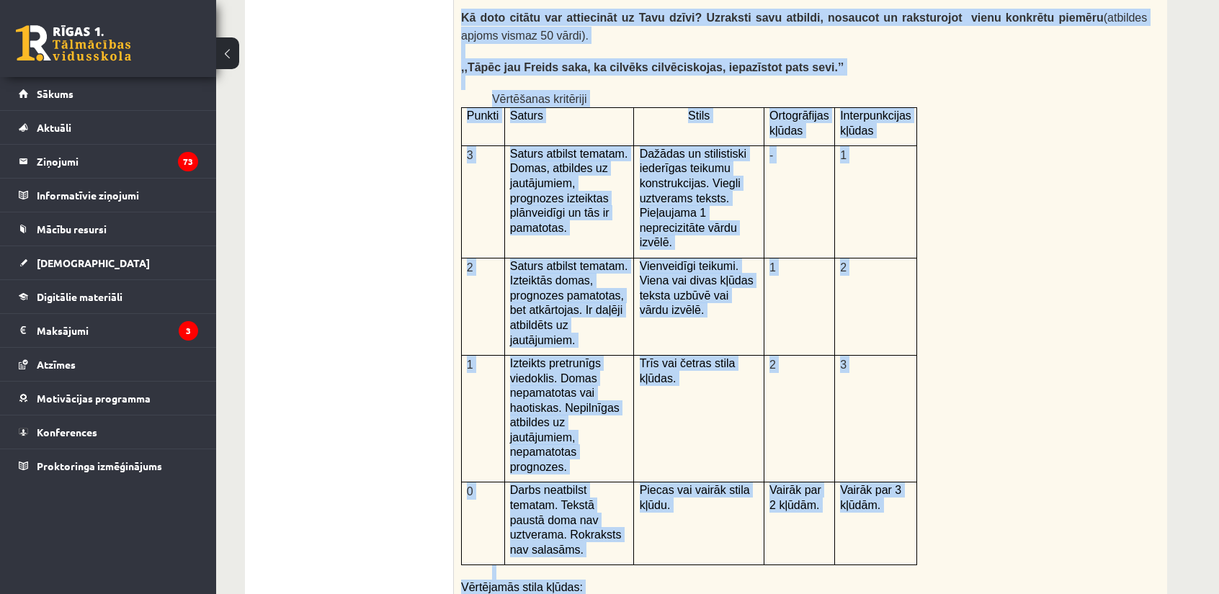
scroll to position [3357, 0]
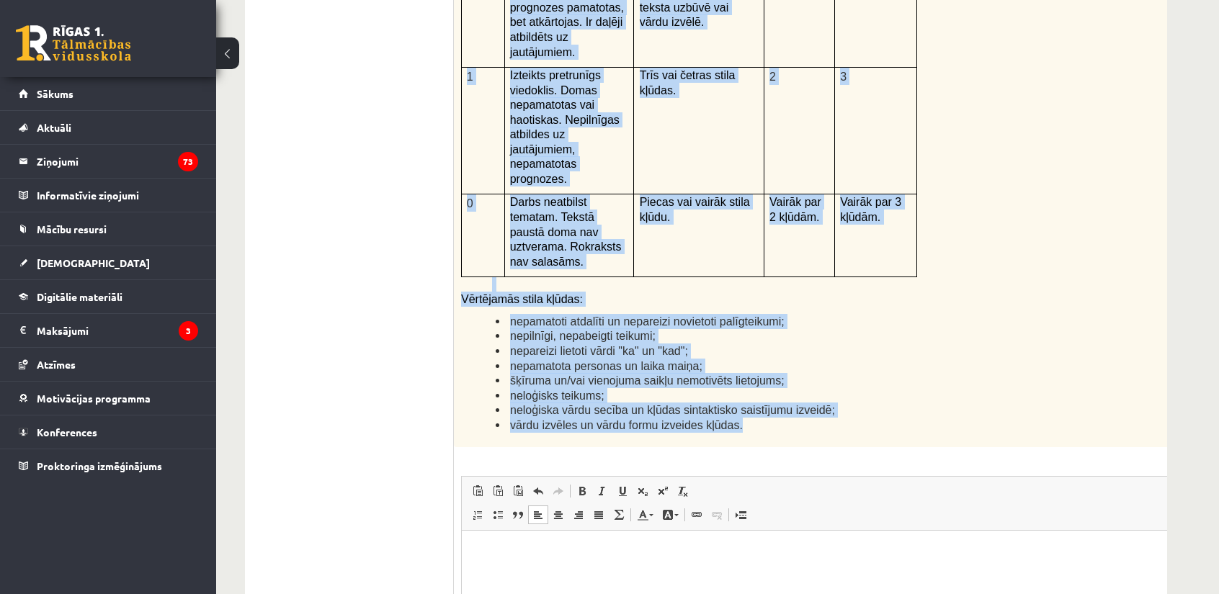
drag, startPoint x: 473, startPoint y: 109, endPoint x: 729, endPoint y: 261, distance: 298.5
click at [729, 261] on div "Kā doto citātu var attiecināt uz Tavu dzīvi? Uzraksti savu atbildi, nosaucot un…" at bounding box center [840, 74] width 772 height 748
click at [705, 419] on span "vārdu izvēles un vārdu formu izveides kļūdas." at bounding box center [626, 425] width 233 height 12
click at [664, 404] on span "neloģiska vārdu secība un kļūdas sintaktisko saistījumu izveidē;" at bounding box center [672, 410] width 325 height 12
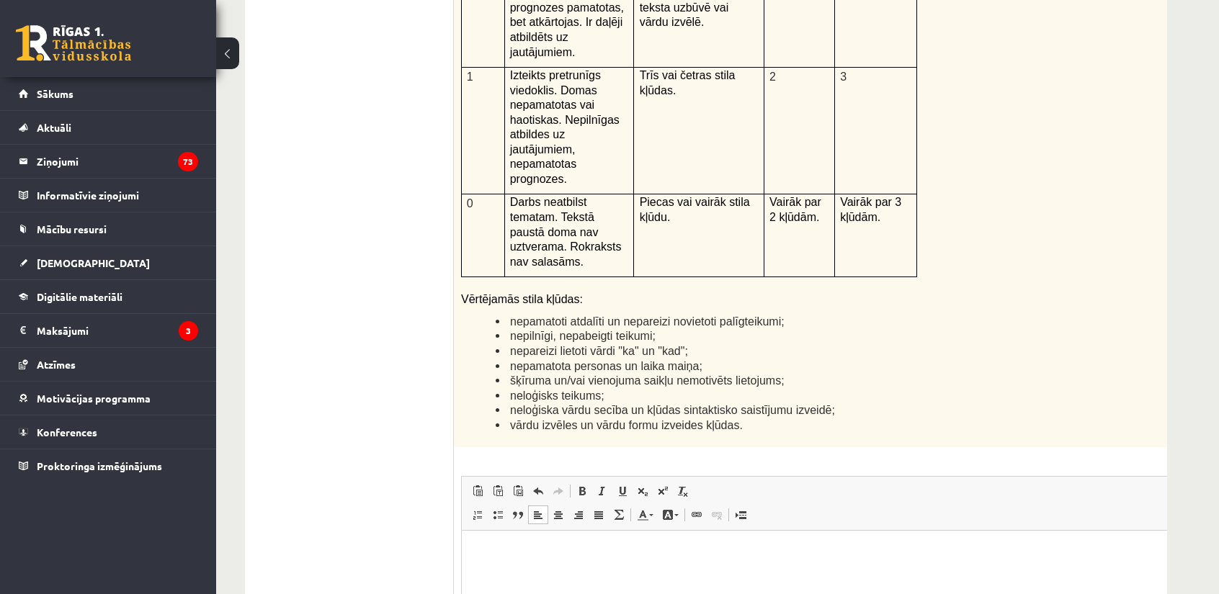
click at [594, 575] on html at bounding box center [840, 553] width 756 height 44
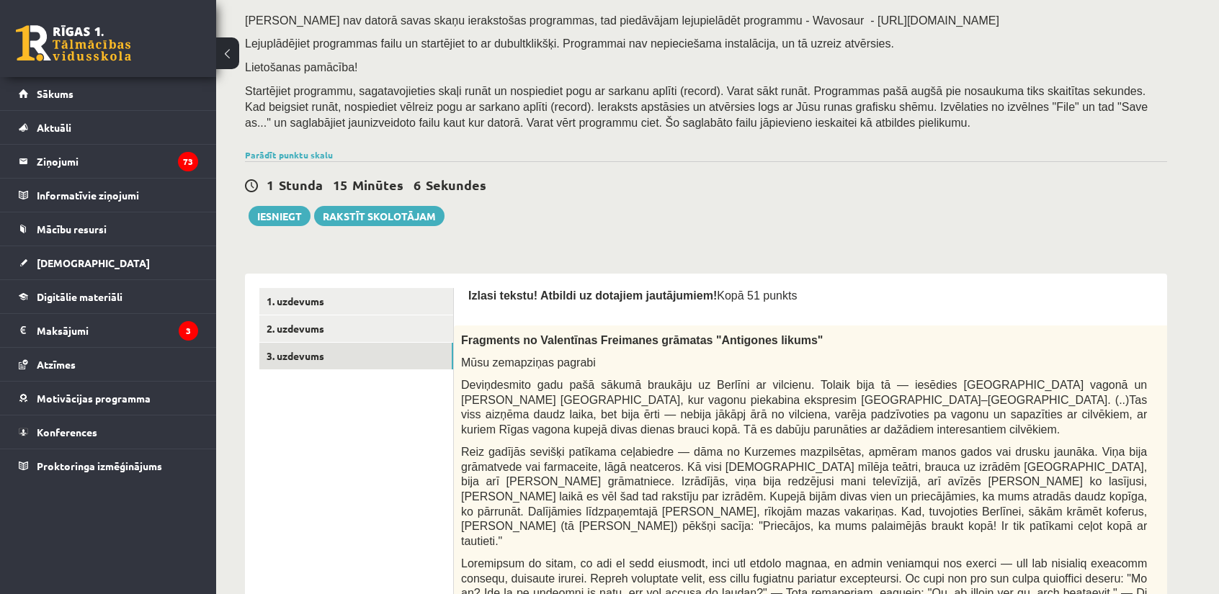
scroll to position [192, 0]
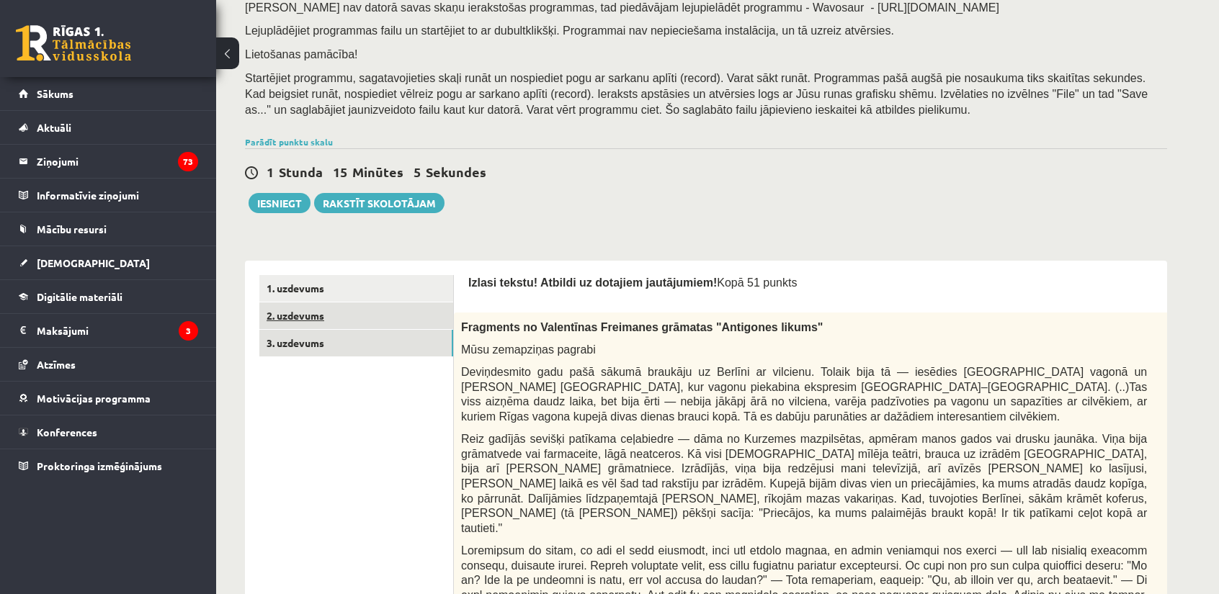
click at [308, 316] on link "2. uzdevums" at bounding box center [356, 316] width 194 height 27
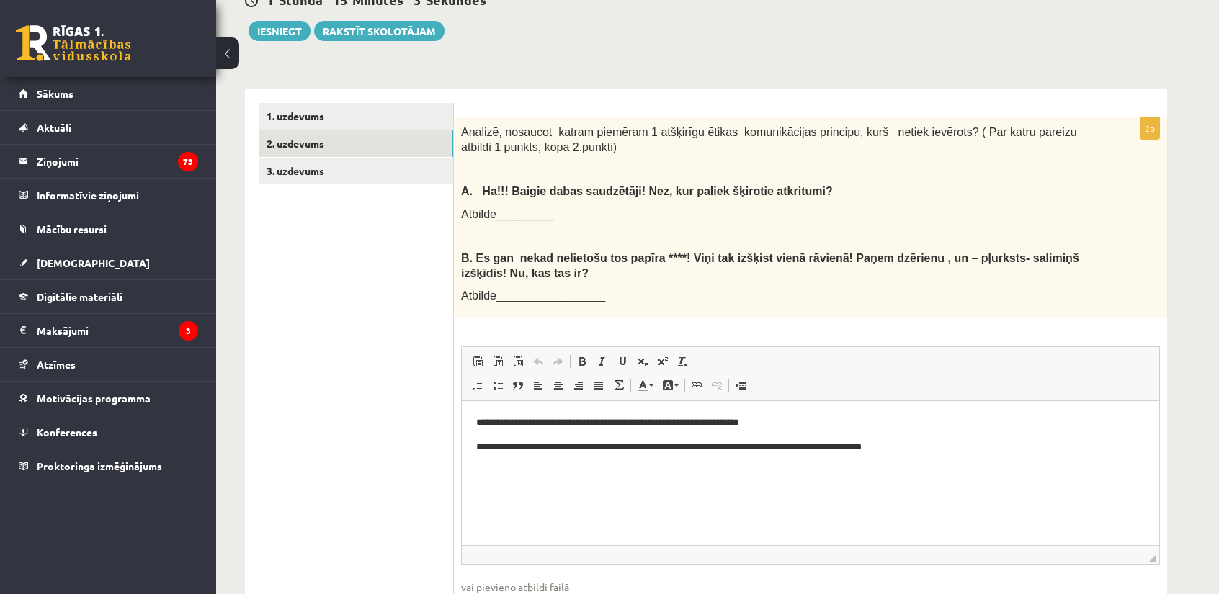
scroll to position [0, 0]
click at [291, 21] on button "Iesniegt" at bounding box center [280, 31] width 62 height 20
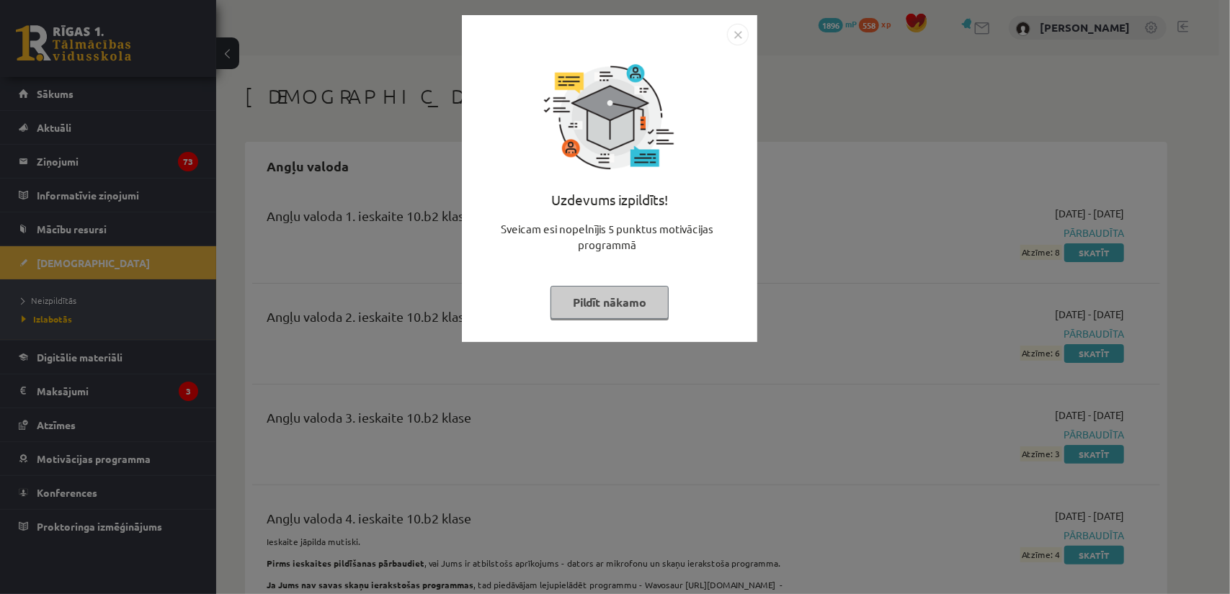
click at [653, 303] on button "Pildīt nākamo" at bounding box center [609, 302] width 118 height 33
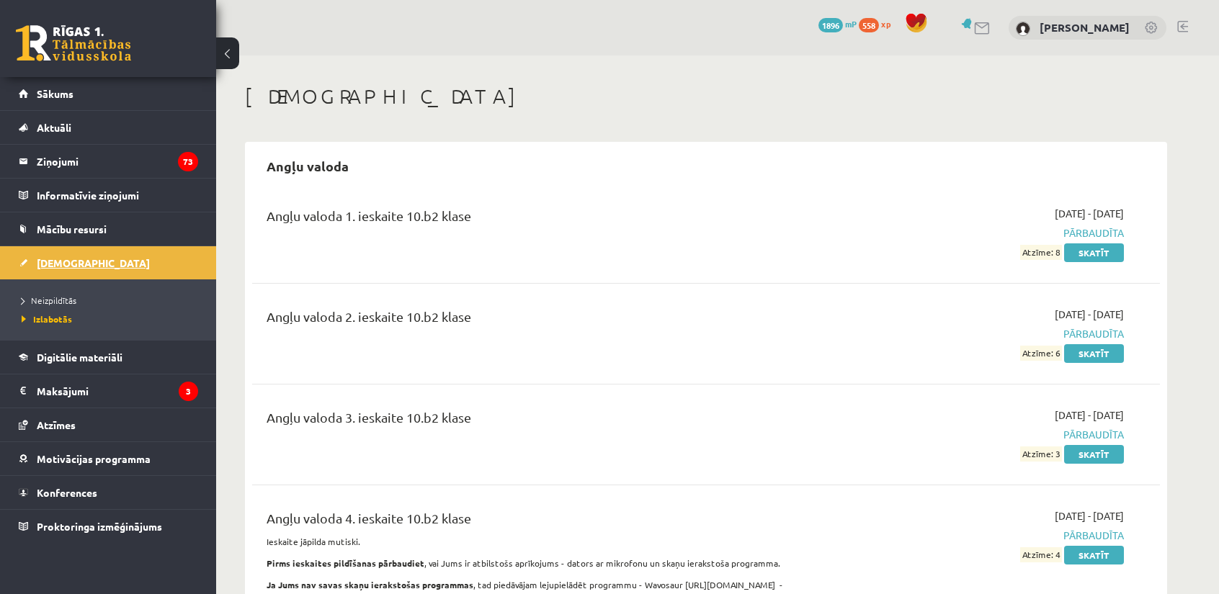
click at [44, 262] on span "[DEMOGRAPHIC_DATA]" at bounding box center [93, 262] width 113 height 13
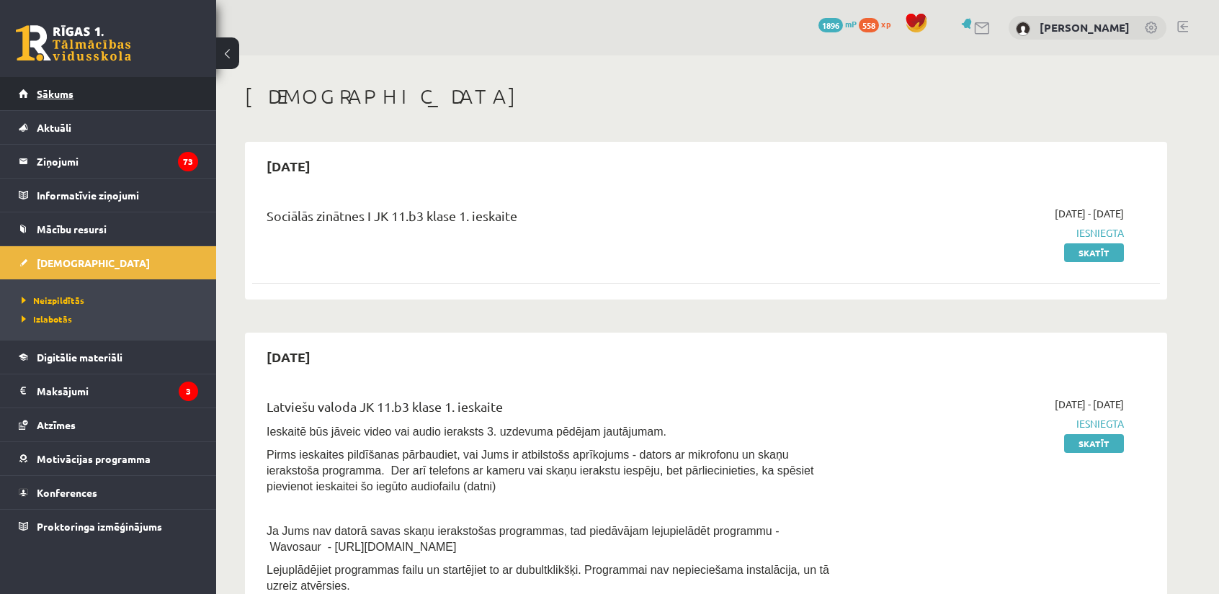
click at [64, 102] on link "Sākums" at bounding box center [108, 93] width 179 height 33
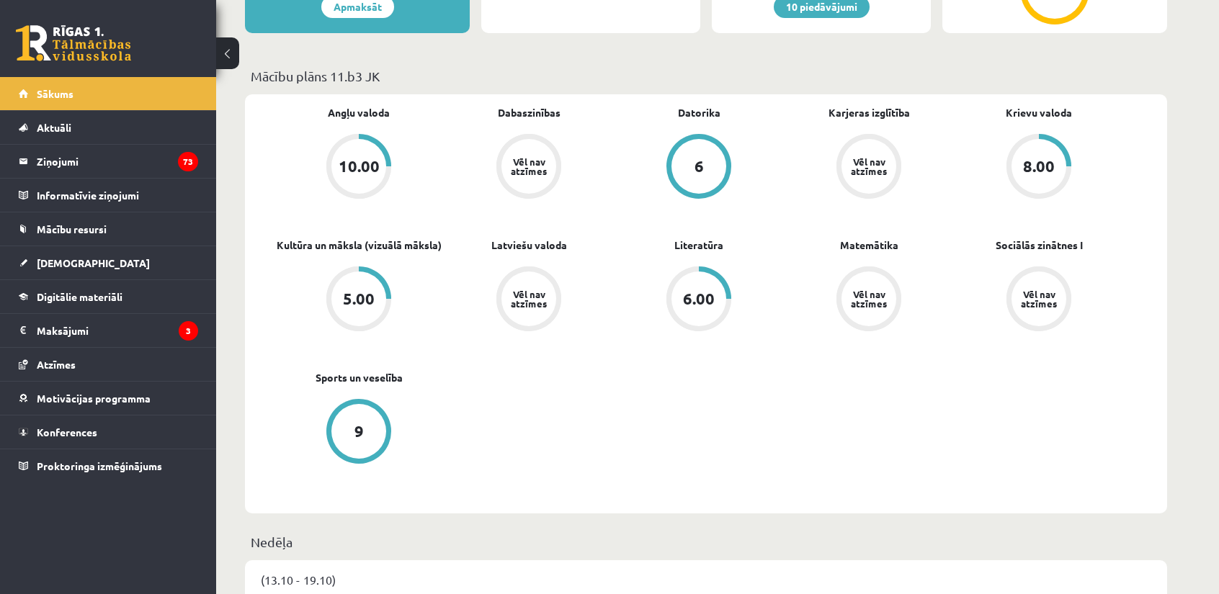
scroll to position [288, 0]
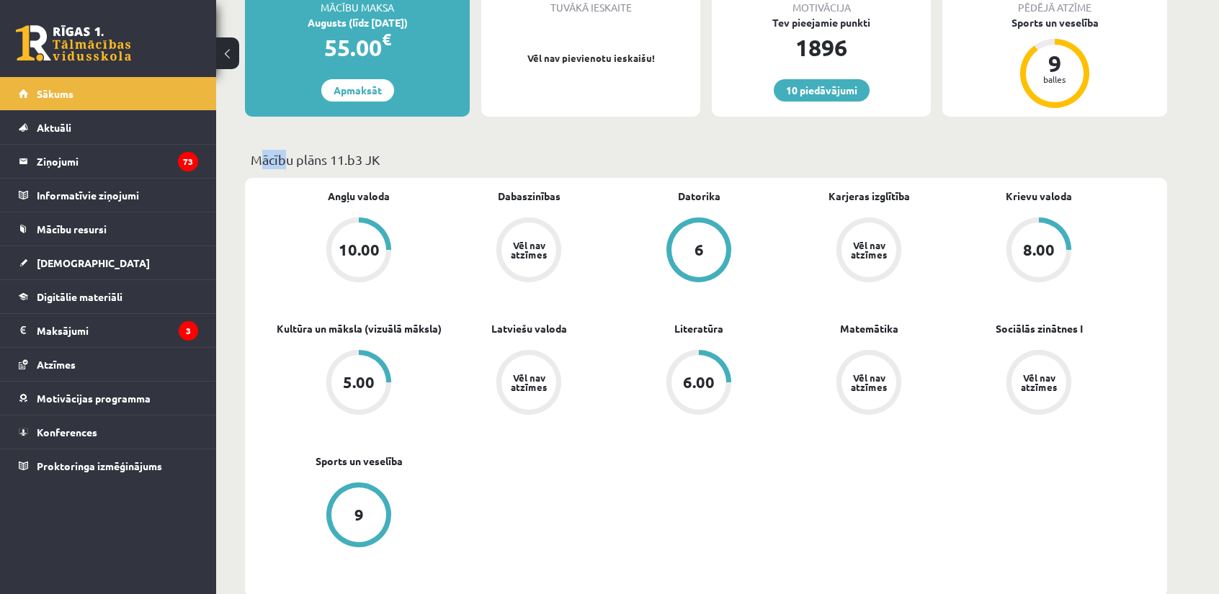
drag, startPoint x: 252, startPoint y: 158, endPoint x: 281, endPoint y: 157, distance: 28.8
click at [281, 157] on p "Mācību plāns 11.b3 JK" at bounding box center [706, 159] width 911 height 19
click at [272, 158] on p "Mācību plāns 11.b3 JK" at bounding box center [706, 159] width 911 height 19
click at [58, 267] on span "[DEMOGRAPHIC_DATA]" at bounding box center [93, 262] width 113 height 13
